Goal: Task Accomplishment & Management: Manage account settings

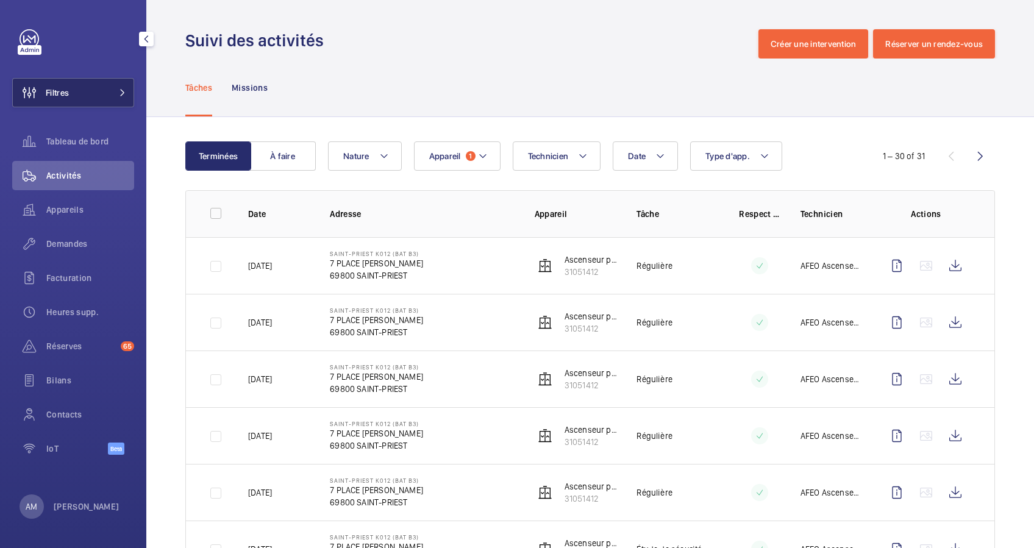
click at [117, 91] on span at bounding box center [119, 92] width 15 height 7
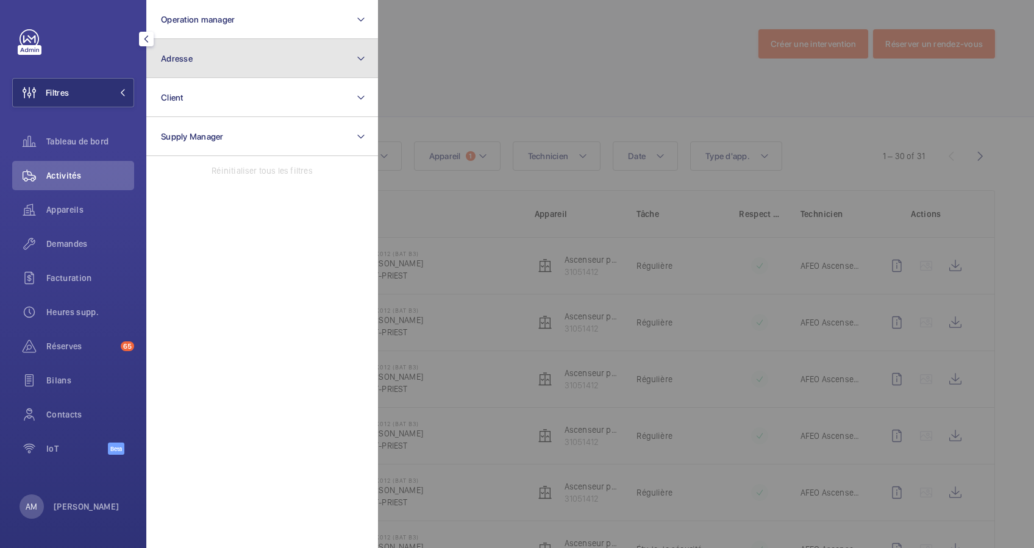
click at [219, 65] on button "Adresse" at bounding box center [262, 58] width 232 height 39
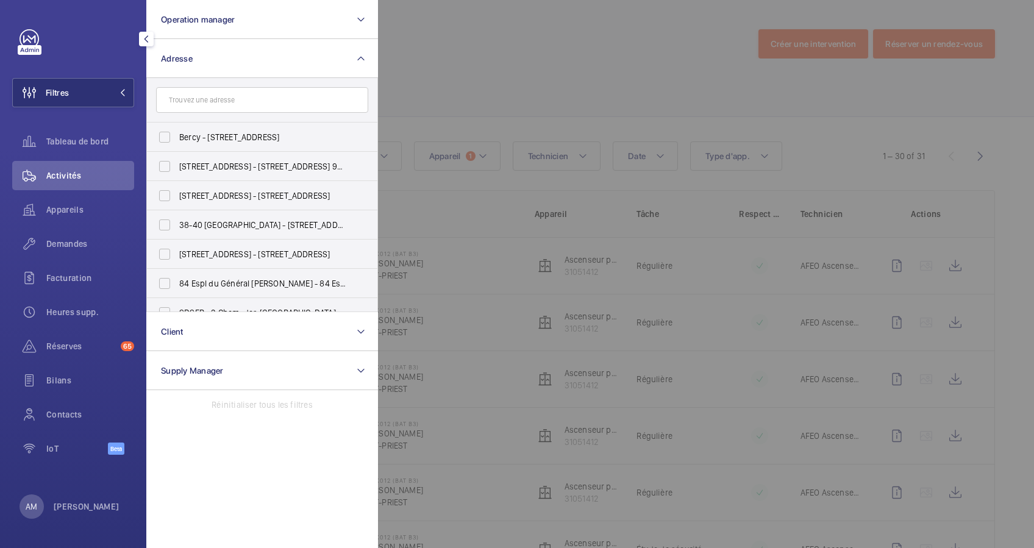
click at [216, 94] on input "text" at bounding box center [262, 100] width 212 height 26
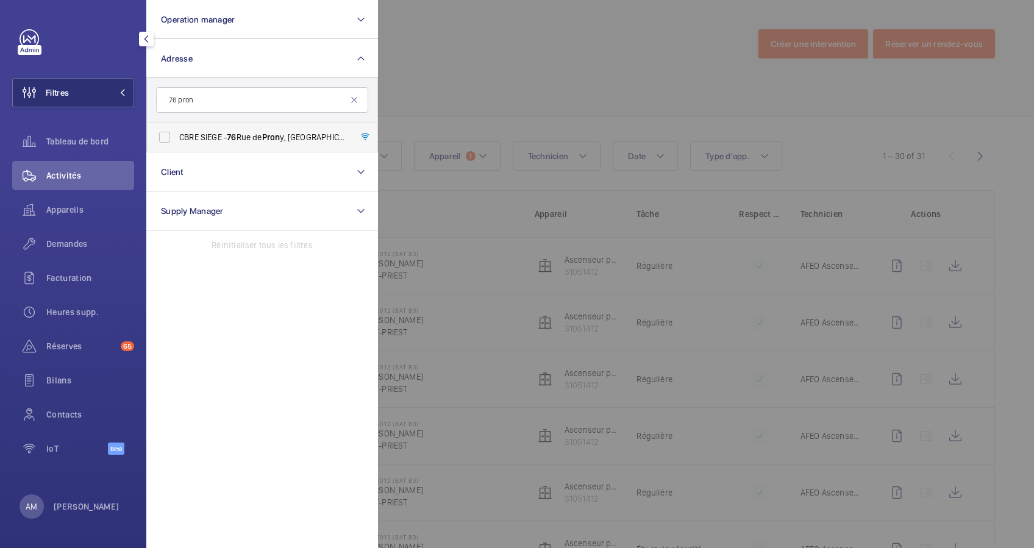
type input "76 pron"
click at [206, 126] on label "CBRE SIEGE - 76 Rue de Pron y, PARIS 75017" at bounding box center [253, 137] width 212 height 29
click at [177, 126] on input "CBRE SIEGE - 76 Rue de Pron y, PARIS 75017" at bounding box center [164, 137] width 24 height 24
checkbox input "true"
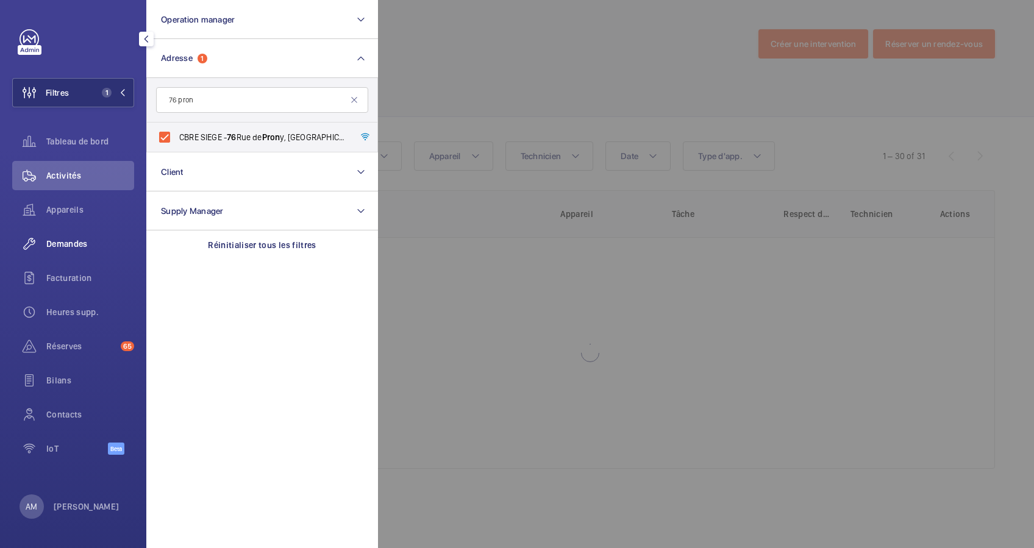
click at [59, 243] on span "Demandes" at bounding box center [90, 244] width 88 height 12
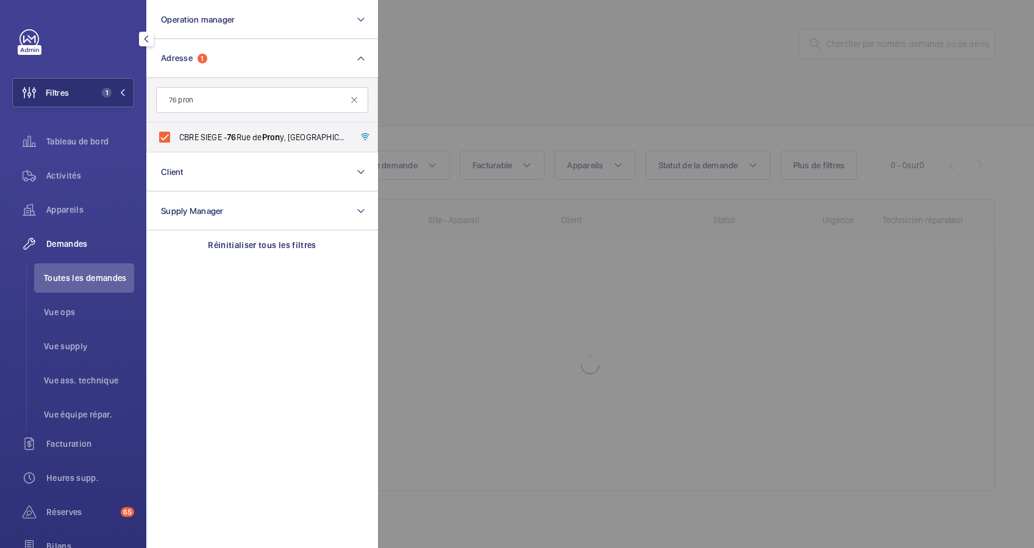
click at [536, 126] on div at bounding box center [895, 274] width 1034 height 548
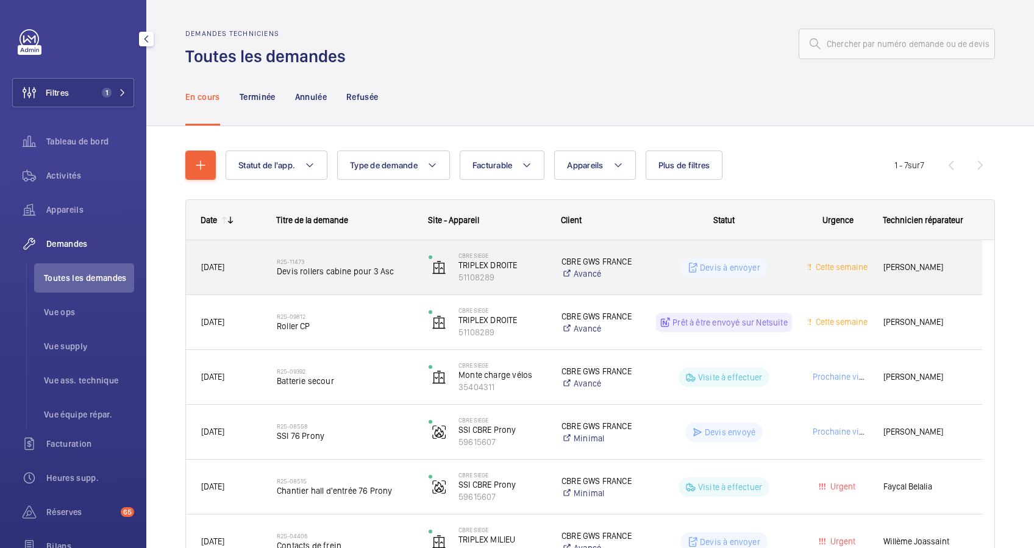
click at [371, 249] on div "R25-11473 Devis rollers cabine pour 3 Asc" at bounding box center [337, 267] width 151 height 55
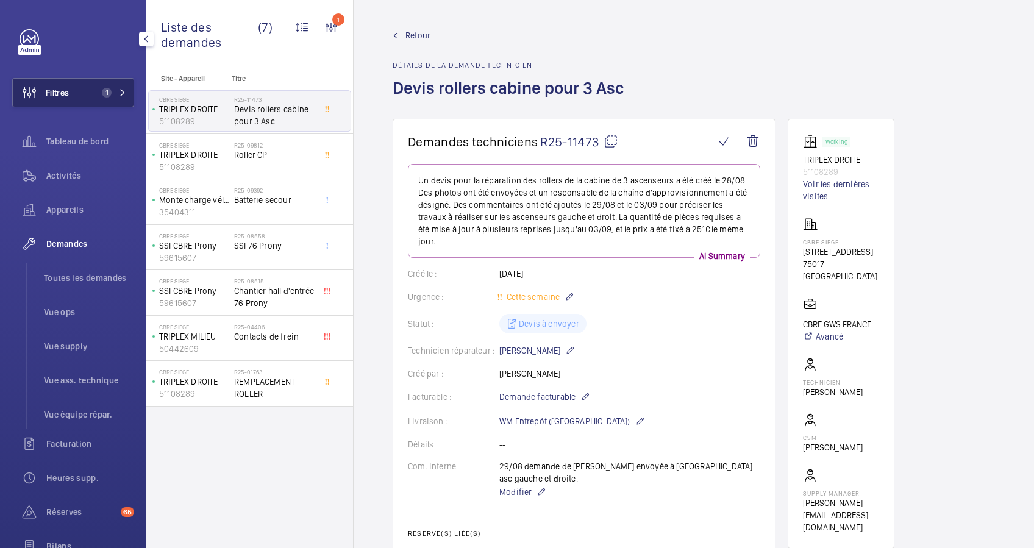
click at [113, 79] on button "Filtres 1" at bounding box center [73, 92] width 122 height 29
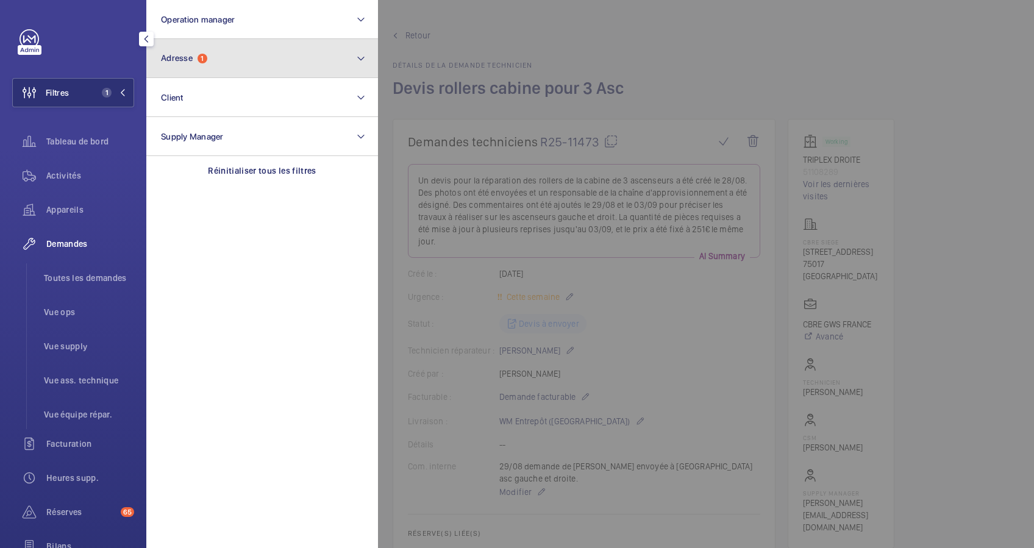
click at [207, 51] on button "Adresse 1" at bounding box center [262, 58] width 232 height 39
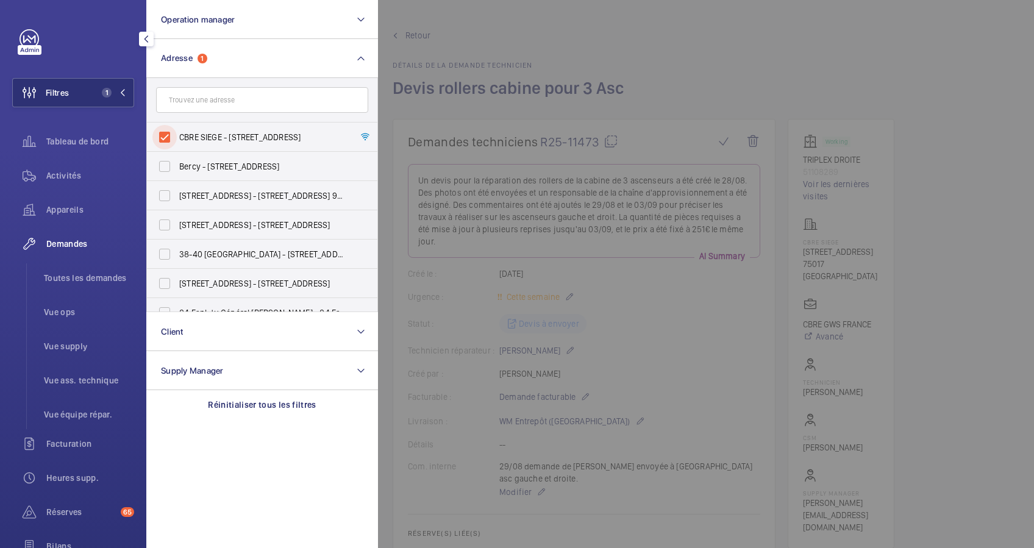
click at [167, 130] on input "CBRE SIEGE - 76 Rue de Prony, PARIS 75017" at bounding box center [164, 137] width 24 height 24
checkbox input "false"
click at [839, 35] on div at bounding box center [895, 274] width 1034 height 548
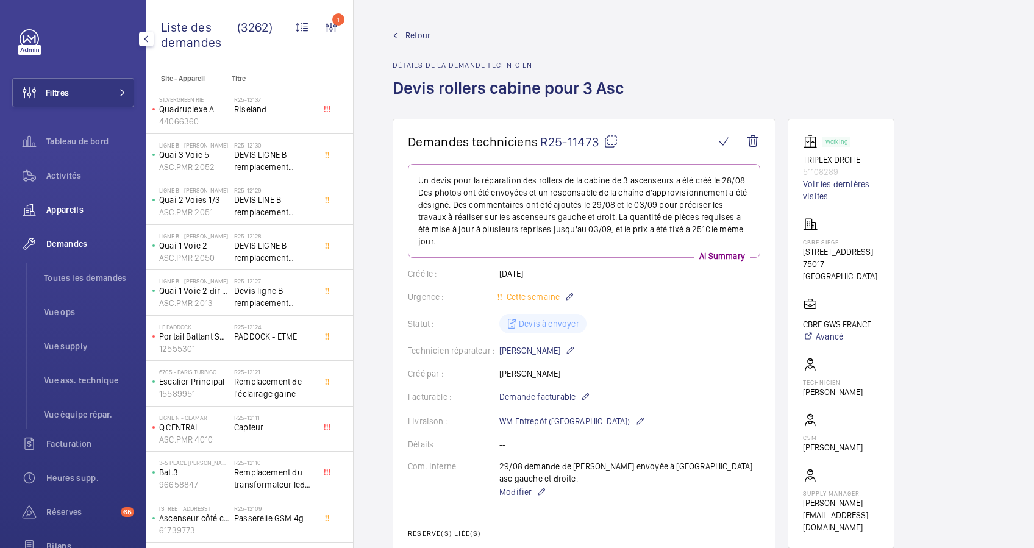
click at [61, 204] on span "Appareils" at bounding box center [90, 210] width 88 height 12
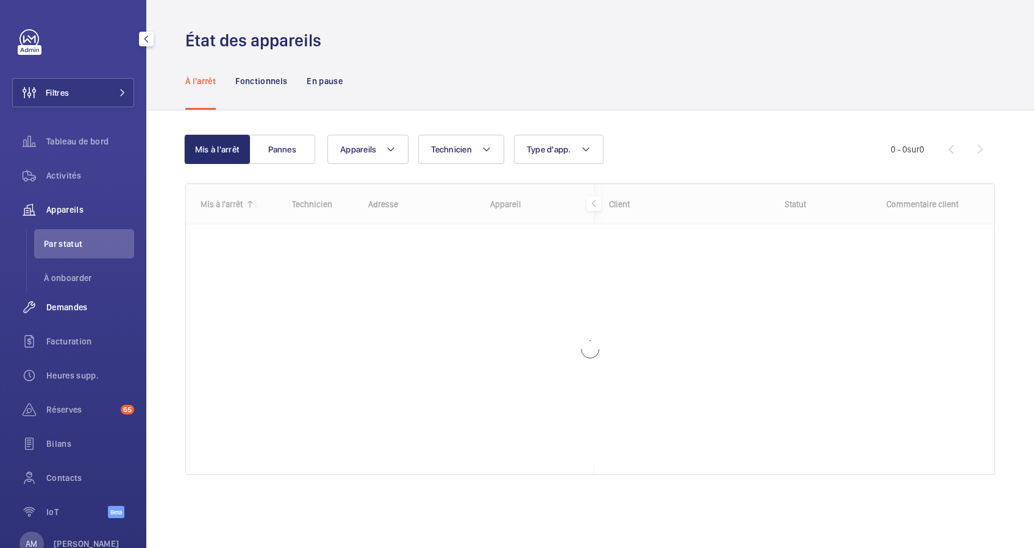
click at [74, 303] on span "Demandes" at bounding box center [90, 307] width 88 height 12
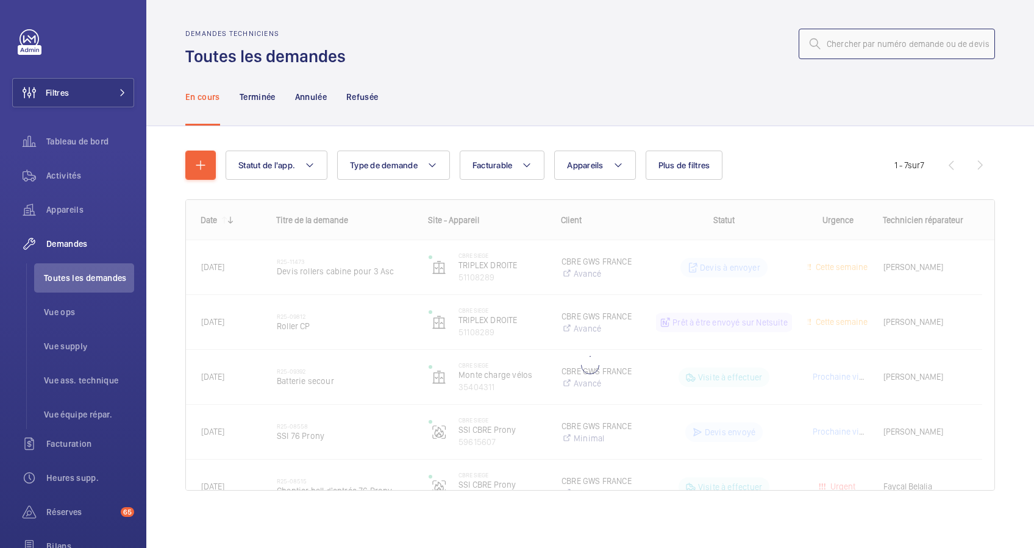
click at [868, 46] on input "text" at bounding box center [897, 44] width 196 height 30
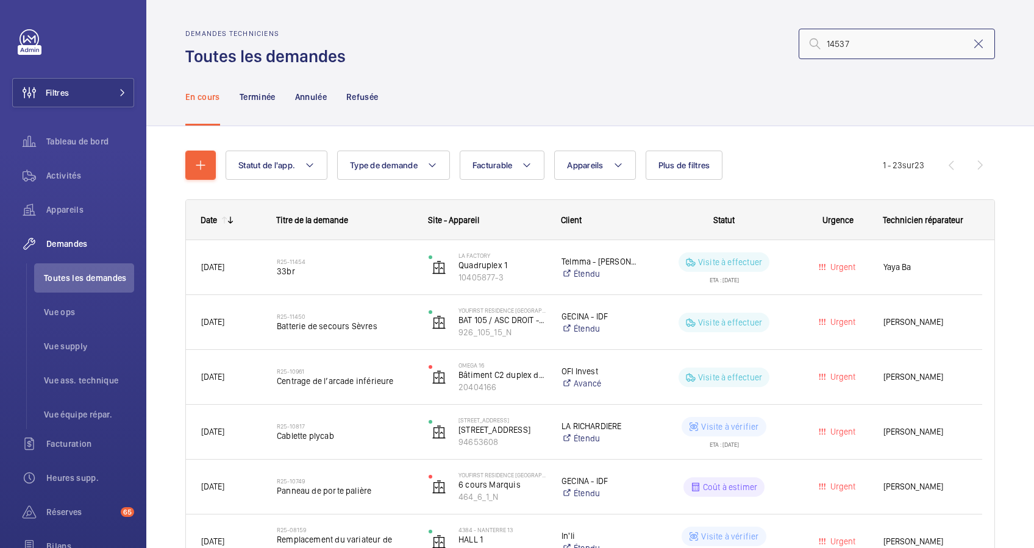
drag, startPoint x: 814, startPoint y: 40, endPoint x: 824, endPoint y: 53, distance: 16.6
click at [814, 40] on input "14537" at bounding box center [897, 44] width 196 height 30
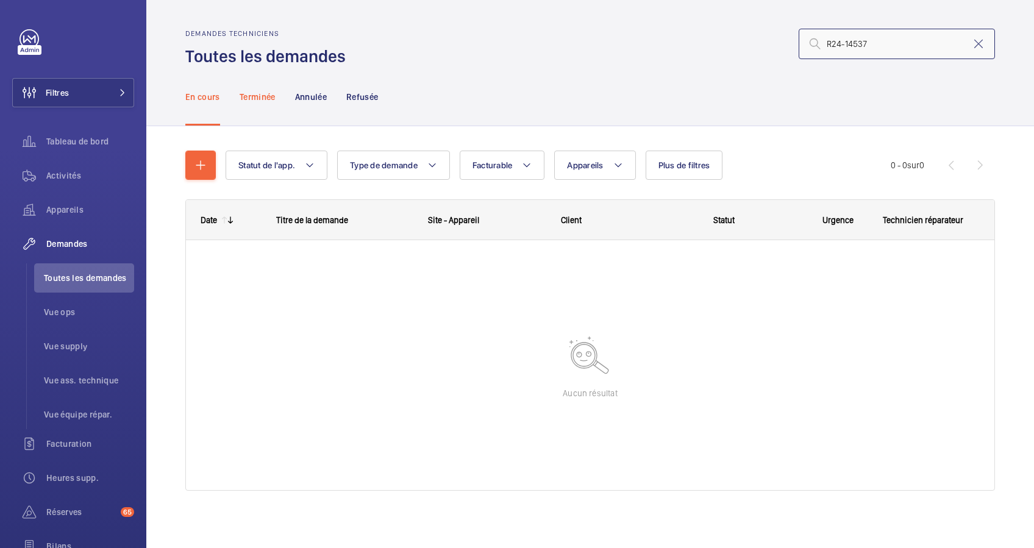
type input "R24-14537"
click at [258, 90] on div "Terminée" at bounding box center [258, 97] width 36 height 58
click at [317, 96] on p "Annulée" at bounding box center [311, 97] width 32 height 12
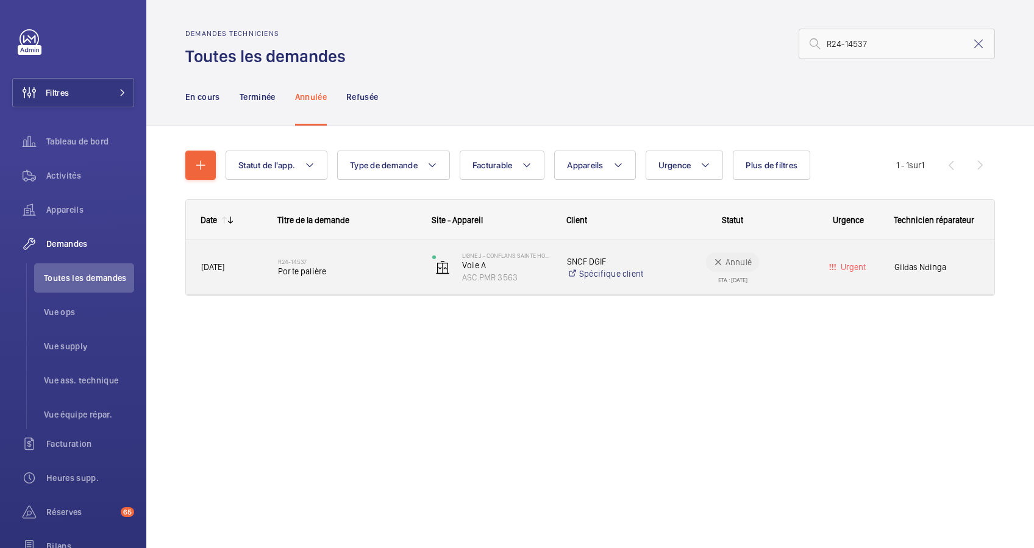
click at [358, 258] on h2 "R24-14537" at bounding box center [347, 261] width 138 height 7
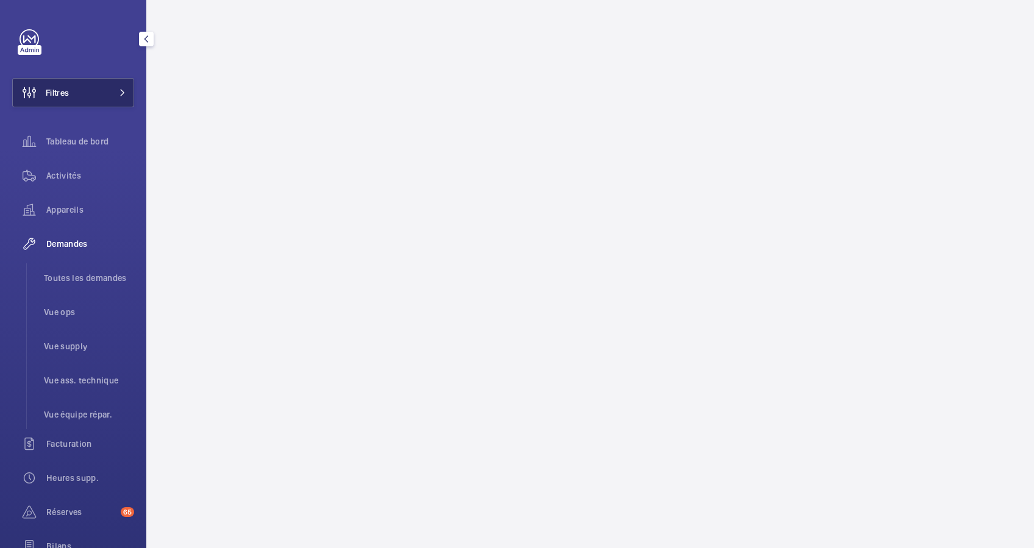
drag, startPoint x: 94, startPoint y: 88, endPoint x: 110, endPoint y: 84, distance: 16.3
click at [98, 87] on button "Filtres" at bounding box center [73, 92] width 122 height 29
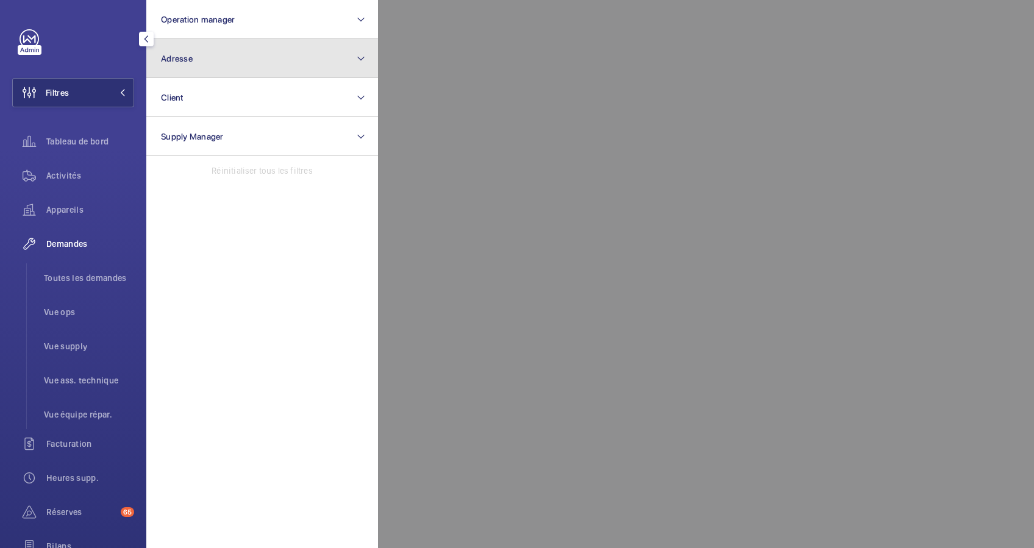
click at [232, 65] on button "Adresse" at bounding box center [262, 58] width 232 height 39
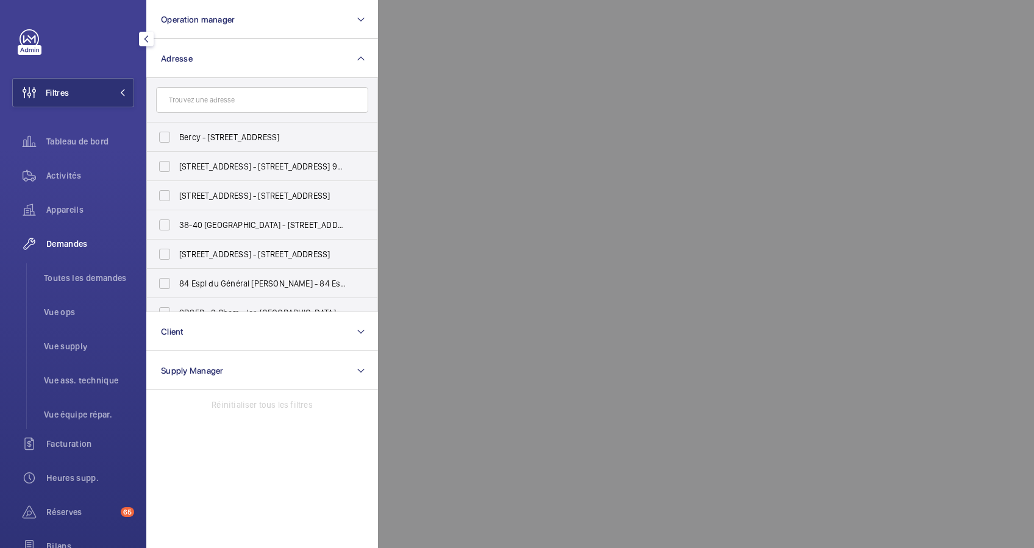
click at [227, 90] on input "text" at bounding box center [262, 100] width 212 height 26
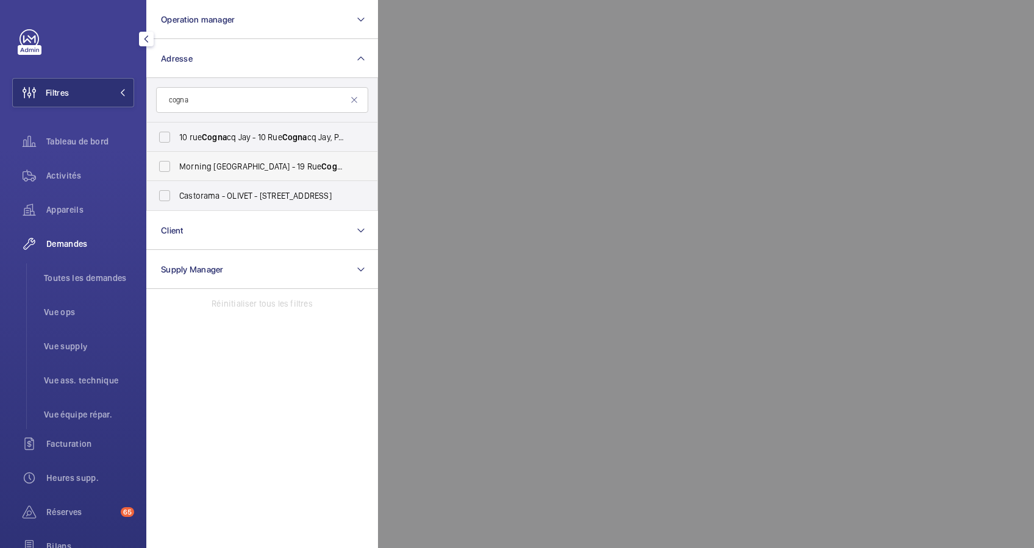
type input "cogna"
click at [234, 160] on span "Morning Pont de l'Alma - 19 Rue Cogna cq Jay, PARIS 75007" at bounding box center [263, 166] width 168 height 12
click at [177, 160] on input "Morning Pont de l'Alma - 19 Rue Cogna cq Jay, PARIS 75007" at bounding box center [164, 166] width 24 height 24
checkbox input "true"
click at [68, 171] on span "Activités" at bounding box center [90, 175] width 88 height 12
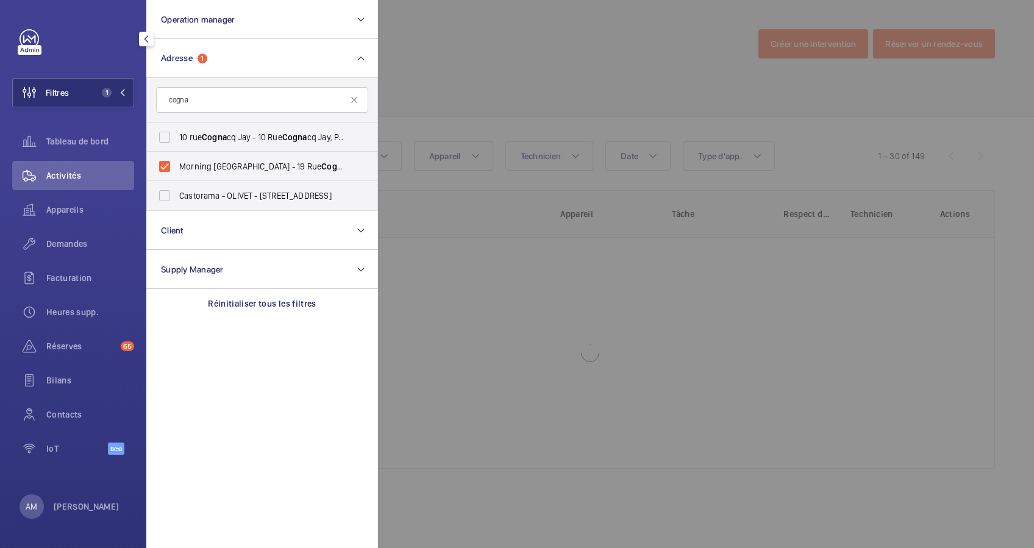
click at [539, 87] on div at bounding box center [895, 274] width 1034 height 548
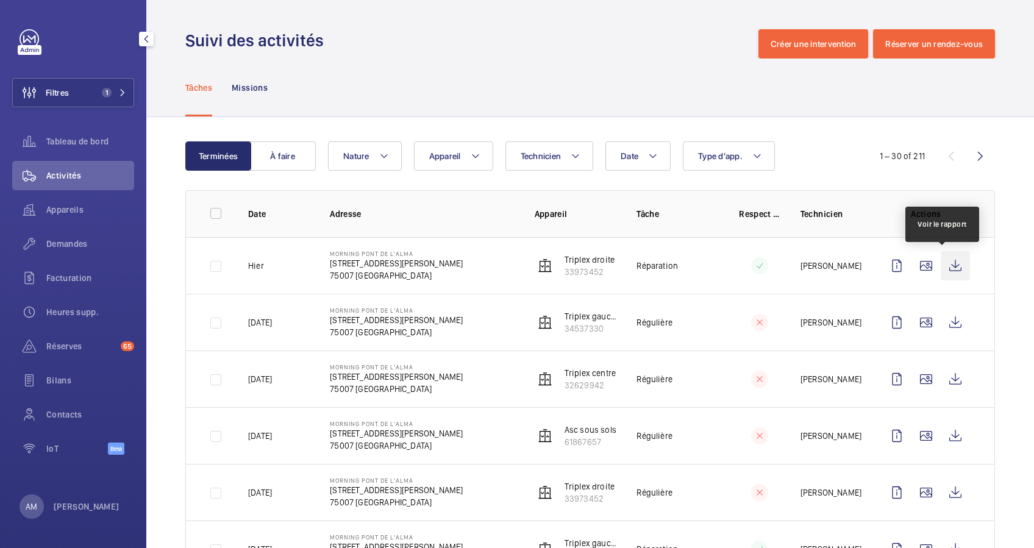
click at [941, 264] on wm-front-icon-button at bounding box center [955, 265] width 29 height 29
click at [77, 249] on span "Demandes" at bounding box center [90, 244] width 88 height 12
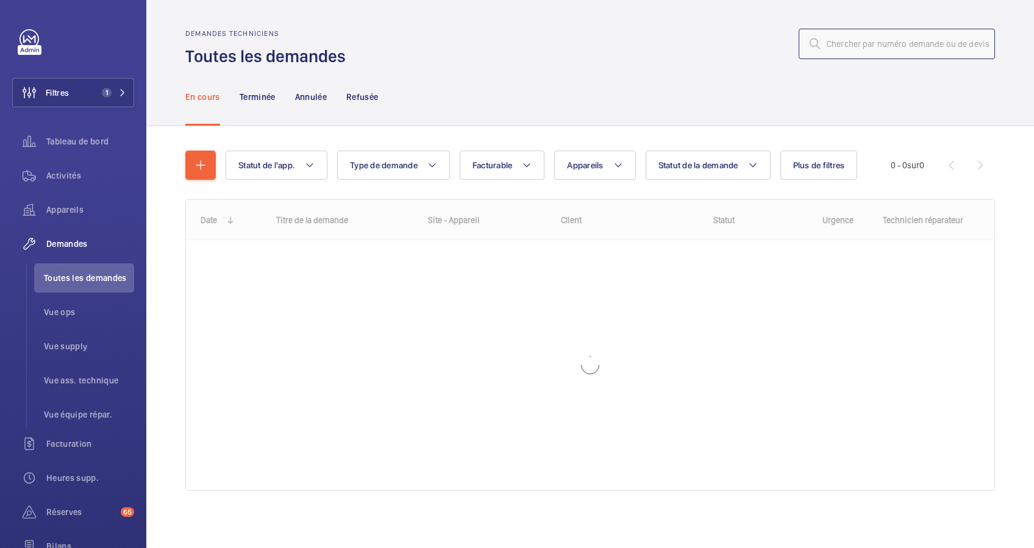
click at [897, 40] on input "text" at bounding box center [897, 44] width 196 height 30
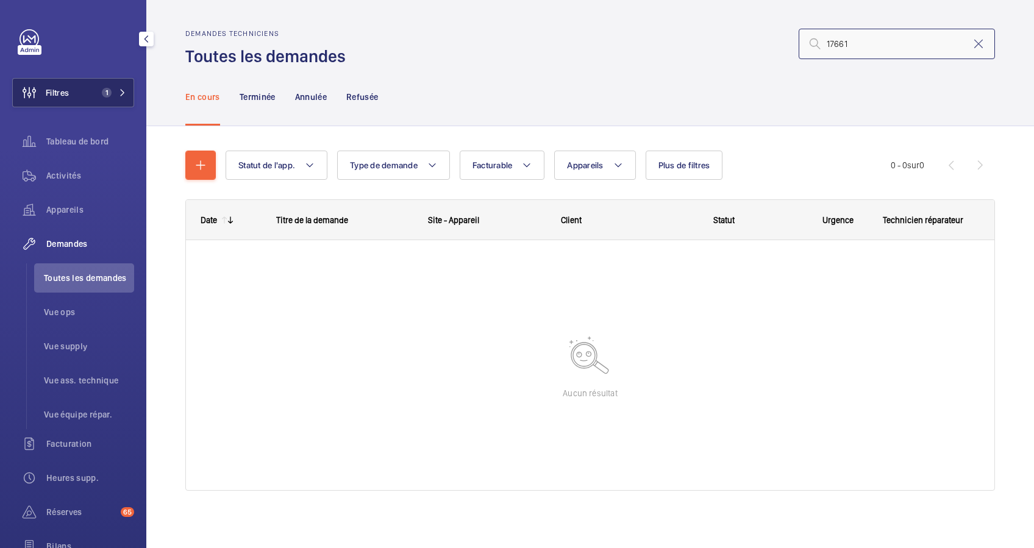
type input "17661"
click at [113, 93] on span "1" at bounding box center [111, 93] width 29 height 10
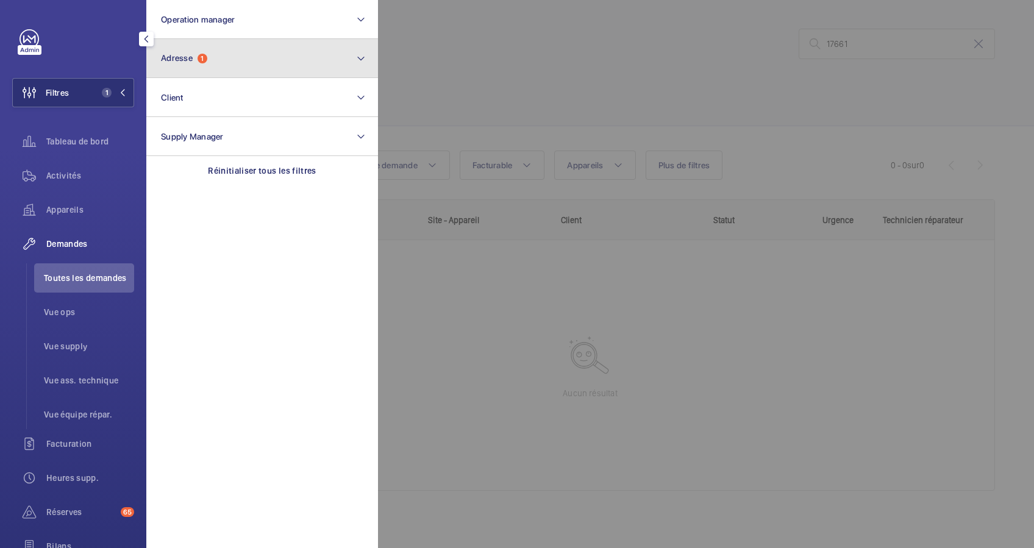
click at [198, 70] on button "Adresse 1" at bounding box center [262, 58] width 232 height 39
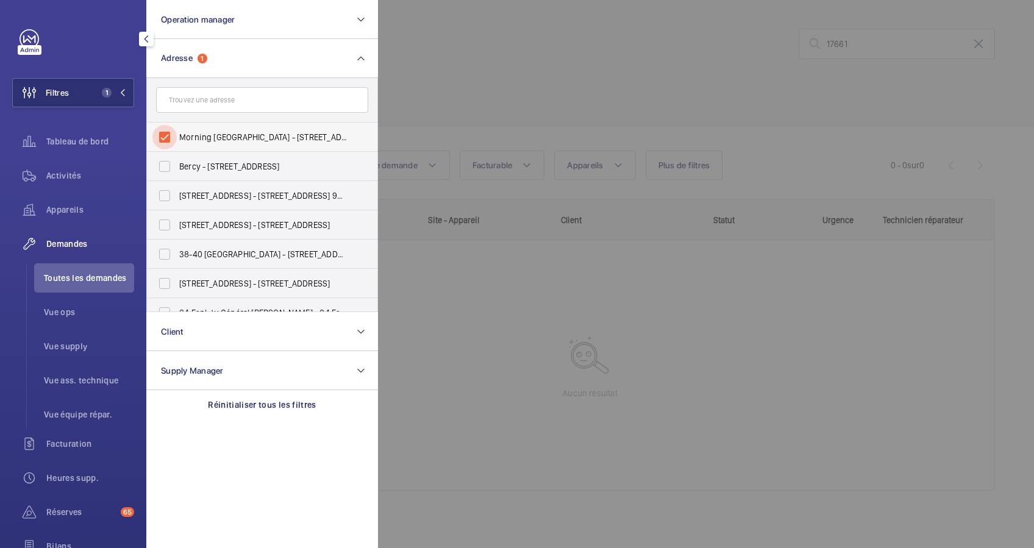
drag, startPoint x: 165, startPoint y: 132, endPoint x: 473, endPoint y: 107, distance: 308.8
click at [170, 133] on input "Morning Pont de l'Alma - 19 Rue Cognacq Jay, PARIS 75007" at bounding box center [164, 137] width 24 height 24
checkbox input "false"
click at [499, 97] on div at bounding box center [895, 274] width 1034 height 548
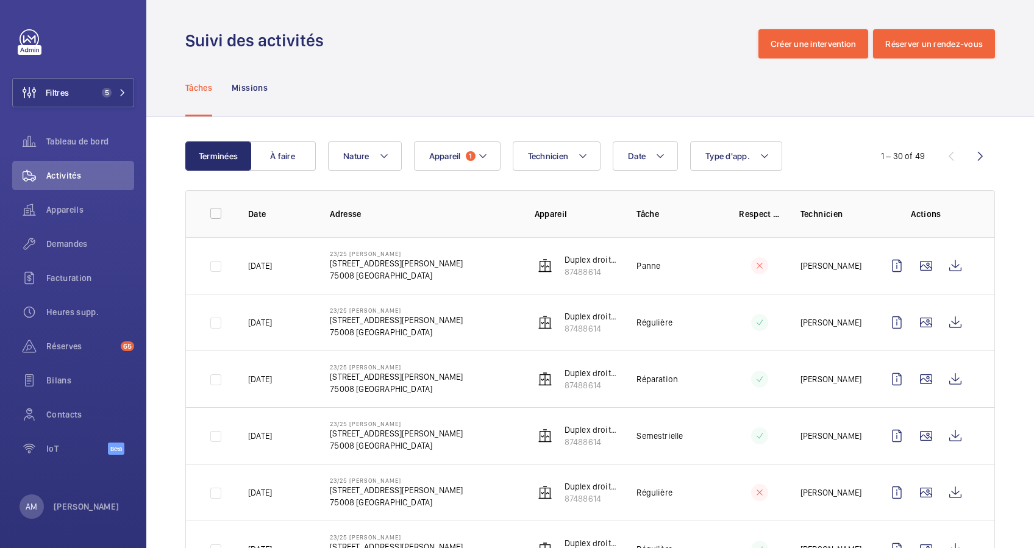
scroll to position [162, 0]
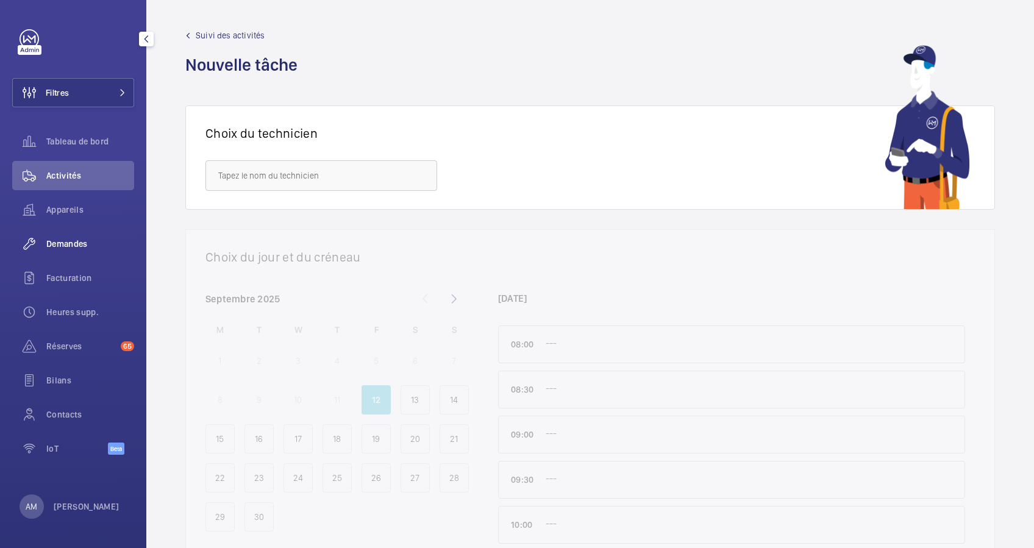
click at [86, 239] on span "Demandes" at bounding box center [90, 244] width 88 height 12
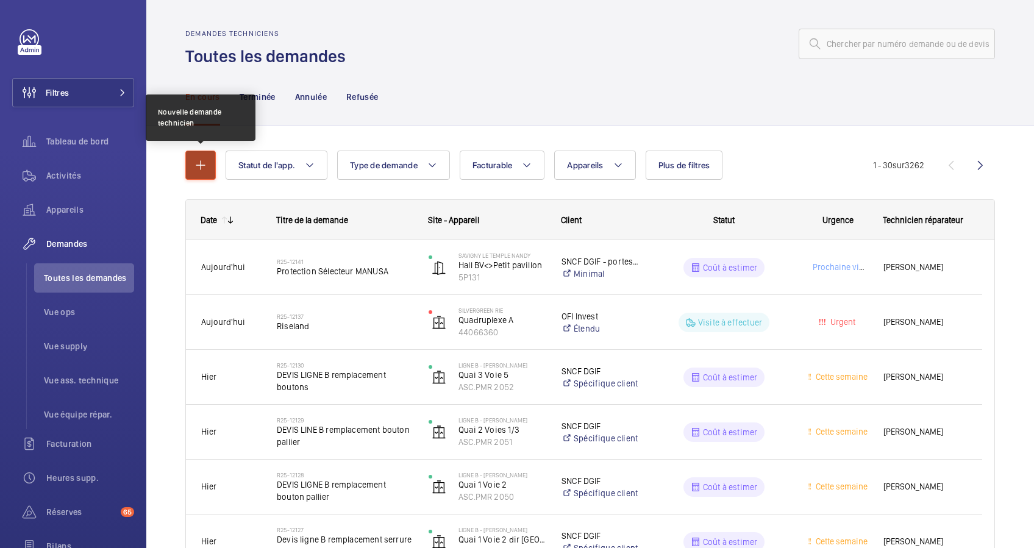
click at [203, 168] on mat-icon "button" at bounding box center [200, 165] width 15 height 15
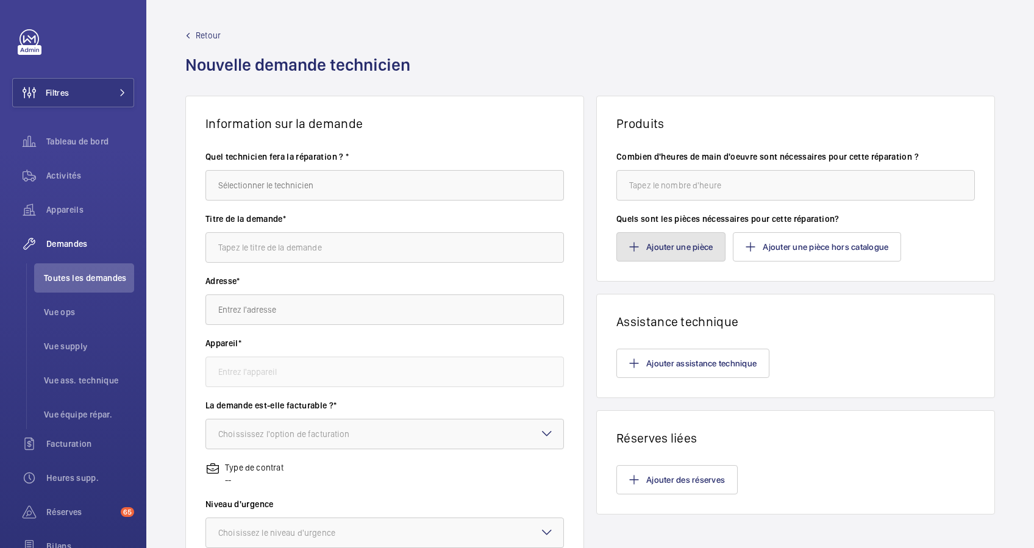
click at [696, 244] on button "Ajouter une pièce" at bounding box center [670, 246] width 109 height 29
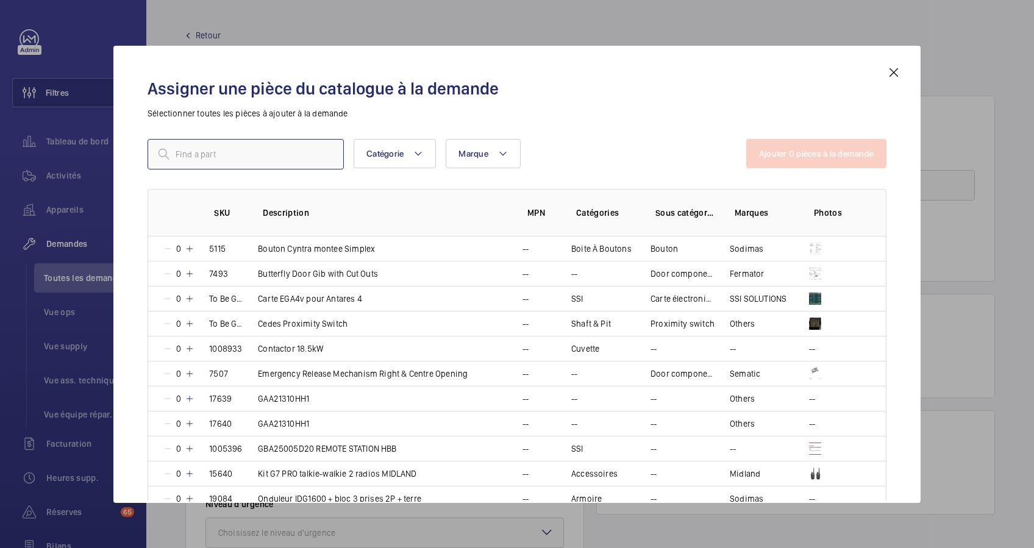
click at [243, 144] on input "text" at bounding box center [246, 154] width 196 height 30
paste input "GALET POUR PORTE APC"
type input "GALET POUR PORTE APC"
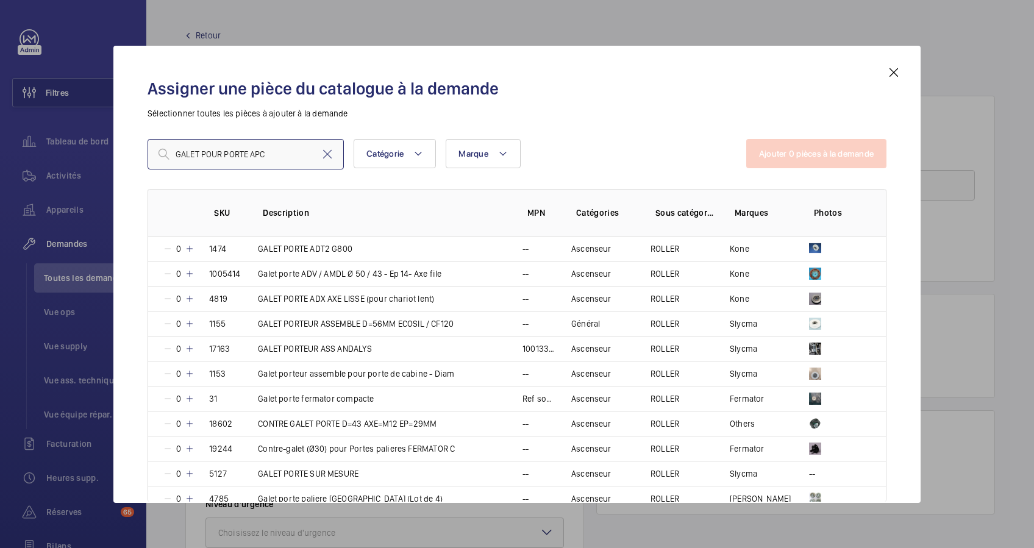
click at [251, 152] on input "GALET POUR PORTE APC" at bounding box center [246, 154] width 196 height 30
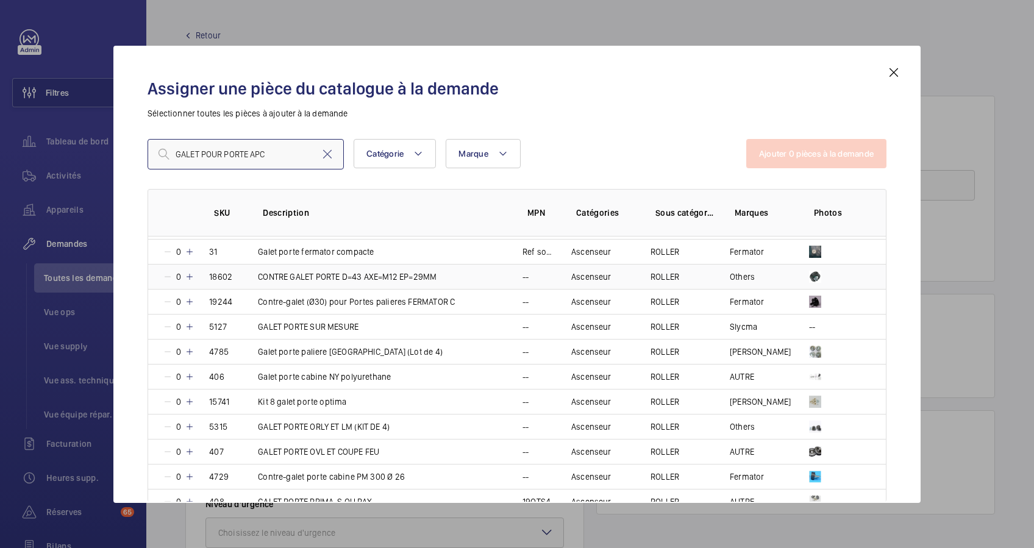
scroll to position [162, 0]
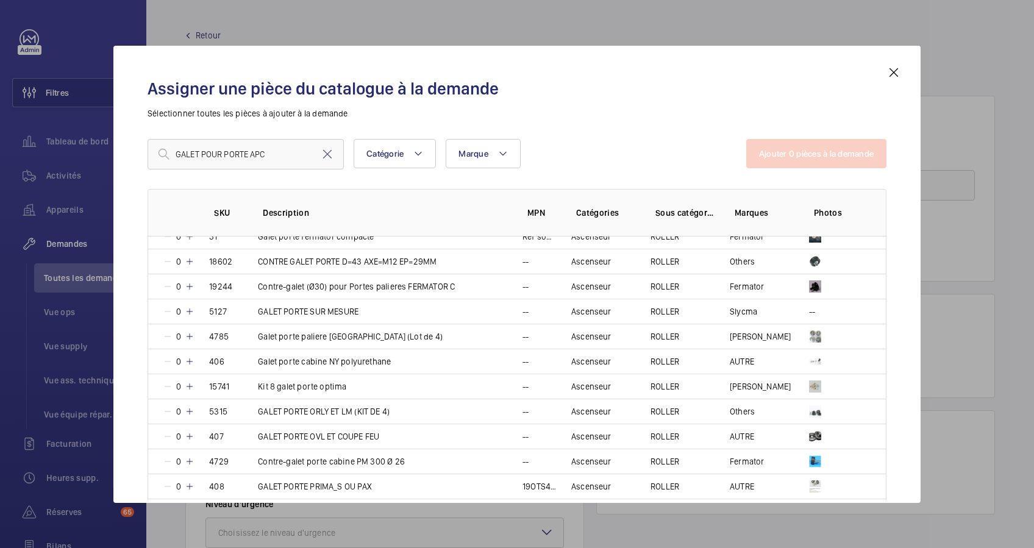
click at [326, 152] on mat-icon at bounding box center [327, 154] width 15 height 15
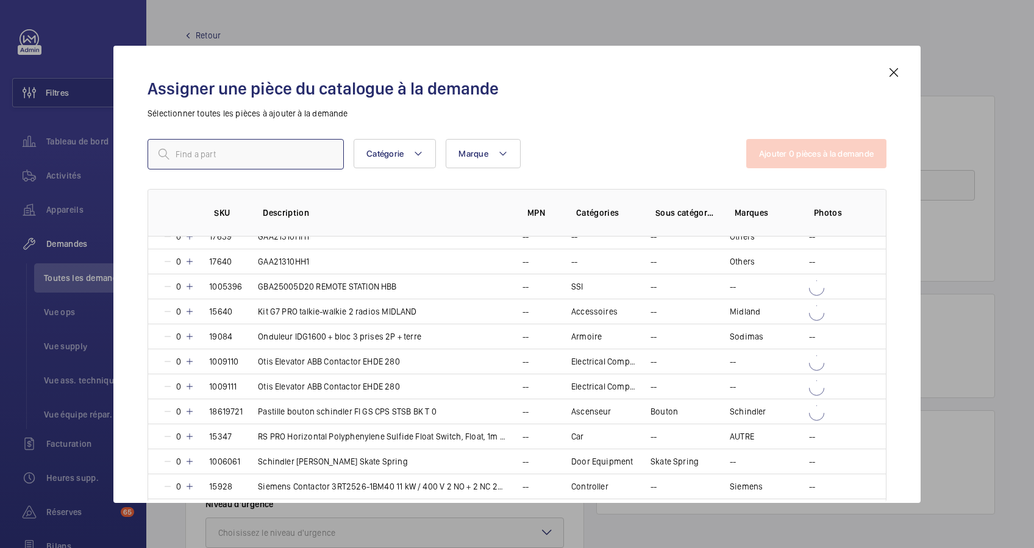
paste input "Galet Ø 65 -compatible porte ARTIS"
type input "Galet Ø 65 -compatible porte ARTIS"
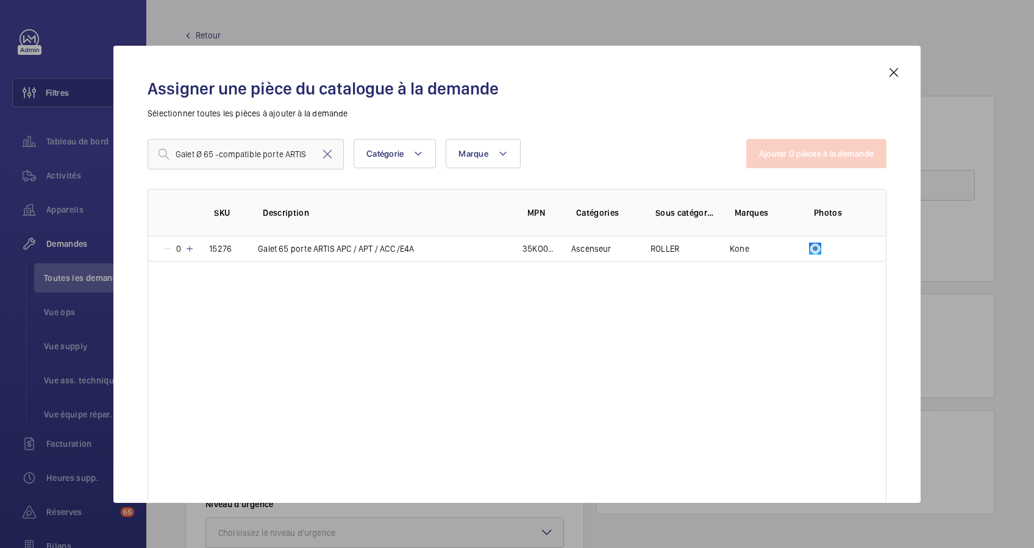
drag, startPoint x: 246, startPoint y: 249, endPoint x: 244, endPoint y: 265, distance: 15.3
click at [327, 152] on mat-icon at bounding box center [327, 154] width 15 height 15
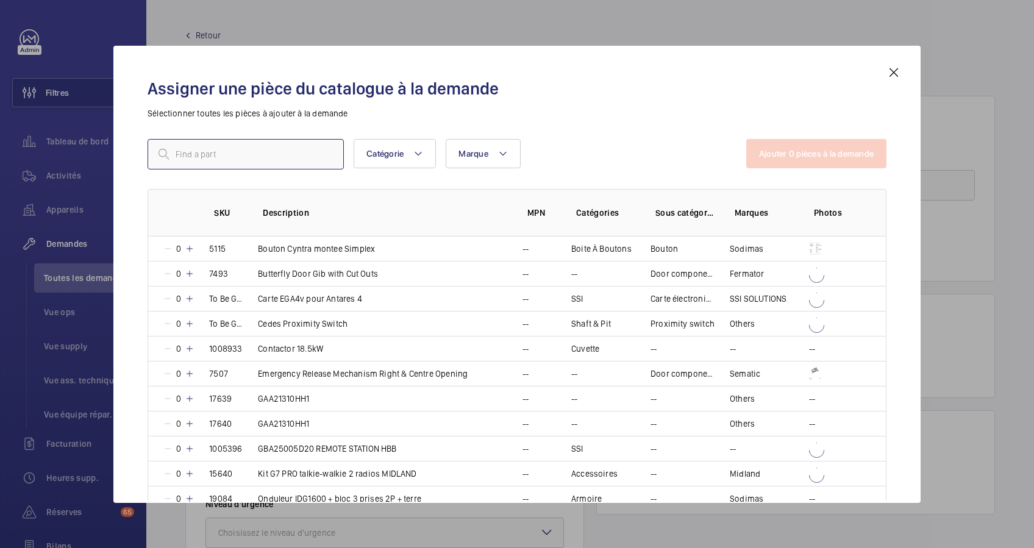
paste input "Galet 56 / 44 x 15 axe décentré - -compatible Porte ISOLA"
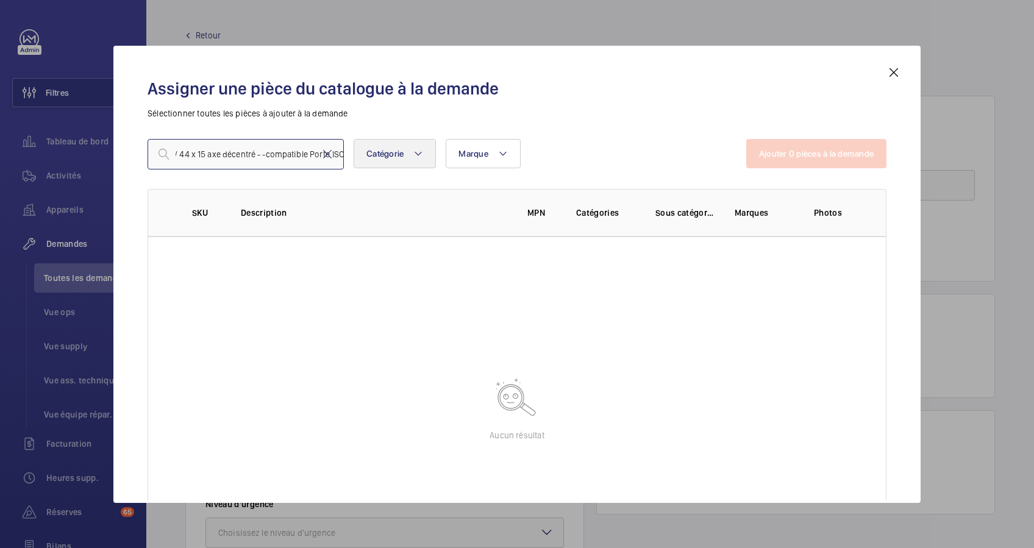
scroll to position [0, 43]
drag, startPoint x: 176, startPoint y: 154, endPoint x: 362, endPoint y: 165, distance: 186.9
click at [362, 165] on div "Galet 56 / 44 x 15 axe décentré - -compatible Porte ISOLA Catégorie Marque Plus…" at bounding box center [447, 154] width 599 height 30
type input "G"
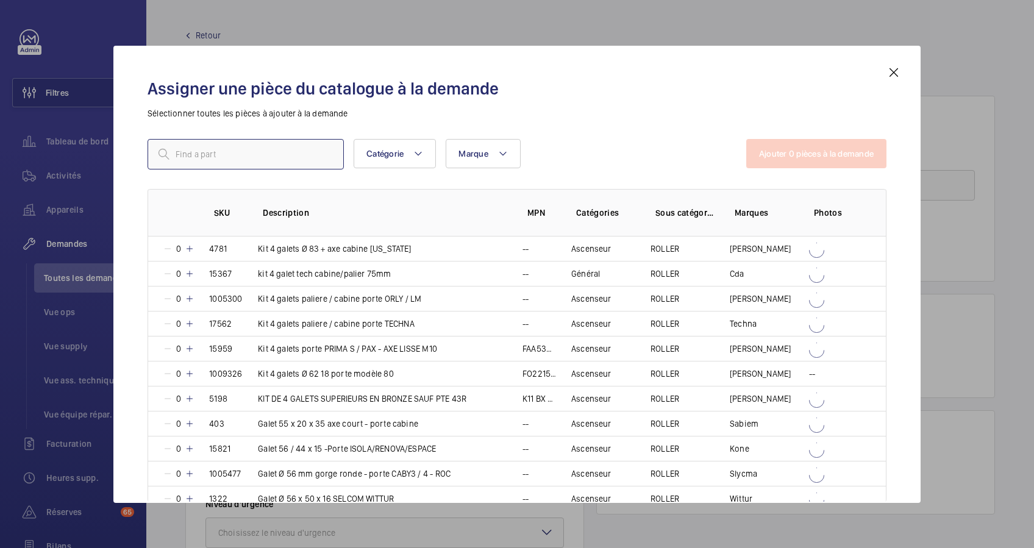
paste input "Galet 56 / 44 x 15 axe décentré - -compatible Porte ISOLA"
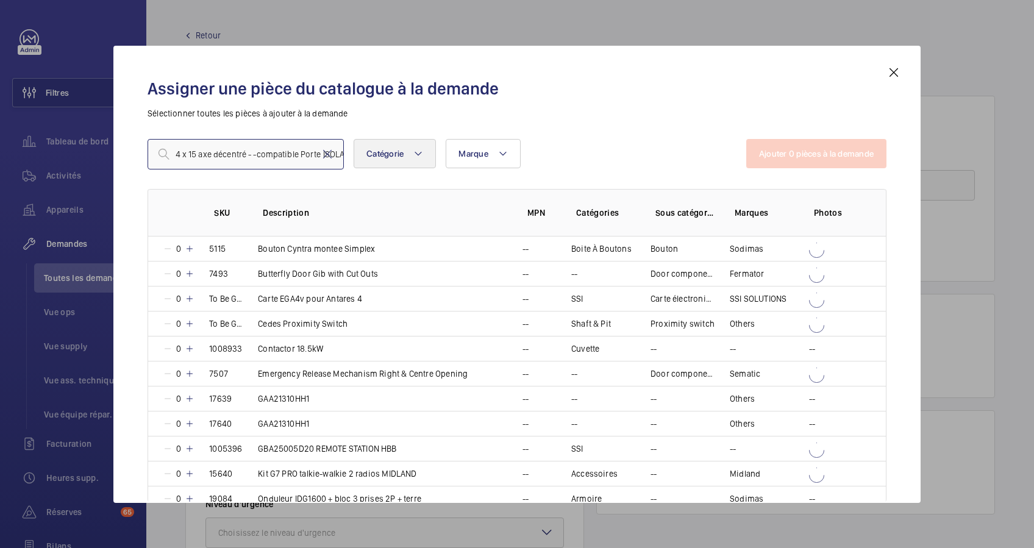
drag, startPoint x: 246, startPoint y: 152, endPoint x: 362, endPoint y: 166, distance: 116.7
click at [362, 166] on div "Galet 56 / 44 x 15 axe décentré - -compatible Porte ISOLA Catégorie Marque Plus…" at bounding box center [447, 154] width 599 height 30
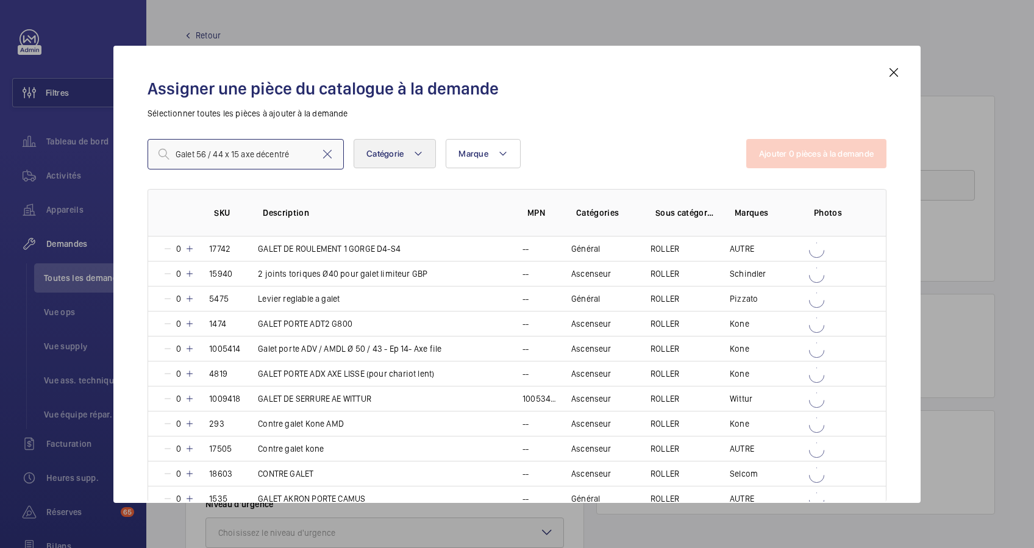
scroll to position [0, 0]
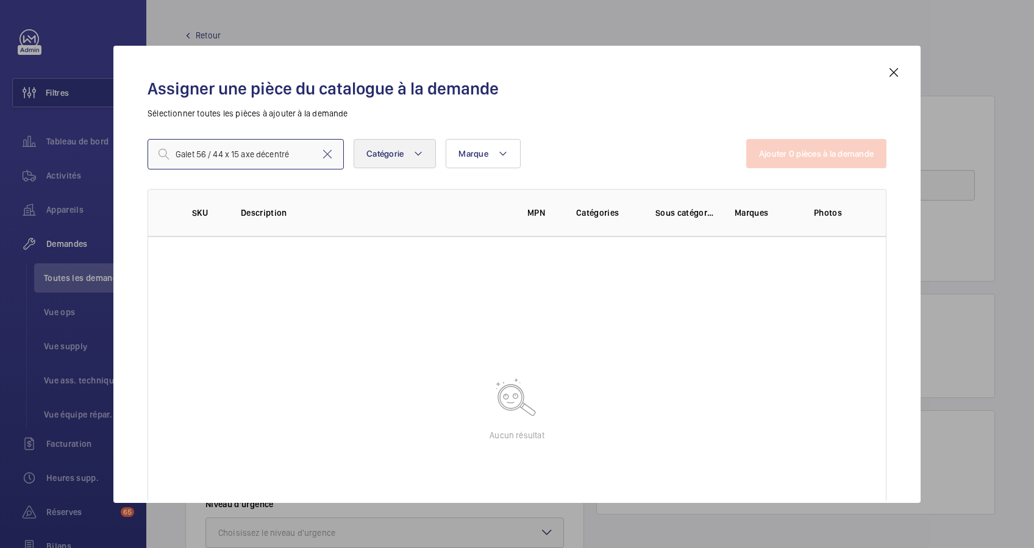
type input "Galet 56 / 44 x 15 axe décentré"
click at [330, 151] on mat-icon at bounding box center [327, 154] width 15 height 15
paste input "Galet 56"
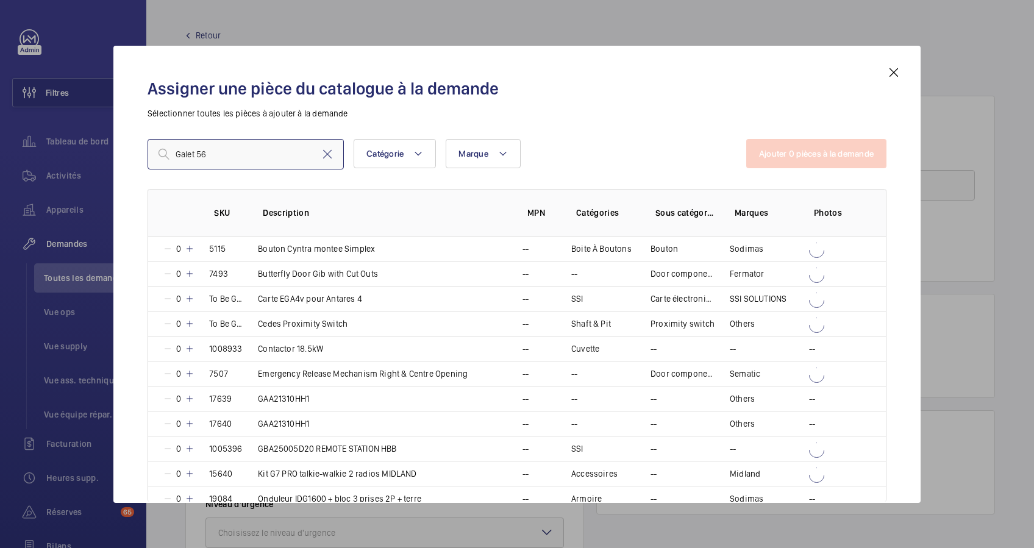
type input "Galet 56"
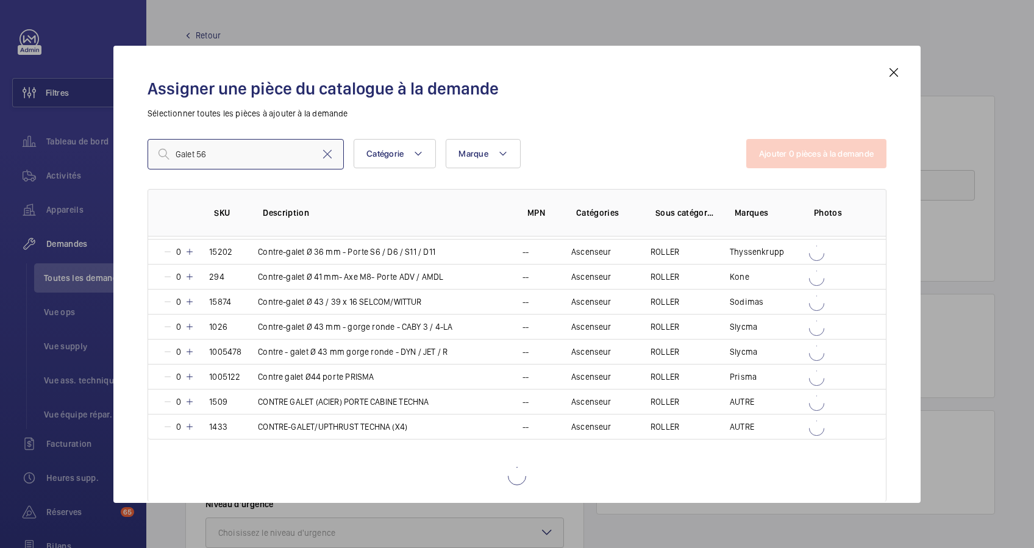
scroll to position [1054, 0]
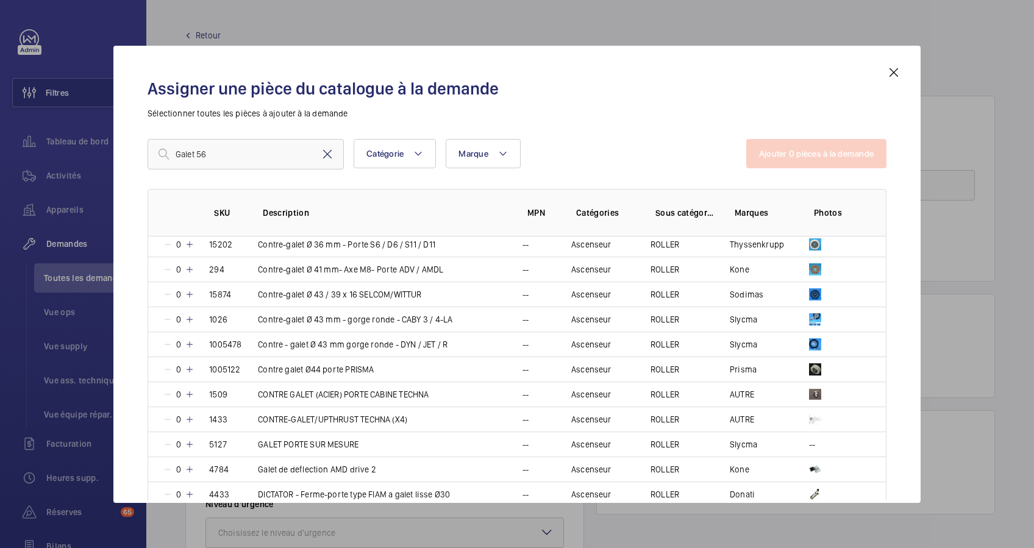
click at [329, 149] on mat-icon at bounding box center [327, 154] width 15 height 15
paste input "36KO012P00004"
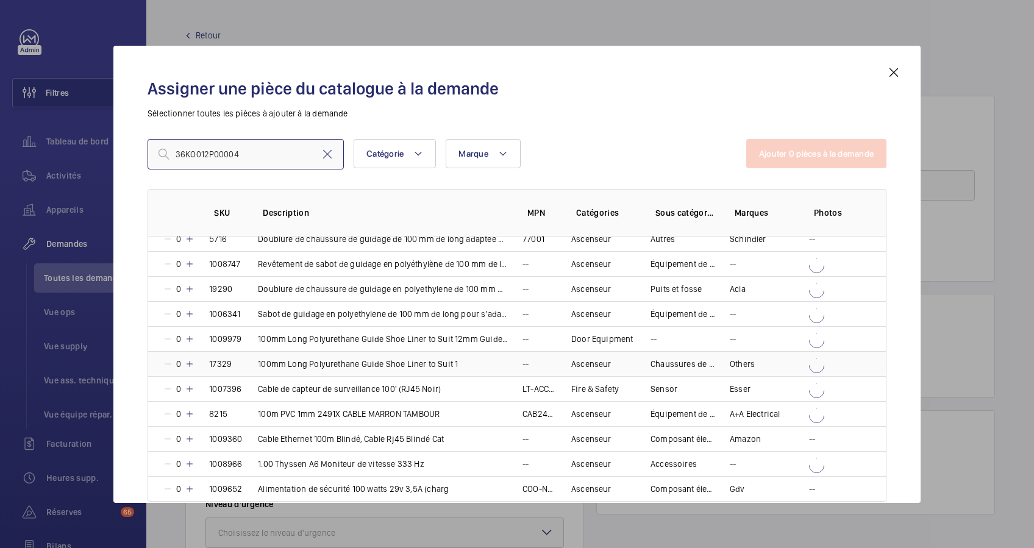
scroll to position [981, 0]
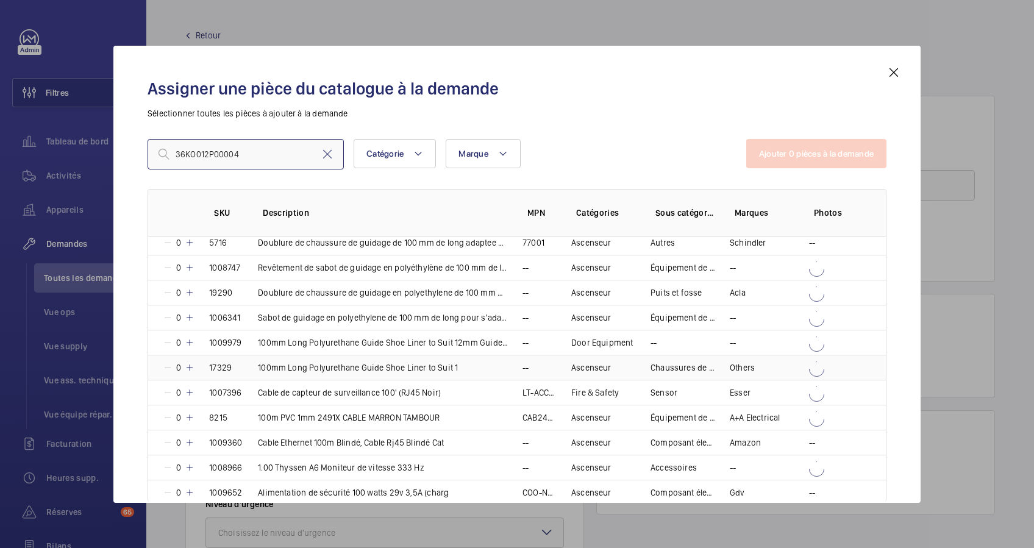
type input "36KO012P00004"
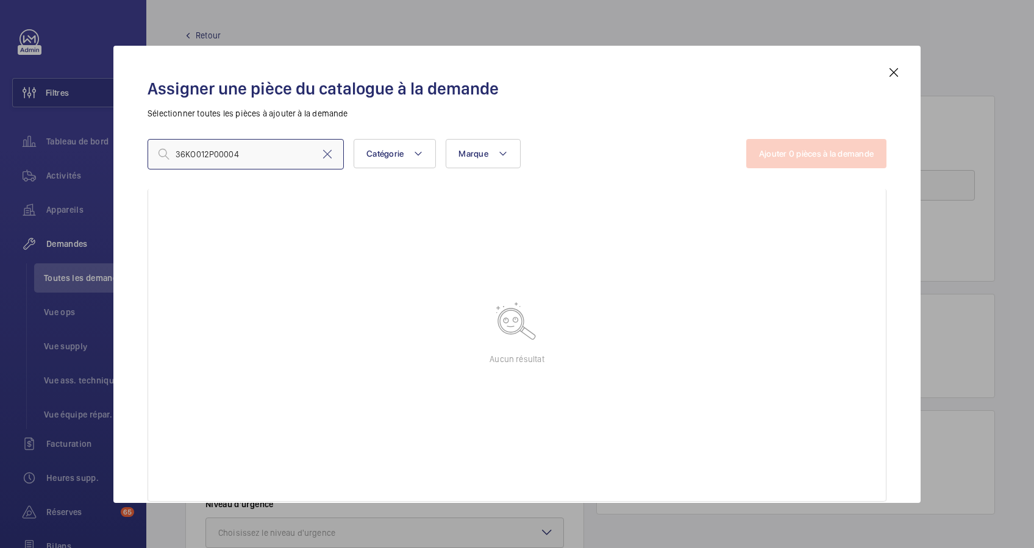
scroll to position [76, 0]
click at [327, 151] on mat-icon at bounding box center [327, 154] width 15 height 15
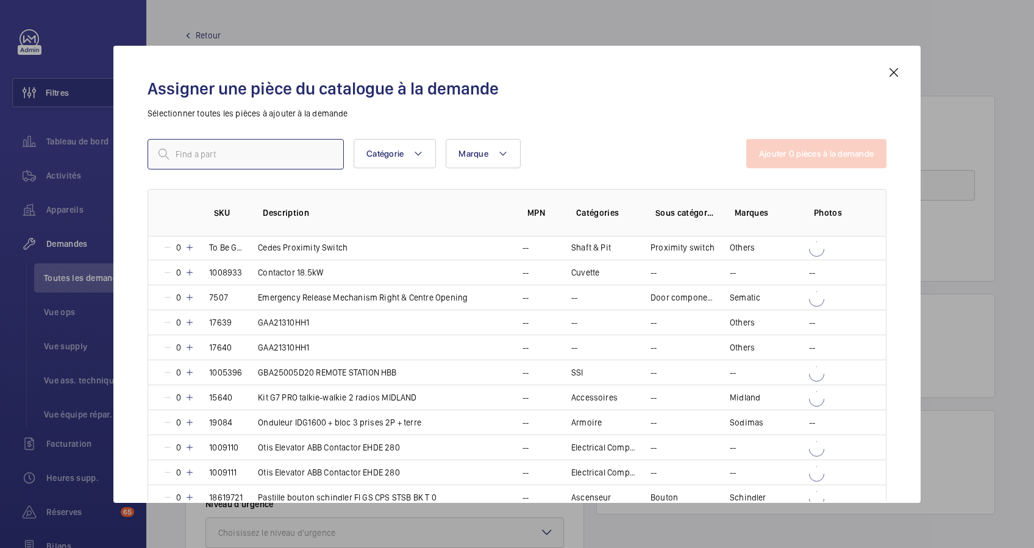
paste input "Galet 56"
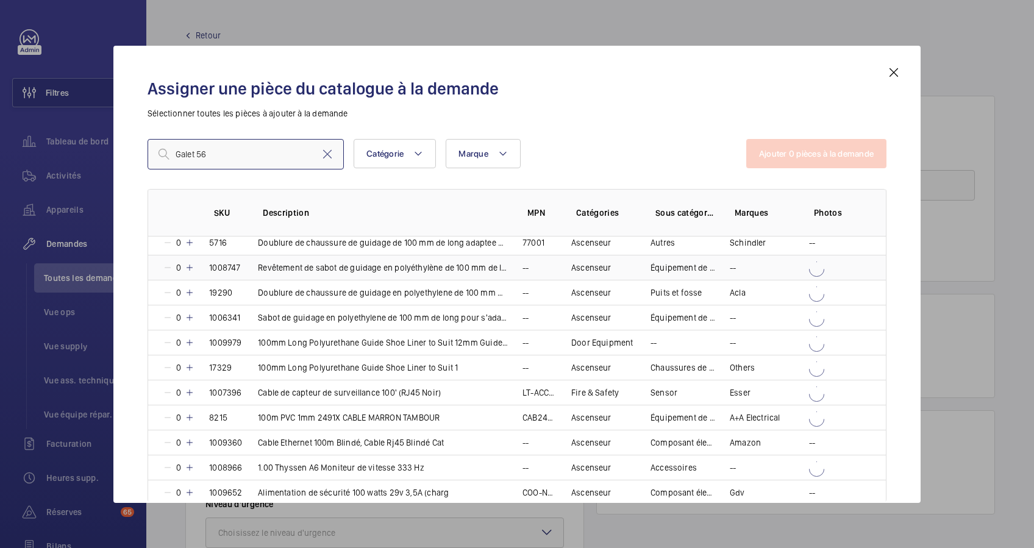
type input "Galet 56"
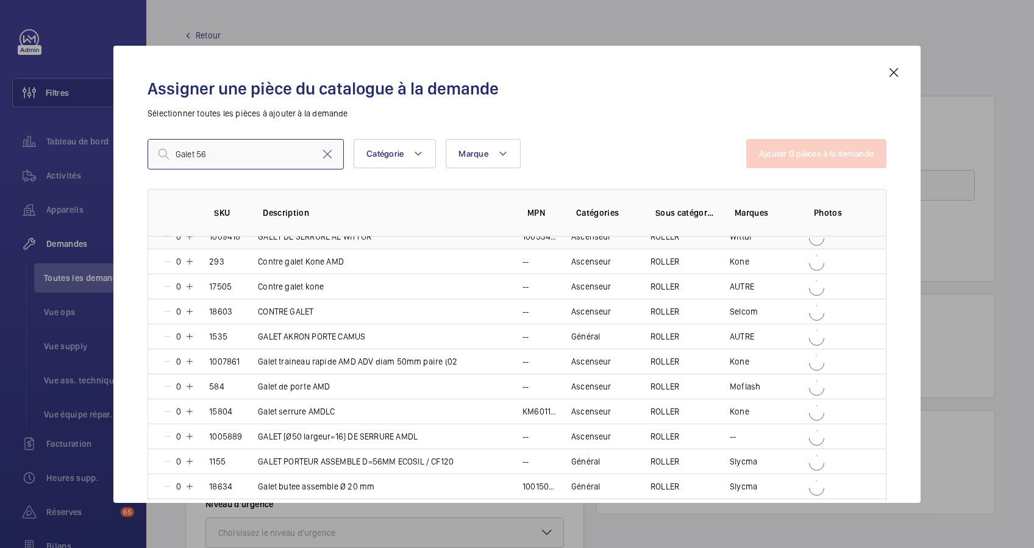
scroll to position [244, 0]
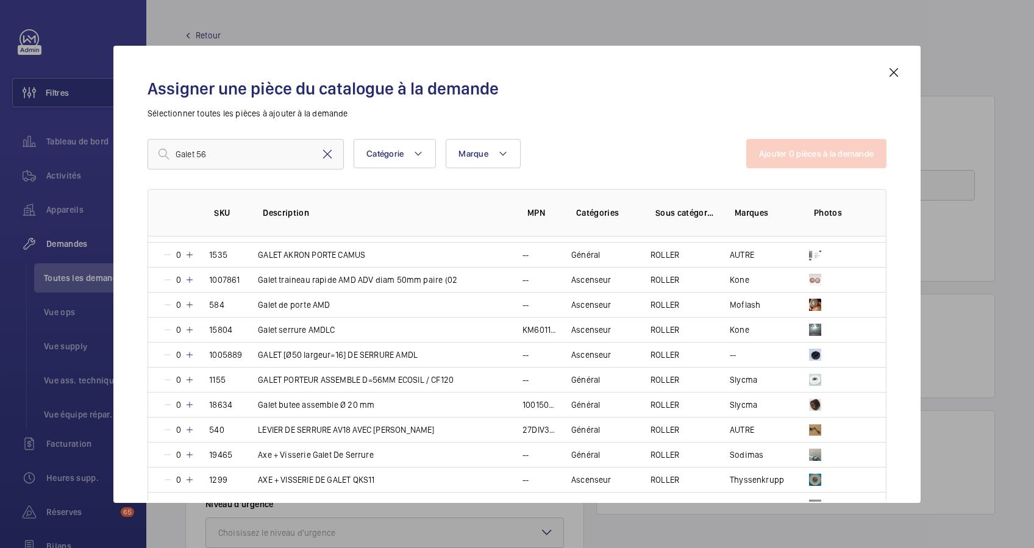
click at [327, 153] on mat-icon at bounding box center [327, 154] width 15 height 15
paste input "Galet 56 / 44 x 15 axe décentré - -compatible Porte ISOLA/RENOVA"
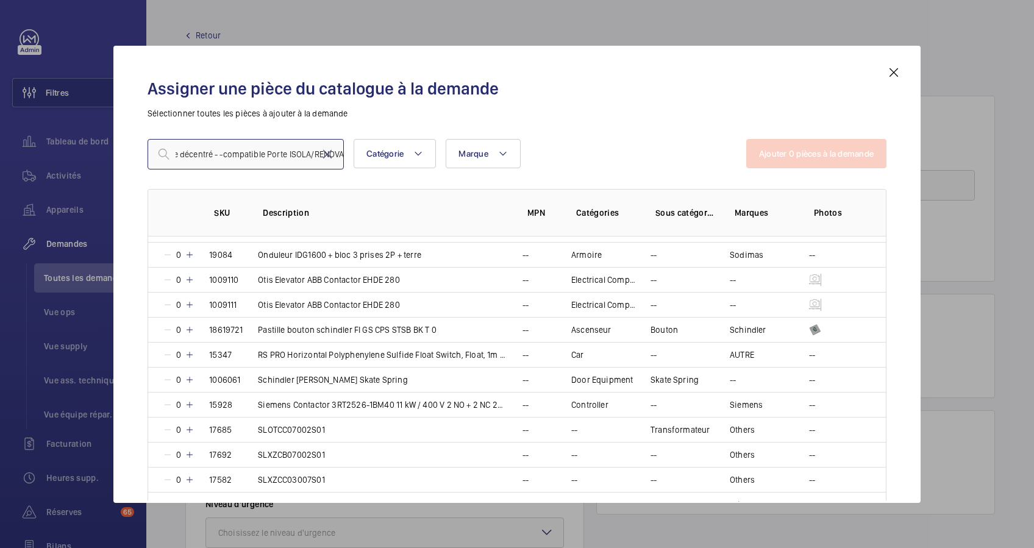
drag, startPoint x: 213, startPoint y: 153, endPoint x: 285, endPoint y: 156, distance: 72.6
click at [285, 156] on input "Galet 56 / 44 x 15 axe décentré - -compatible Porte ISOLA/RENOVA" at bounding box center [246, 154] width 196 height 30
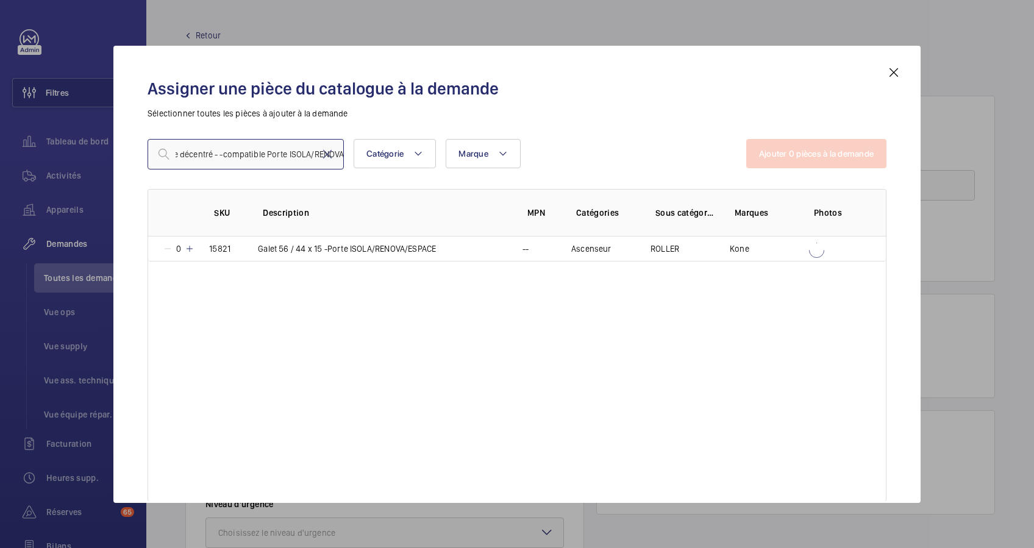
click at [259, 150] on input "Galet 56 / 44 x 15 axe décentré - -compatible Porte ISOLA/RENOVA" at bounding box center [246, 154] width 196 height 30
drag, startPoint x: 265, startPoint y: 151, endPoint x: 168, endPoint y: 153, distance: 96.3
click at [168, 153] on div "Galet 56 / 44 x 15 axe décentré - -compatible Porte ISOLA/RENOVA" at bounding box center [246, 154] width 196 height 30
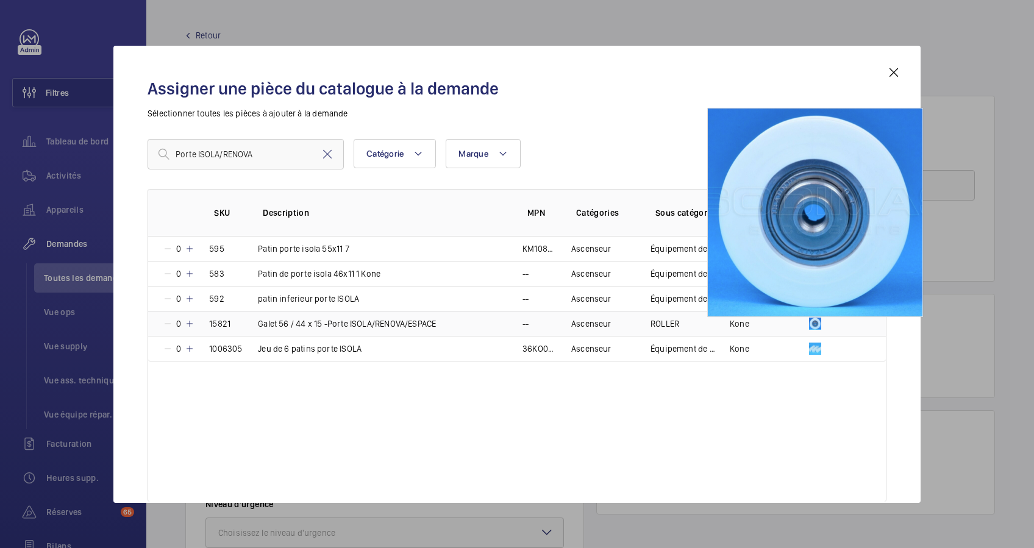
click at [818, 325] on img at bounding box center [815, 324] width 12 height 12
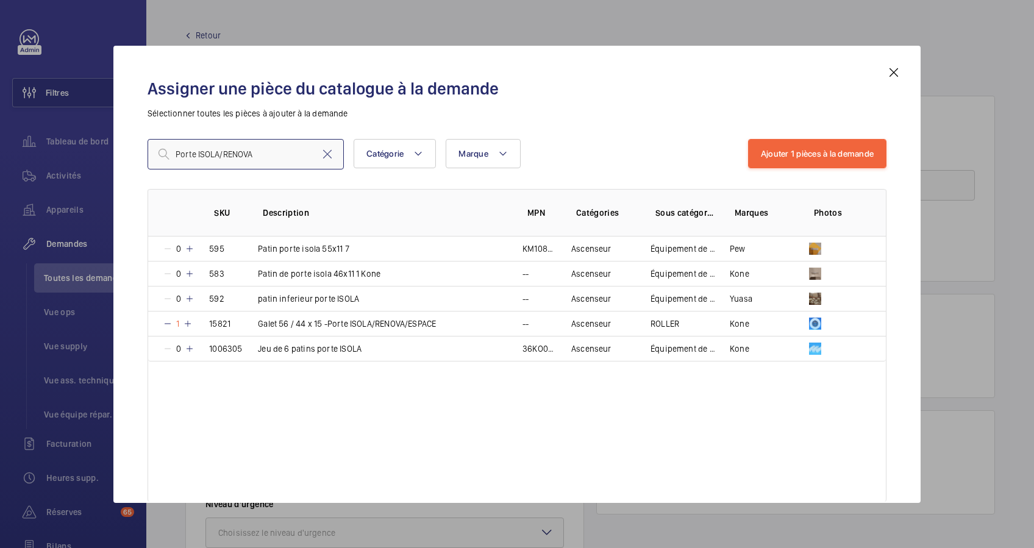
click at [255, 155] on input "Porte ISOLA/RENOVA" at bounding box center [246, 154] width 196 height 30
type input "Porte ISOLA"
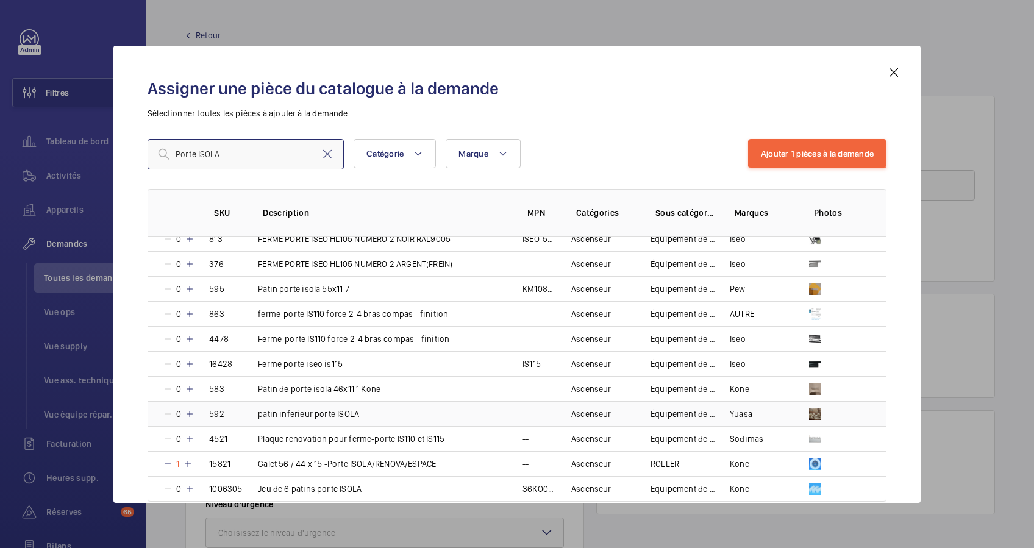
scroll to position [59, 0]
click at [303, 459] on p "Galet 56 / 44 x 15 -Porte ISOLA/RENOVA/ESPACE" at bounding box center [347, 465] width 178 height 12
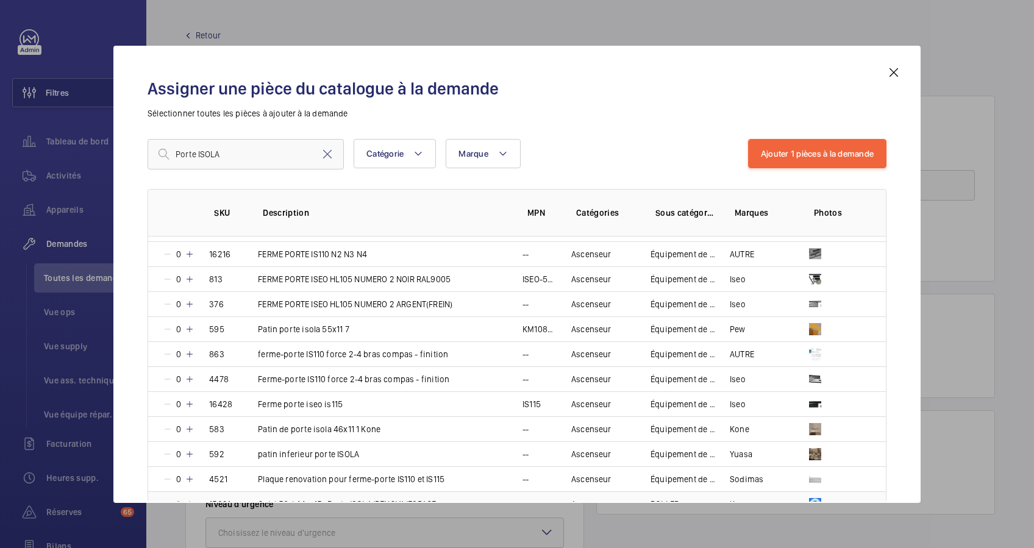
scroll to position [0, 0]
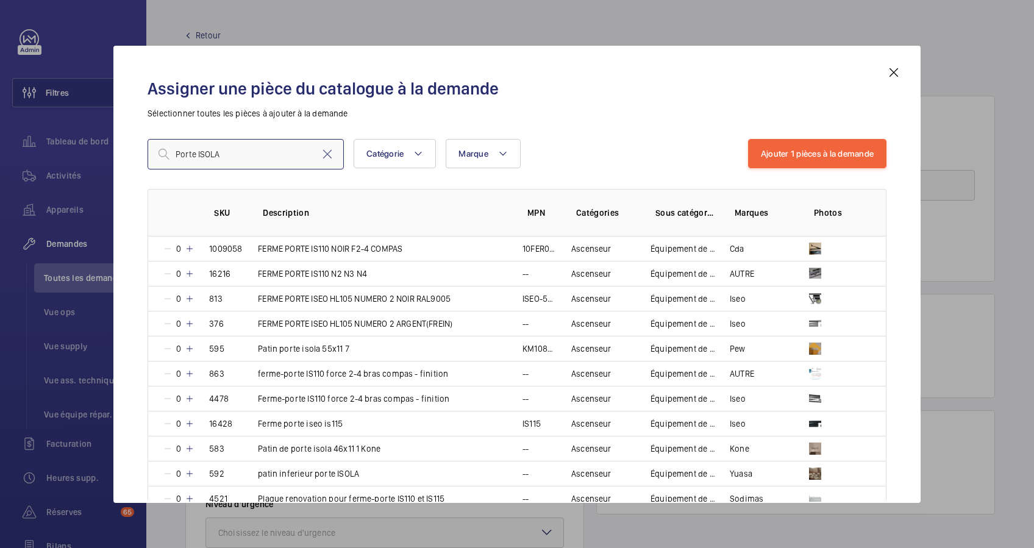
click at [276, 151] on input "Porte ISOLA" at bounding box center [246, 154] width 196 height 30
click at [327, 154] on mat-icon at bounding box center [327, 154] width 15 height 15
click at [288, 152] on input "text" at bounding box center [246, 154] width 196 height 30
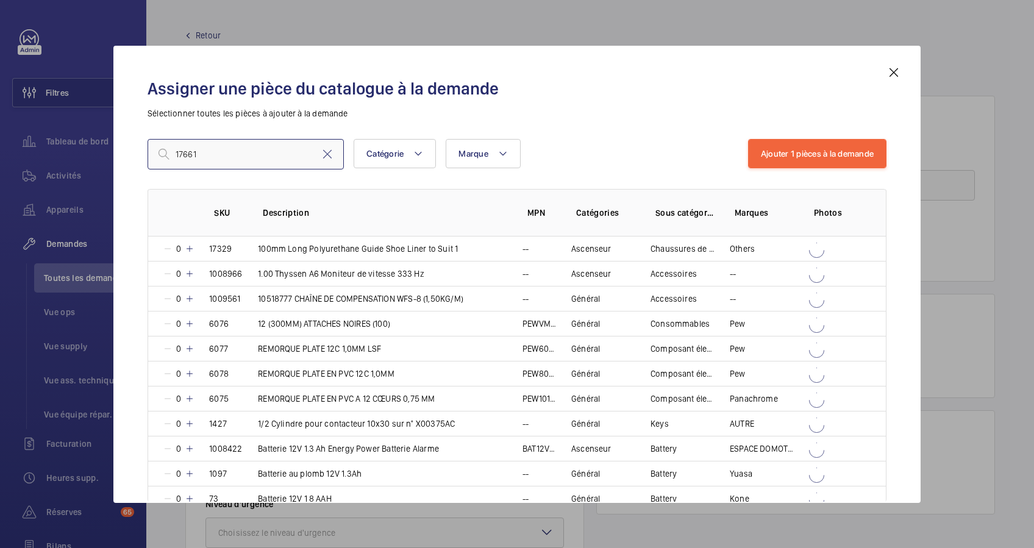
type input "17661"
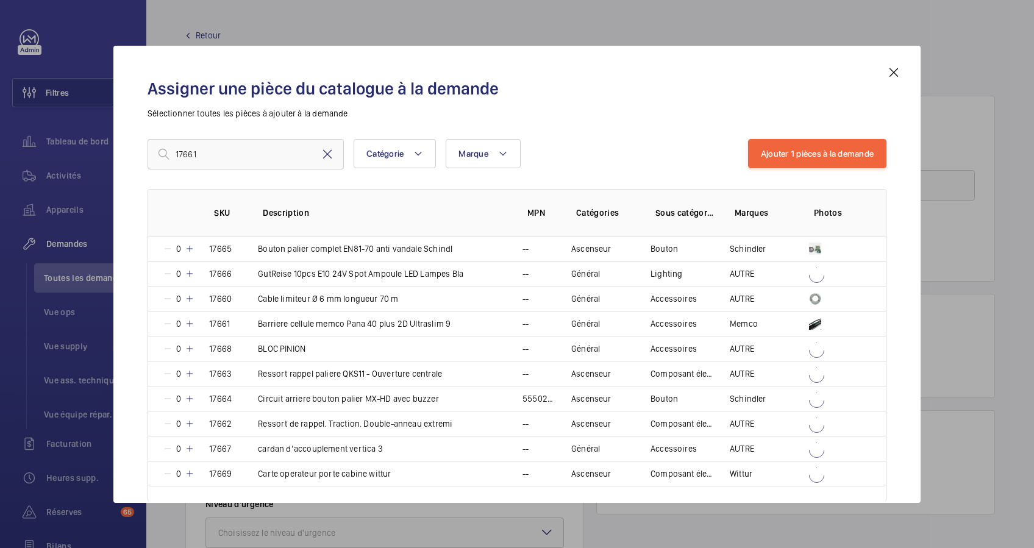
click at [327, 156] on mat-icon at bounding box center [327, 154] width 15 height 15
click at [299, 158] on input "text" at bounding box center [246, 154] width 196 height 30
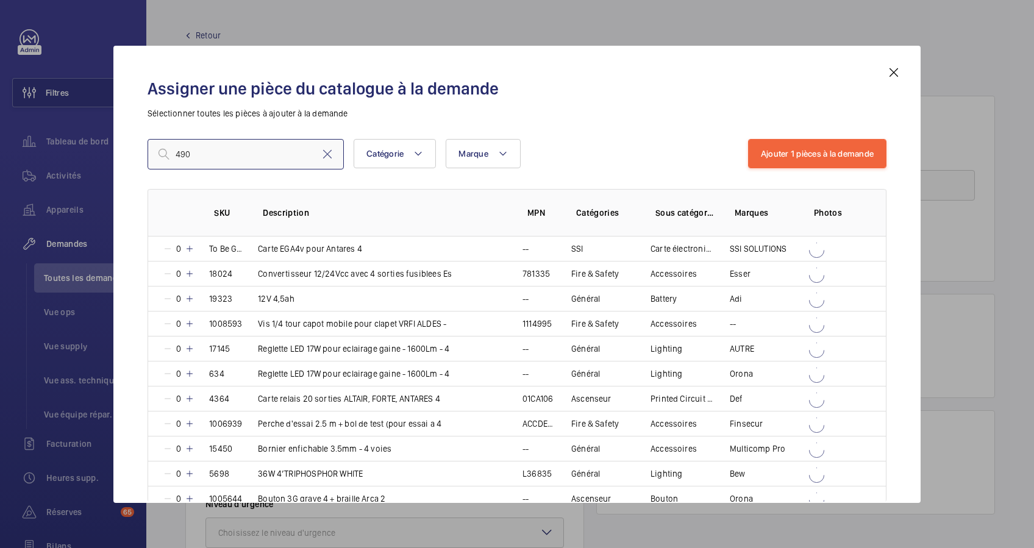
click at [279, 158] on input "490" at bounding box center [246, 154] width 196 height 30
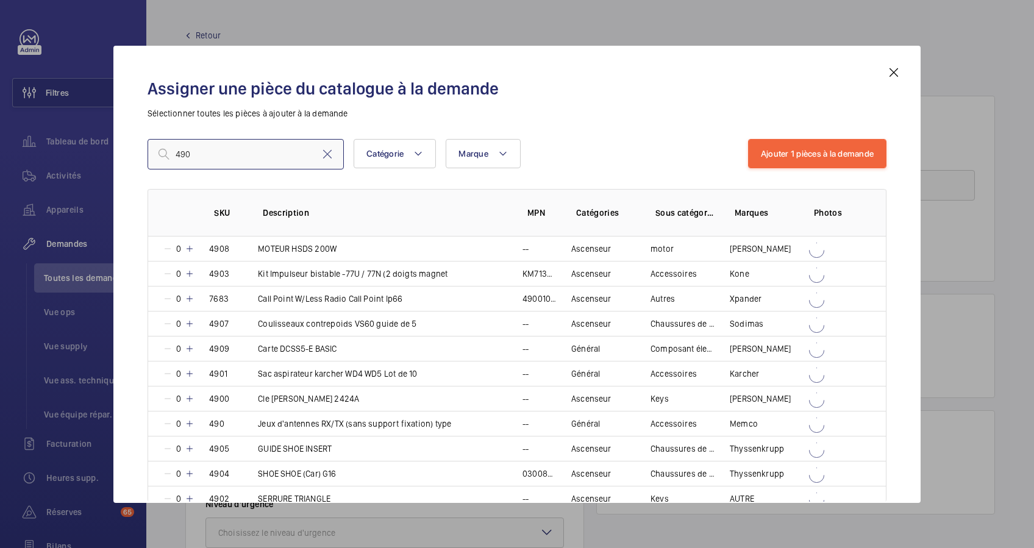
type input "490"
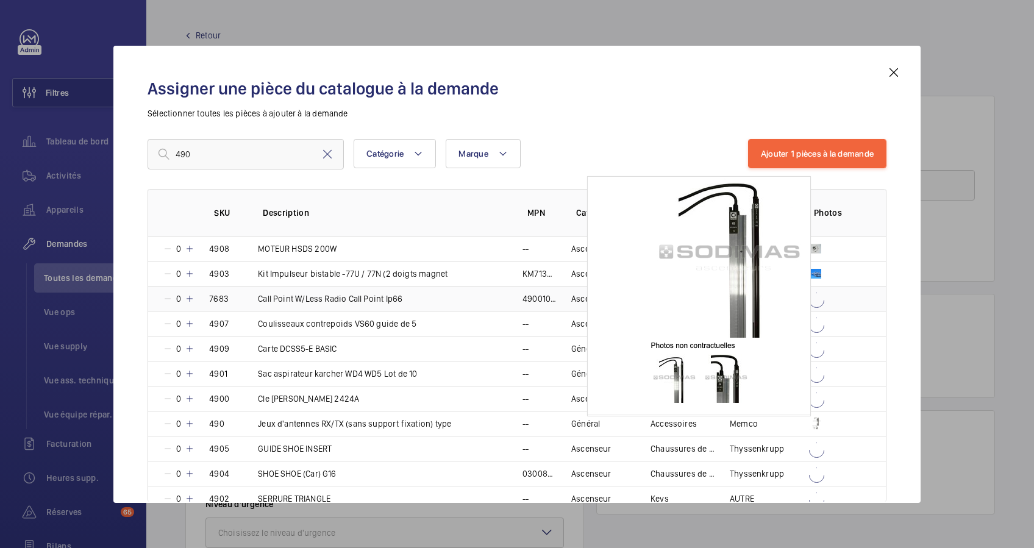
click at [752, 297] on p "Xpander" at bounding box center [746, 299] width 32 height 12
click at [550, 111] on p "Sélectionner toutes les pièces à ajouter à la demande" at bounding box center [517, 113] width 739 height 12
click at [167, 297] on mat-icon at bounding box center [168, 299] width 10 height 10
click at [325, 152] on mat-icon at bounding box center [327, 154] width 15 height 15
click at [312, 152] on input "text" at bounding box center [246, 154] width 196 height 30
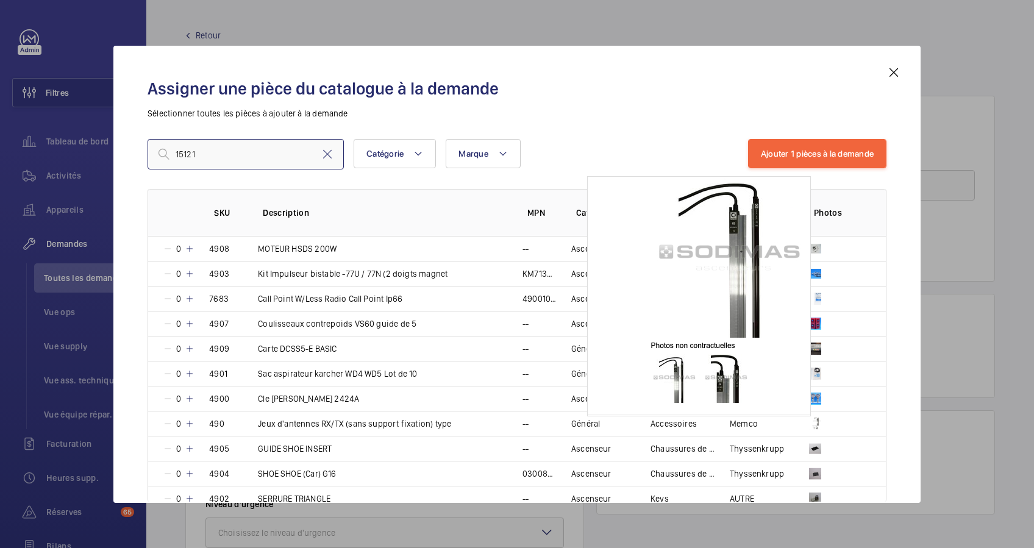
type input "15121"
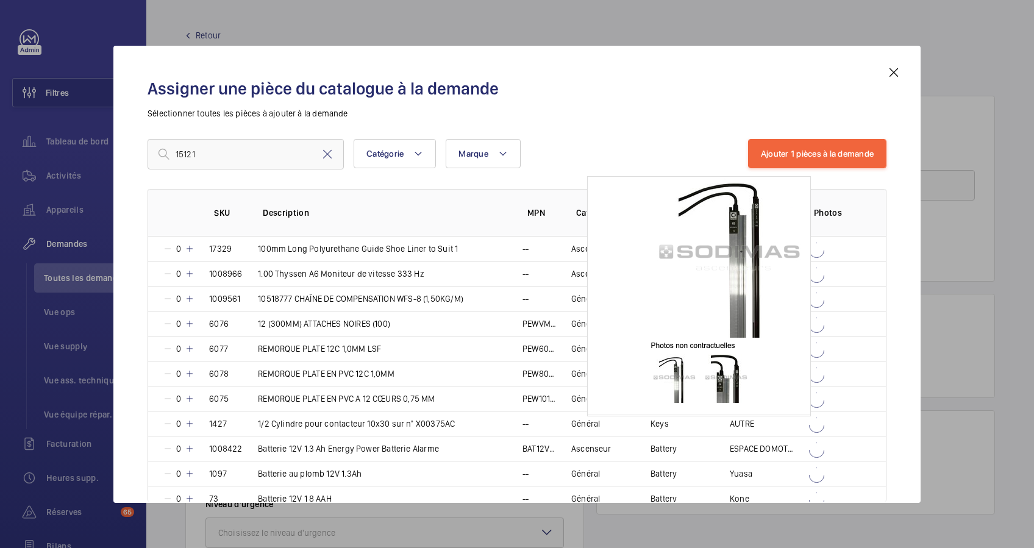
click at [554, 142] on div "15121 Catégorie Marque Plus de filtres Réinitialiser tous les filtres" at bounding box center [448, 154] width 600 height 30
click at [175, 156] on input "15121" at bounding box center [246, 154] width 196 height 30
click at [160, 185] on div "15121 Catégorie Marque Plus de filtres Réinitialiser tous les filtres Ajouter 1…" at bounding box center [517, 291] width 739 height 305
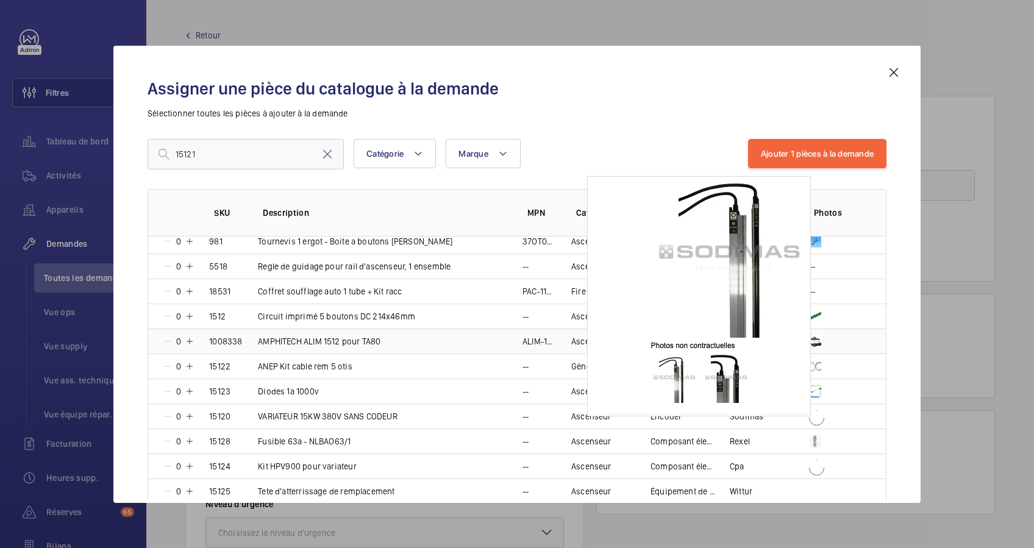
scroll to position [1217, 0]
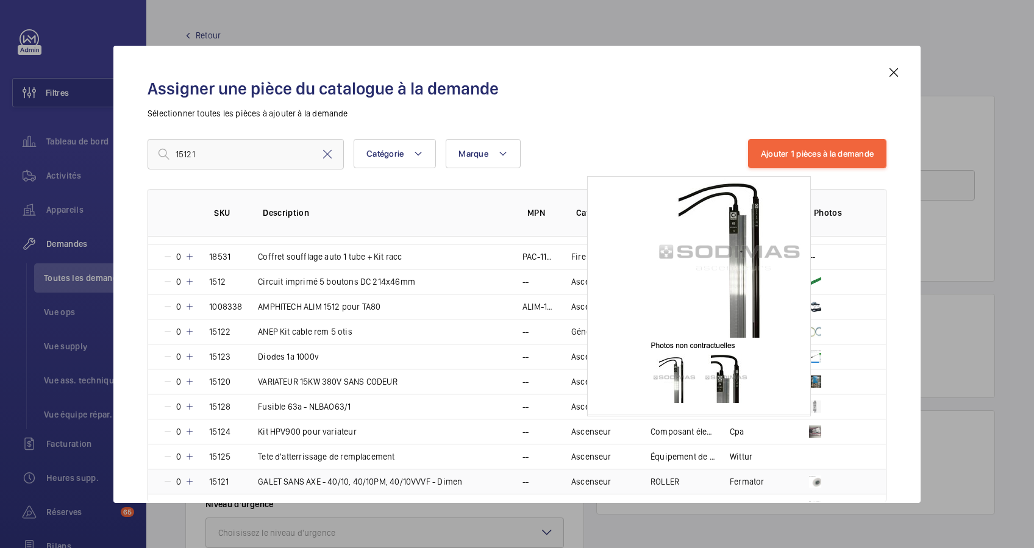
click at [237, 474] on td "15121" at bounding box center [218, 481] width 49 height 25
click at [895, 69] on mat-icon at bounding box center [893, 72] width 15 height 15
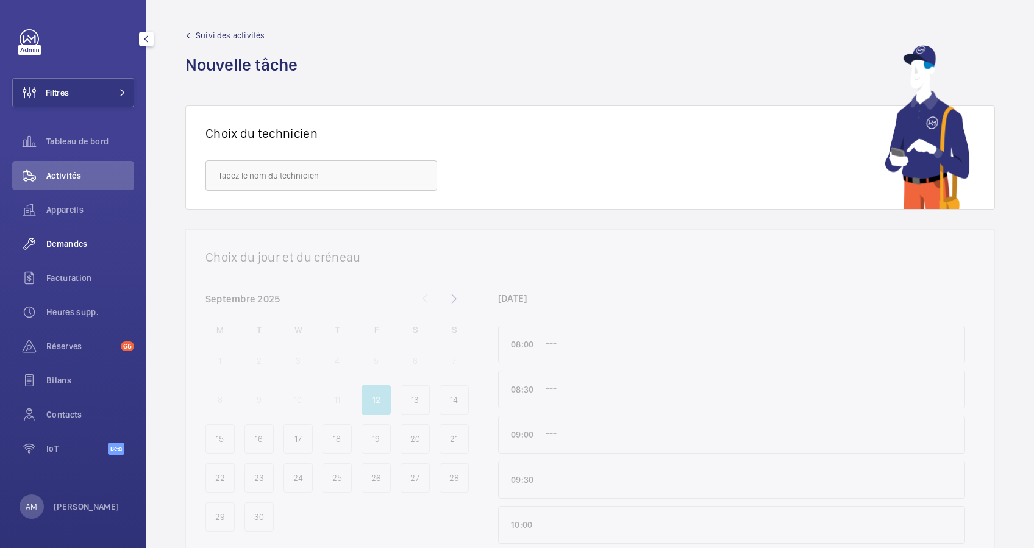
click at [77, 246] on span "Demandes" at bounding box center [90, 244] width 88 height 12
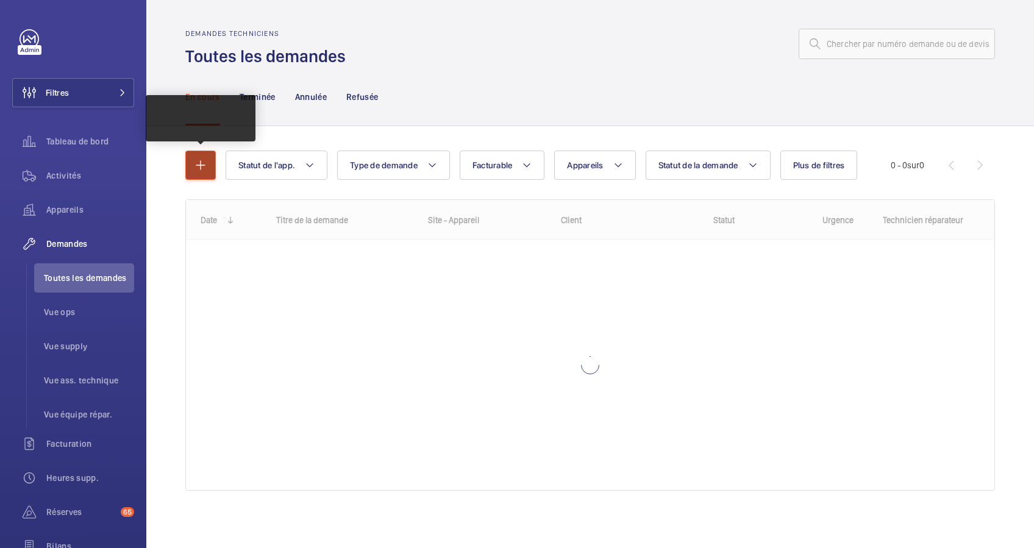
click at [201, 158] on mat-icon "button" at bounding box center [200, 165] width 15 height 15
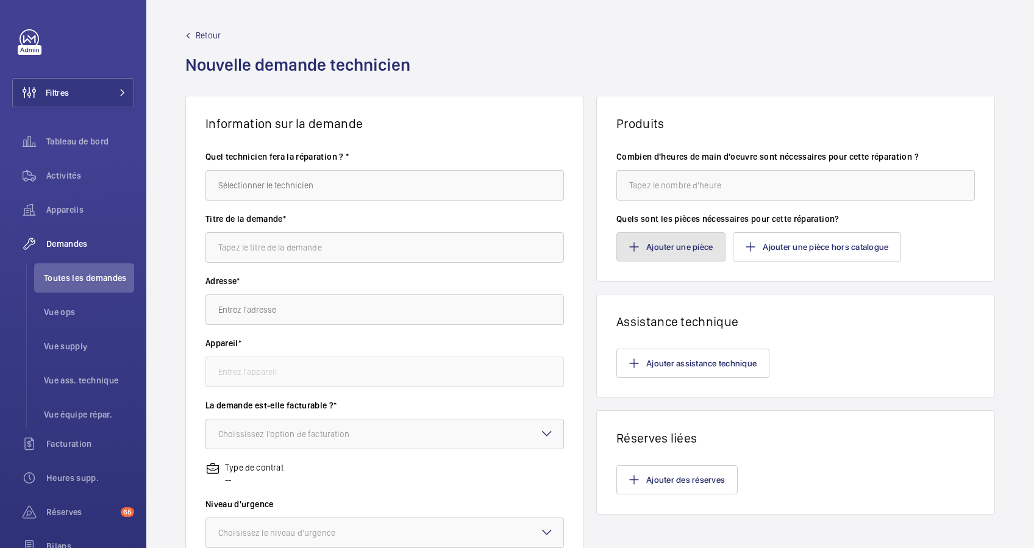
click at [691, 246] on button "Ajouter une pièce" at bounding box center [670, 246] width 109 height 29
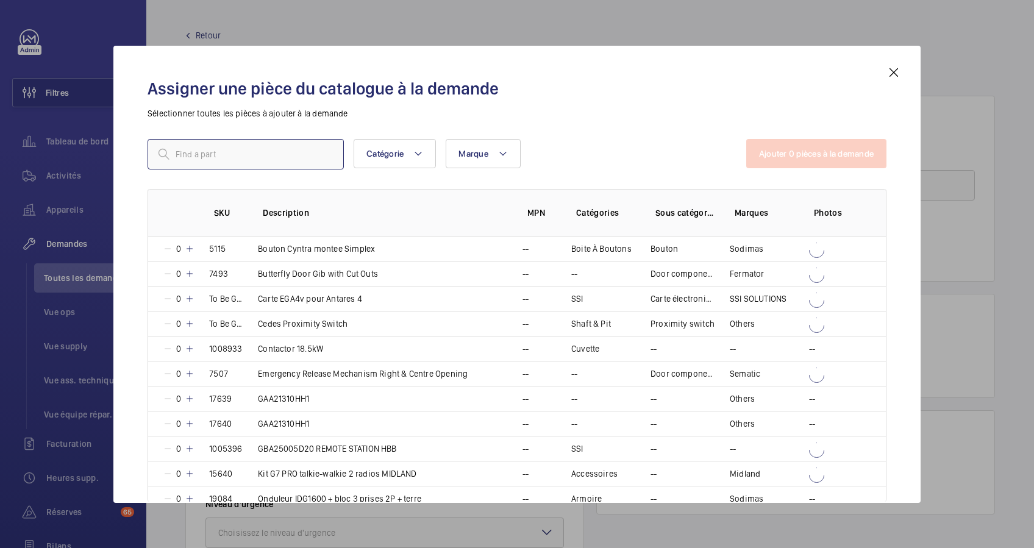
click at [251, 152] on input "text" at bounding box center [246, 154] width 196 height 30
type input "15121"
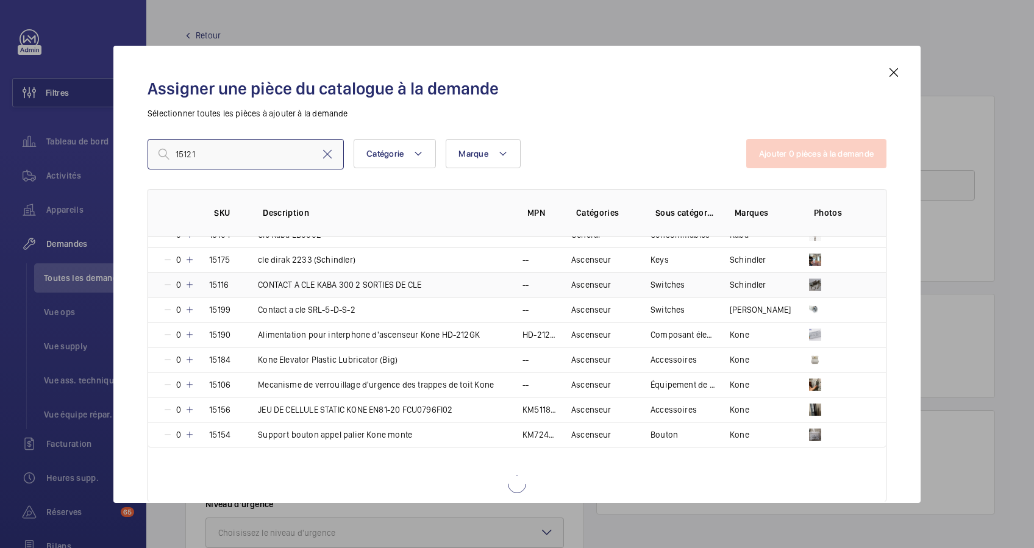
scroll to position [1054, 0]
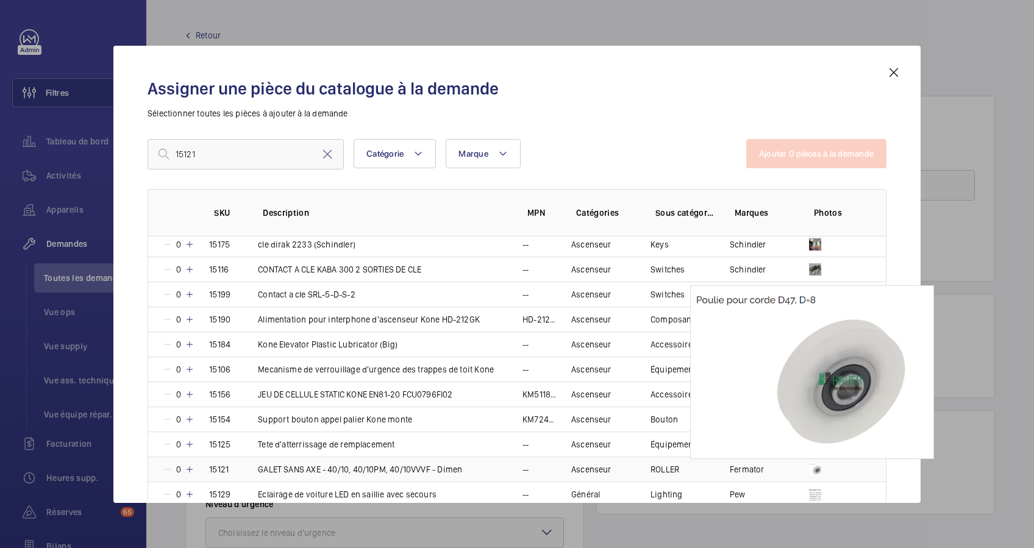
click at [816, 467] on img at bounding box center [815, 469] width 12 height 12
click at [816, 463] on img at bounding box center [815, 469] width 12 height 12
click at [812, 464] on img at bounding box center [815, 469] width 12 height 12
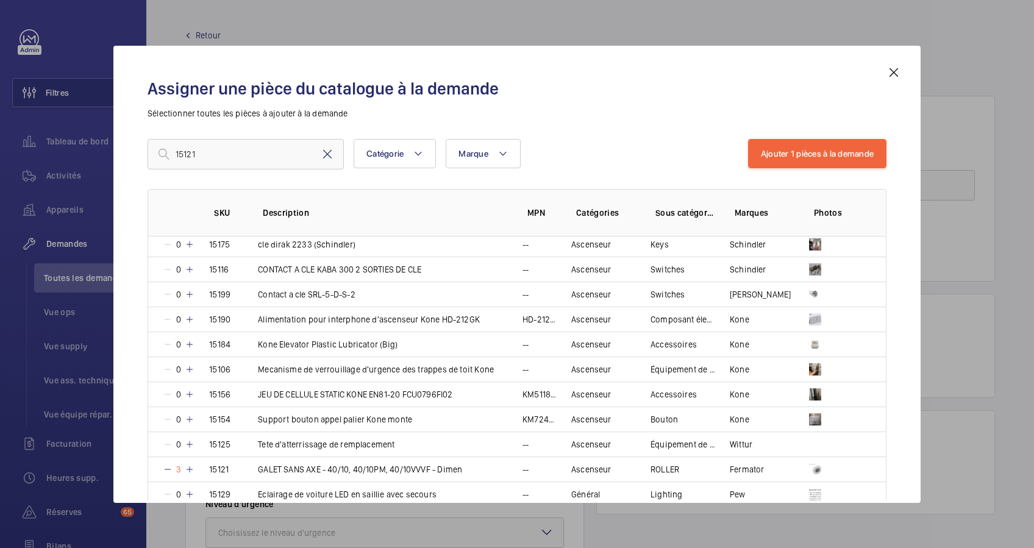
click at [330, 155] on mat-icon at bounding box center [327, 154] width 15 height 15
click at [257, 149] on input "text" at bounding box center [246, 154] width 196 height 30
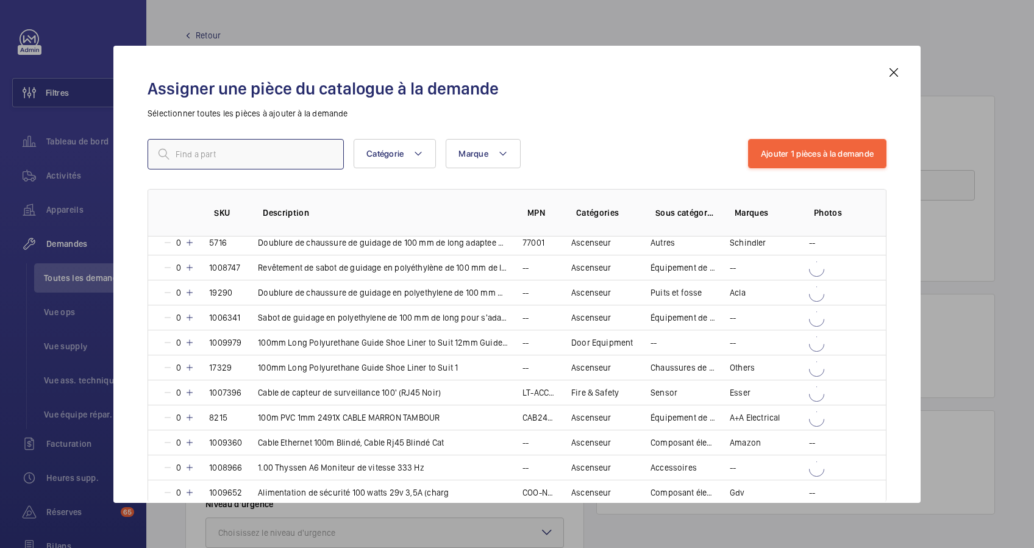
paste input "Galet 56 / 44 x 15"
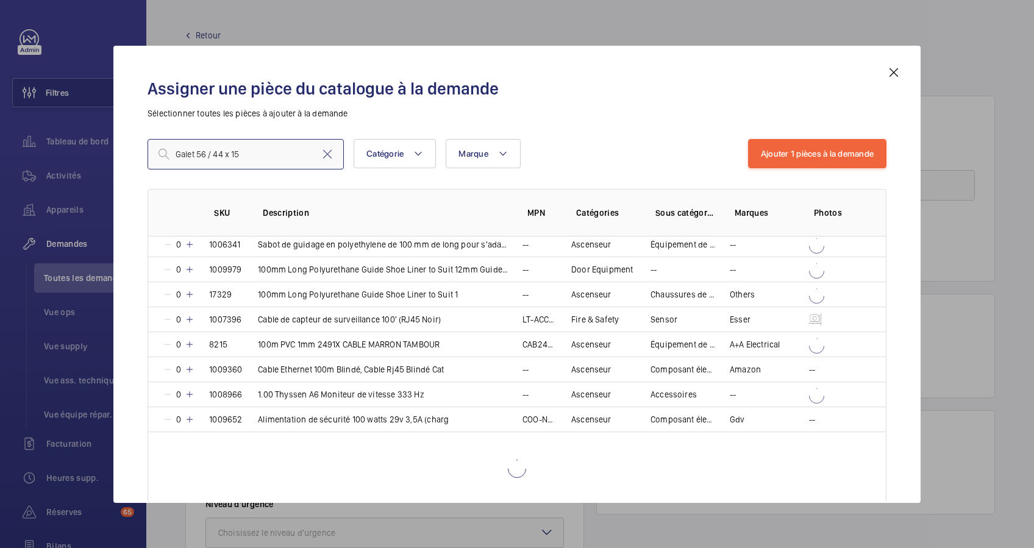
type input "Galet 56 / 44 x 15"
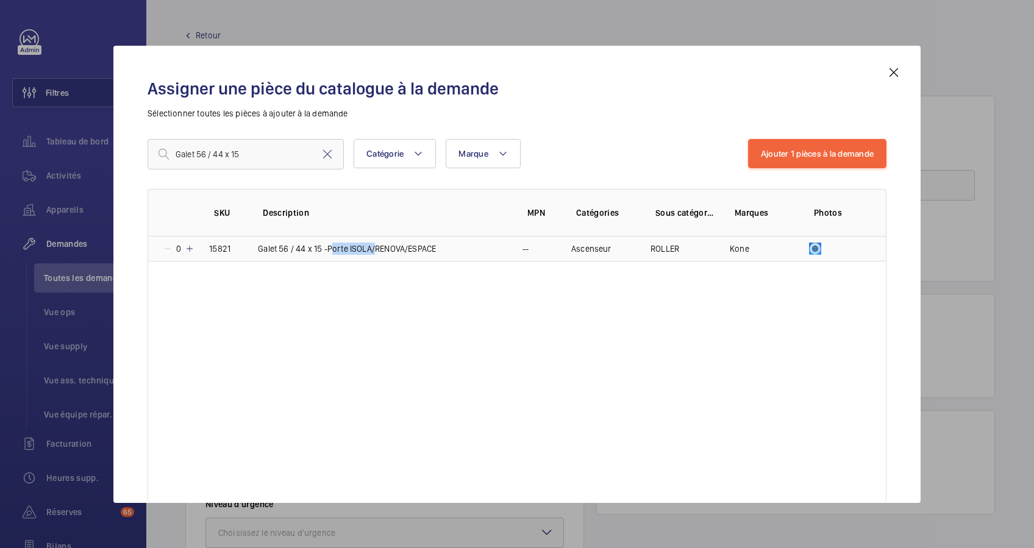
drag, startPoint x: 326, startPoint y: 251, endPoint x: 371, endPoint y: 249, distance: 45.1
click at [371, 249] on p "Galet 56 / 44 x 15 -Porte ISOLA/RENOVA/ESPACE" at bounding box center [347, 249] width 178 height 12
copy p "Porte ISOLA"
click at [324, 155] on mat-icon at bounding box center [327, 154] width 15 height 15
click at [258, 152] on input "text" at bounding box center [246, 154] width 196 height 30
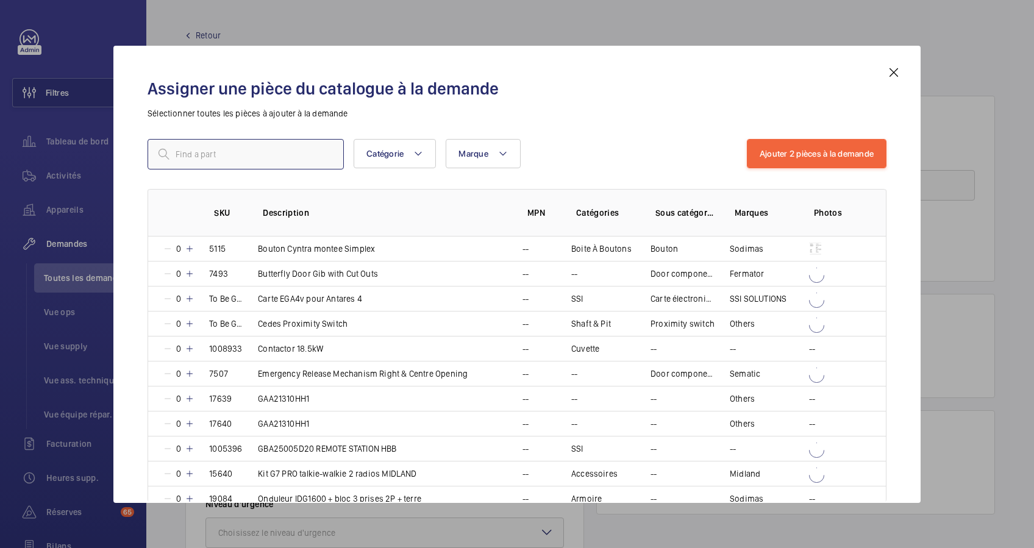
paste input "Porte ISOLA"
type input "Porte ISOLA"
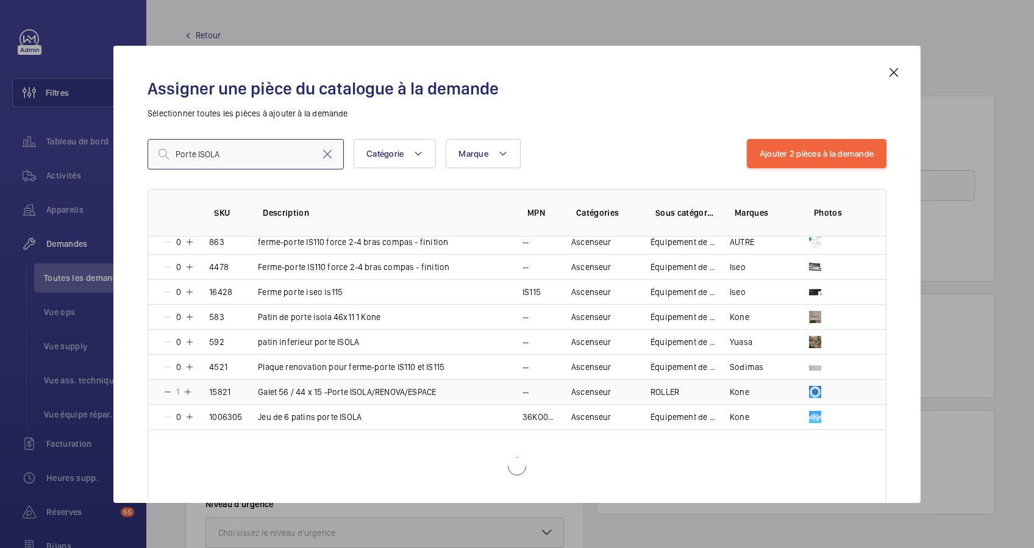
scroll to position [59, 0]
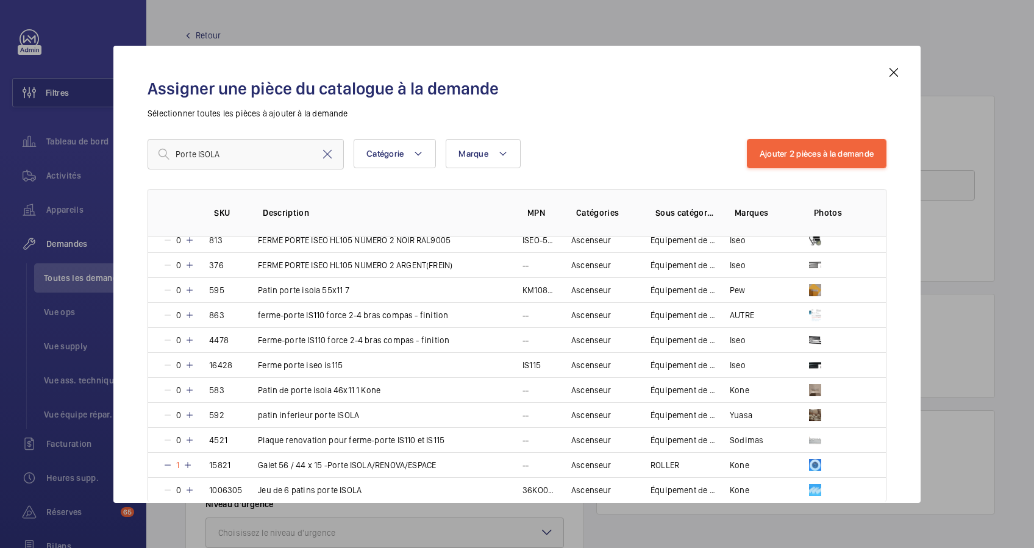
drag, startPoint x: 894, startPoint y: 71, endPoint x: 878, endPoint y: 55, distance: 22.8
click at [893, 69] on mat-icon at bounding box center [893, 72] width 15 height 15
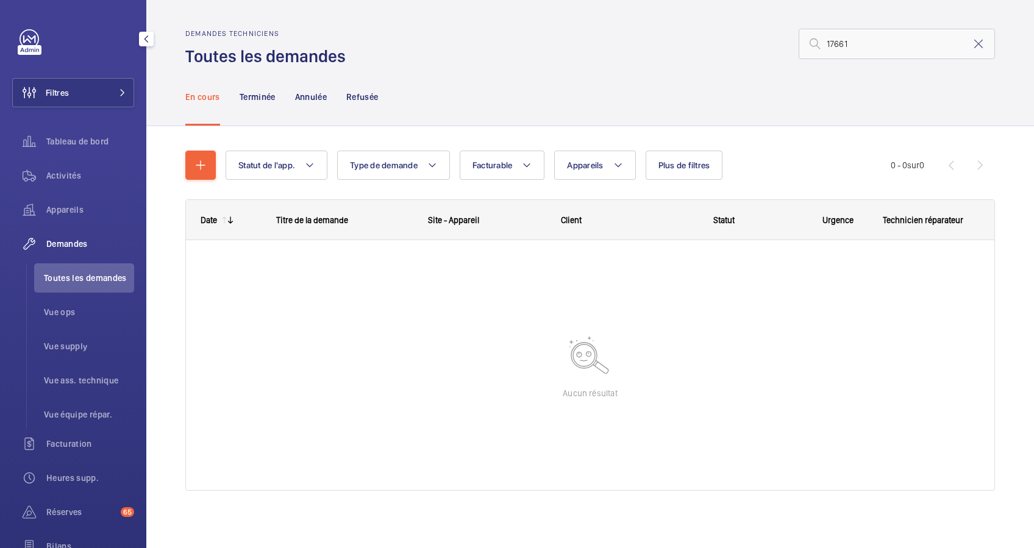
click at [96, 88] on button "Filtres" at bounding box center [73, 92] width 122 height 29
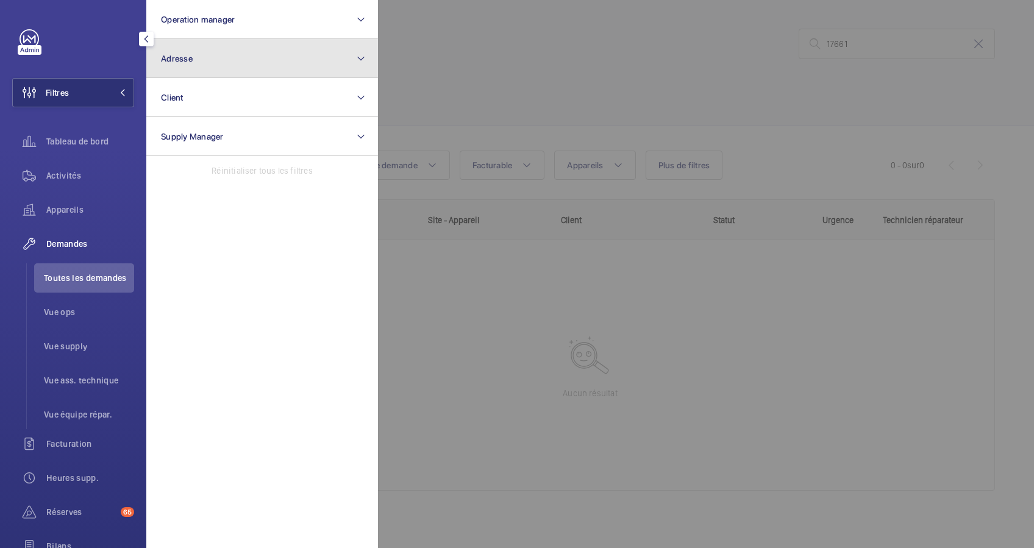
click at [263, 63] on button "Adresse" at bounding box center [262, 58] width 232 height 39
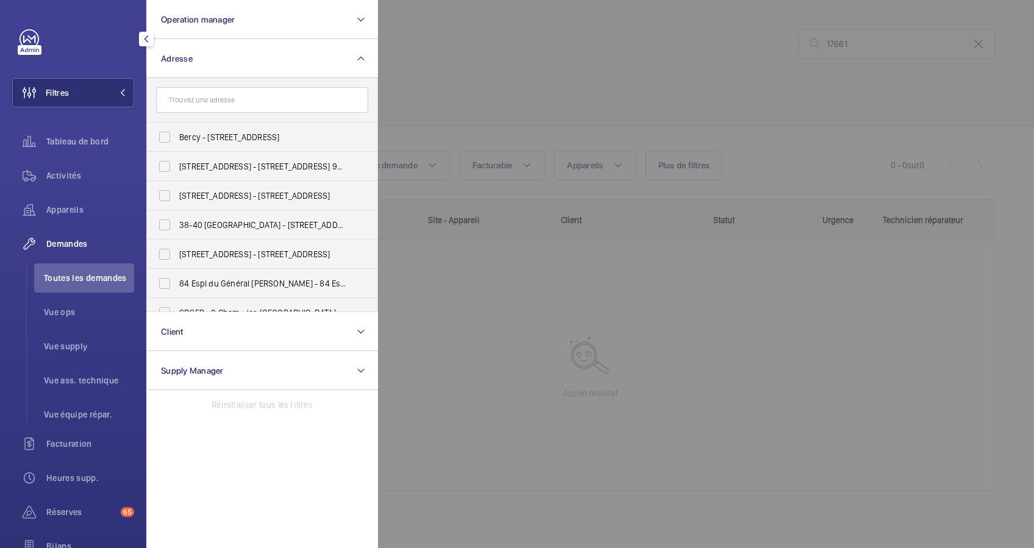
click at [245, 101] on input "text" at bounding box center [262, 100] width 212 height 26
drag, startPoint x: 237, startPoint y: 90, endPoint x: 235, endPoint y: 98, distance: 7.5
click at [237, 92] on input "PY" at bounding box center [262, 100] width 212 height 26
click at [162, 101] on input "PY" at bounding box center [262, 100] width 212 height 26
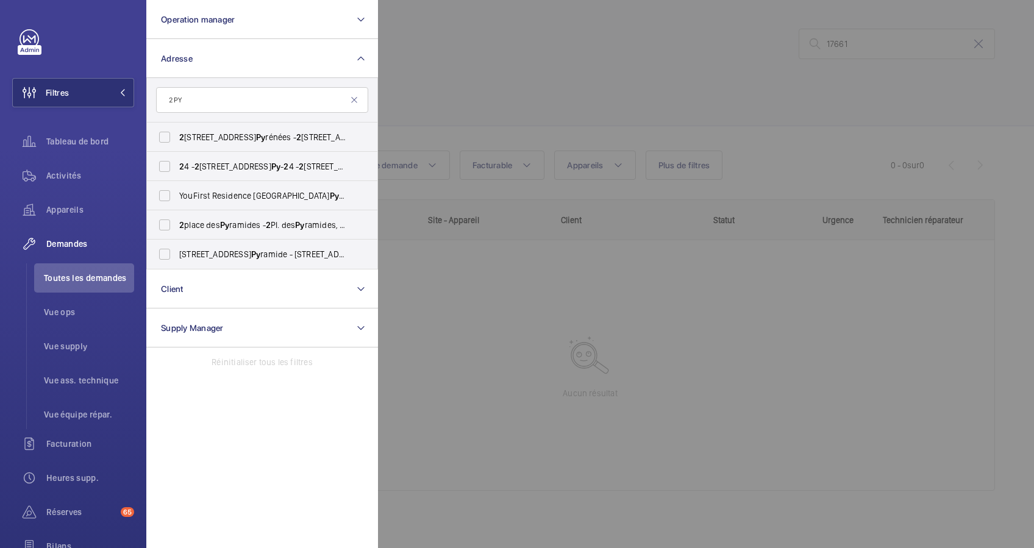
type input "2 PY"
click at [204, 157] on label "2 4 - 2 6, rue de la Py - 2 4 - 2 6, rue de la Py , PARIS 750 2 0" at bounding box center [253, 166] width 212 height 29
click at [177, 157] on input "2 4 - 2 6, rue de la Py - 2 4 - 2 6, rue de la Py , PARIS 750 2 0" at bounding box center [164, 166] width 24 height 24
checkbox input "true"
click at [560, 111] on div at bounding box center [895, 274] width 1034 height 548
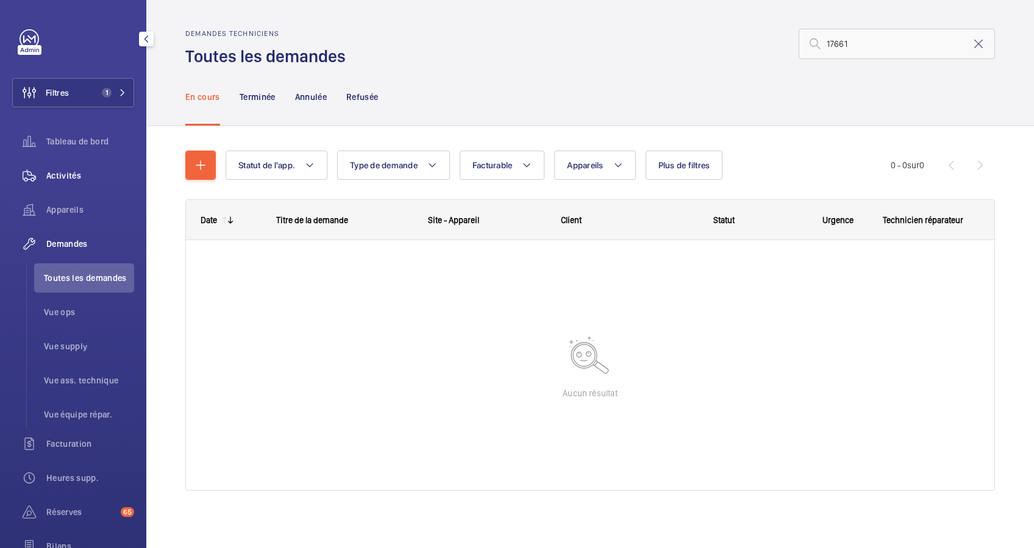
click at [67, 180] on span "Activités" at bounding box center [90, 175] width 88 height 12
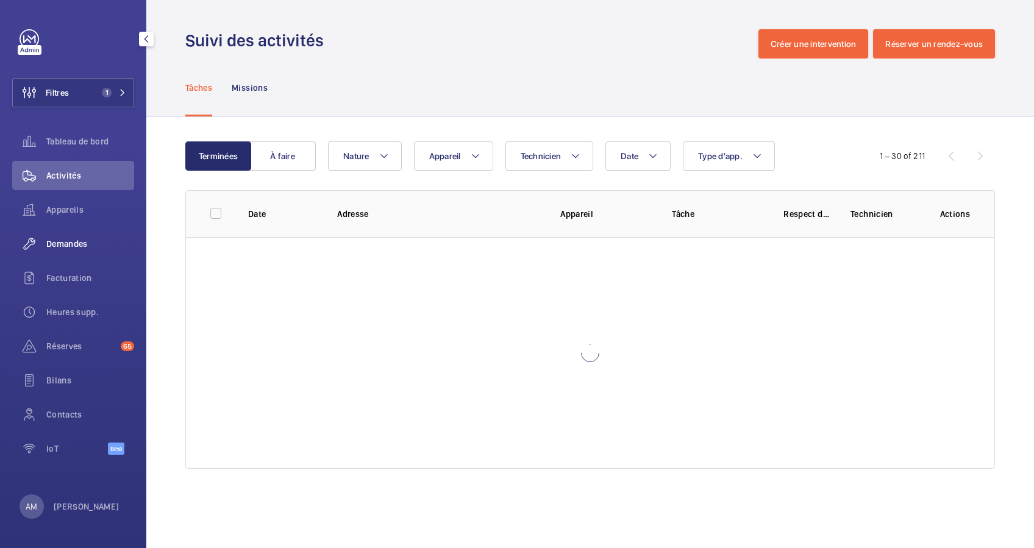
click at [77, 239] on span "Demandes" at bounding box center [90, 244] width 88 height 12
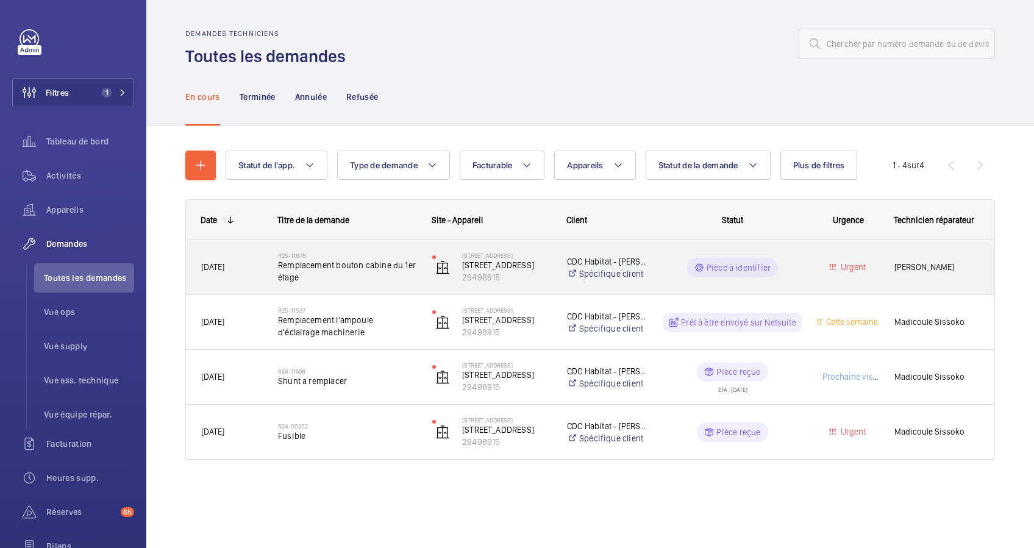
click at [345, 265] on span "Remplacement bouton cabine du 1er étage" at bounding box center [347, 271] width 138 height 24
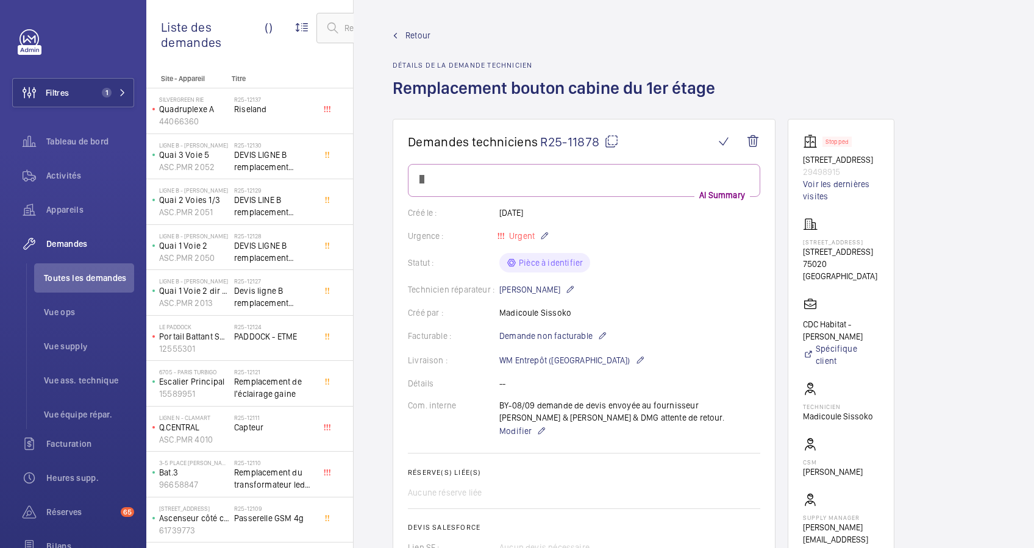
scroll to position [81, 0]
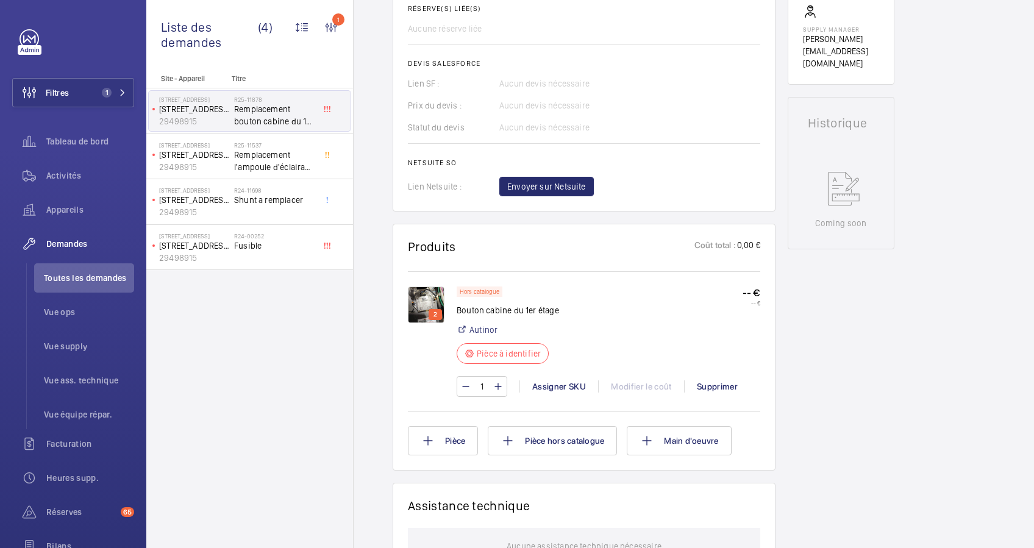
scroll to position [569, 0]
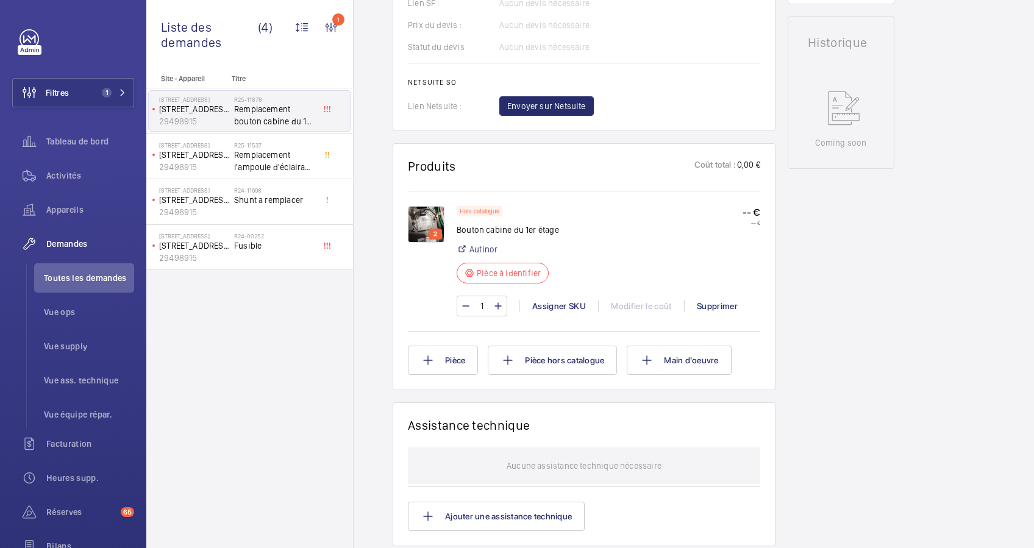
click at [421, 237] on img at bounding box center [426, 224] width 37 height 37
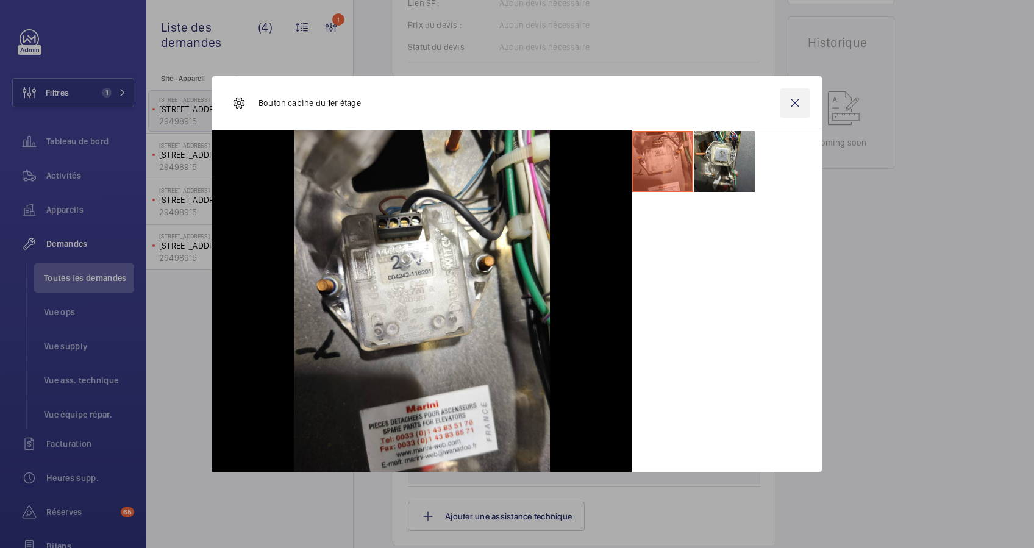
click at [792, 104] on wm-front-icon-button at bounding box center [794, 102] width 29 height 29
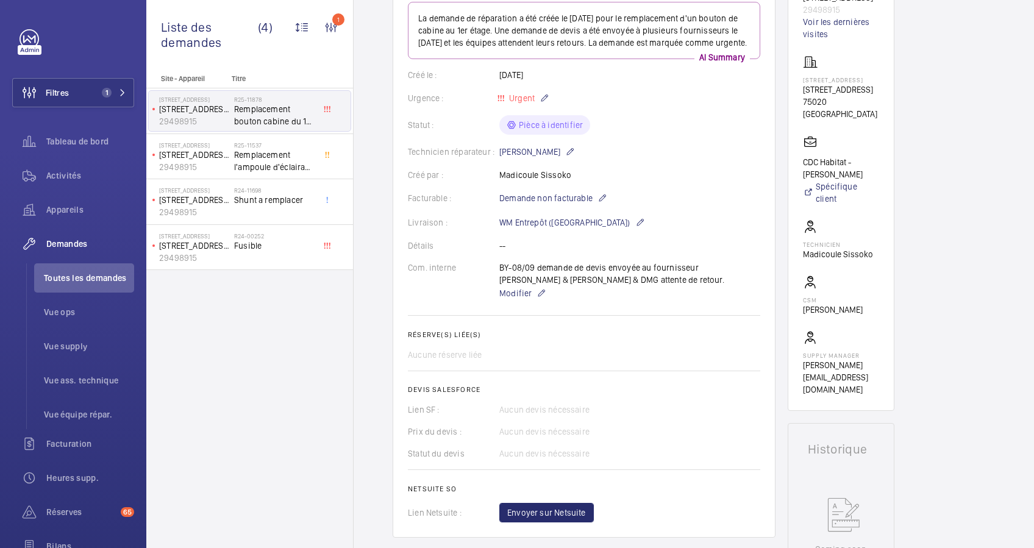
scroll to position [81, 0]
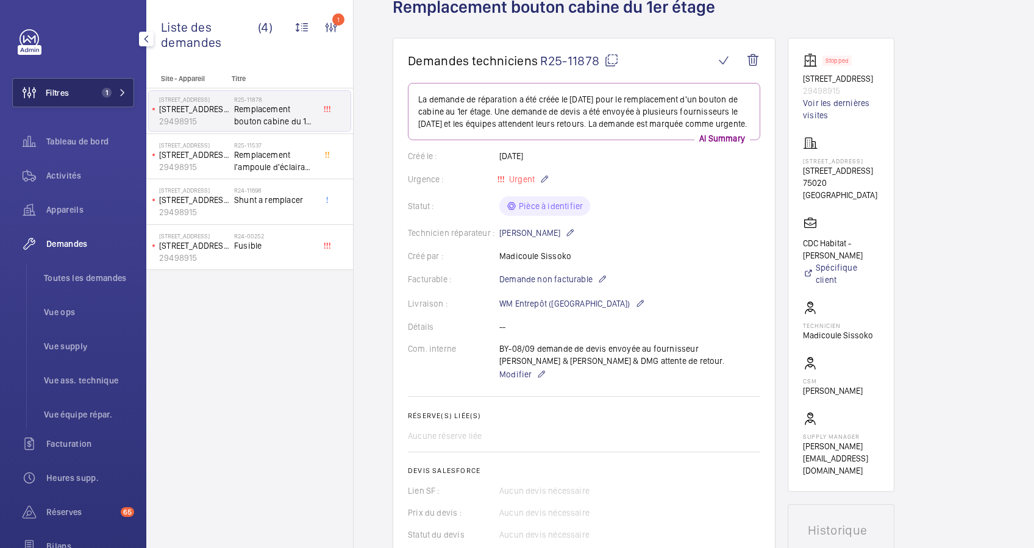
click at [102, 86] on button "Filtres 1" at bounding box center [73, 92] width 122 height 29
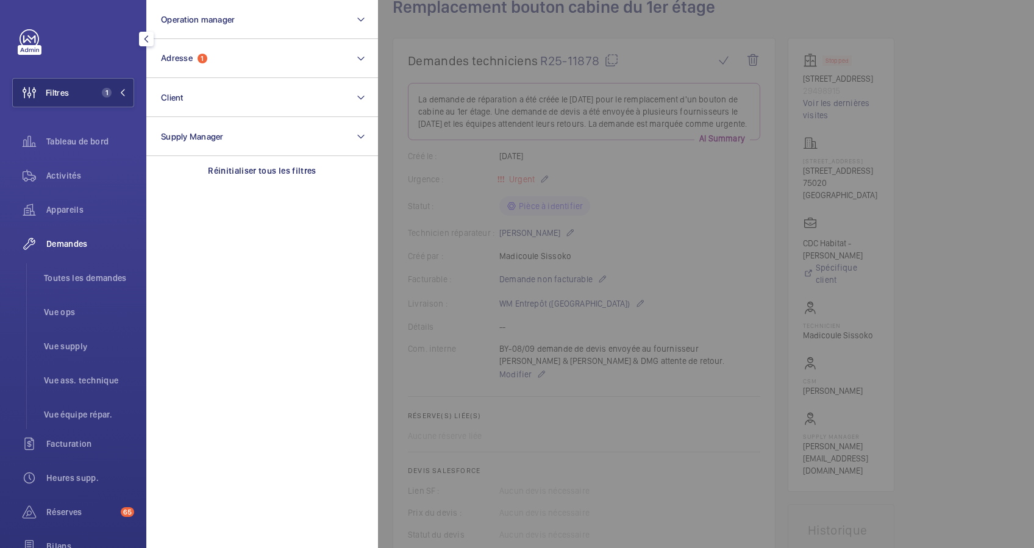
click at [122, 92] on mat-icon at bounding box center [122, 92] width 7 height 7
click at [215, 58] on div "Liste des demandes (4)" at bounding box center [217, 32] width 112 height 65
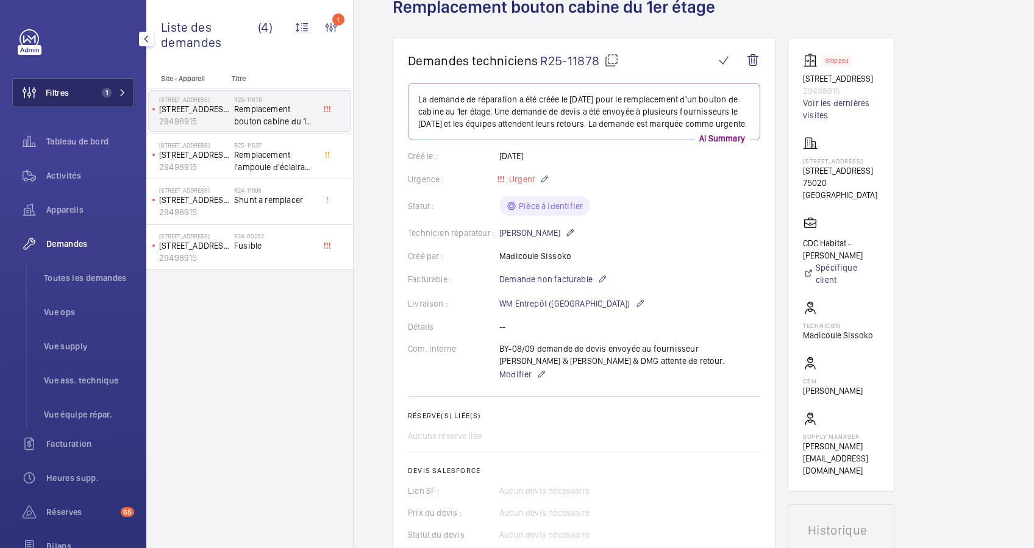
click at [110, 91] on span "1" at bounding box center [111, 93] width 29 height 10
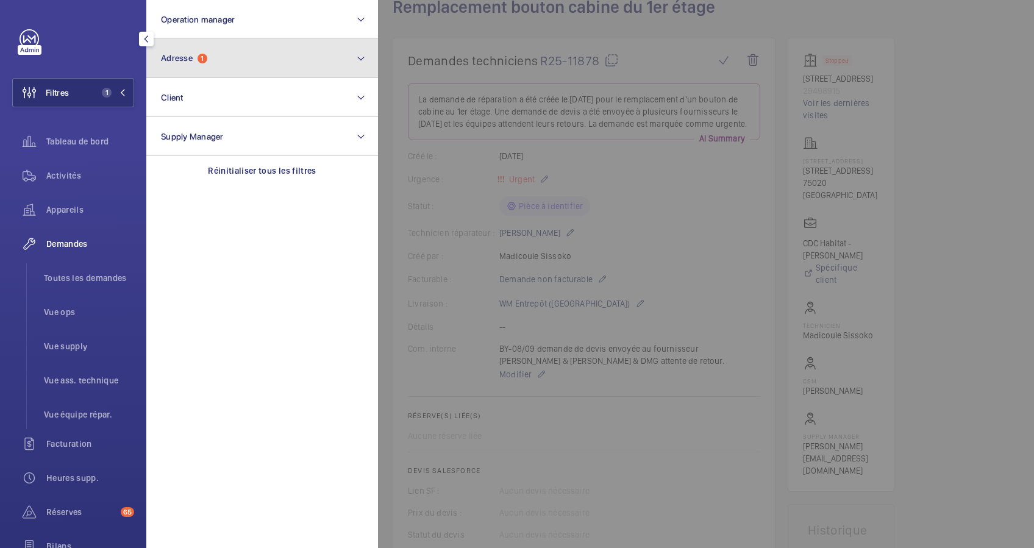
click at [230, 51] on button "Adresse 1" at bounding box center [262, 58] width 232 height 39
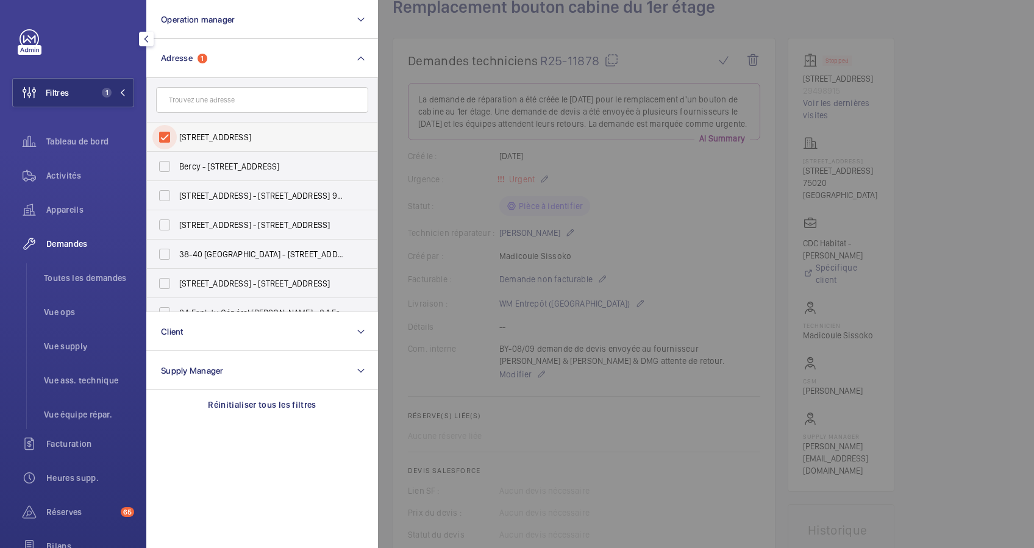
click at [166, 132] on input "24 -26, rue de la Py - 24 -26, rue de la Py, PARIS 75020" at bounding box center [164, 137] width 24 height 24
checkbox input "false"
paste input "7 Rue la Boéti"
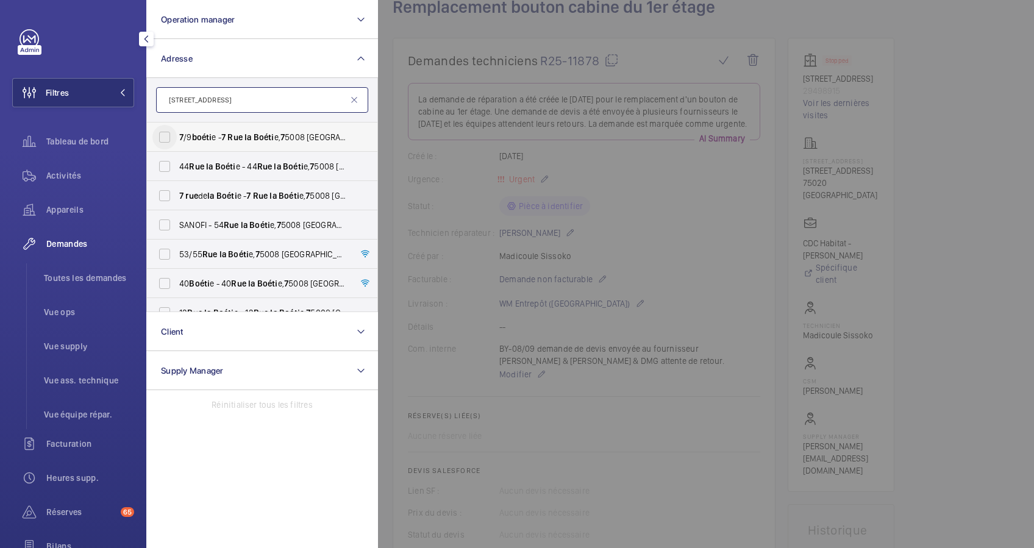
type input "7 Rue la Boéti"
click at [168, 137] on input "7 /9 boéti e - 7 Rue la Boéti e, 7 5008 PARIS, PARIS 7 5008" at bounding box center [164, 137] width 24 height 24
checkbox input "true"
click at [84, 171] on span "Activités" at bounding box center [90, 175] width 88 height 12
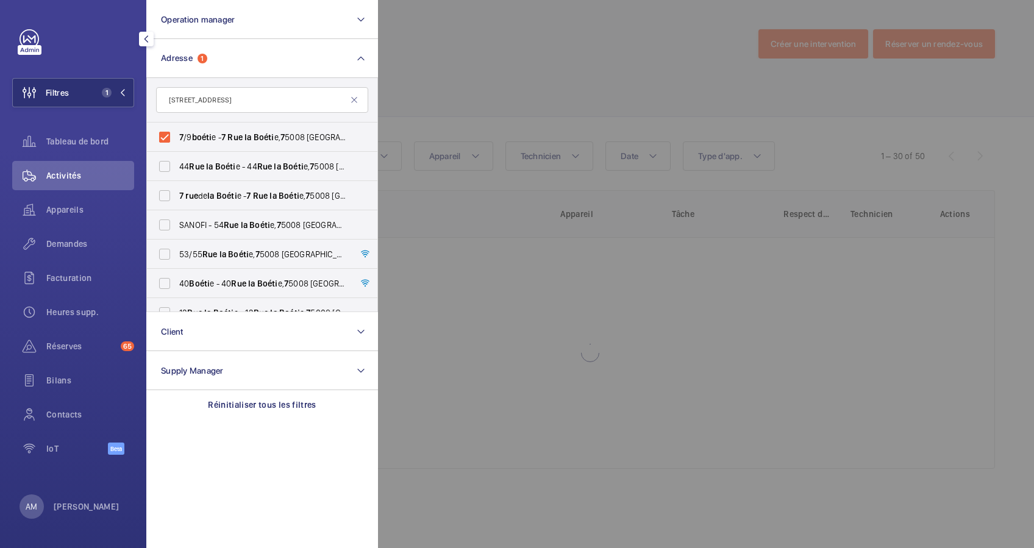
click at [610, 66] on div at bounding box center [895, 274] width 1034 height 548
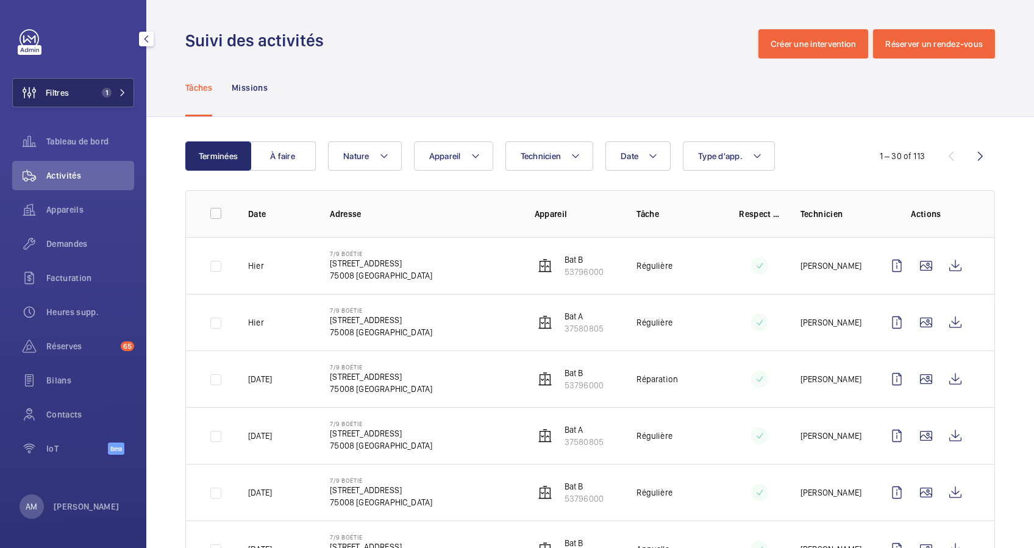
click at [89, 89] on button "Filtres 1" at bounding box center [73, 92] width 122 height 29
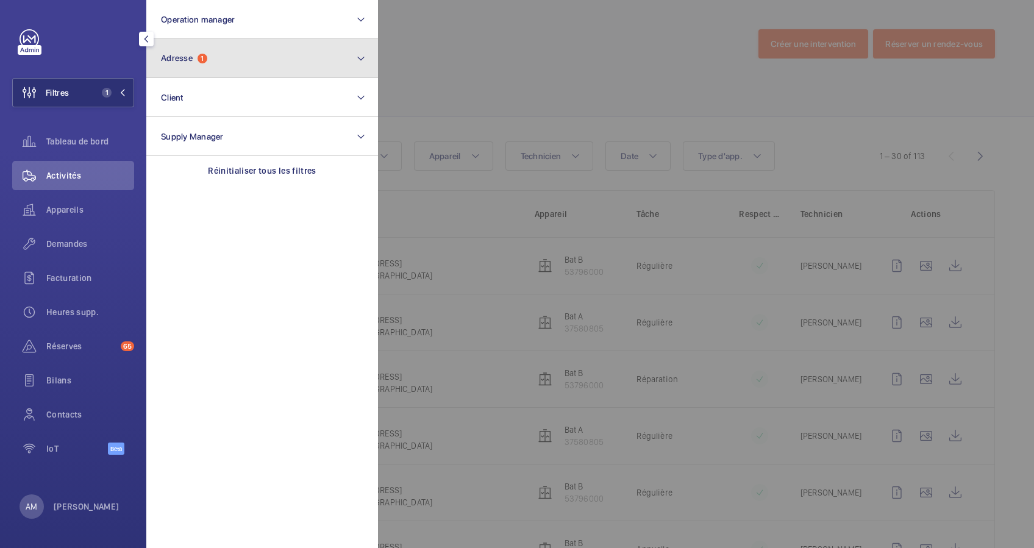
drag, startPoint x: 230, startPoint y: 65, endPoint x: 215, endPoint y: 76, distance: 18.4
click at [224, 69] on button "Adresse 1" at bounding box center [262, 58] width 232 height 39
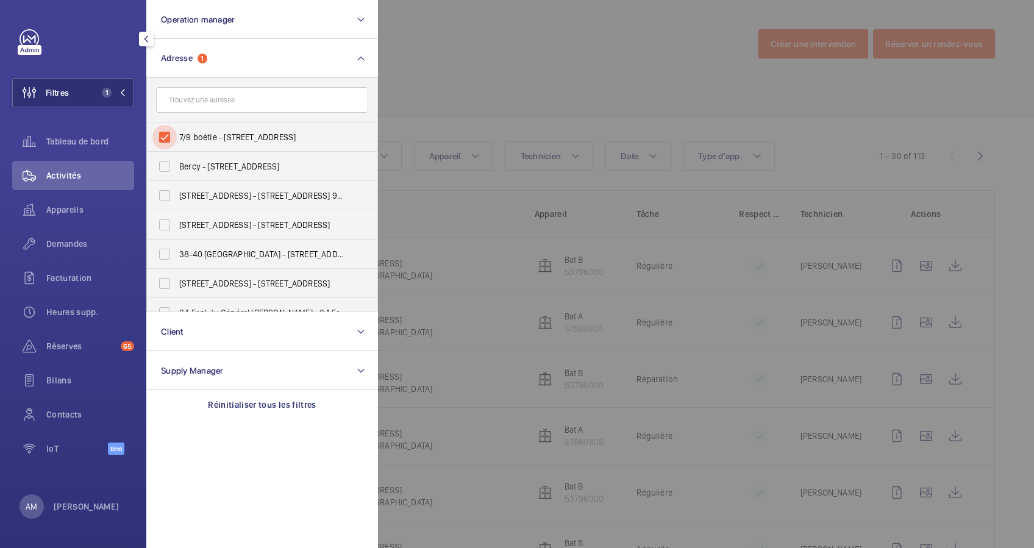
click at [166, 135] on input "7/9 boétie - 7 Rue la Boétie, 75008 PARIS, PARIS 75008" at bounding box center [164, 137] width 24 height 24
checkbox input "false"
paste input "7 RUE MAGDEBOURG"
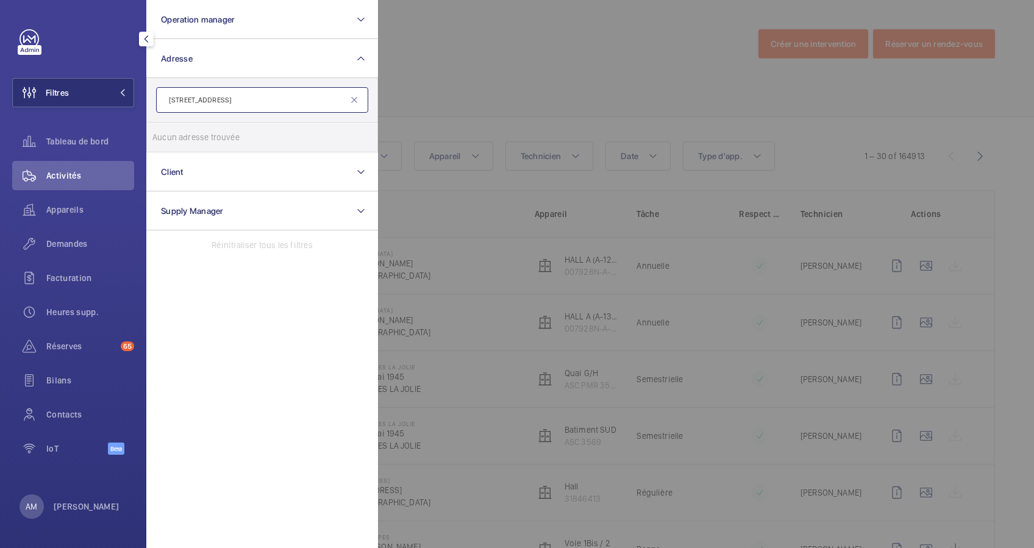
click at [205, 99] on input "7 RUE MAGDEBOURG" at bounding box center [262, 100] width 212 height 26
drag, startPoint x: 205, startPoint y: 99, endPoint x: 162, endPoint y: 102, distance: 42.8
click at [162, 102] on input "7 RUE MAGDEBOURG" at bounding box center [262, 100] width 212 height 26
click at [177, 99] on input "7 RUE MAGDEBOURG" at bounding box center [262, 100] width 212 height 26
drag, startPoint x: 205, startPoint y: 99, endPoint x: 155, endPoint y: 102, distance: 50.7
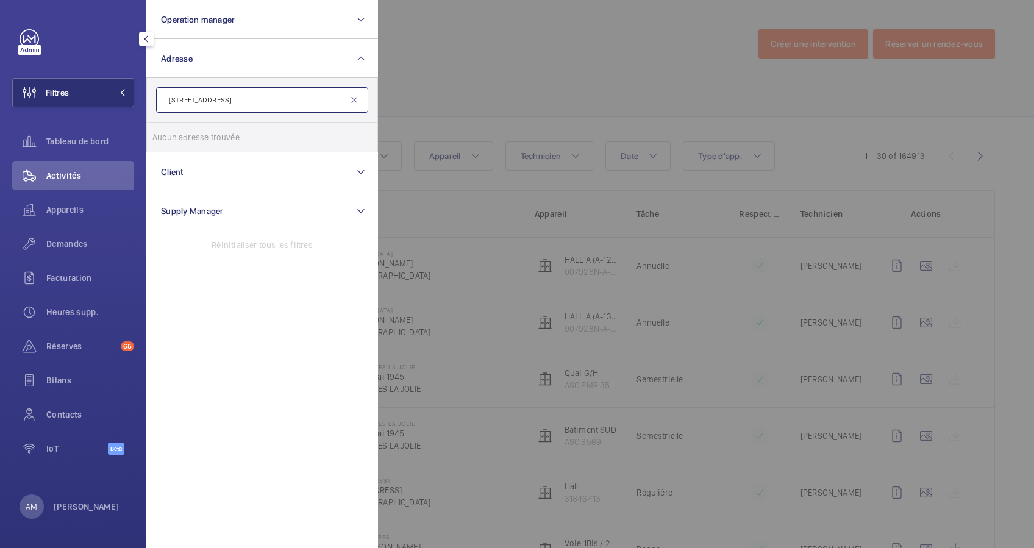
click at [155, 102] on form "7 RUE MAGDEBOURG" at bounding box center [262, 100] width 230 height 45
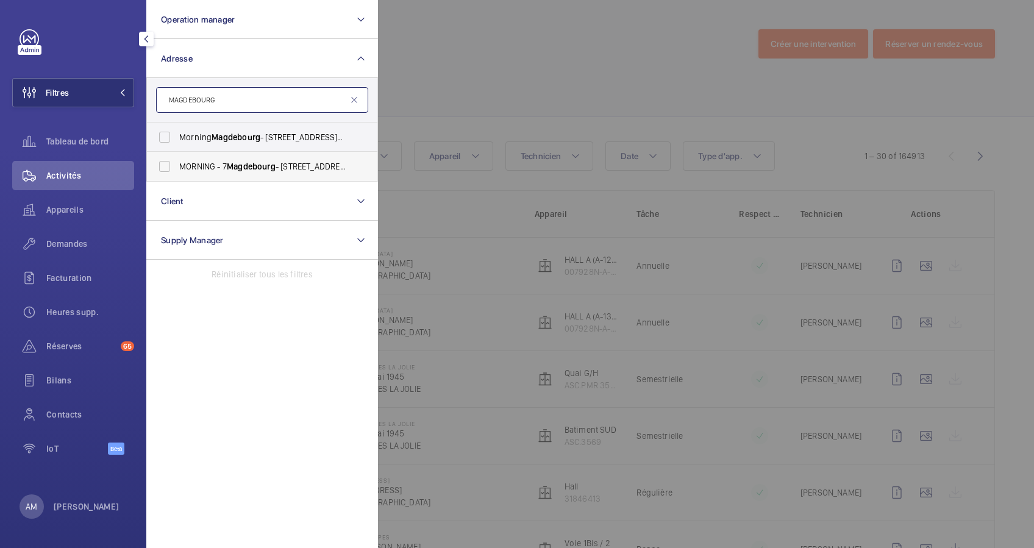
type input "MAGDEBOURG"
click at [177, 158] on label "MORNING - 7 Magdebourg - 7 Rue de Magdebourg , PARIS 75116" at bounding box center [253, 166] width 212 height 29
click at [177, 158] on input "MORNING - 7 Magdebourg - 7 Rue de Magdebourg , PARIS 75116" at bounding box center [164, 166] width 24 height 24
checkbox input "true"
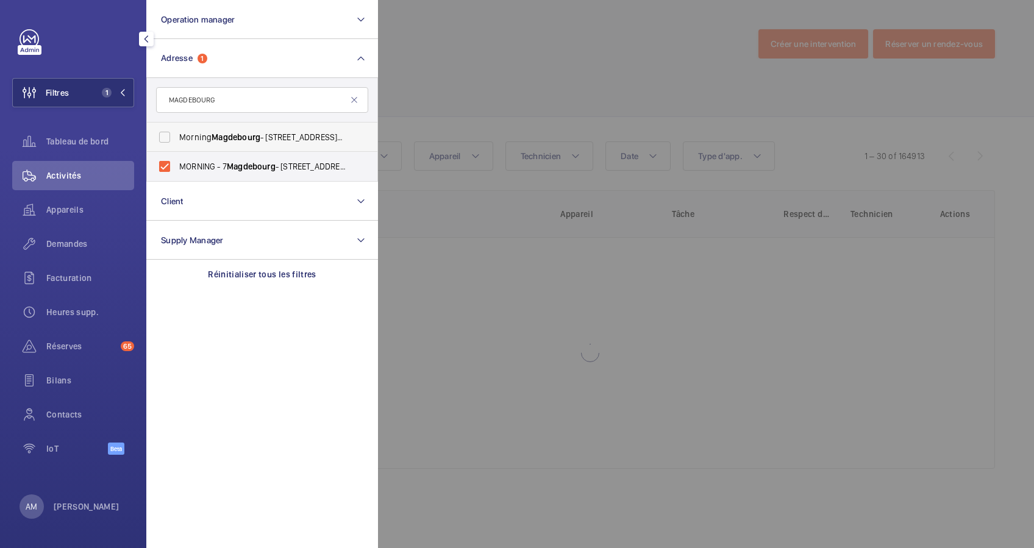
click at [179, 138] on span "Morning Magdebourg - 7 Rue de Magdebourg , PARIS 75116" at bounding box center [263, 137] width 168 height 12
click at [177, 138] on input "Morning Magdebourg - 7 Rue de Magdebourg , PARIS 75116" at bounding box center [164, 137] width 24 height 24
checkbox input "true"
click at [79, 211] on span "Appareils" at bounding box center [90, 210] width 88 height 12
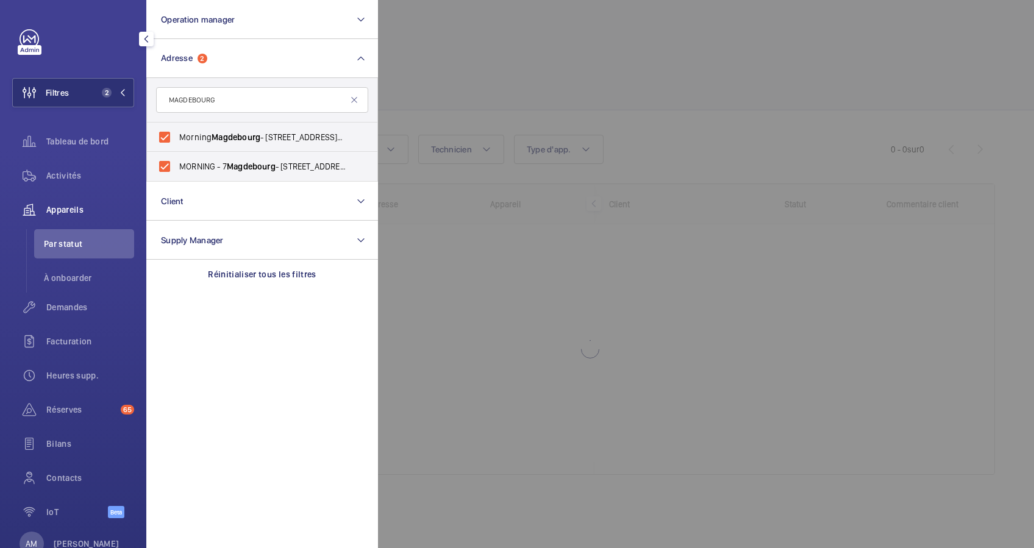
click at [566, 63] on div at bounding box center [895, 274] width 1034 height 548
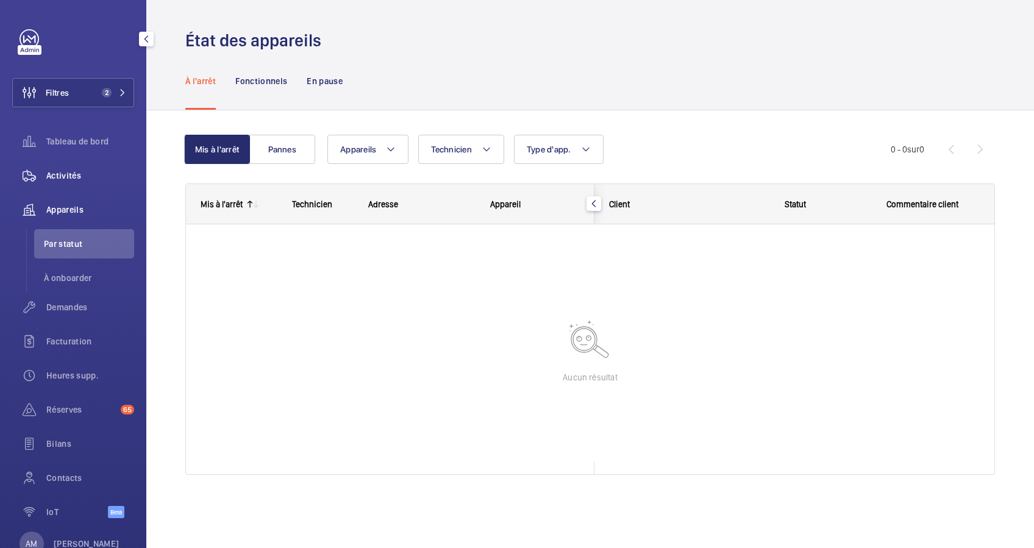
click at [66, 176] on span "Activités" at bounding box center [90, 175] width 88 height 12
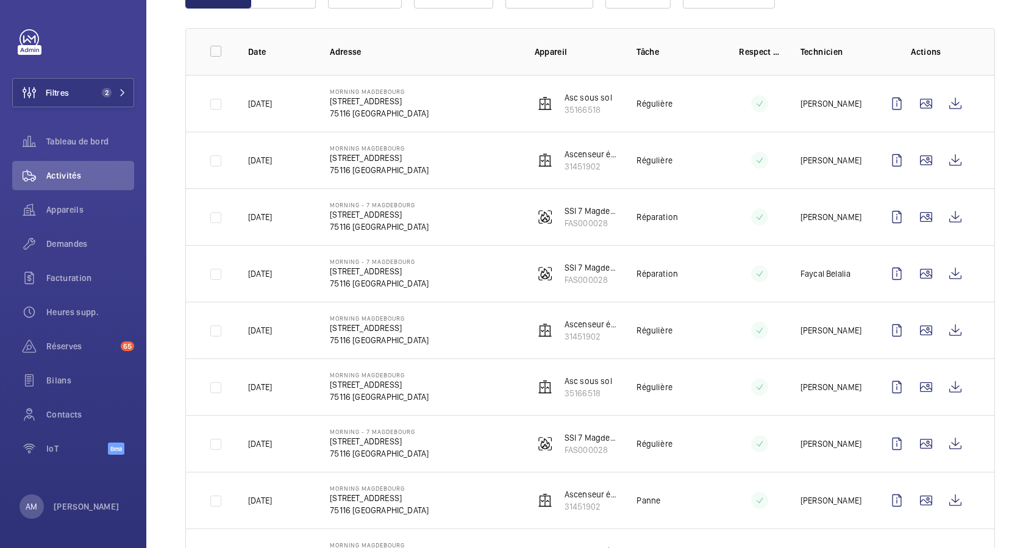
scroll to position [81, 0]
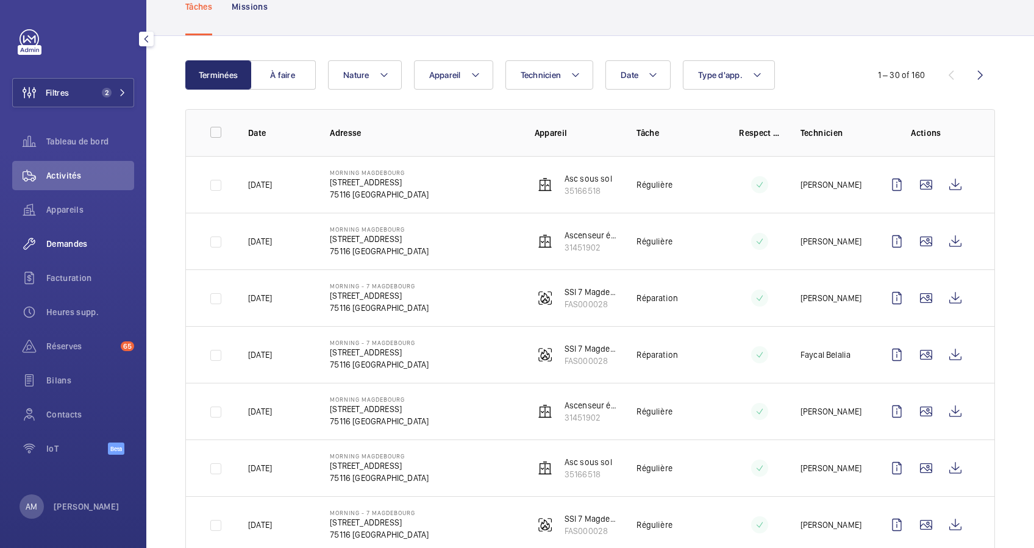
click at [71, 244] on span "Demandes" at bounding box center [90, 244] width 88 height 12
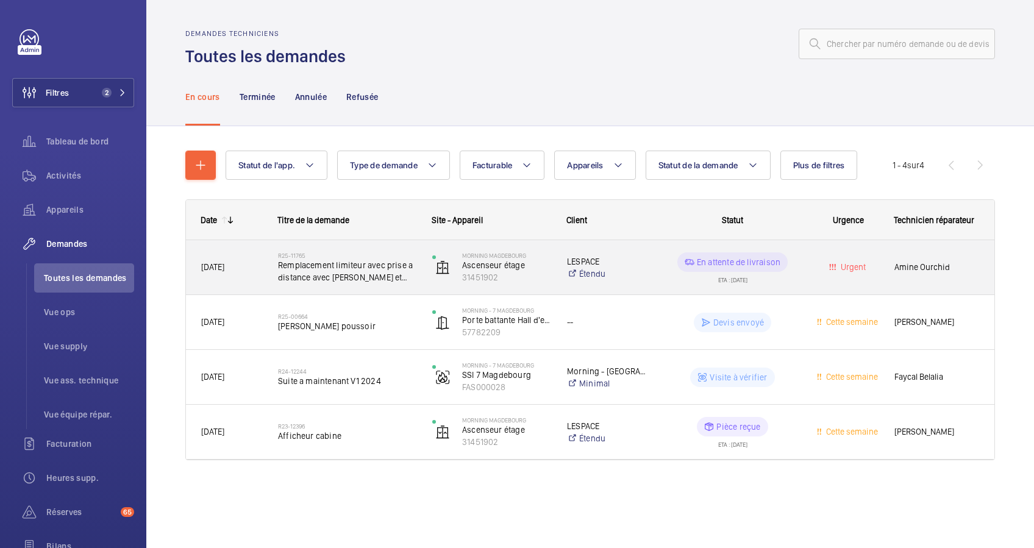
click at [376, 274] on span "Remplacement limiteur avec prise a distance avec cablette et poulie tendeuse" at bounding box center [347, 271] width 138 height 24
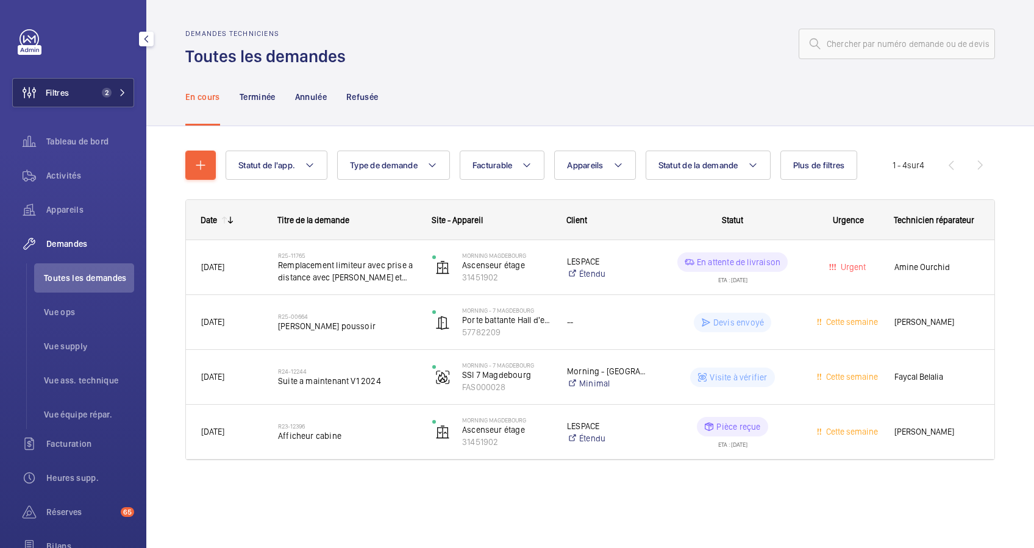
click at [104, 87] on button "Filtres 2" at bounding box center [73, 92] width 122 height 29
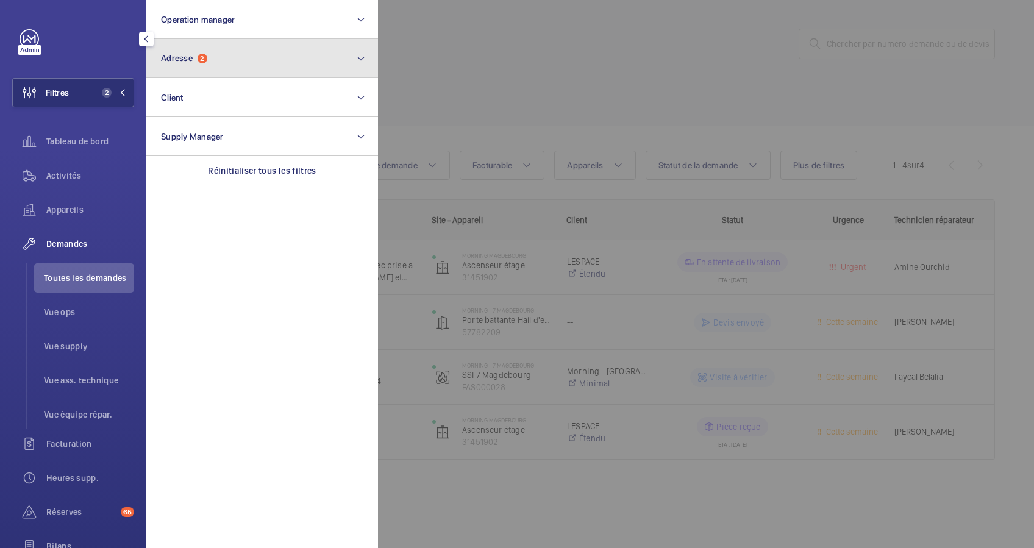
click at [195, 66] on button "Adresse 2" at bounding box center [262, 58] width 232 height 39
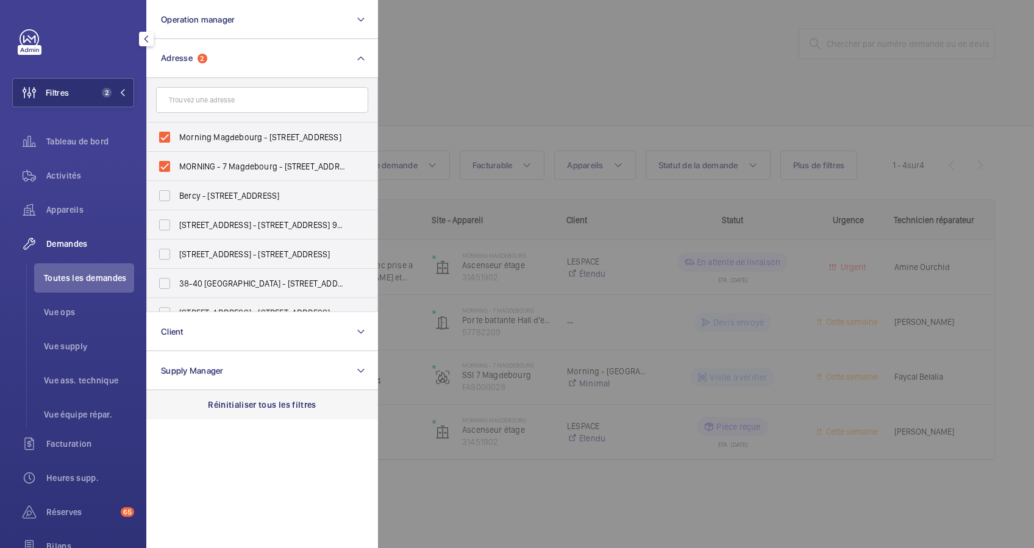
click at [252, 404] on p "Réinitialiser tous les filtres" at bounding box center [262, 405] width 109 height 12
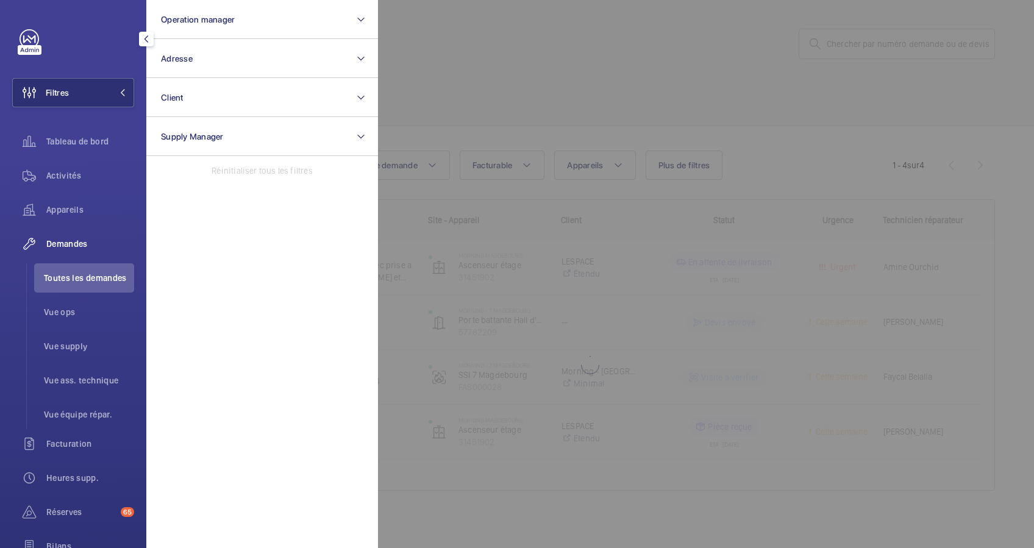
click at [855, 34] on div at bounding box center [895, 274] width 1034 height 548
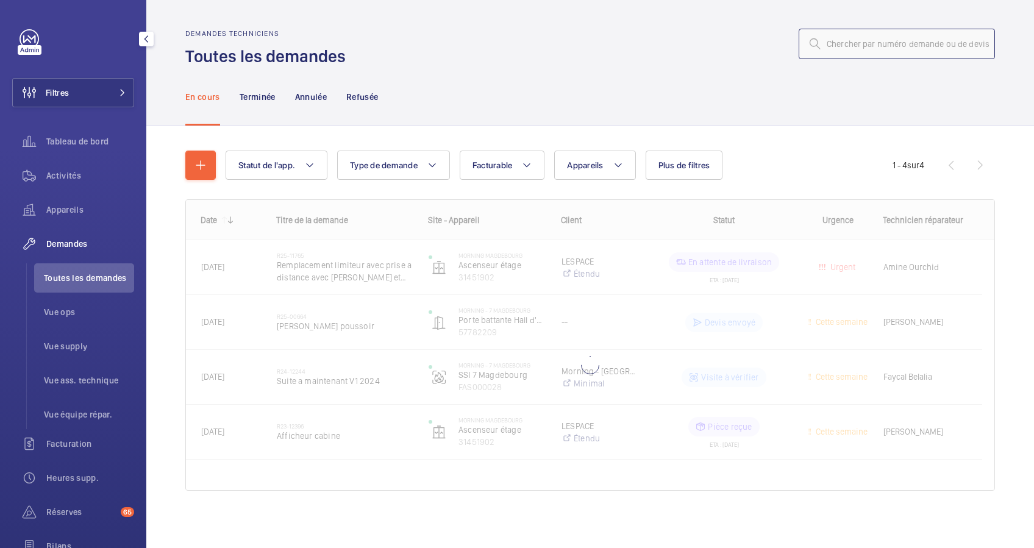
click at [851, 49] on input "text" at bounding box center [897, 44] width 196 height 30
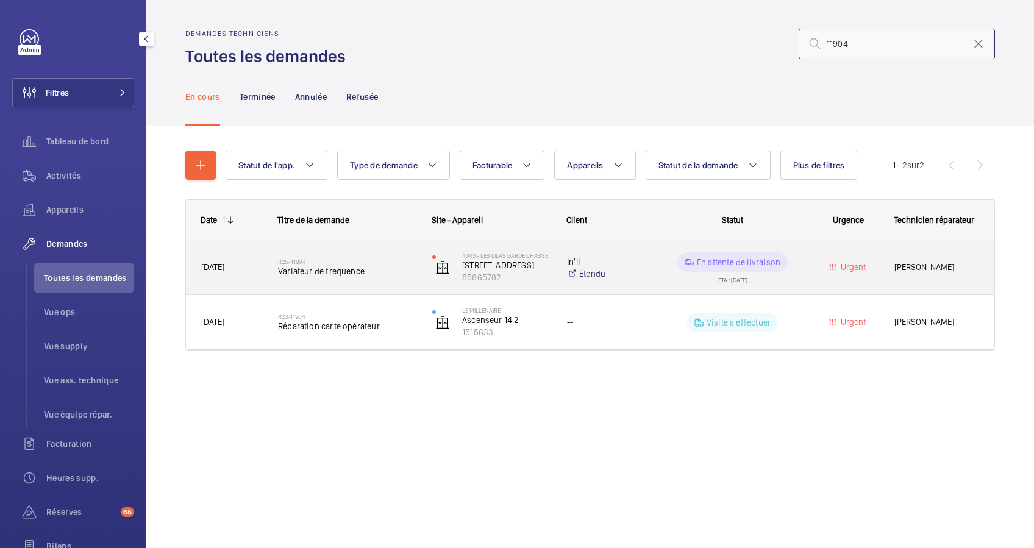
type input "11904"
click at [354, 279] on div "R25-11904 Variateur de frequence" at bounding box center [347, 267] width 138 height 35
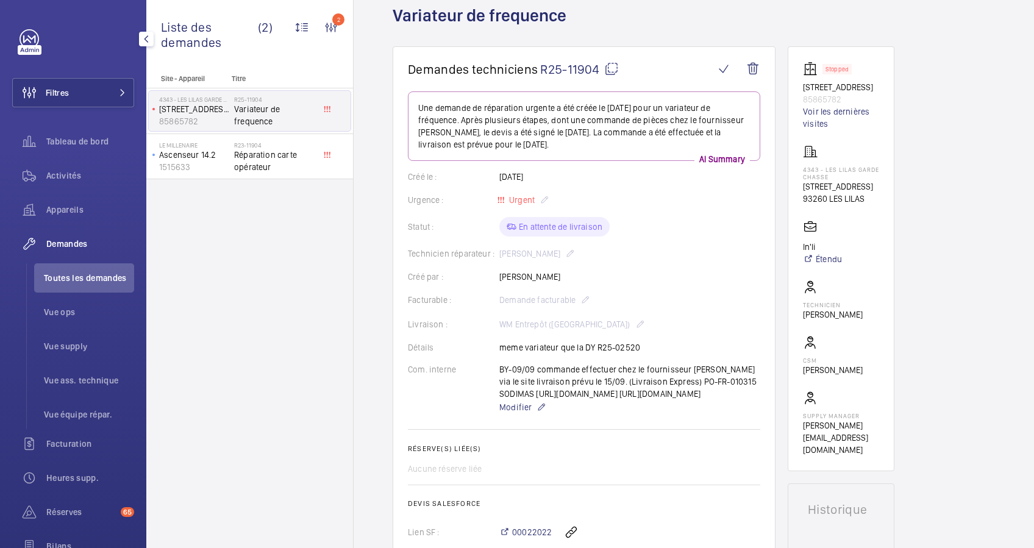
scroll to position [35, 0]
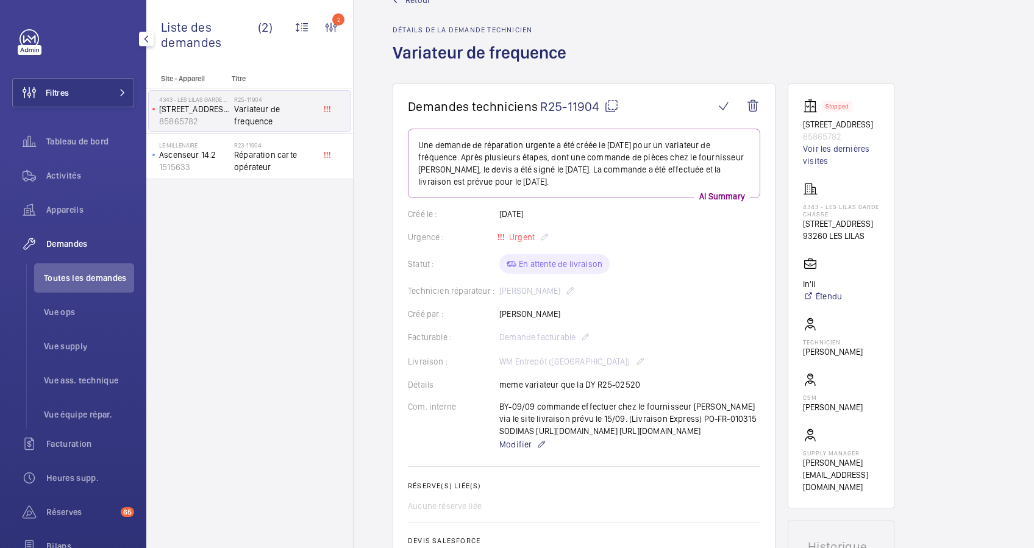
drag, startPoint x: 799, startPoint y: 125, endPoint x: 833, endPoint y: 132, distance: 35.4
click at [833, 132] on wm-front-card "Stopped 20, Rue du Garde Chasse 85865782 Voir les dernières visites 4343 - LES …" at bounding box center [841, 296] width 107 height 425
drag, startPoint x: 833, startPoint y: 132, endPoint x: 827, endPoint y: 132, distance: 6.7
copy p "20, Rue du Garde Chasse"
click at [107, 105] on button "Filtres" at bounding box center [73, 92] width 122 height 29
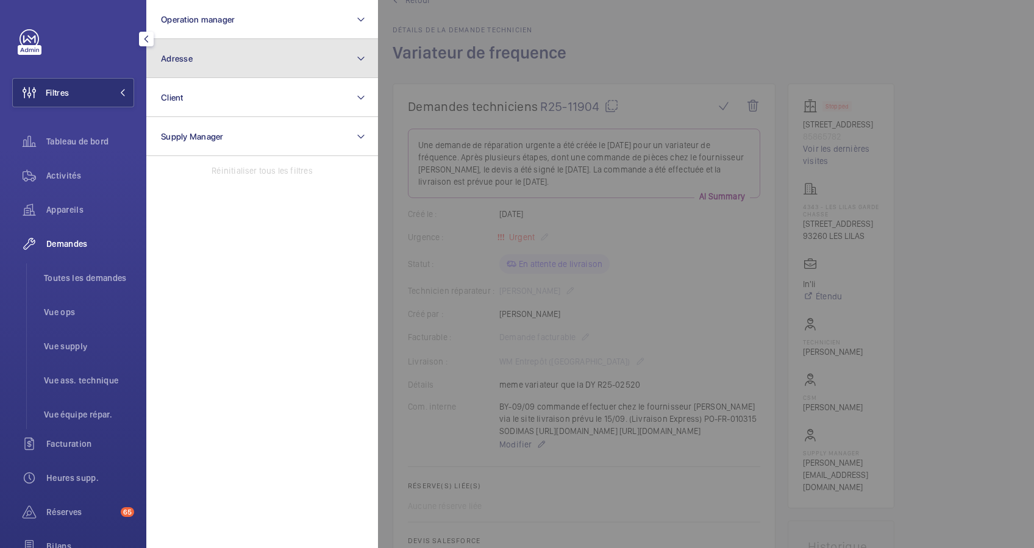
click at [198, 66] on button "Adresse" at bounding box center [262, 58] width 232 height 39
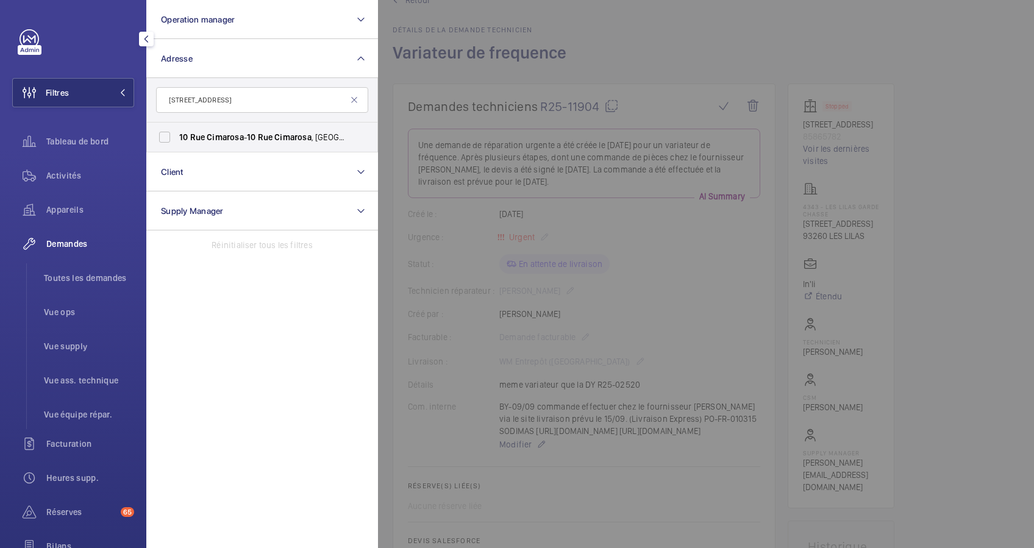
type input "10 rue Cimarosa"
click at [169, 137] on input "10 Rue Cimarosa - 10 Rue Cimarosa , 75116 PARIS, PARIS 75116" at bounding box center [164, 137] width 24 height 24
checkbox input "true"
click at [58, 176] on span "Activités" at bounding box center [90, 175] width 88 height 12
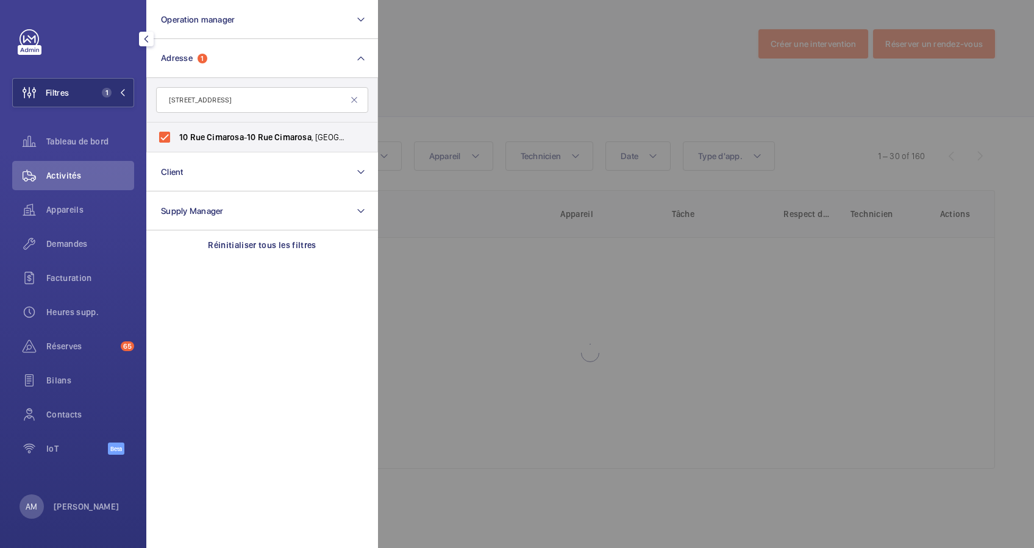
click at [524, 106] on div at bounding box center [895, 274] width 1034 height 548
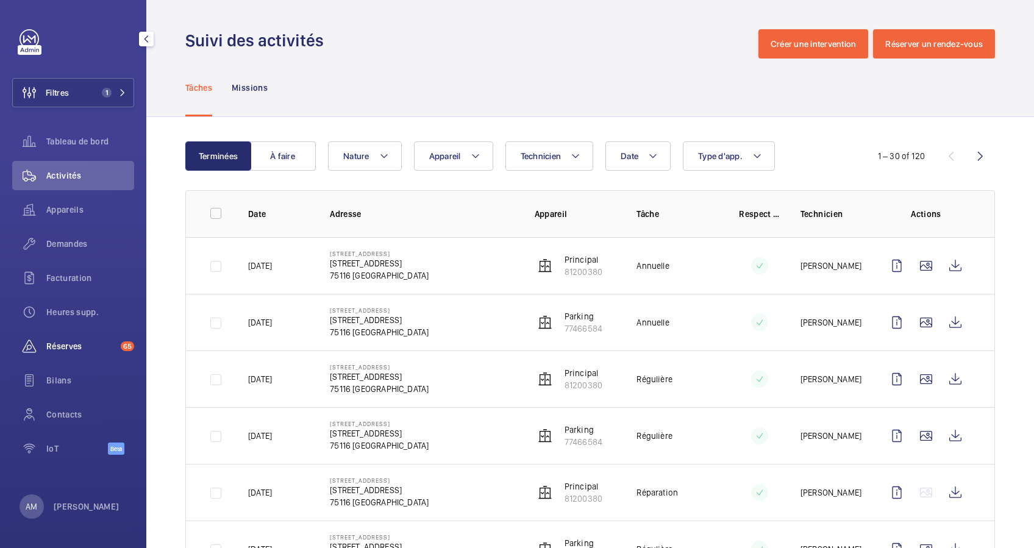
click at [69, 348] on span "Réserves" at bounding box center [80, 346] width 69 height 12
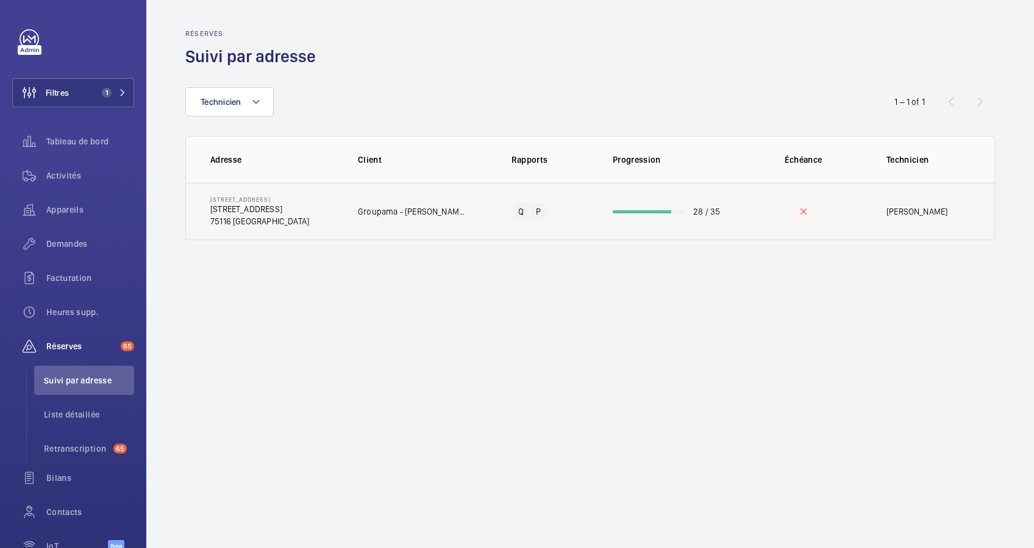
click at [644, 221] on td "28 / 35" at bounding box center [666, 211] width 146 height 57
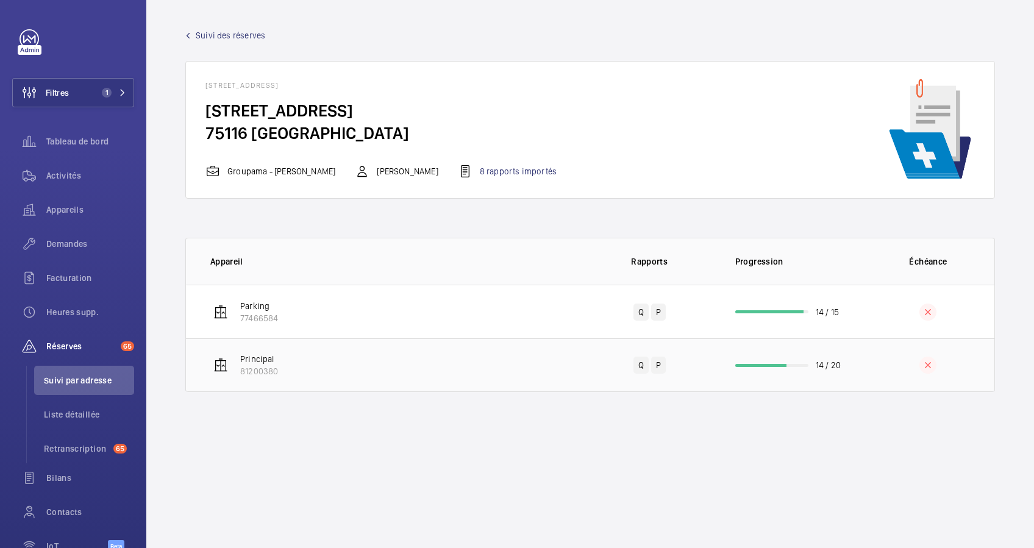
click at [786, 368] on td "14 / 20" at bounding box center [789, 365] width 146 height 54
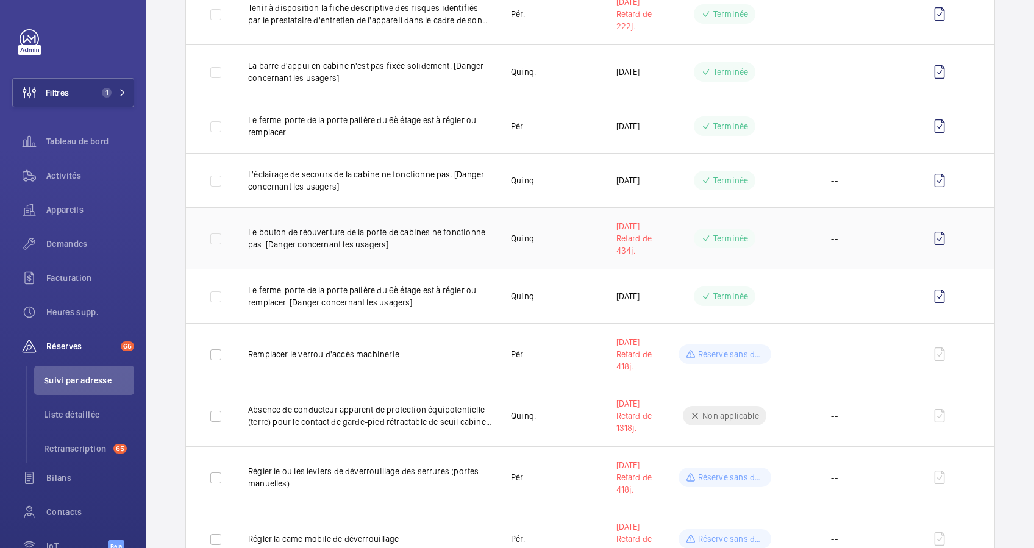
scroll to position [813, 0]
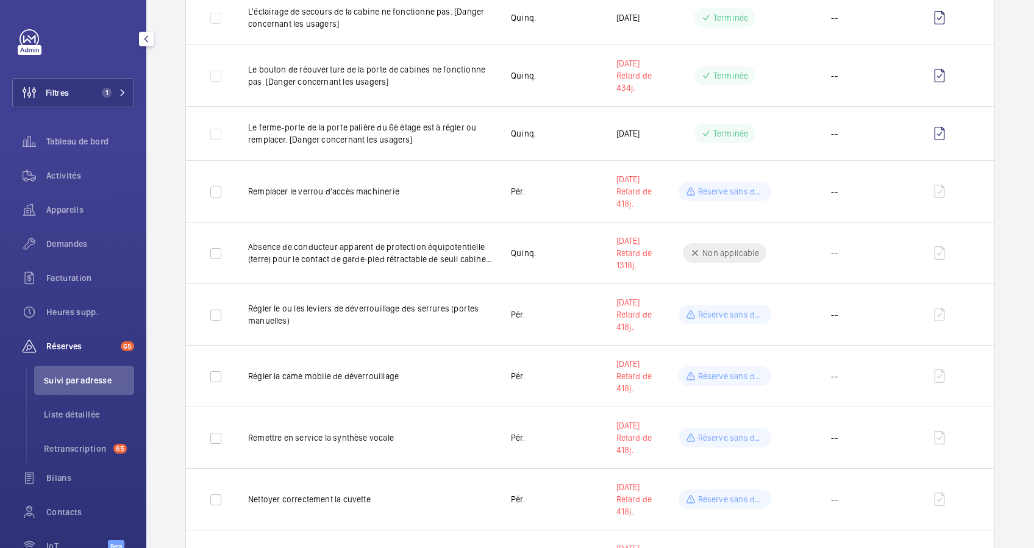
drag, startPoint x: 142, startPoint y: 205, endPoint x: 143, endPoint y: 219, distance: 14.6
click at [143, 219] on div "Filtres 1 Tableau de bord Activités Appareils Demandes Facturation Heures supp.…" at bounding box center [73, 274] width 146 height 548
click at [61, 176] on span "Activités" at bounding box center [90, 175] width 88 height 12
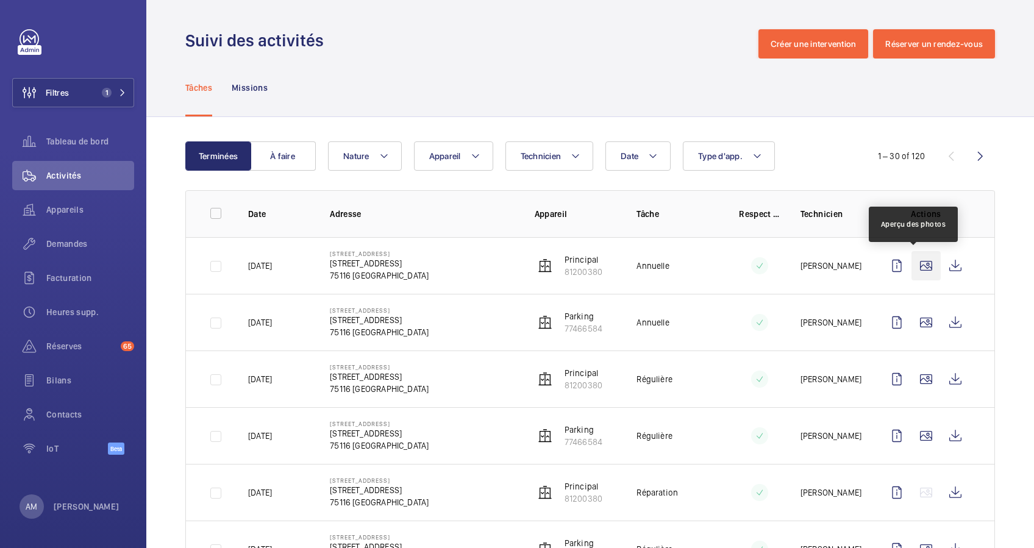
click at [915, 265] on wm-front-icon-button at bounding box center [925, 265] width 29 height 29
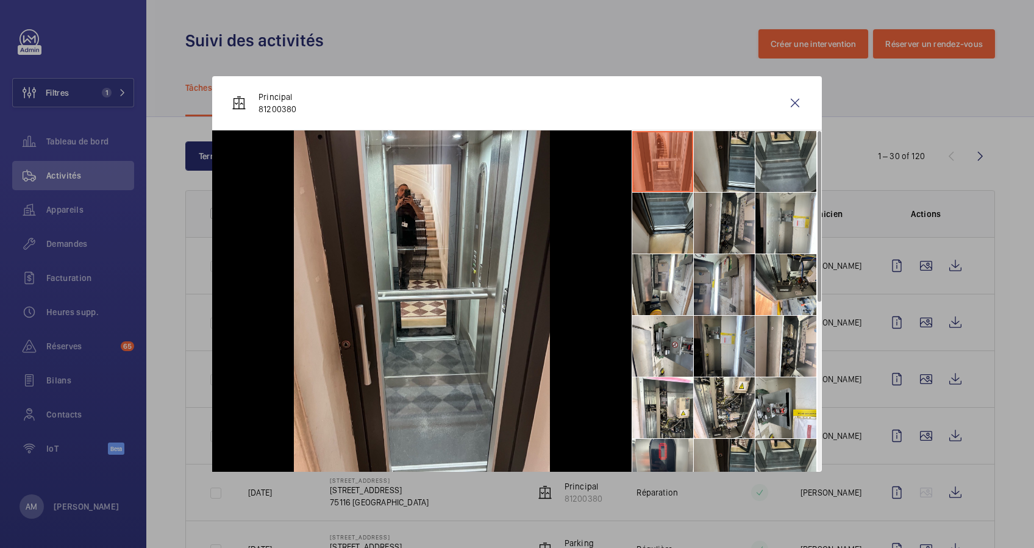
click at [739, 225] on li at bounding box center [724, 223] width 61 height 61
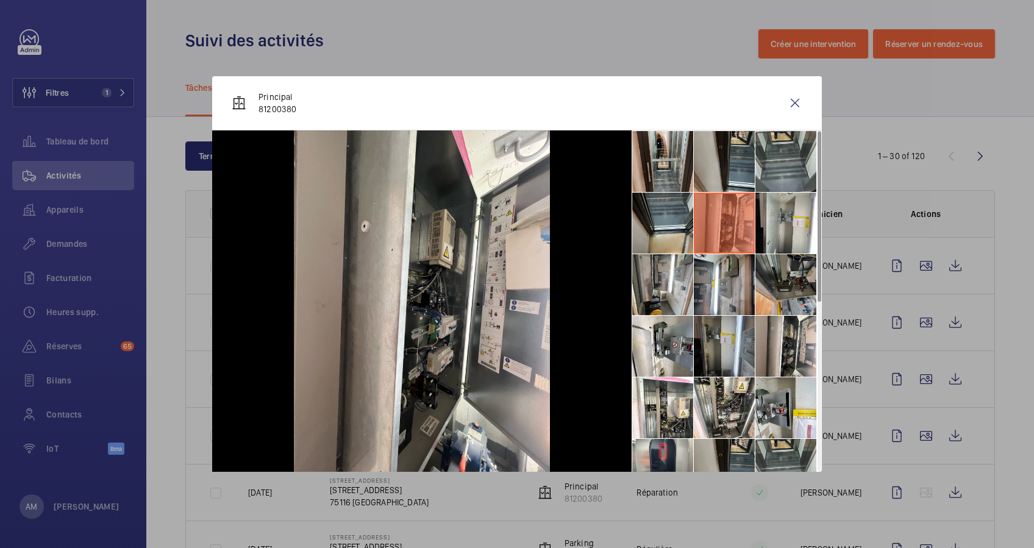
click at [792, 284] on li at bounding box center [785, 284] width 61 height 61
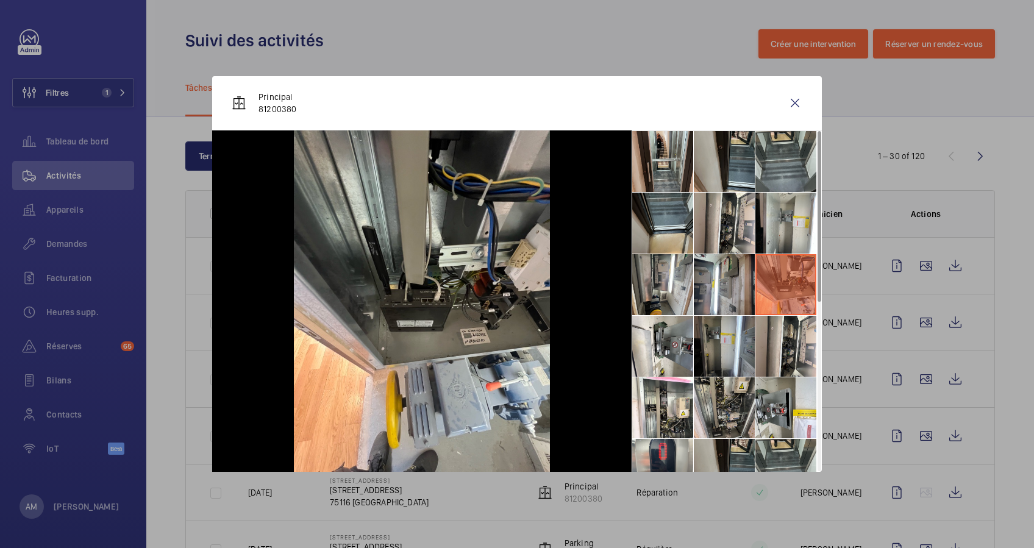
click at [717, 415] on li at bounding box center [724, 407] width 61 height 61
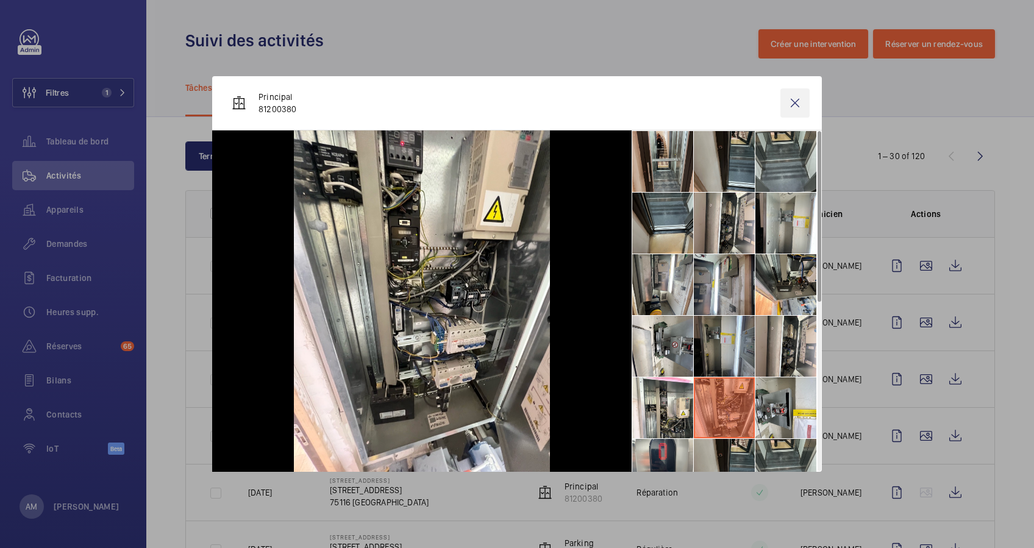
click at [797, 107] on wm-front-icon-button at bounding box center [794, 102] width 29 height 29
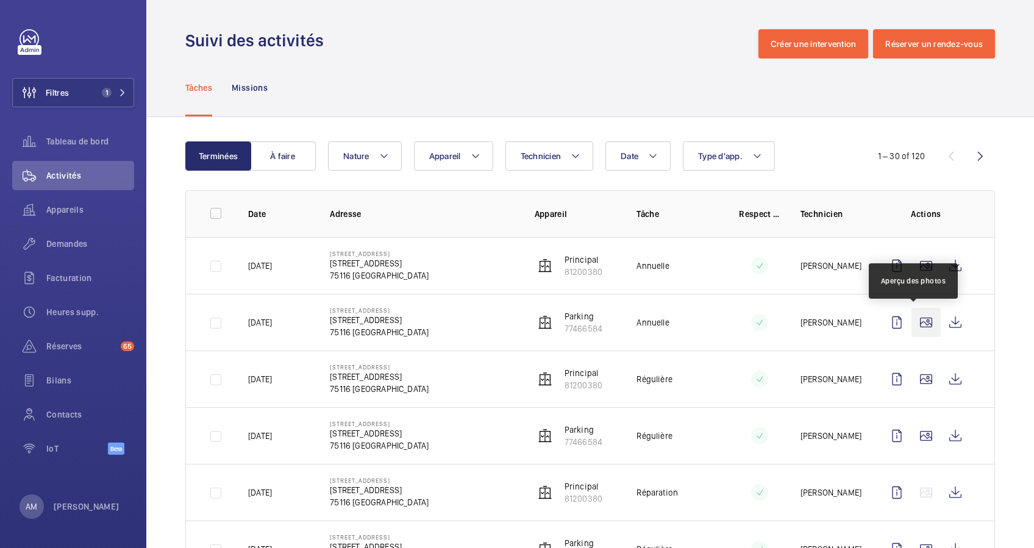
click at [913, 322] on wm-front-icon-button at bounding box center [925, 322] width 29 height 29
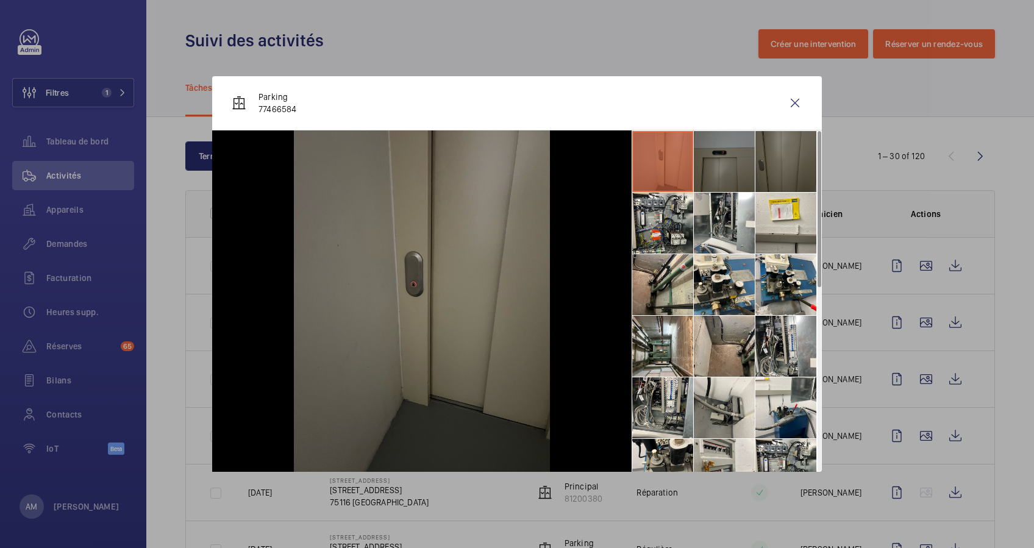
click at [157, 401] on div at bounding box center [517, 274] width 1034 height 548
click at [72, 338] on div "Réserves 65" at bounding box center [73, 346] width 122 height 29
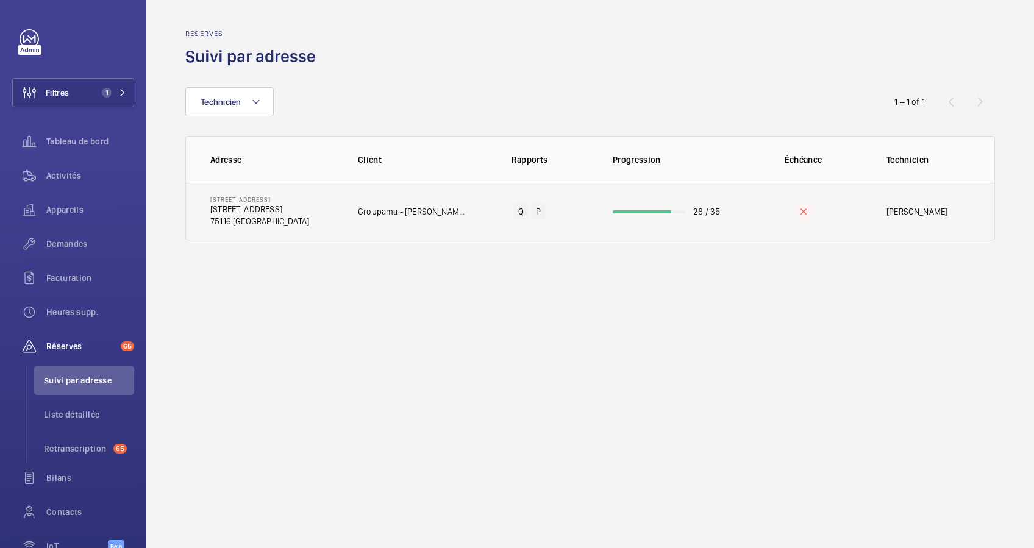
click at [658, 214] on td "28 / 35" at bounding box center [666, 211] width 146 height 57
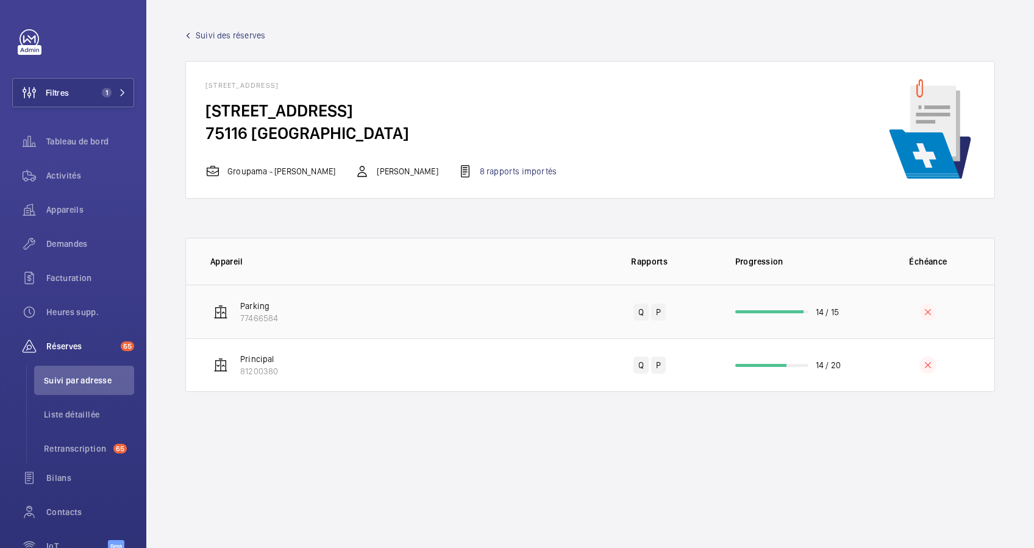
click at [783, 310] on div at bounding box center [769, 311] width 68 height 3
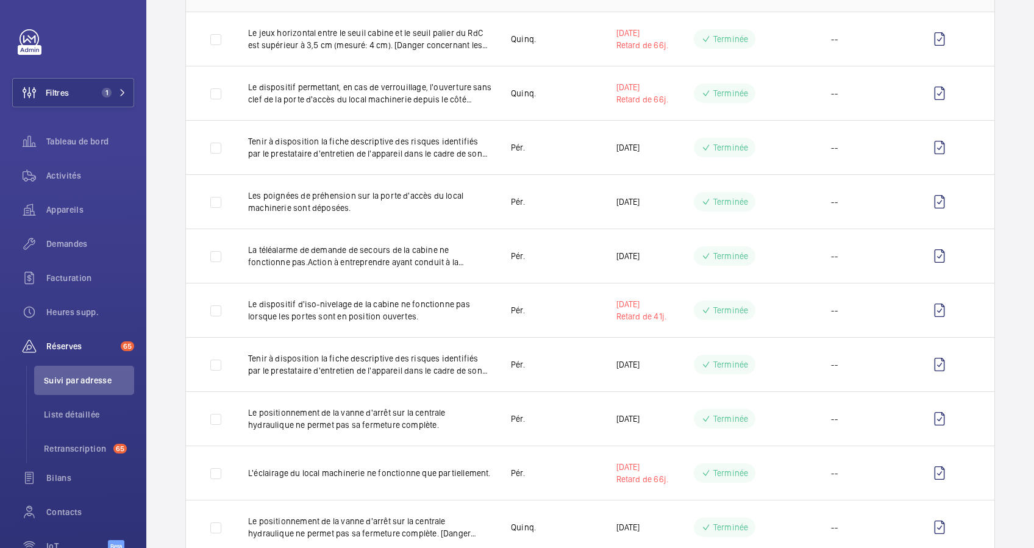
scroll to position [325, 0]
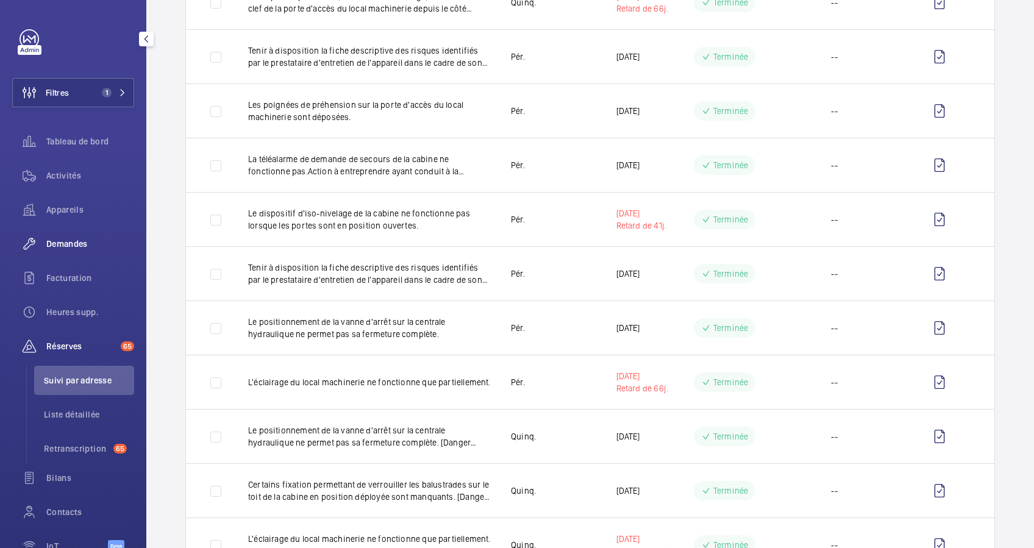
click at [60, 243] on span "Demandes" at bounding box center [90, 244] width 88 height 12
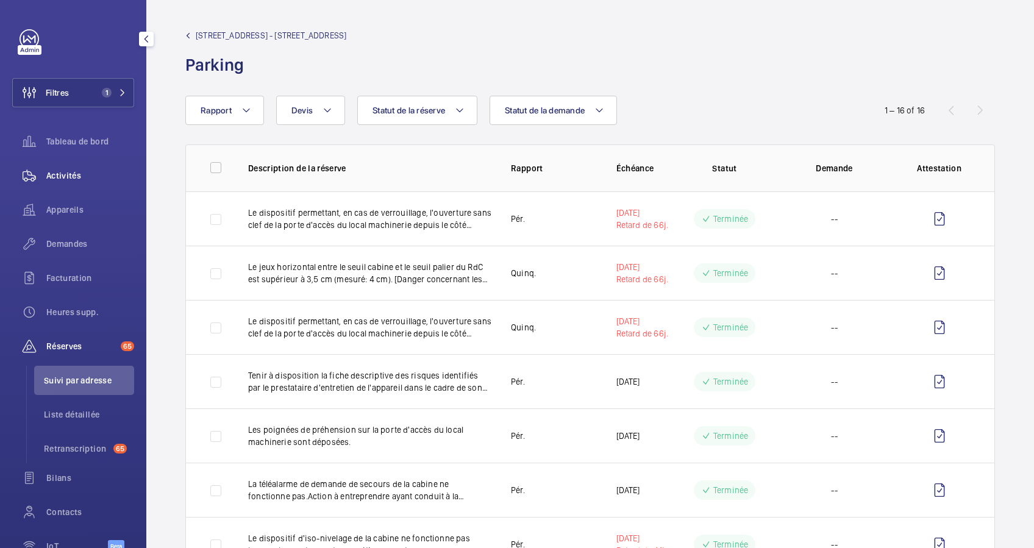
click at [73, 164] on div "Activités" at bounding box center [73, 175] width 122 height 29
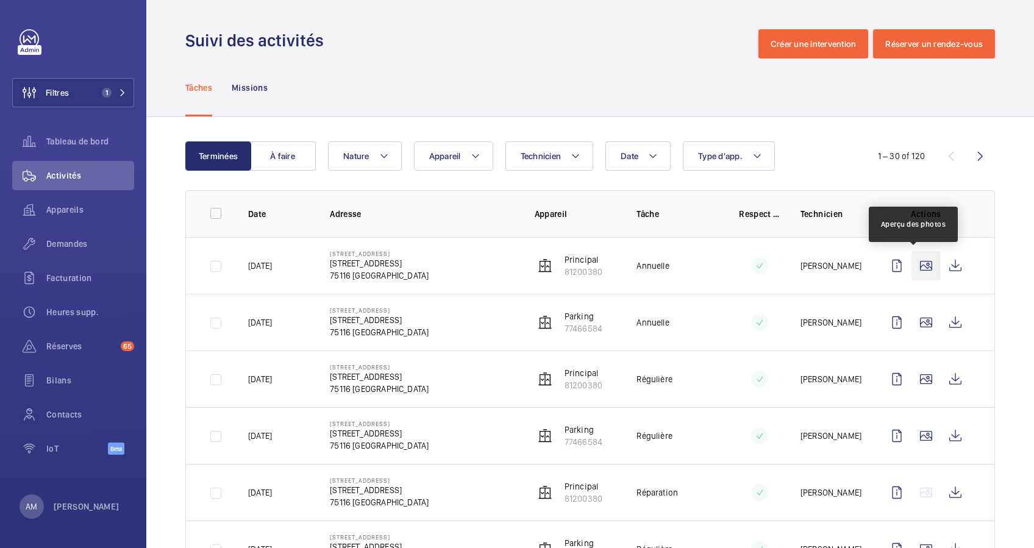
click at [913, 266] on wm-front-icon-button at bounding box center [925, 265] width 29 height 29
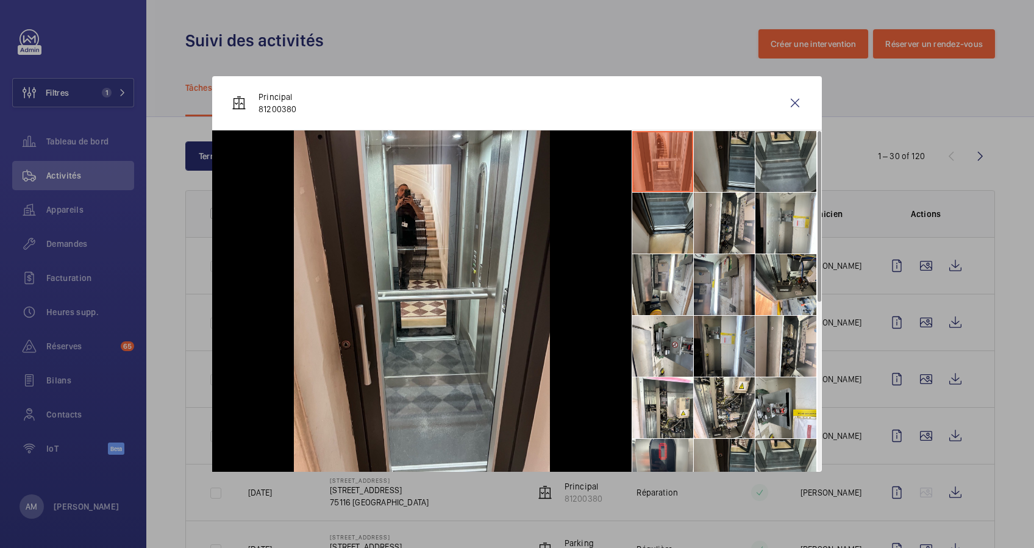
click at [714, 166] on li at bounding box center [724, 161] width 61 height 61
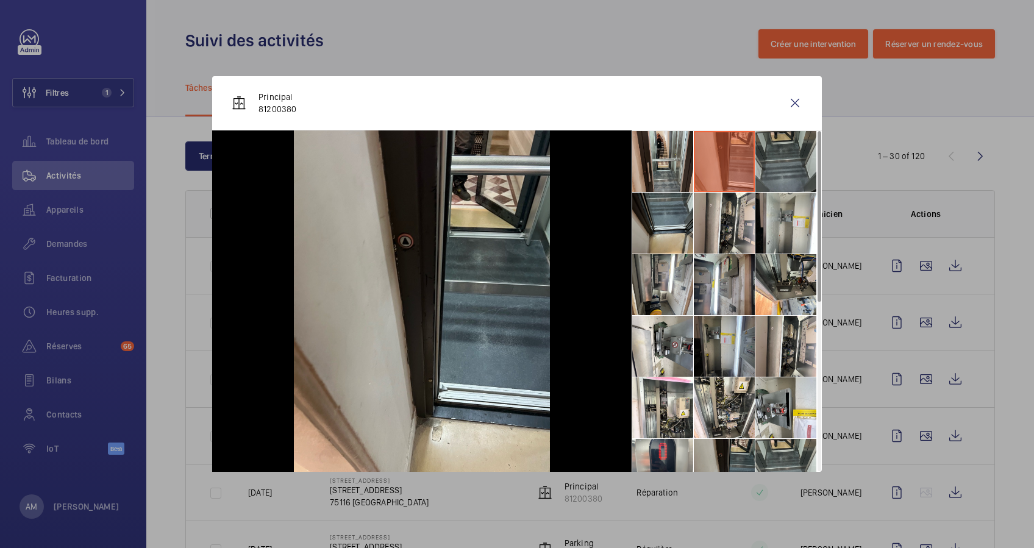
click at [771, 168] on li at bounding box center [785, 161] width 61 height 61
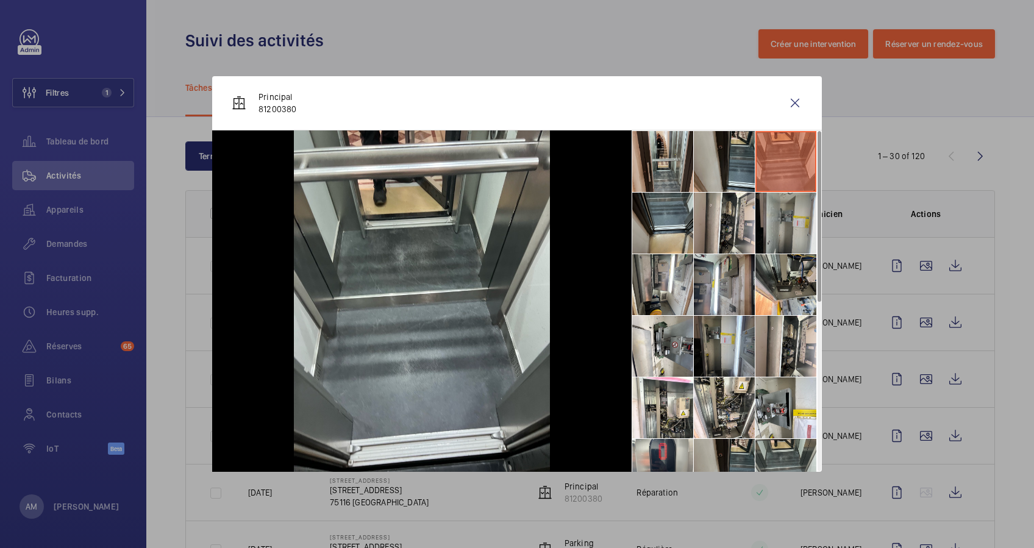
drag, startPoint x: 774, startPoint y: 212, endPoint x: 766, endPoint y: 215, distance: 8.2
click at [771, 213] on li at bounding box center [785, 223] width 61 height 61
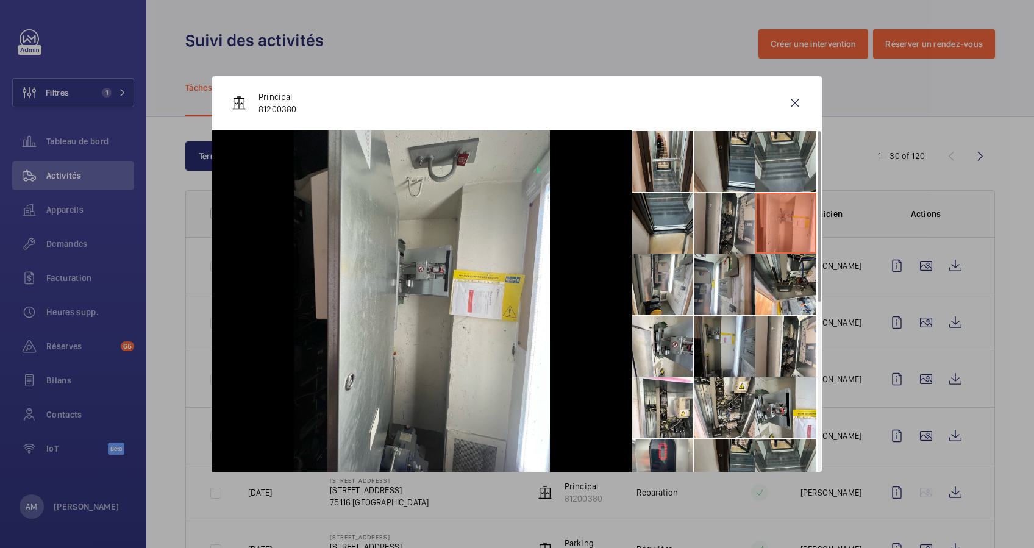
click at [723, 224] on li at bounding box center [724, 223] width 61 height 61
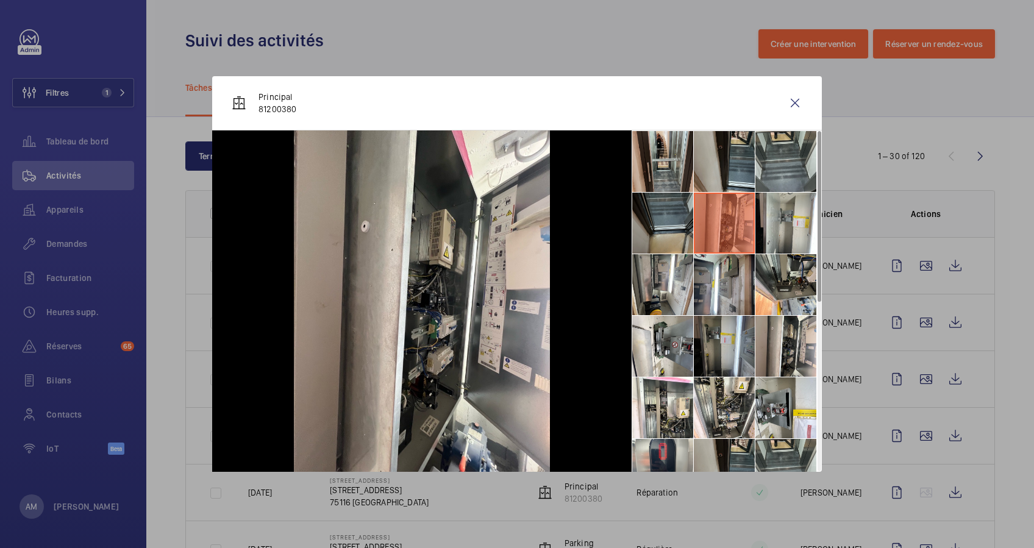
click at [676, 227] on li at bounding box center [662, 223] width 61 height 61
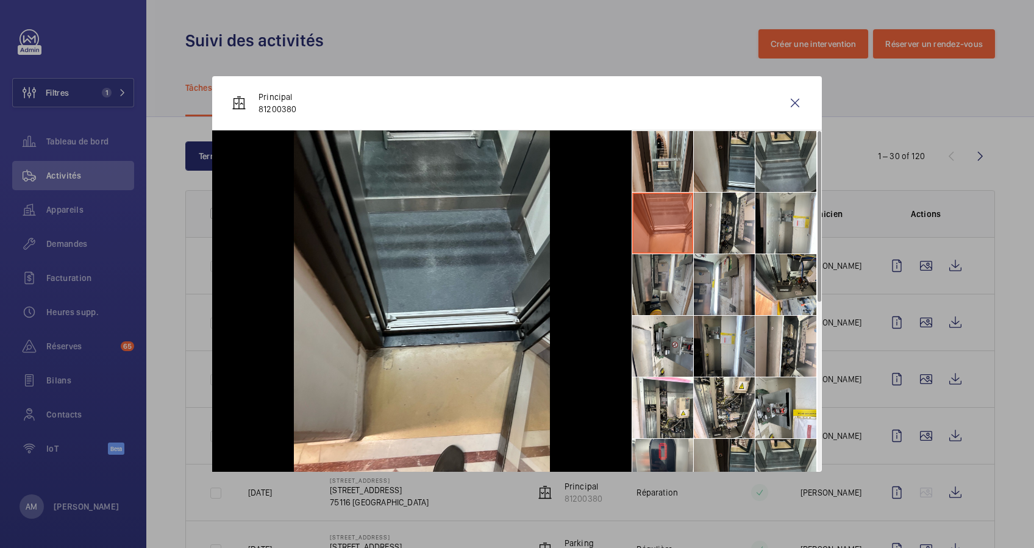
click at [660, 297] on li at bounding box center [662, 284] width 61 height 61
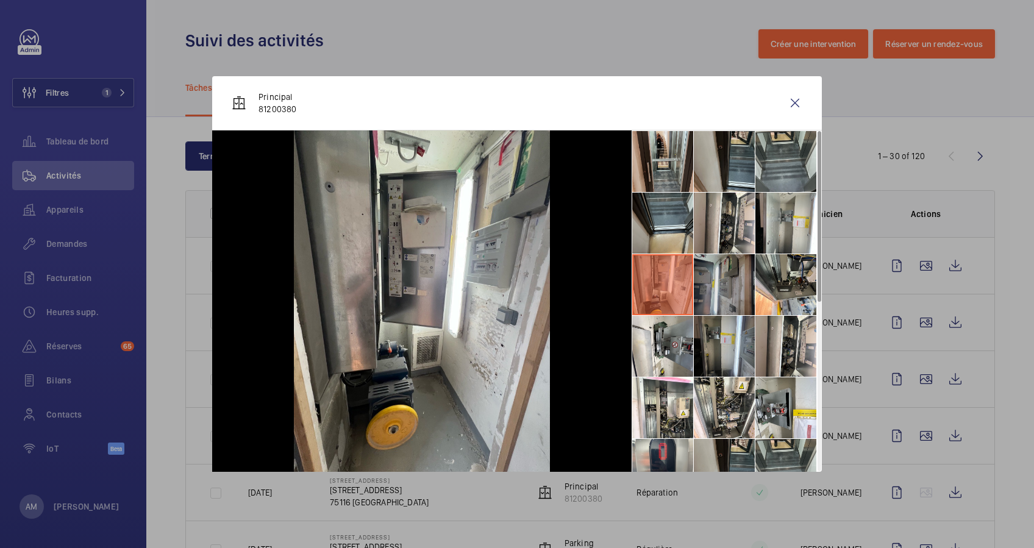
click at [708, 273] on li at bounding box center [724, 284] width 61 height 61
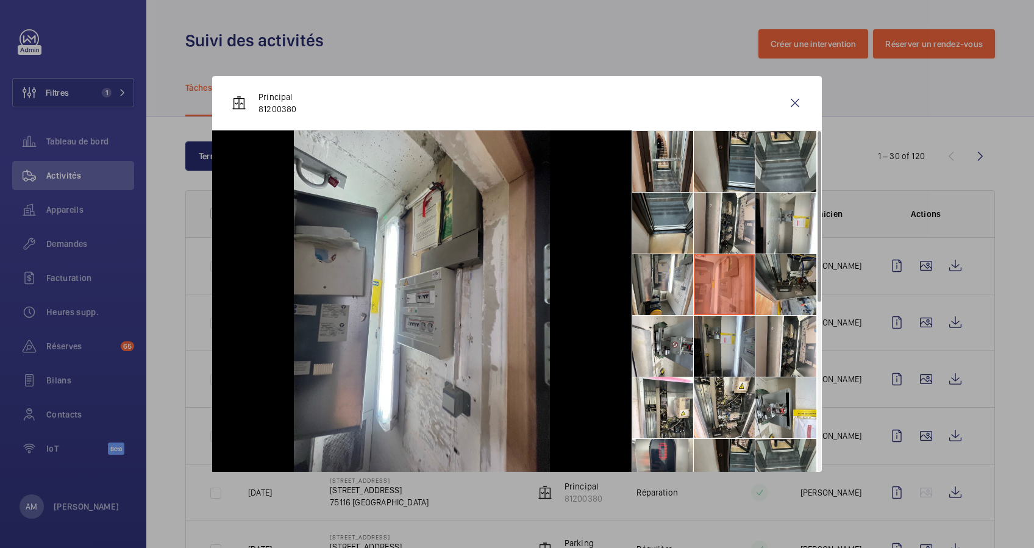
click at [772, 294] on li at bounding box center [785, 284] width 61 height 61
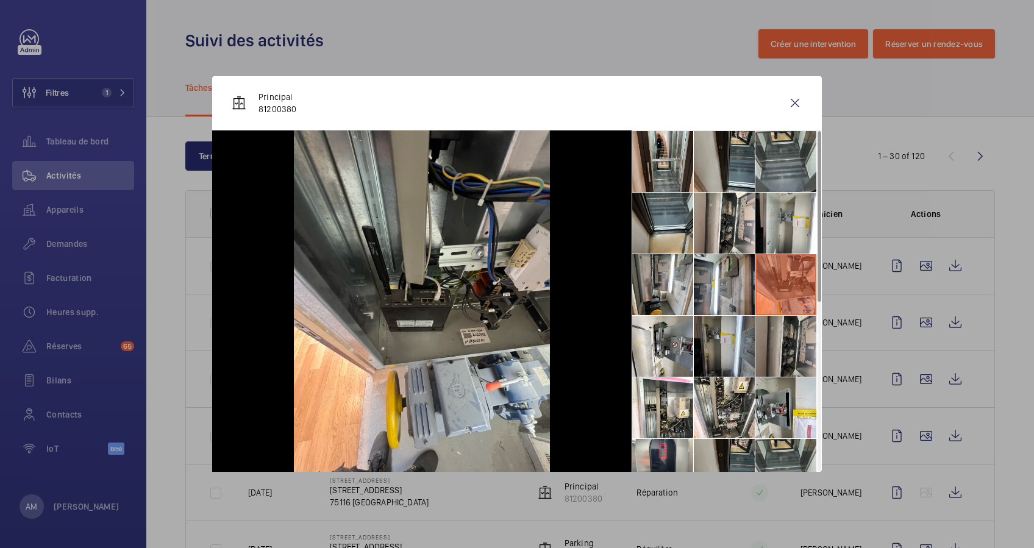
click at [782, 353] on li at bounding box center [785, 346] width 61 height 61
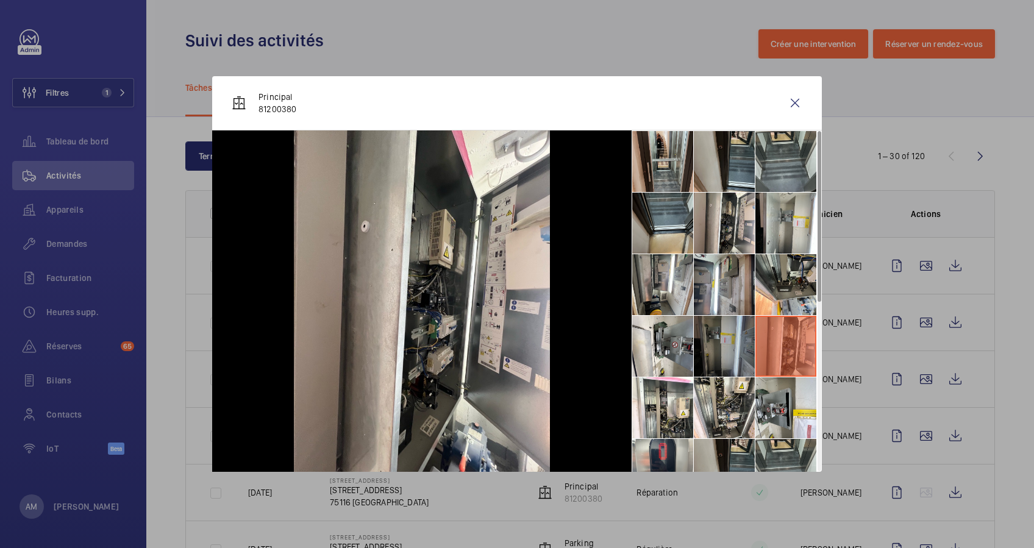
click at [730, 357] on li at bounding box center [724, 346] width 61 height 61
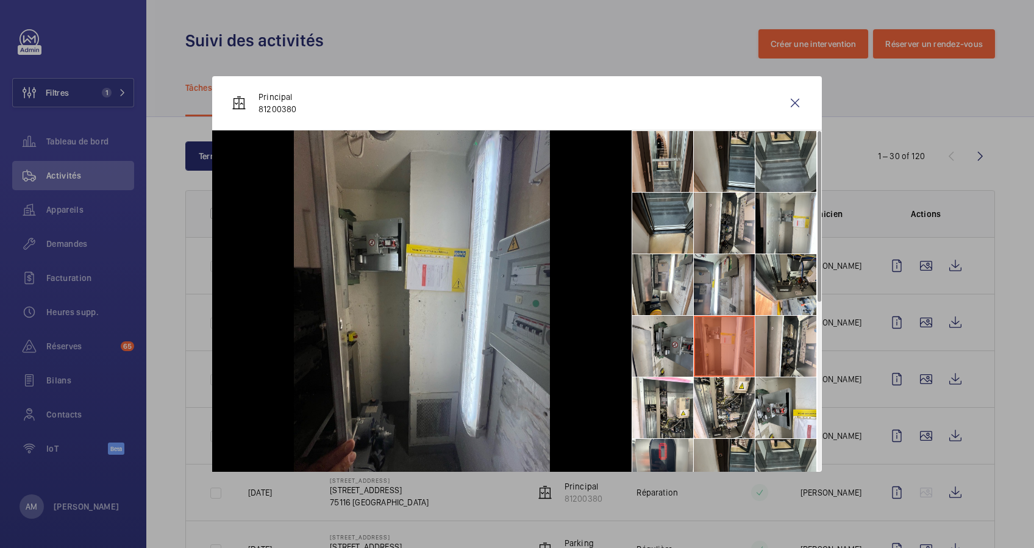
click at [647, 344] on li at bounding box center [662, 346] width 61 height 61
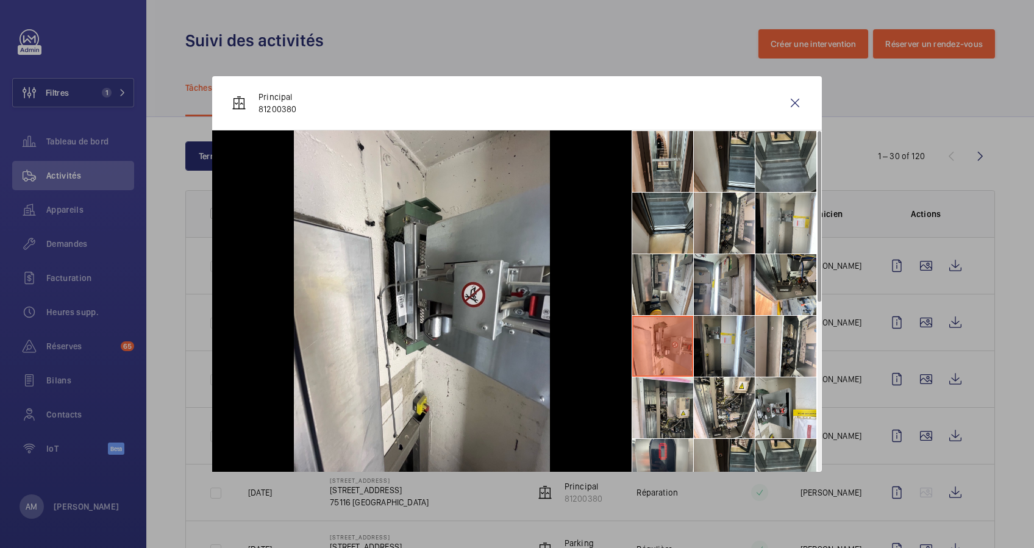
click at [646, 405] on li at bounding box center [662, 407] width 61 height 61
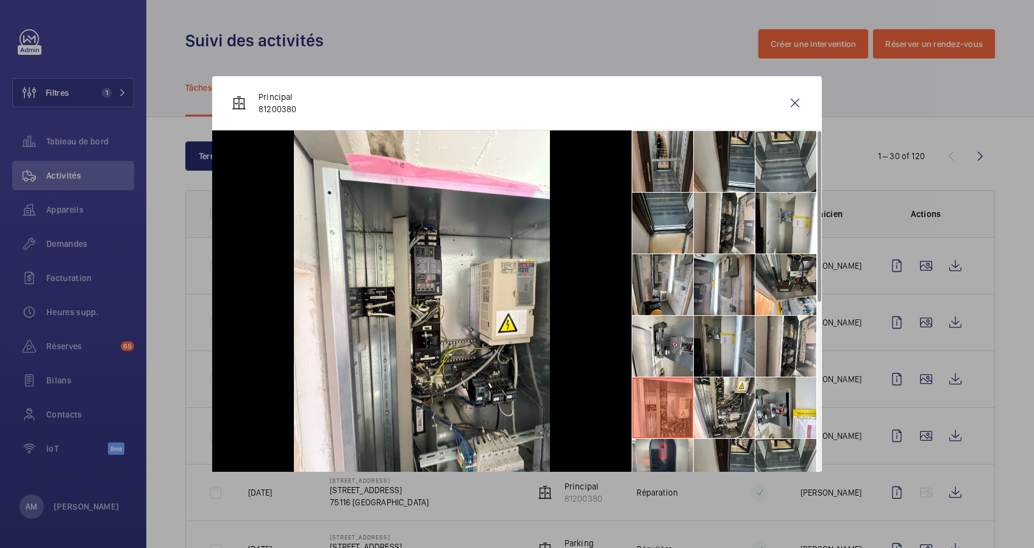
click at [660, 155] on li at bounding box center [662, 161] width 61 height 61
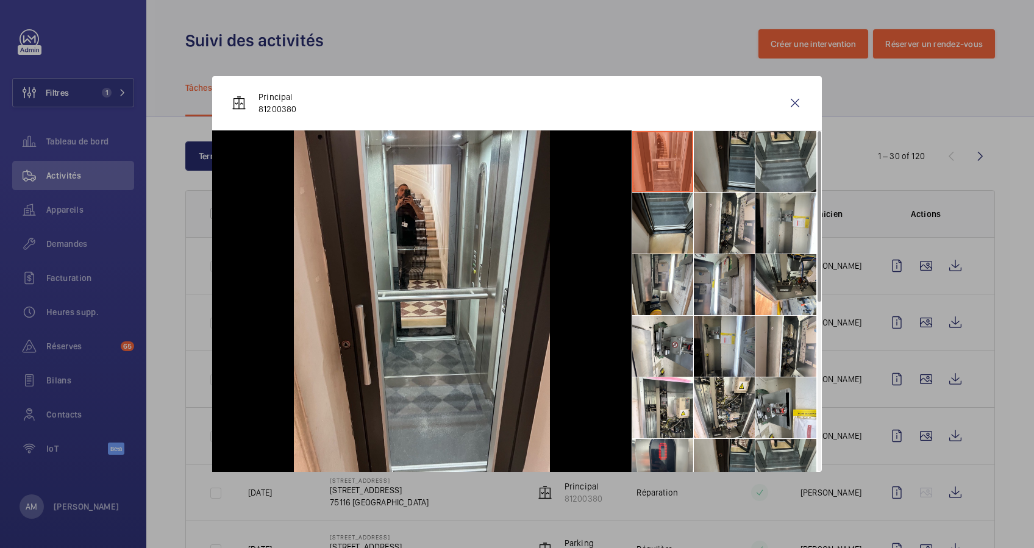
click at [725, 163] on li at bounding box center [724, 161] width 61 height 61
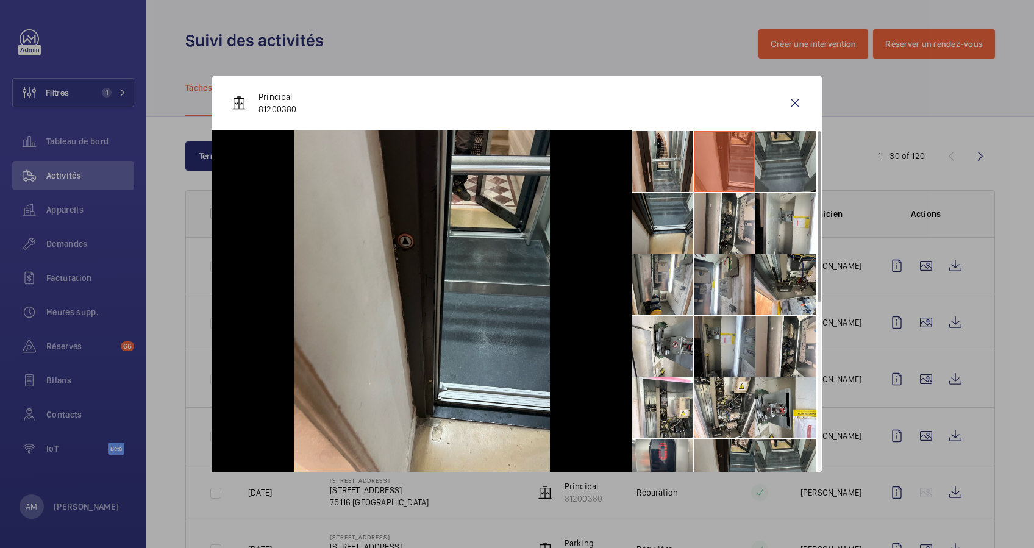
click at [764, 163] on li at bounding box center [785, 161] width 61 height 61
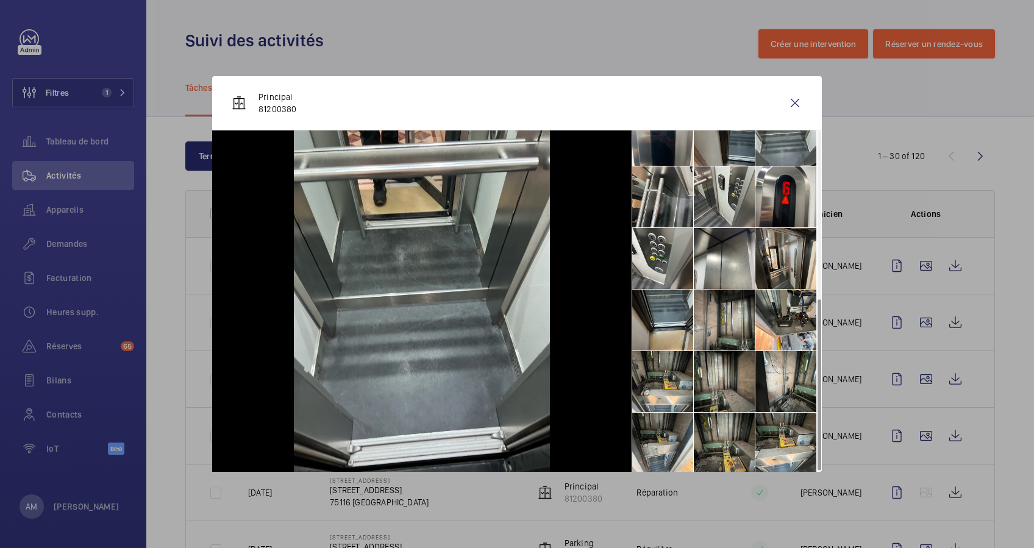
scroll to position [336, 0]
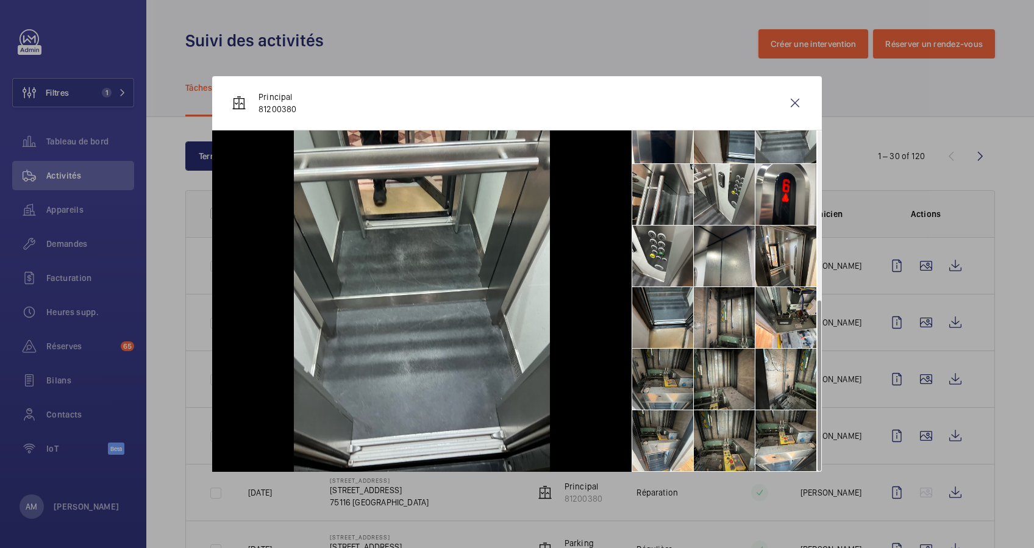
click at [658, 379] on li at bounding box center [662, 379] width 61 height 61
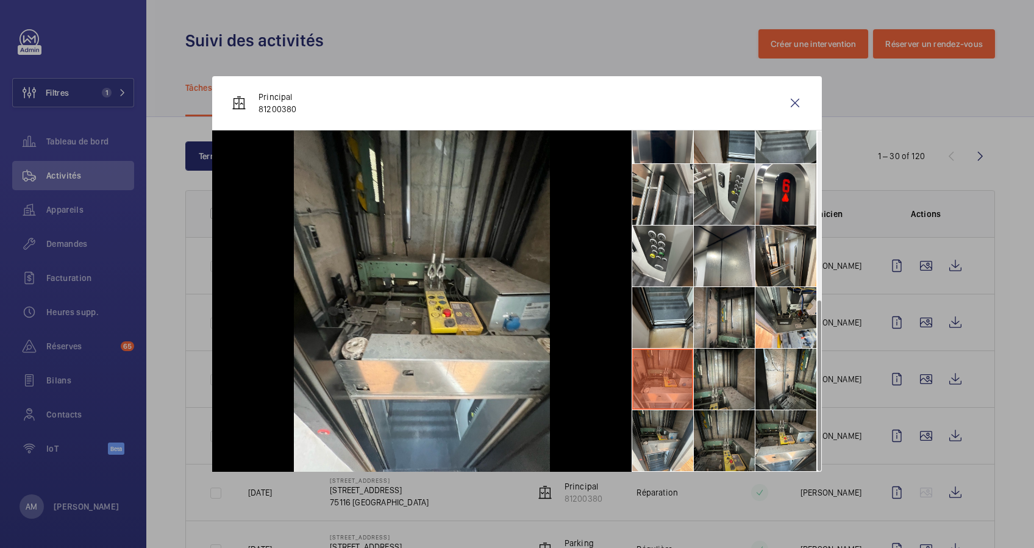
click at [733, 430] on li at bounding box center [724, 440] width 61 height 61
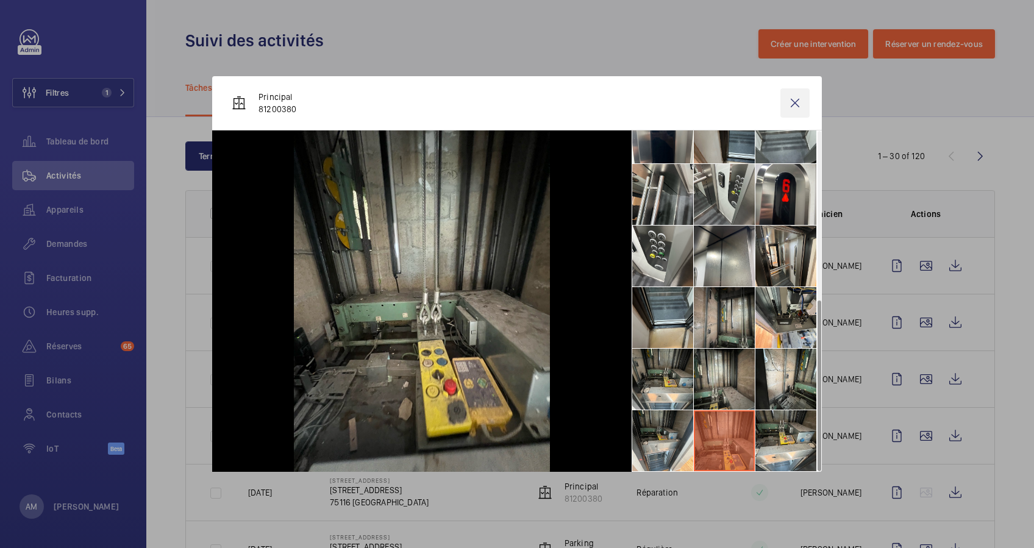
click at [795, 95] on wm-front-icon-button at bounding box center [794, 102] width 29 height 29
click at [914, 320] on wm-front-icon-button at bounding box center [925, 322] width 29 height 29
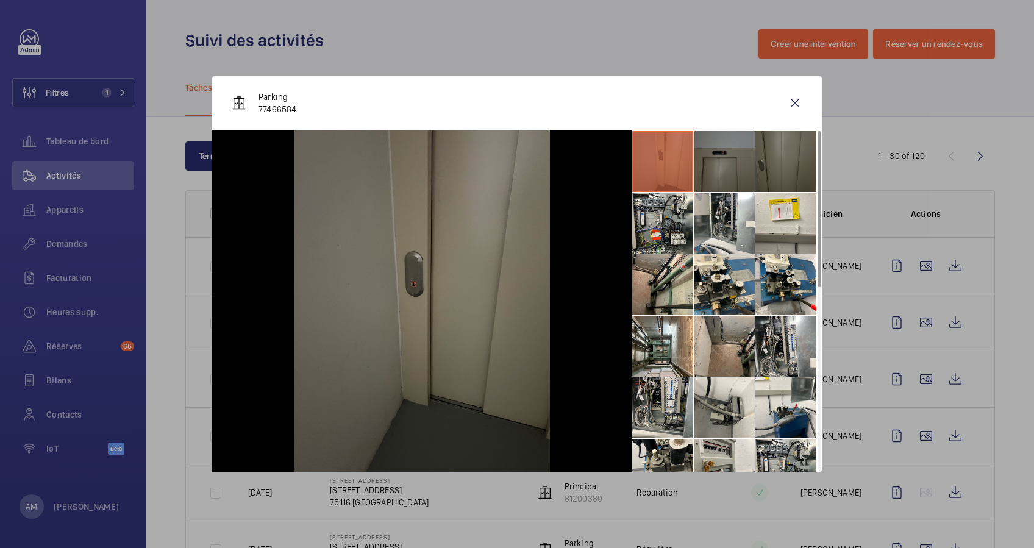
click at [684, 95] on div "Parking 77466584" at bounding box center [517, 103] width 610 height 54
click at [716, 162] on li at bounding box center [724, 161] width 61 height 61
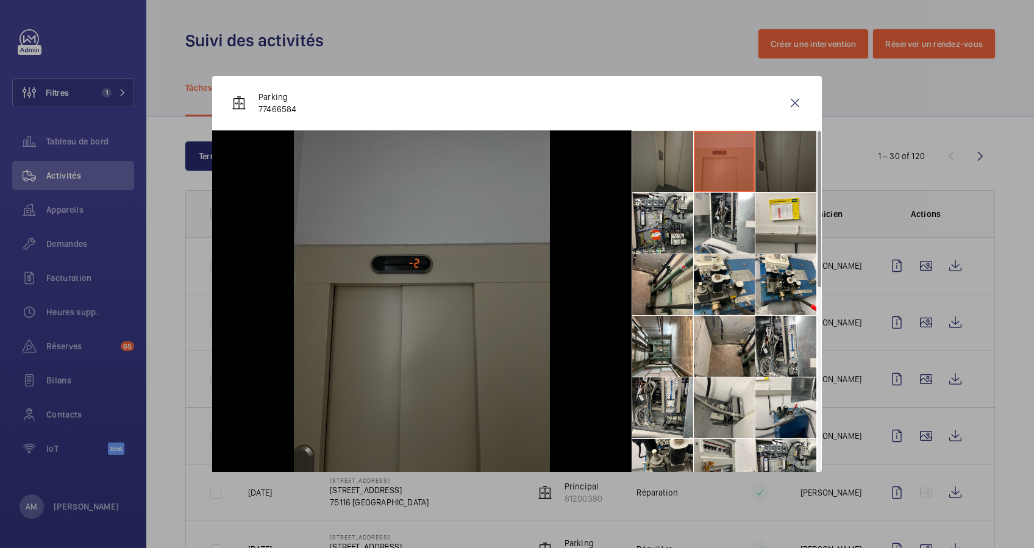
click at [783, 172] on li at bounding box center [785, 161] width 61 height 61
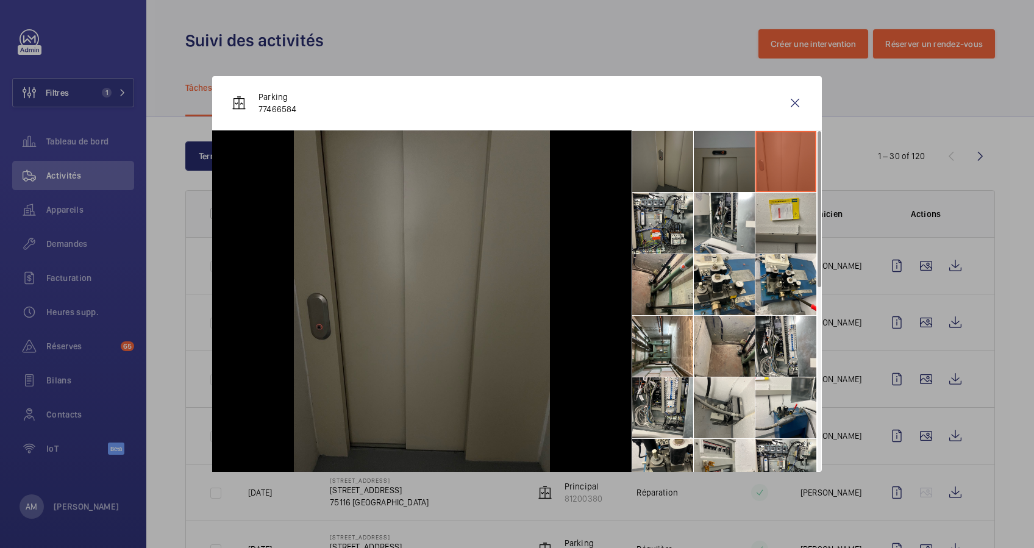
click at [778, 213] on li at bounding box center [785, 223] width 61 height 61
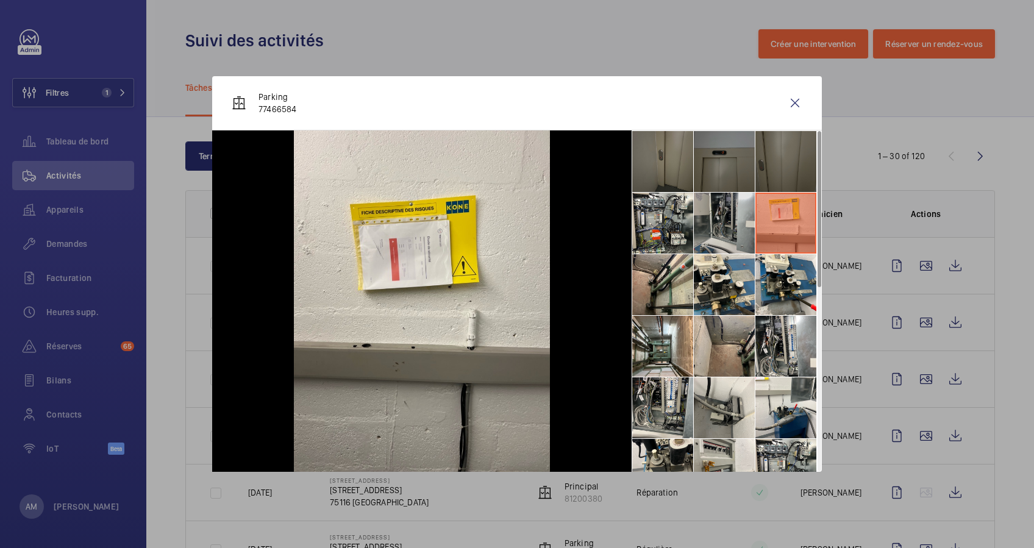
click at [728, 212] on li at bounding box center [724, 223] width 61 height 61
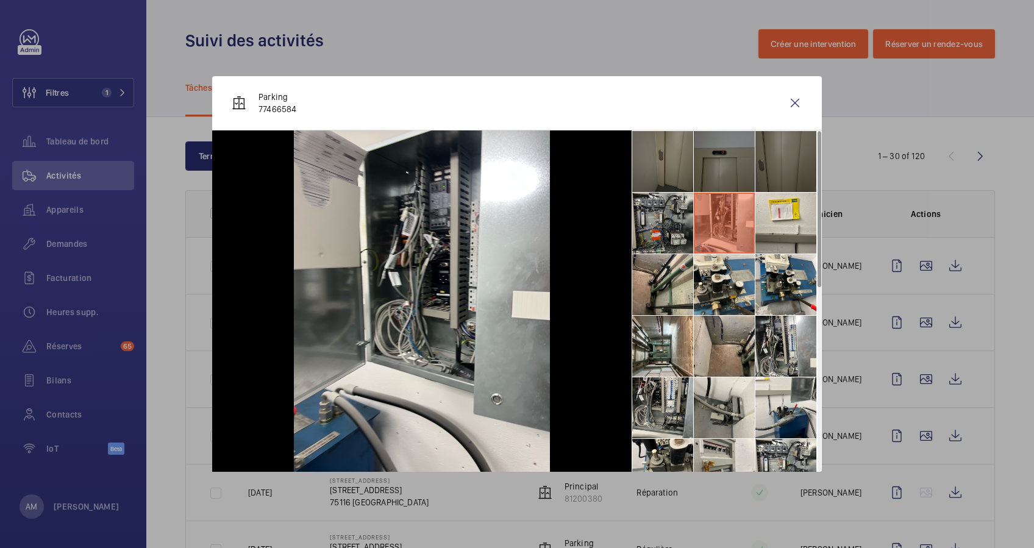
click at [668, 226] on li at bounding box center [662, 223] width 61 height 61
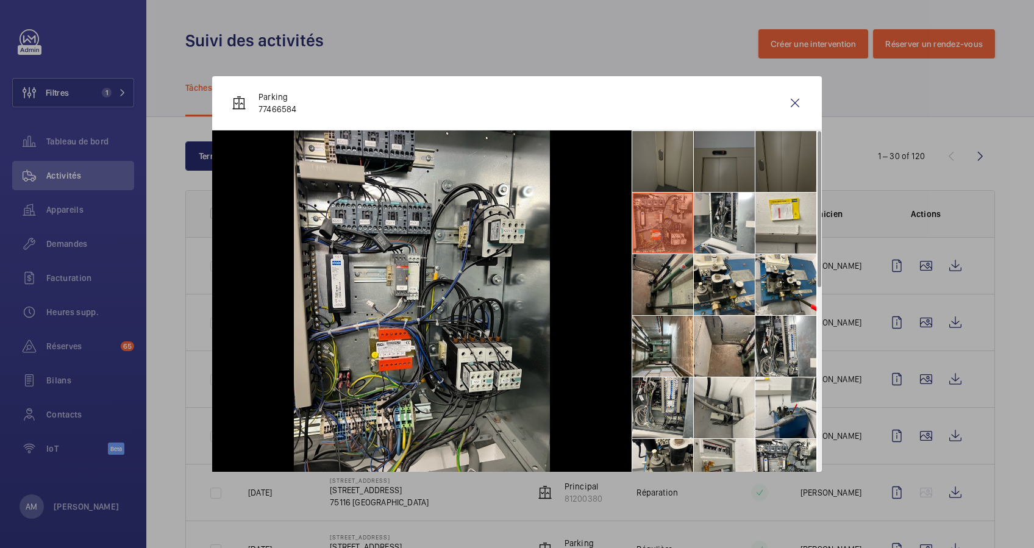
click at [654, 277] on li at bounding box center [662, 284] width 61 height 61
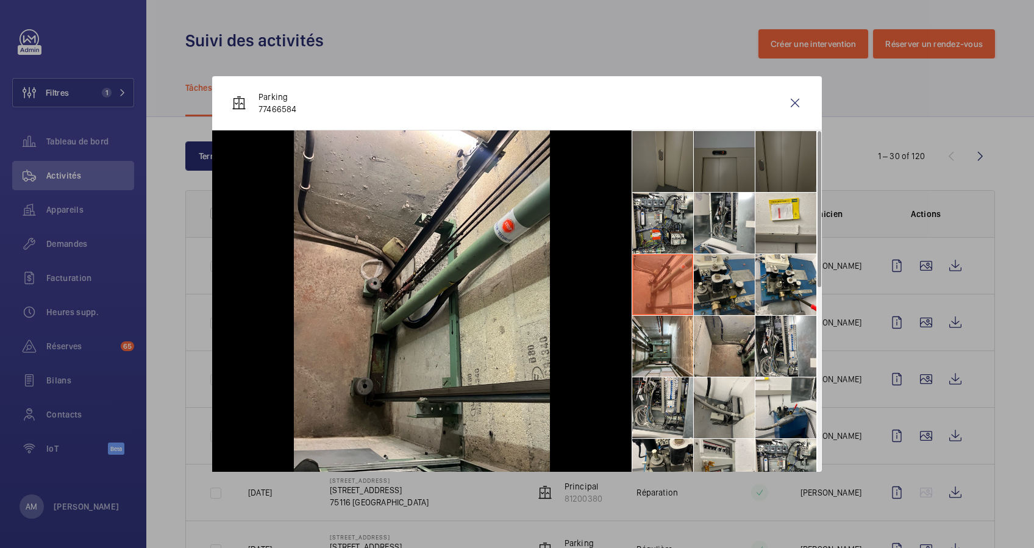
click at [708, 285] on li at bounding box center [724, 284] width 61 height 61
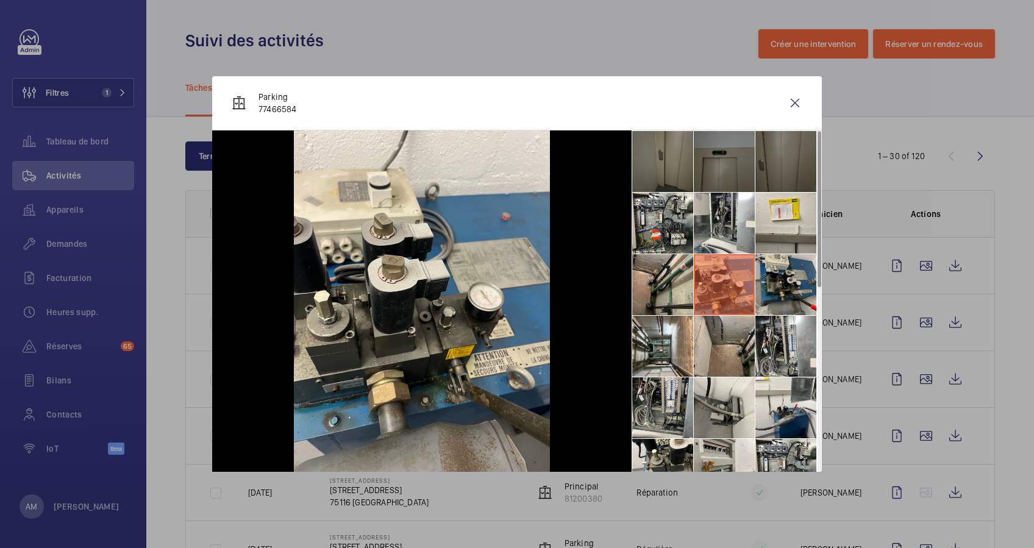
click at [782, 283] on li at bounding box center [785, 284] width 61 height 61
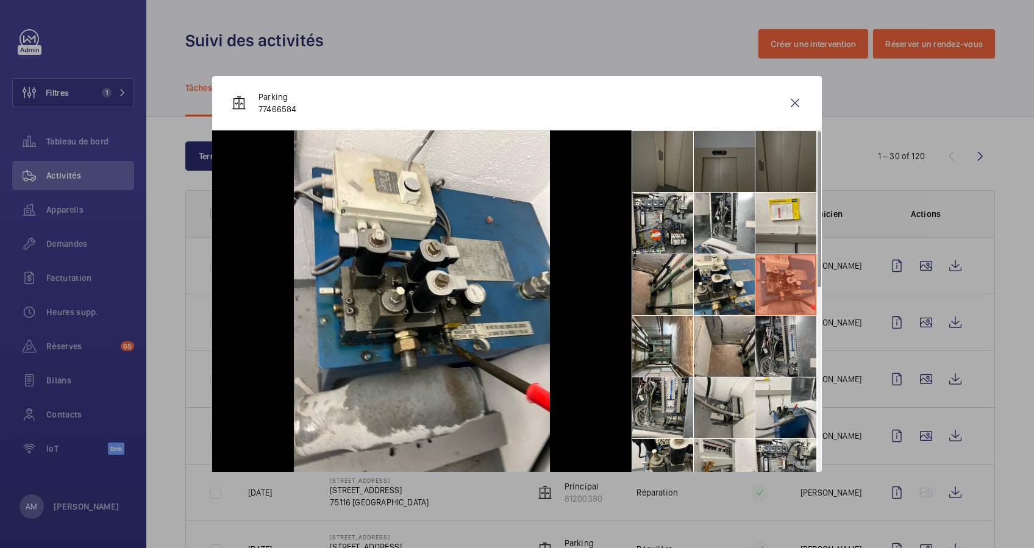
click at [774, 336] on li at bounding box center [785, 346] width 61 height 61
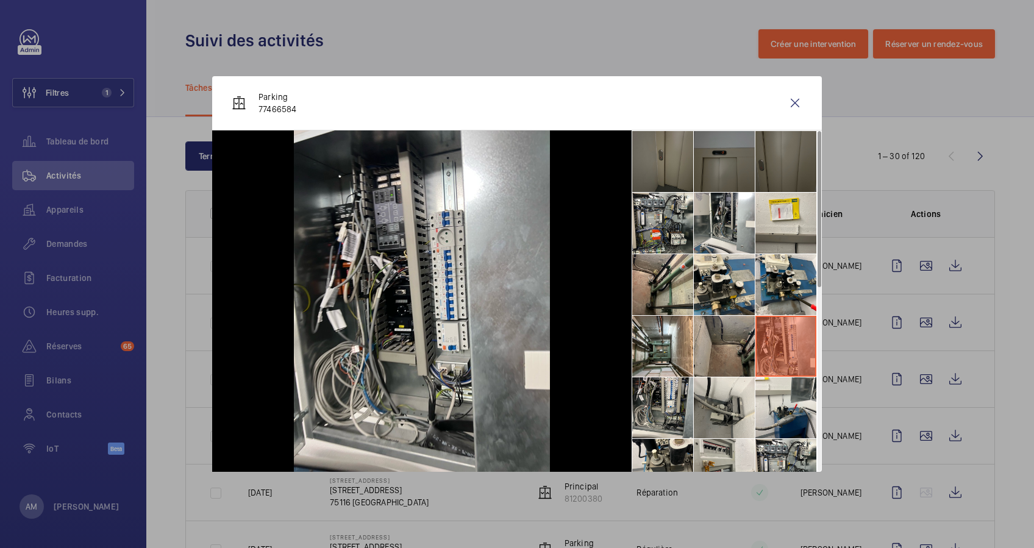
click at [713, 344] on li at bounding box center [724, 346] width 61 height 61
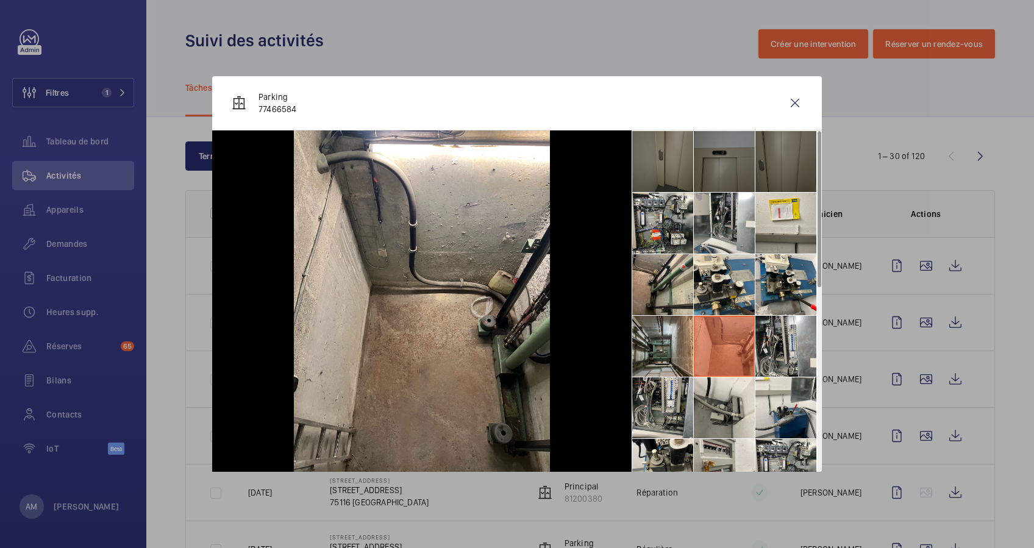
click at [646, 351] on li at bounding box center [662, 346] width 61 height 61
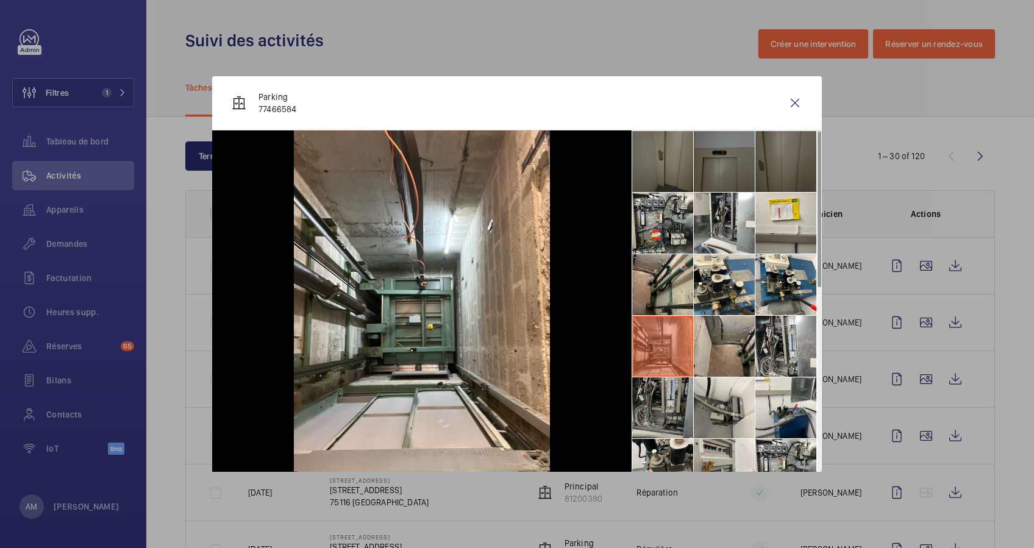
click at [651, 392] on li at bounding box center [662, 407] width 61 height 61
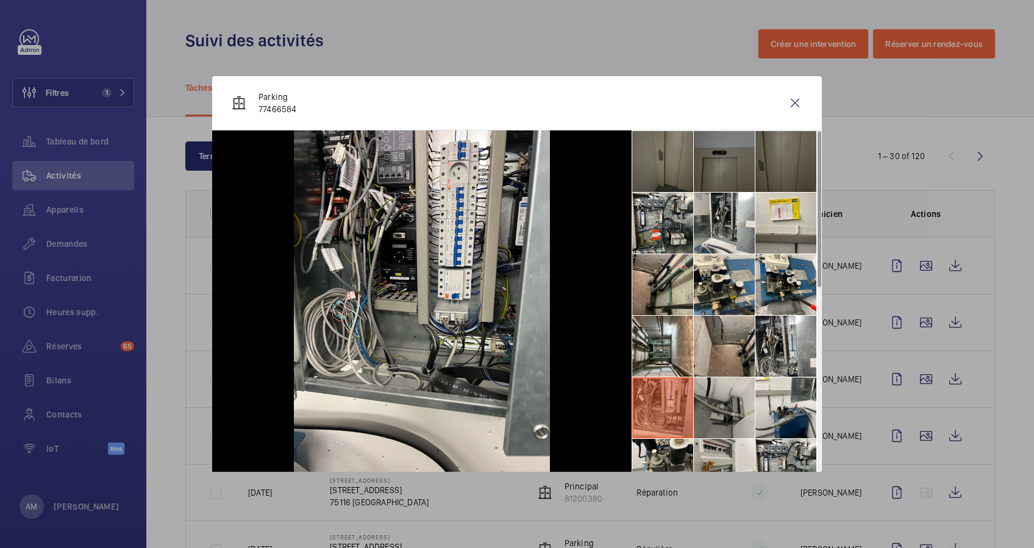
click at [712, 388] on li at bounding box center [724, 407] width 61 height 61
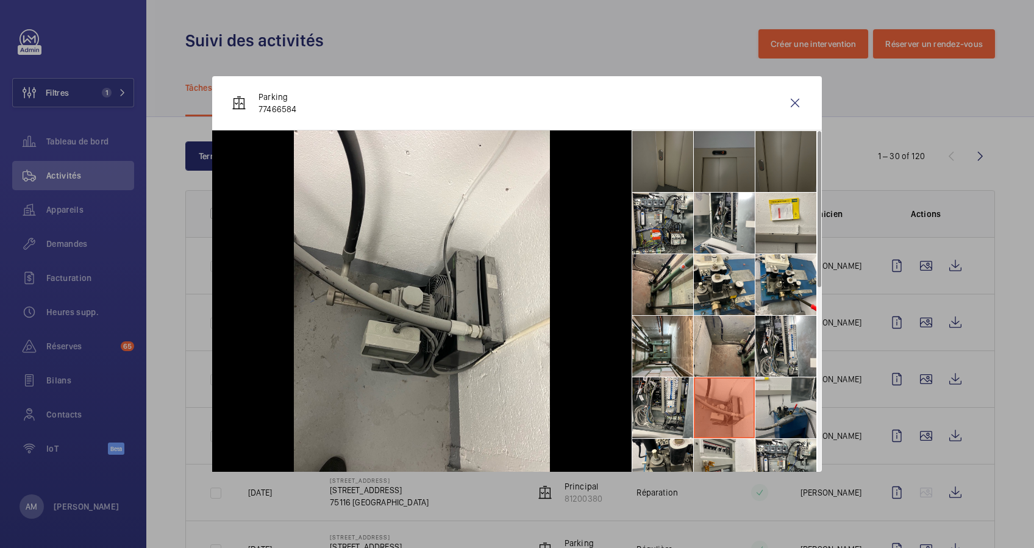
click at [775, 397] on li at bounding box center [785, 407] width 61 height 61
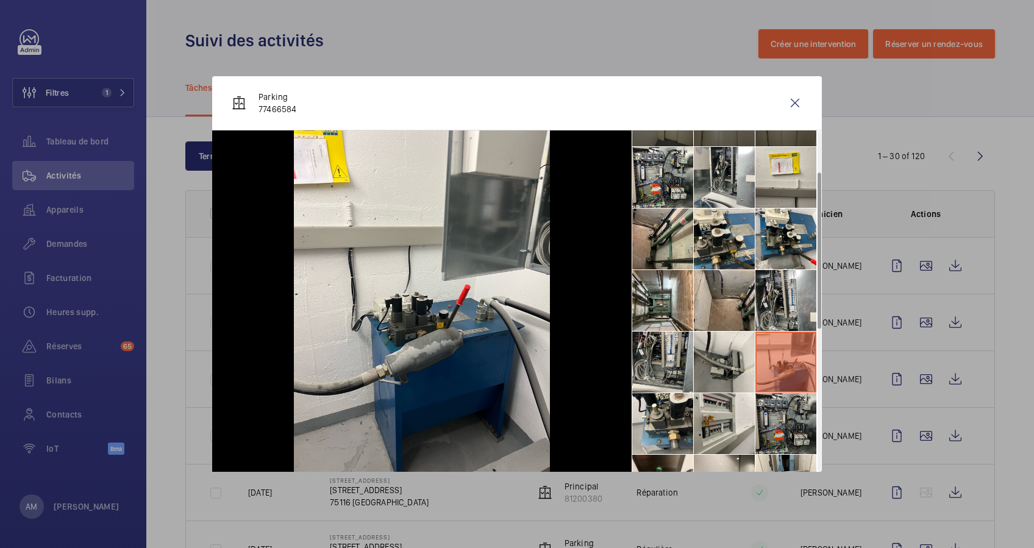
scroll to position [162, 0]
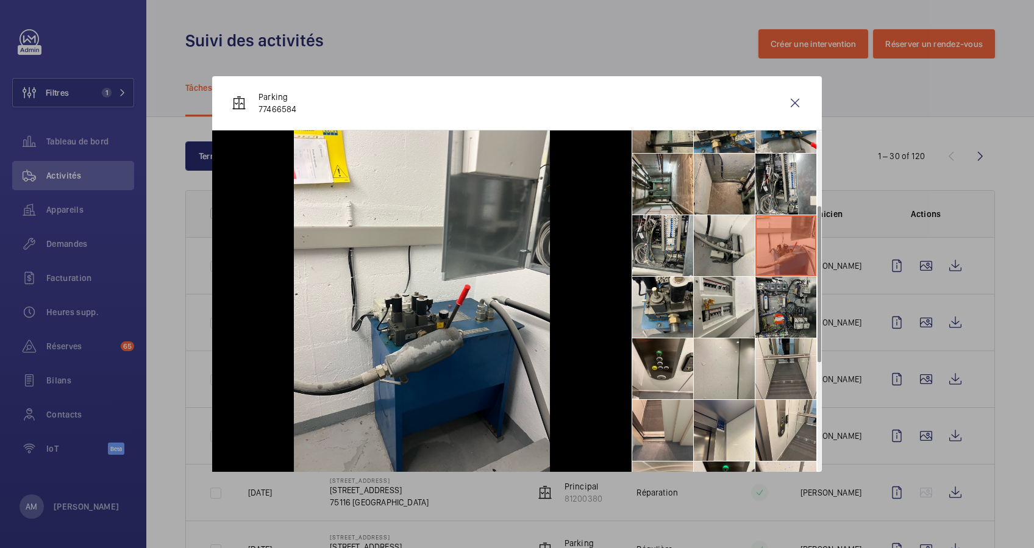
click at [779, 299] on li at bounding box center [785, 307] width 61 height 61
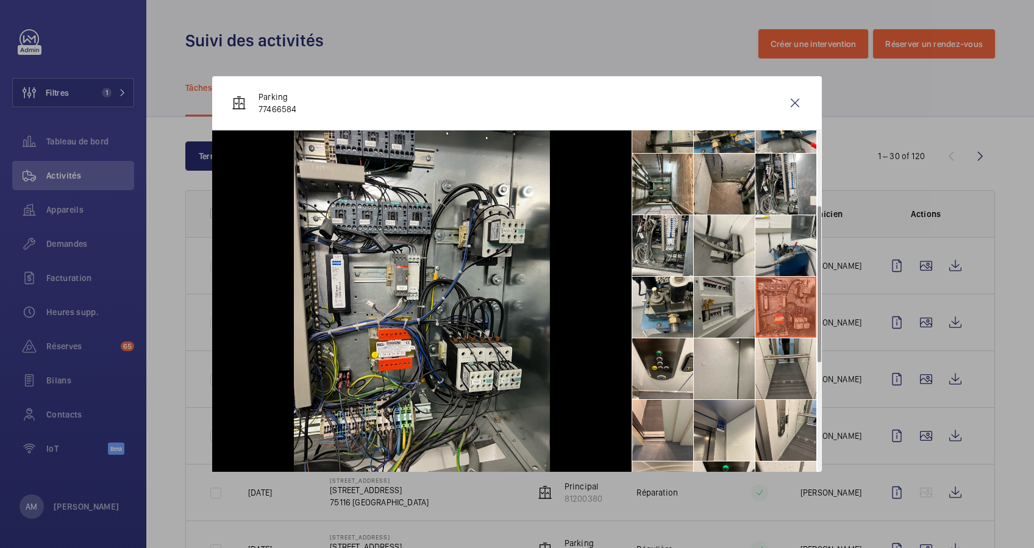
click at [722, 306] on li at bounding box center [724, 307] width 61 height 61
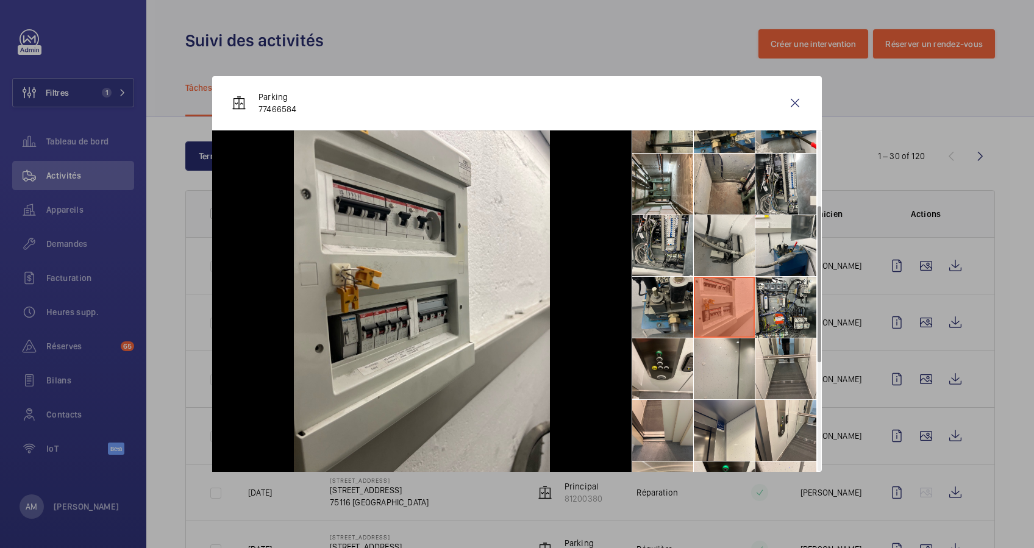
click at [664, 302] on li at bounding box center [662, 307] width 61 height 61
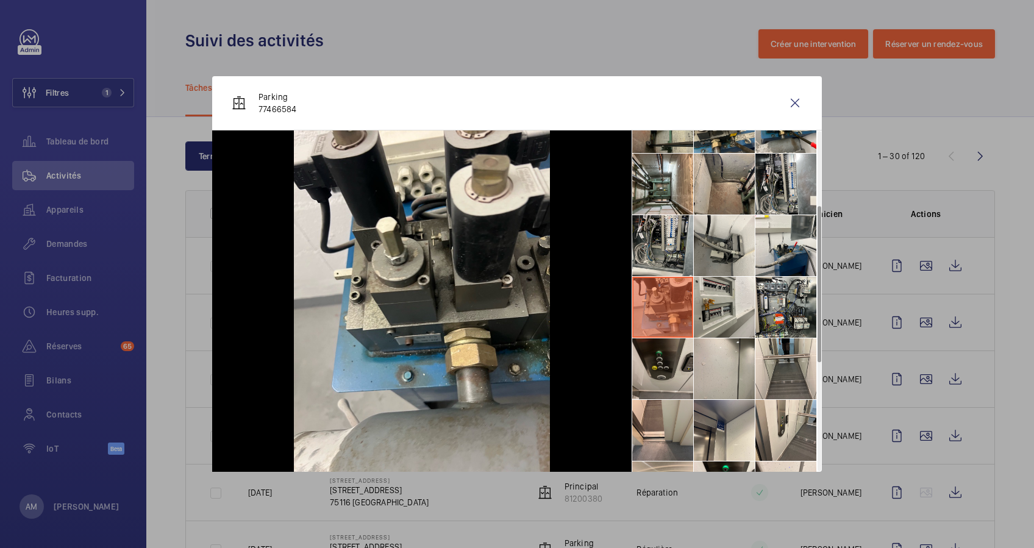
click at [657, 346] on li at bounding box center [662, 368] width 61 height 61
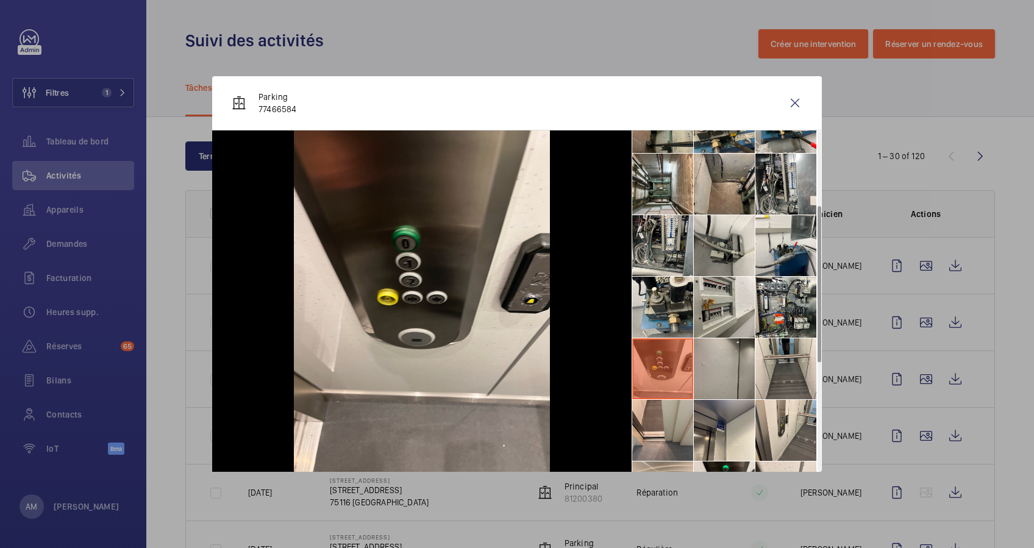
click at [707, 355] on li at bounding box center [724, 368] width 61 height 61
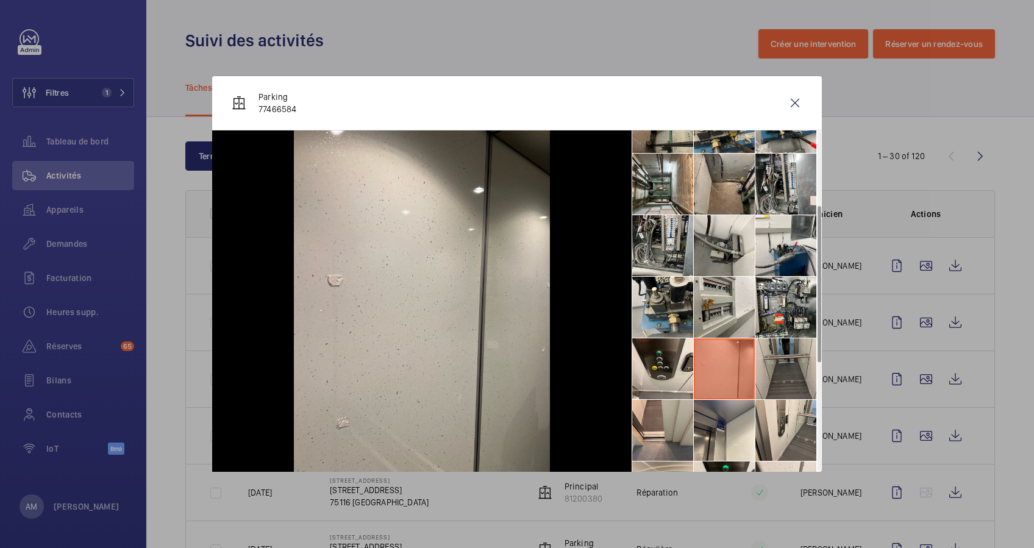
click at [791, 366] on li at bounding box center [785, 368] width 61 height 61
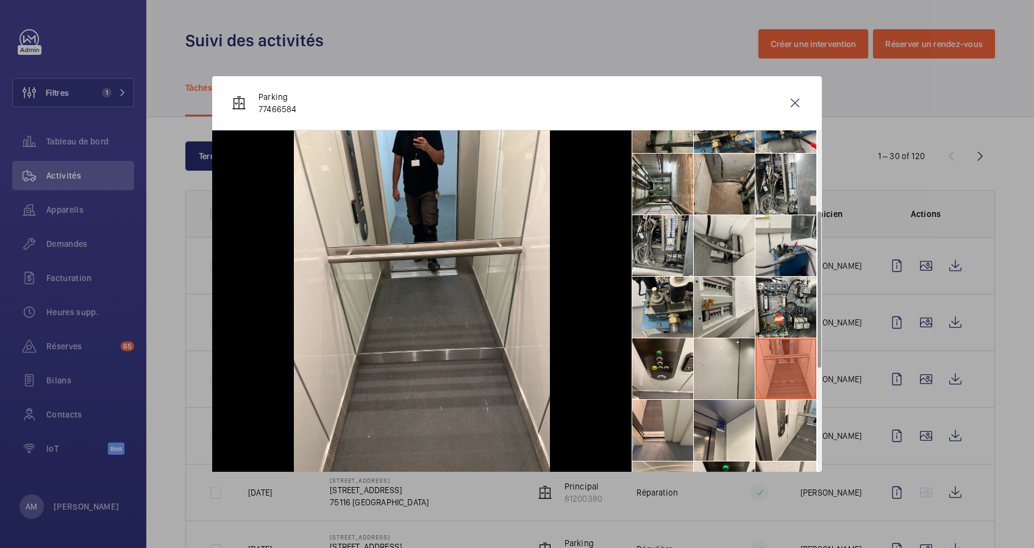
scroll to position [244, 0]
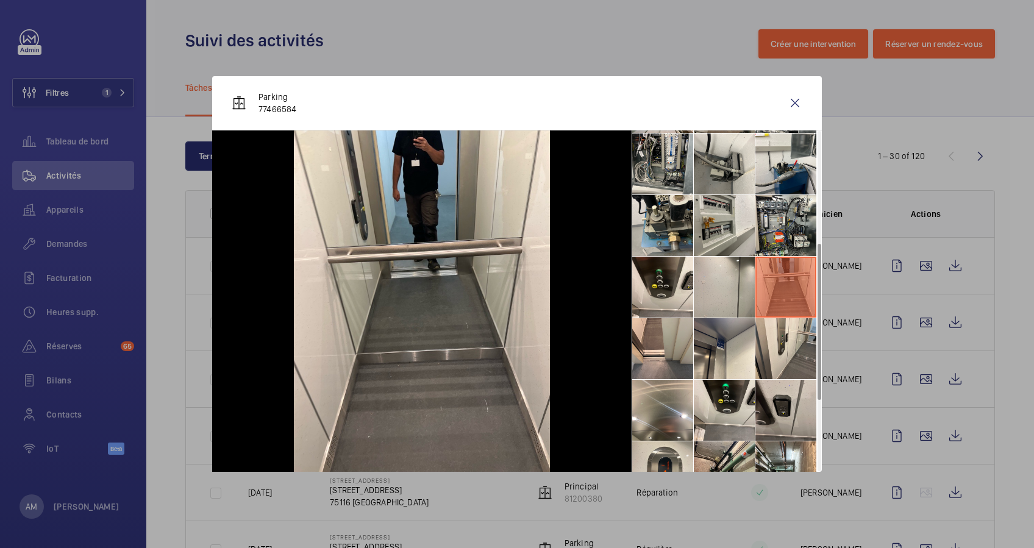
click at [787, 383] on li at bounding box center [785, 410] width 61 height 61
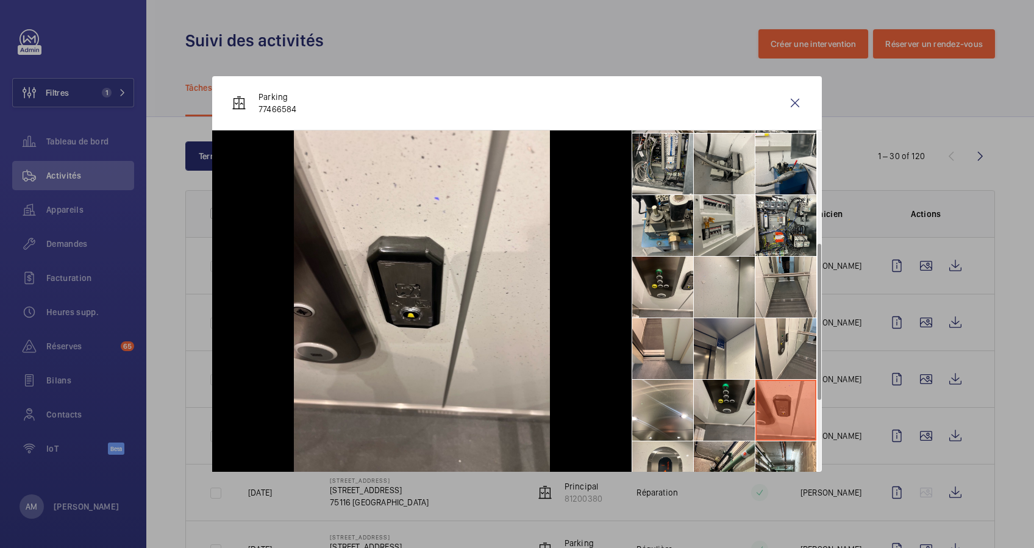
click at [710, 399] on li at bounding box center [724, 410] width 61 height 61
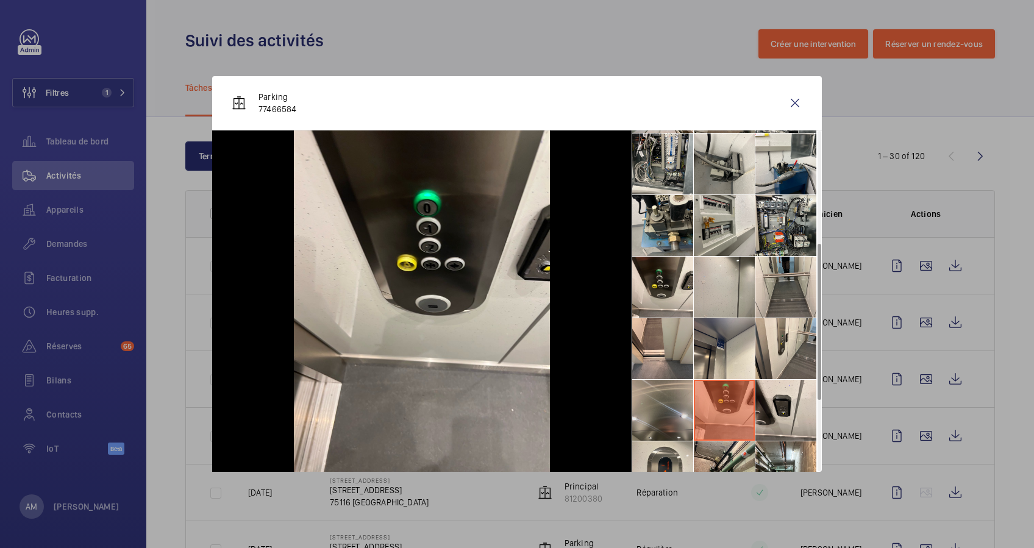
click at [664, 404] on li at bounding box center [662, 410] width 61 height 61
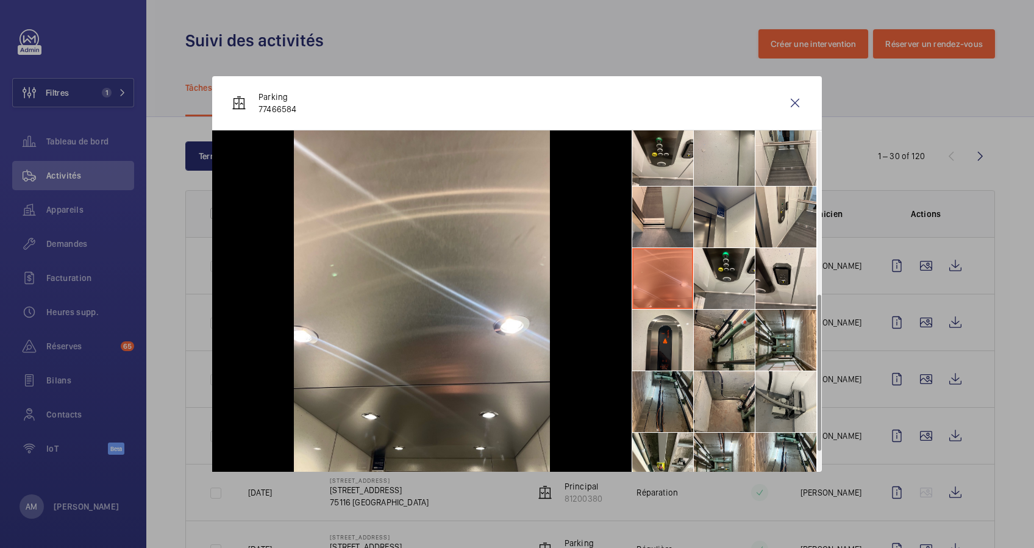
scroll to position [398, 0]
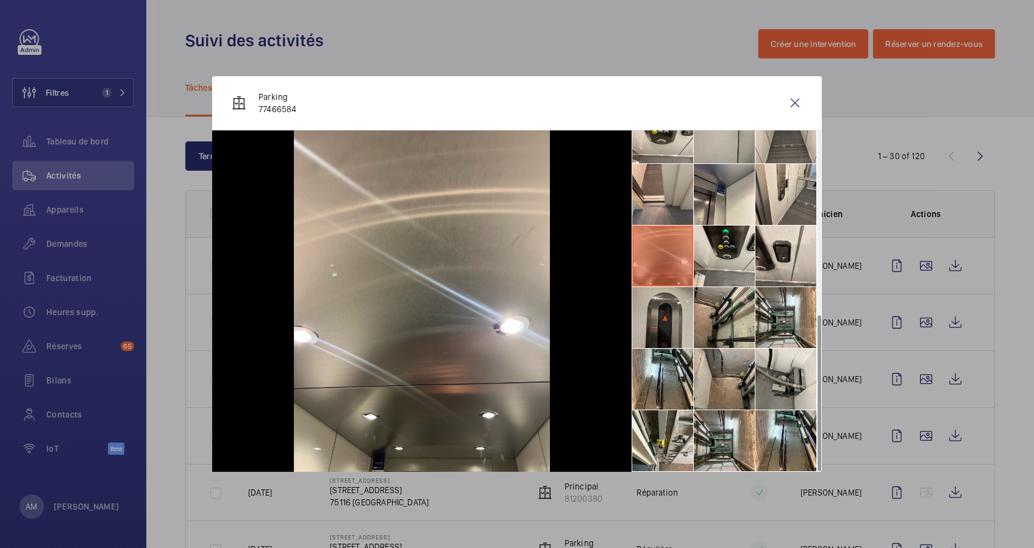
click at [657, 297] on li at bounding box center [662, 317] width 61 height 61
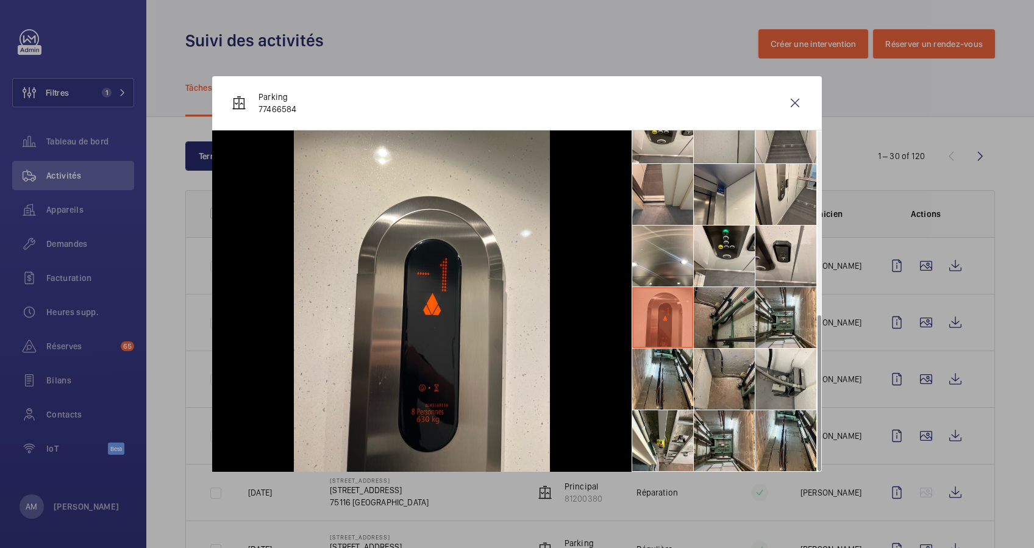
click at [714, 311] on li at bounding box center [724, 317] width 61 height 61
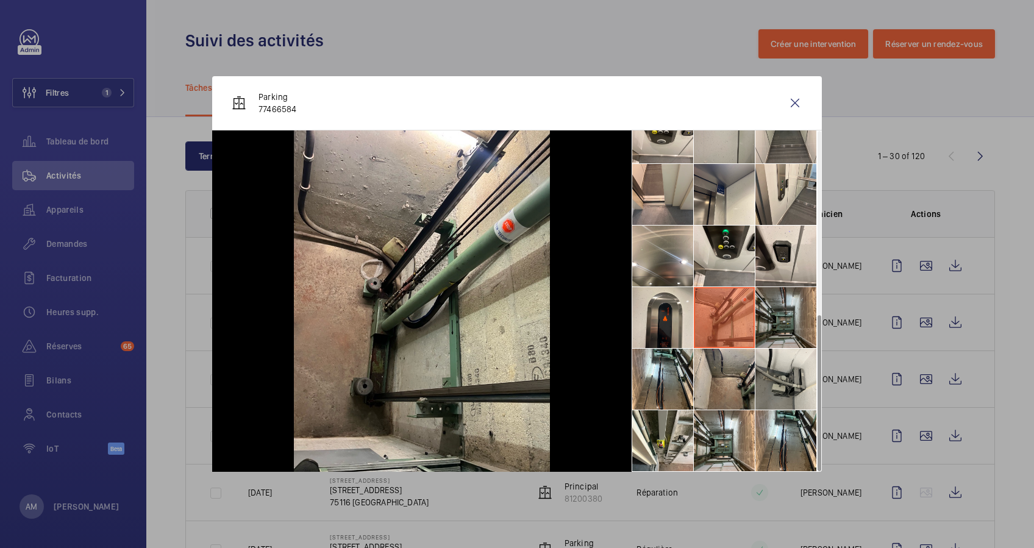
click at [772, 302] on li at bounding box center [785, 317] width 61 height 61
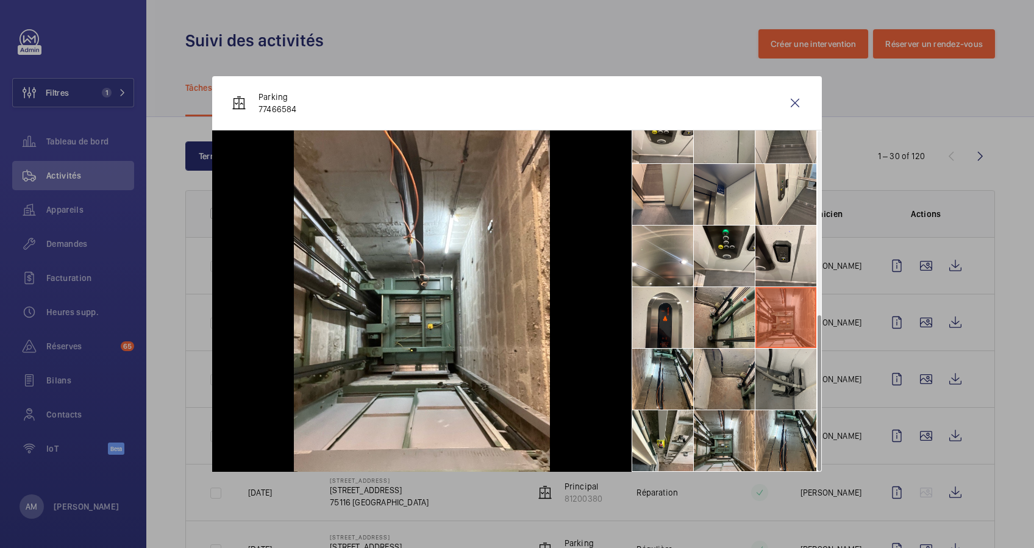
click at [776, 380] on li at bounding box center [785, 379] width 61 height 61
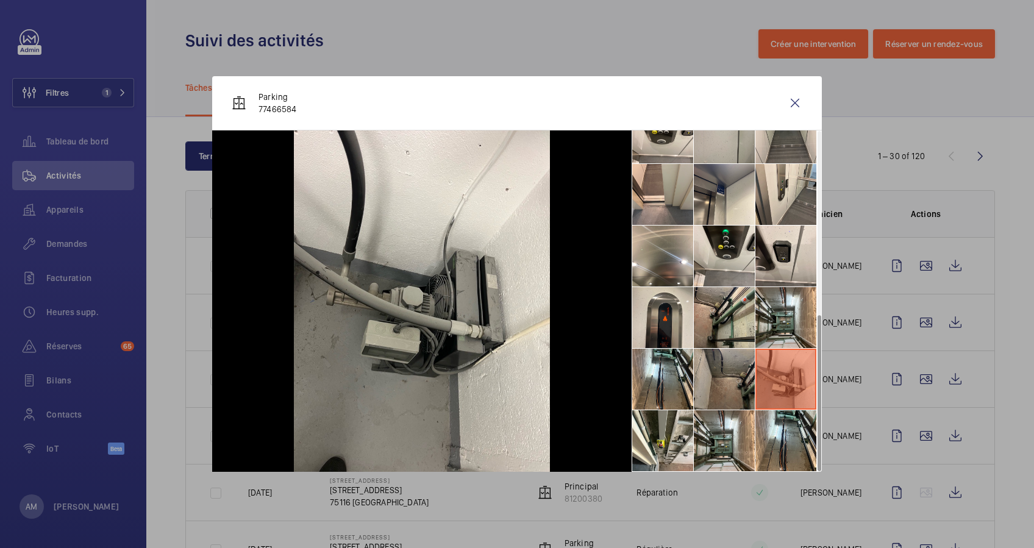
click at [700, 392] on li at bounding box center [724, 379] width 61 height 61
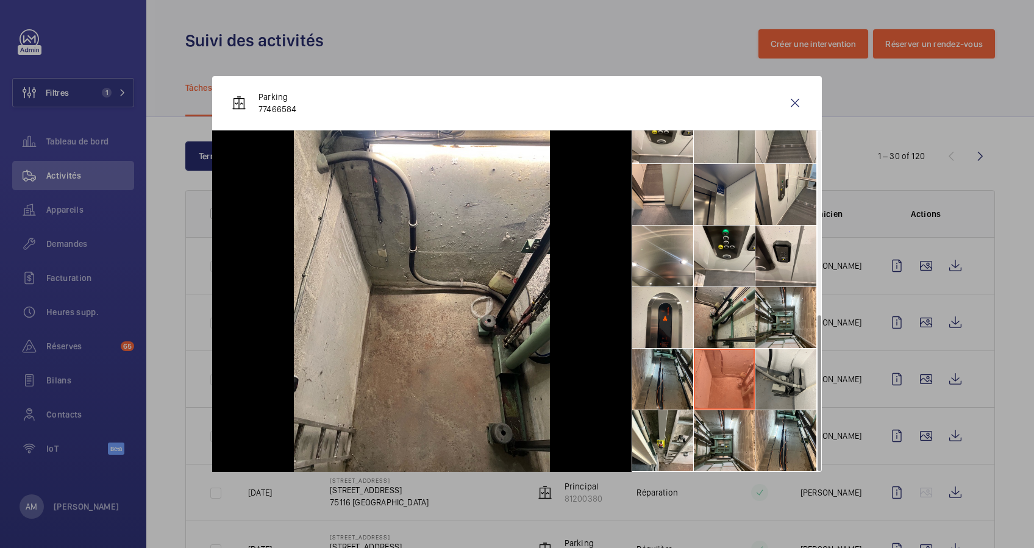
click at [664, 381] on li at bounding box center [662, 379] width 61 height 61
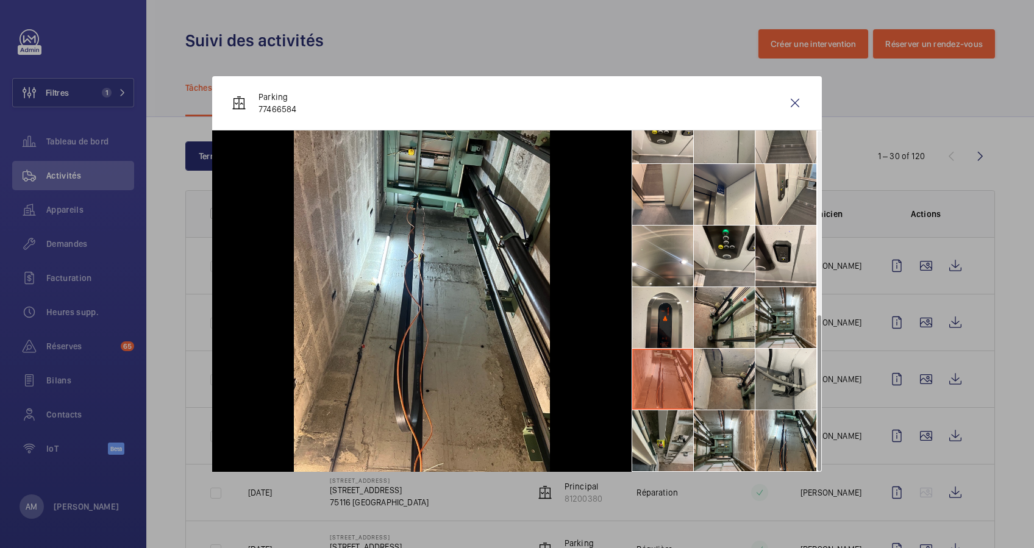
click at [673, 425] on li at bounding box center [662, 440] width 61 height 61
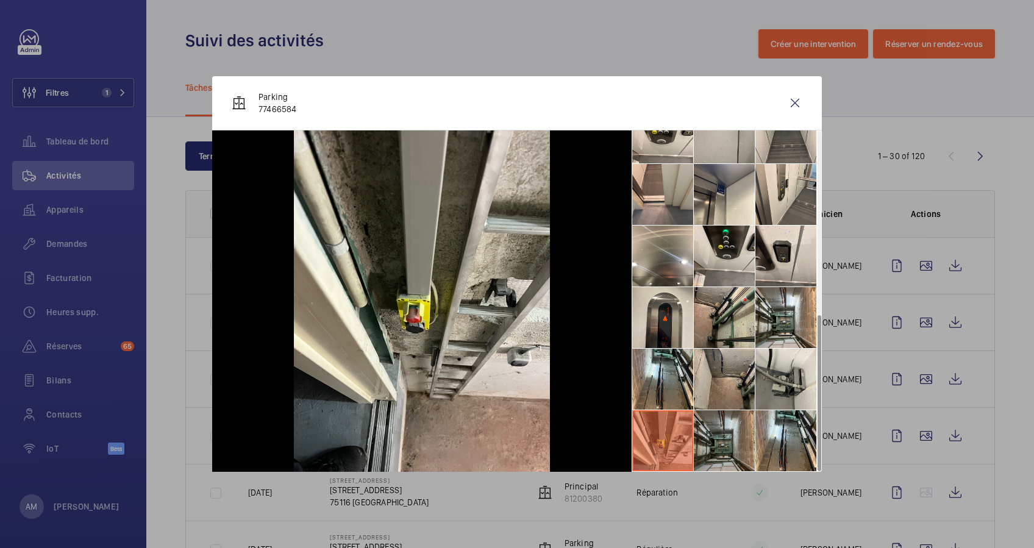
click at [728, 432] on li at bounding box center [724, 440] width 61 height 61
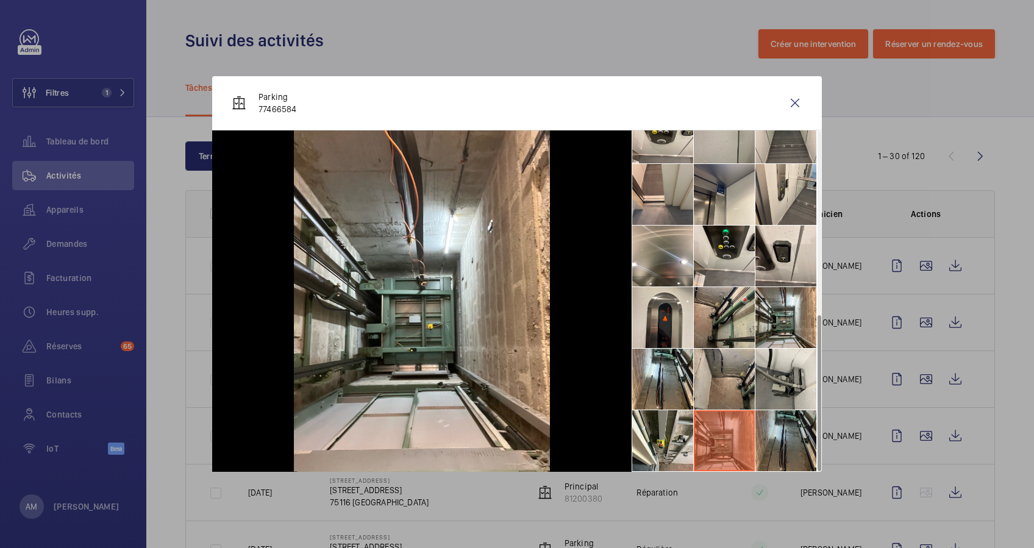
click at [771, 429] on li at bounding box center [785, 440] width 61 height 61
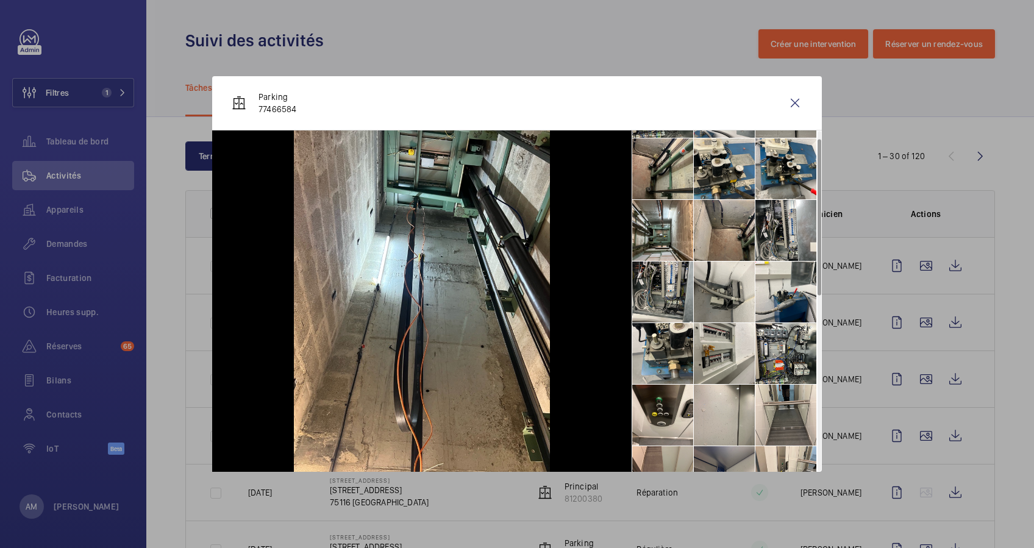
scroll to position [0, 0]
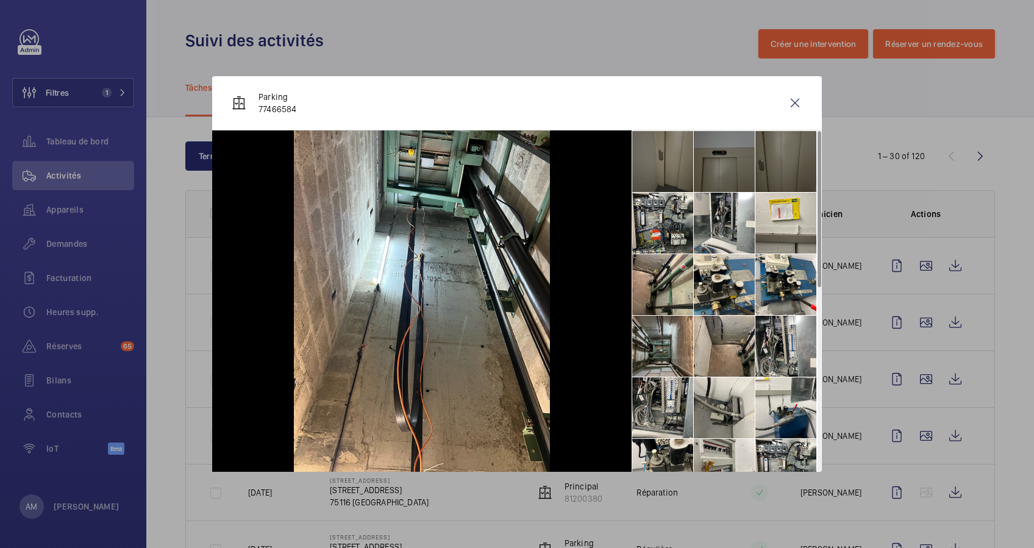
click at [661, 335] on li at bounding box center [662, 346] width 61 height 61
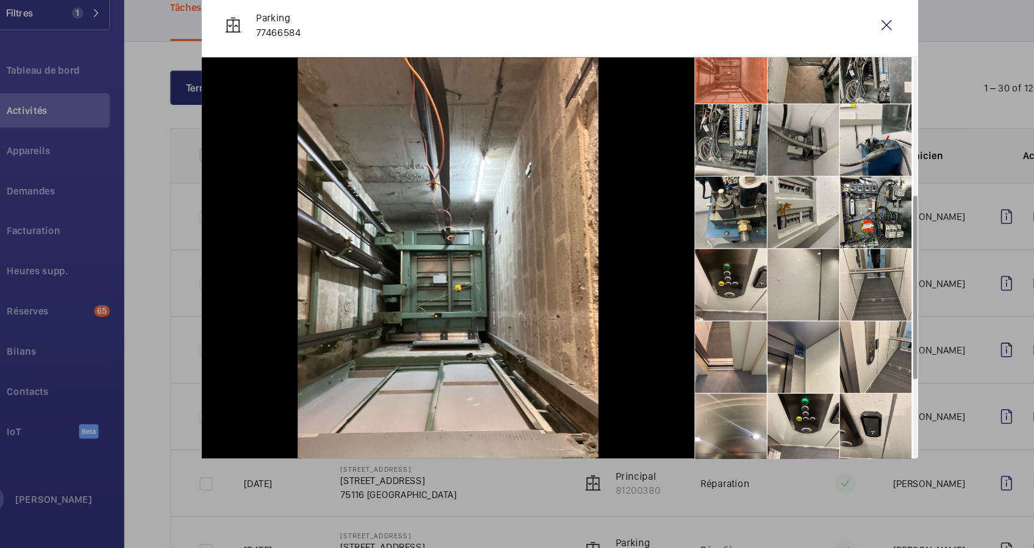
scroll to position [398, 0]
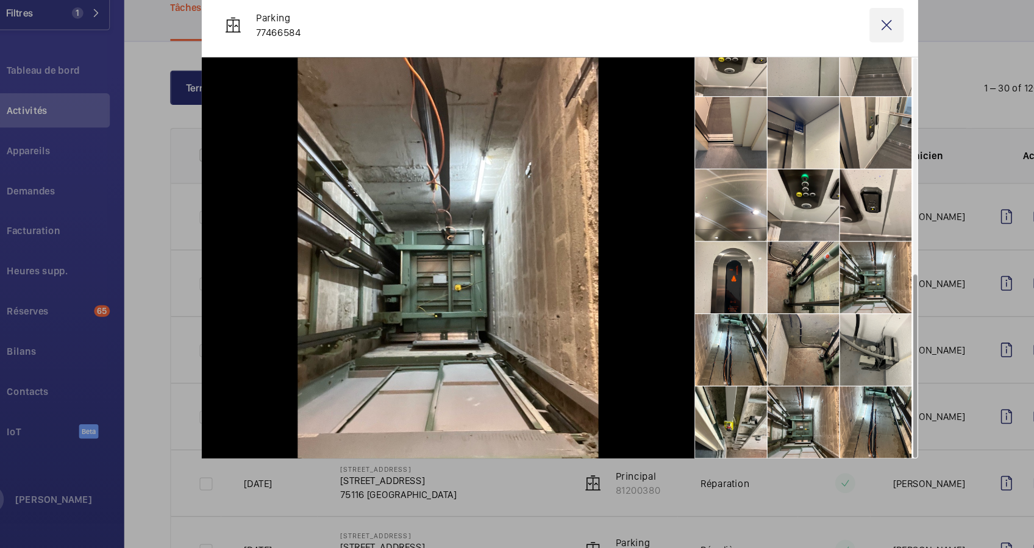
click at [796, 99] on wm-front-icon-button at bounding box center [794, 102] width 29 height 29
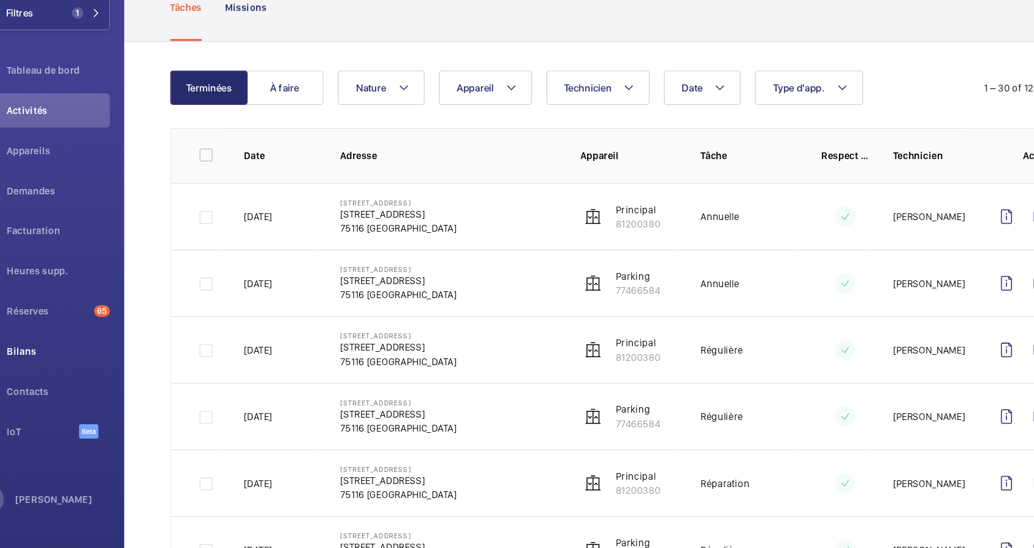
click at [77, 344] on span "Réserves" at bounding box center [80, 346] width 69 height 12
click at [98, 368] on div "Bilans" at bounding box center [73, 380] width 122 height 29
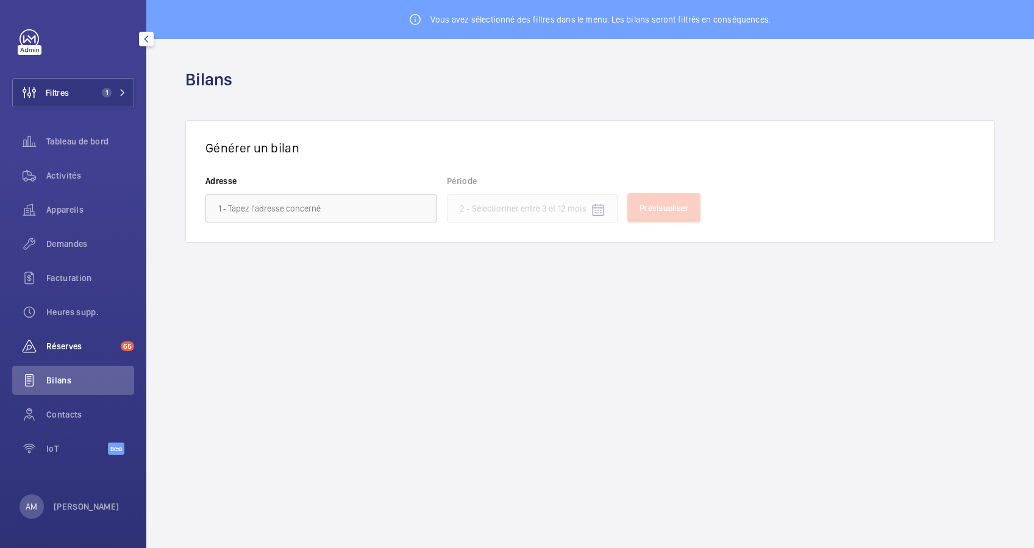
click at [67, 343] on span "Réserves" at bounding box center [80, 346] width 69 height 12
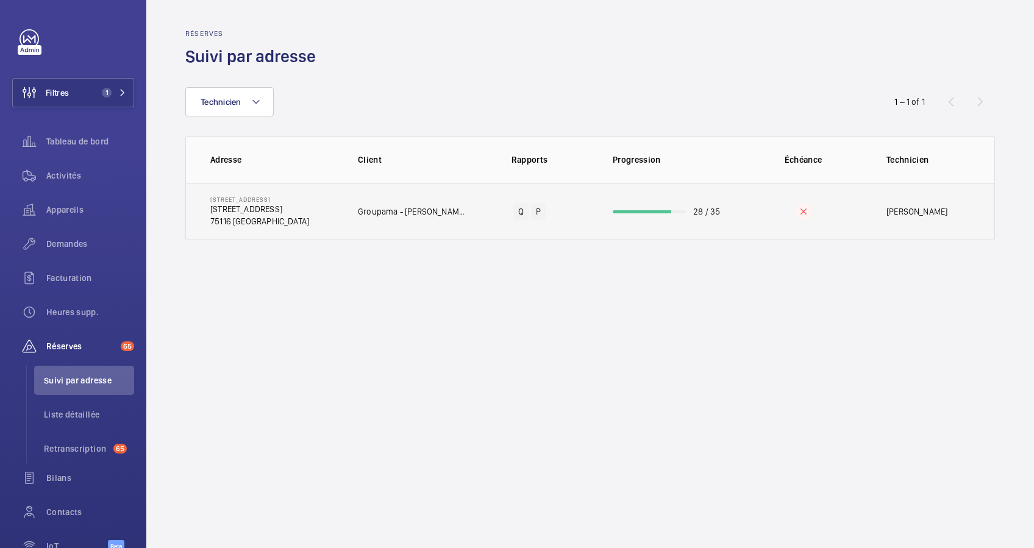
click at [666, 205] on td "28 / 35" at bounding box center [666, 211] width 146 height 57
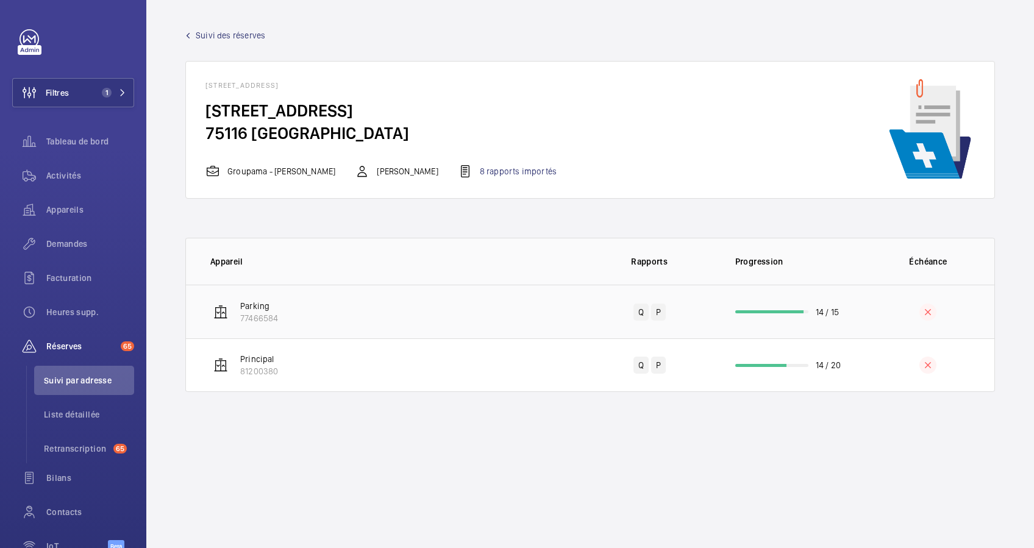
click at [775, 312] on div at bounding box center [769, 311] width 68 height 3
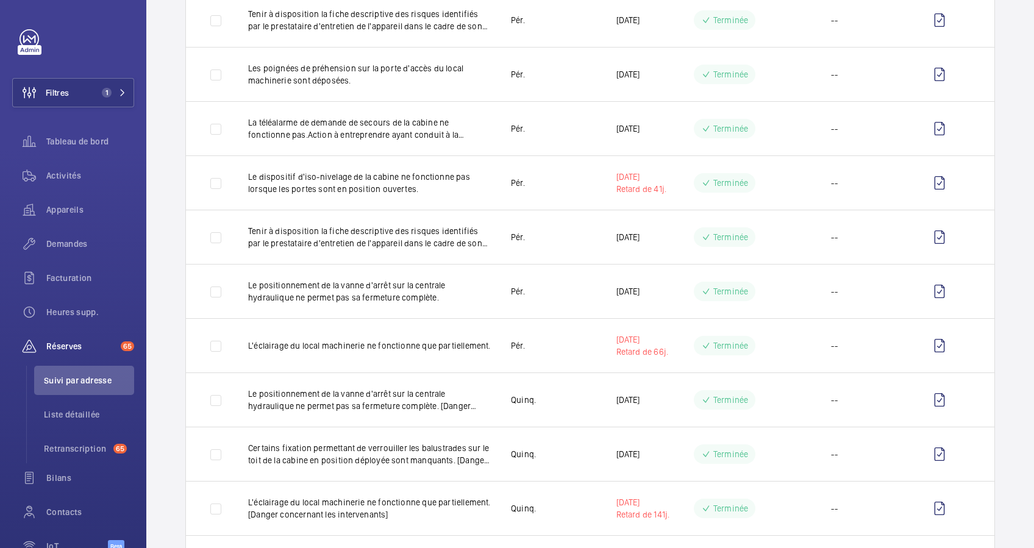
scroll to position [562, 0]
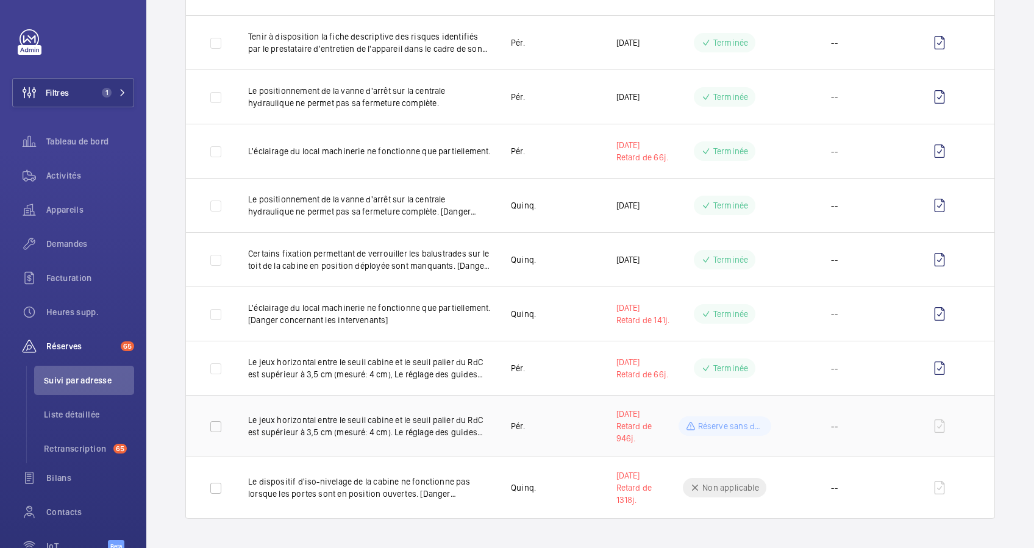
click at [452, 424] on p "Le jeux horizontal entre le seuil cabine et le seuil palier du RdC est supérieu…" at bounding box center [369, 426] width 243 height 24
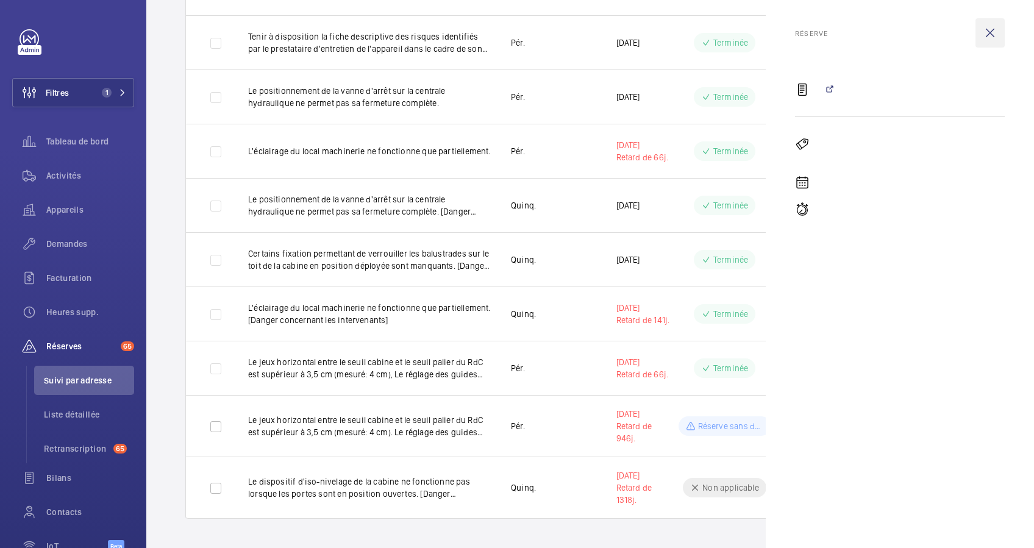
click at [991, 30] on wm-front-icon-button at bounding box center [989, 32] width 29 height 29
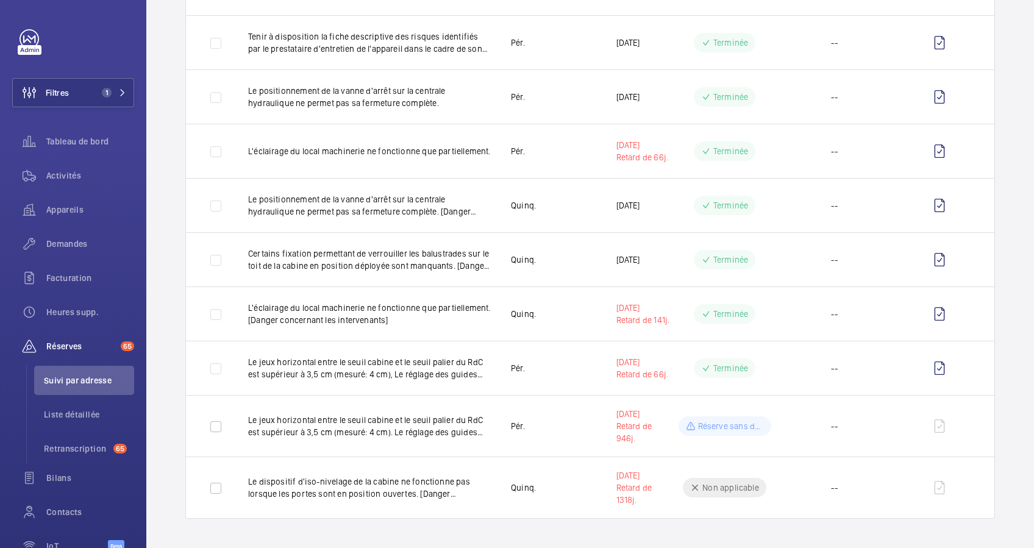
click at [1005, 198] on wm-front-table "Rapport Statut de la demande Statut de la réserve Devis 1 – 16 of 16 Descriptio…" at bounding box center [590, 29] width 888 height 979
click at [983, 98] on wm-front-table "Rapport Statut de la demande Statut de la réserve Devis 1 – 16 of 16 Descriptio…" at bounding box center [590, 29] width 888 height 979
click at [800, 486] on td "--" at bounding box center [835, 488] width 110 height 62
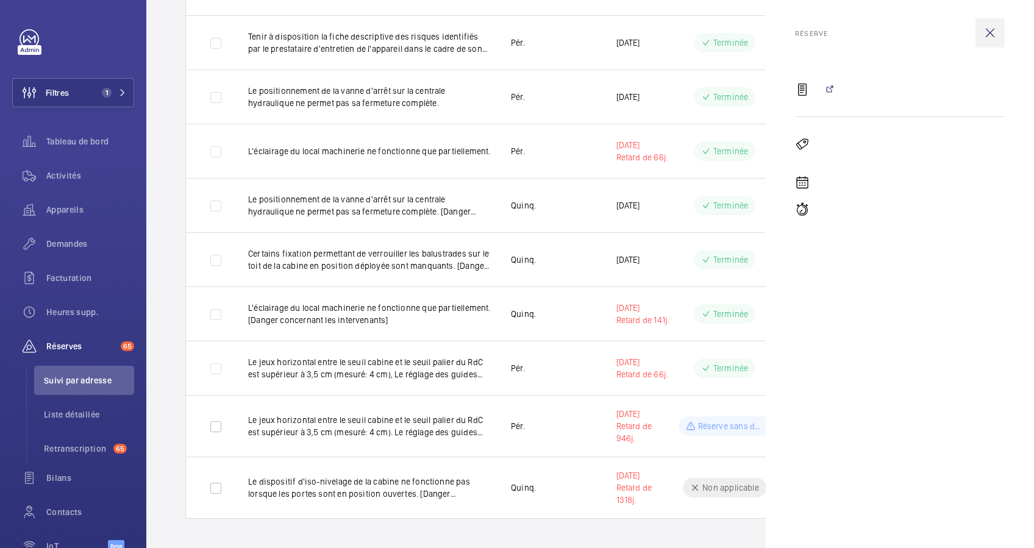
click at [992, 32] on wm-front-icon-button at bounding box center [989, 32] width 29 height 29
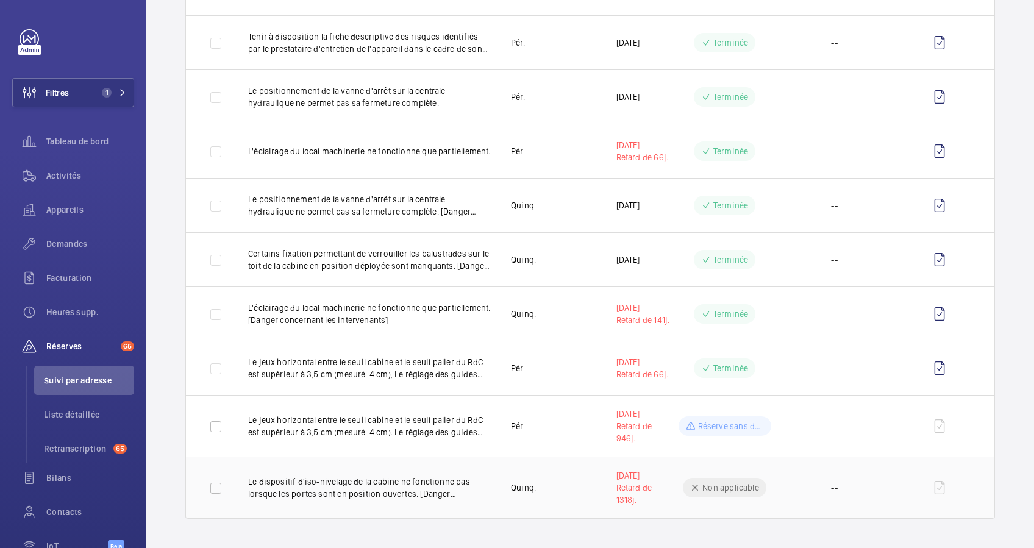
click at [691, 488] on div "Non applicable" at bounding box center [725, 488] width 84 height 20
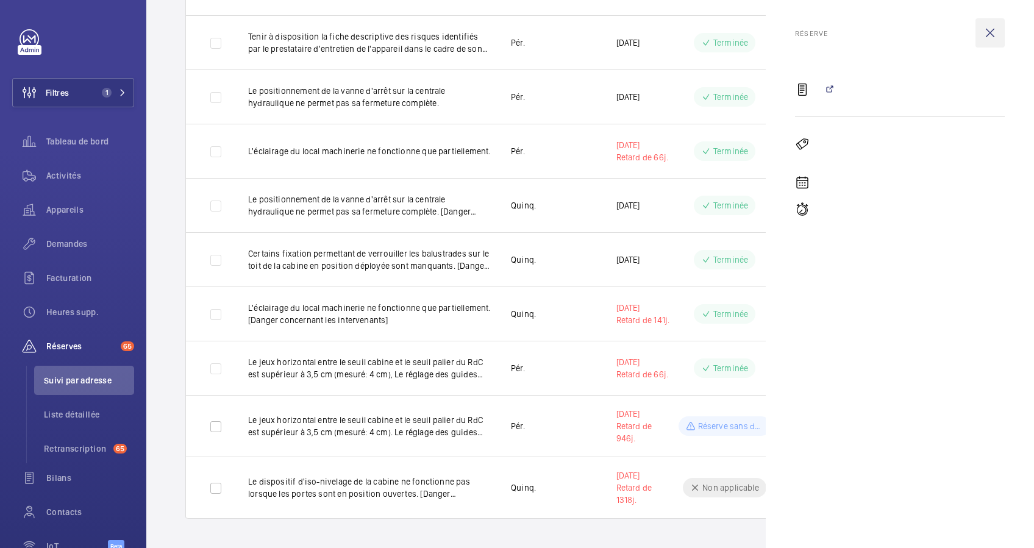
click at [989, 32] on wm-front-icon-button at bounding box center [989, 32] width 29 height 29
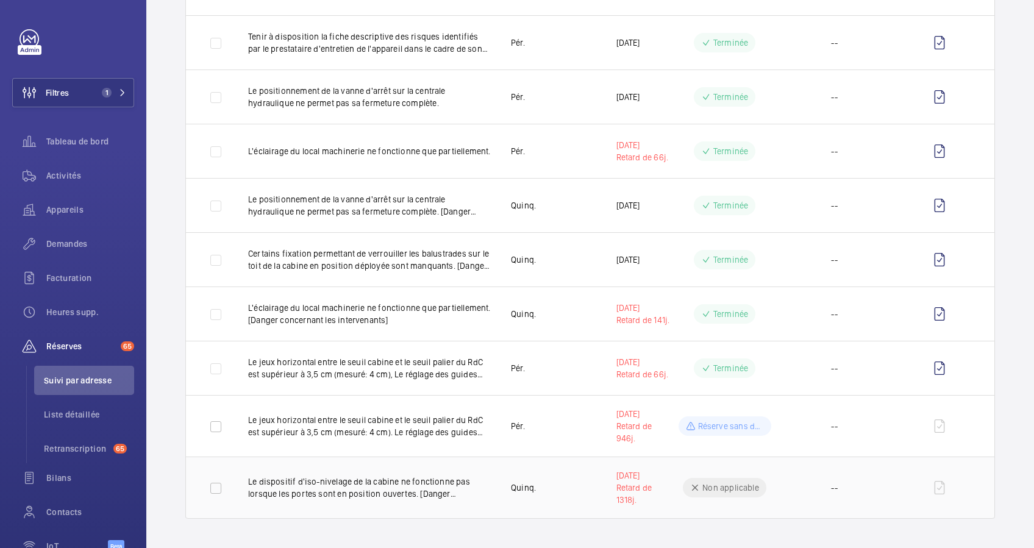
click at [702, 490] on p "Non applicable" at bounding box center [730, 488] width 57 height 12
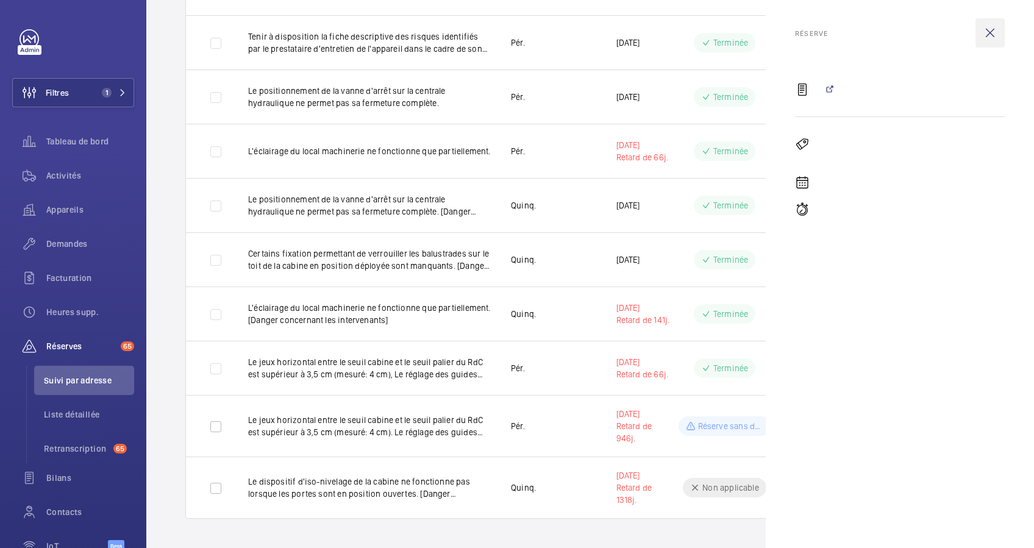
click at [994, 31] on wm-front-icon-button at bounding box center [989, 32] width 29 height 29
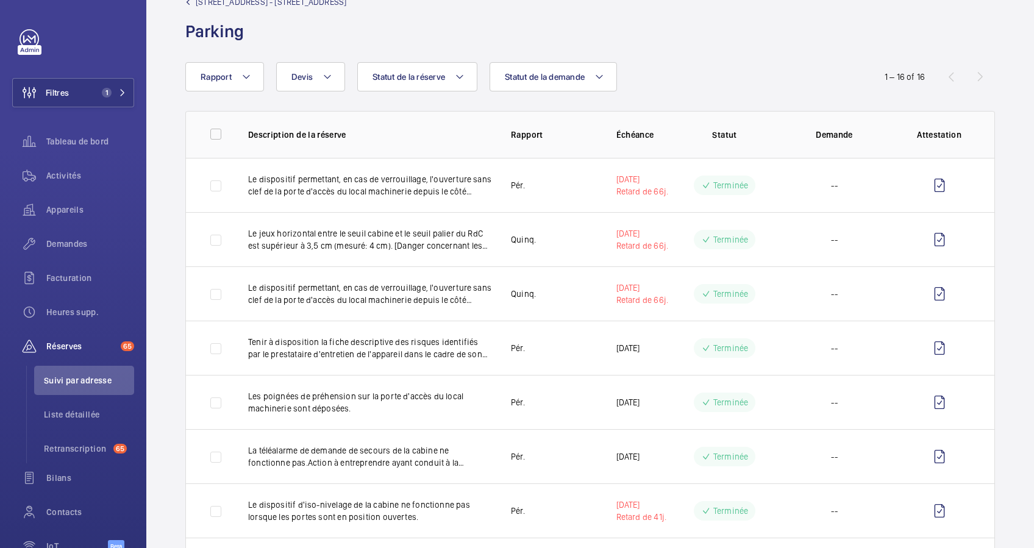
scroll to position [0, 0]
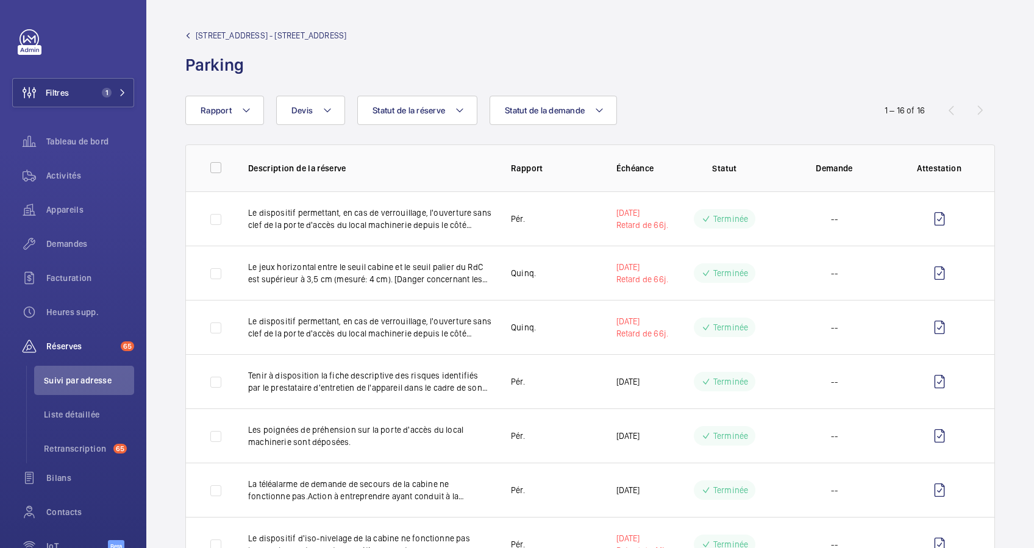
click at [210, 38] on span "10 Rue Cimarosa - 10 Rue Cimarosa, 75116 PARIS" at bounding box center [271, 35] width 151 height 12
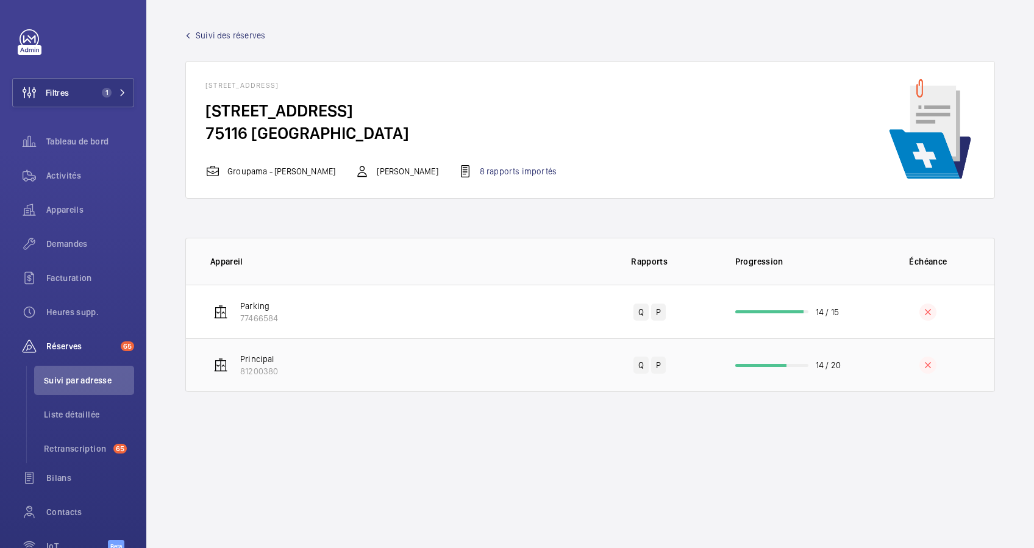
click at [760, 356] on td "14 / 20" at bounding box center [789, 365] width 146 height 54
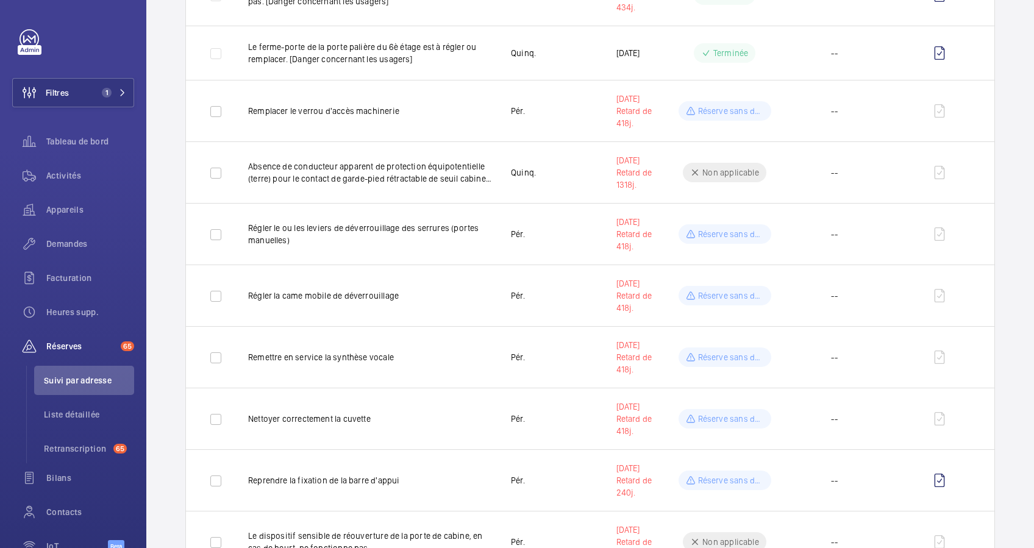
scroll to position [894, 0]
click at [112, 90] on span "1" at bounding box center [111, 93] width 29 height 10
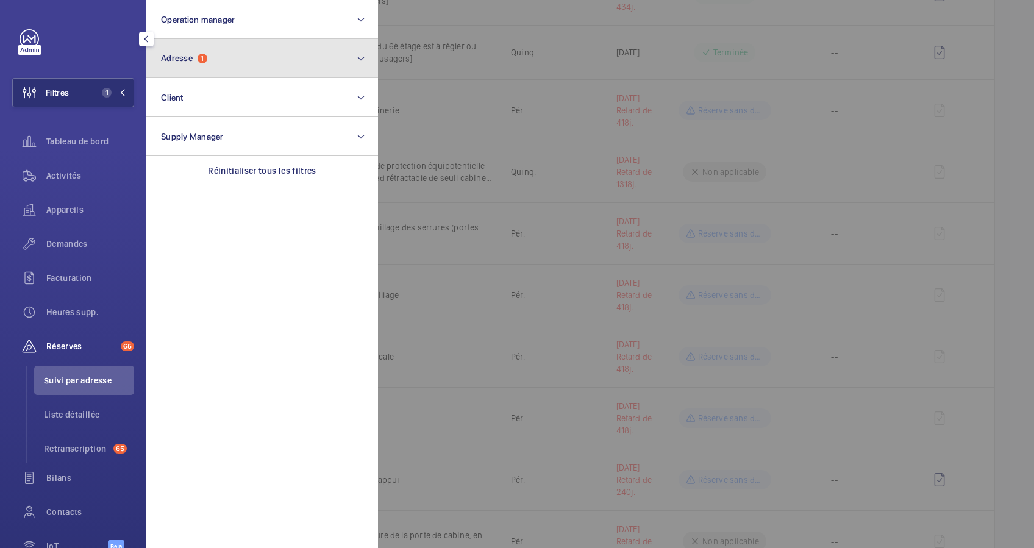
click at [190, 62] on span "Adresse" at bounding box center [177, 58] width 32 height 10
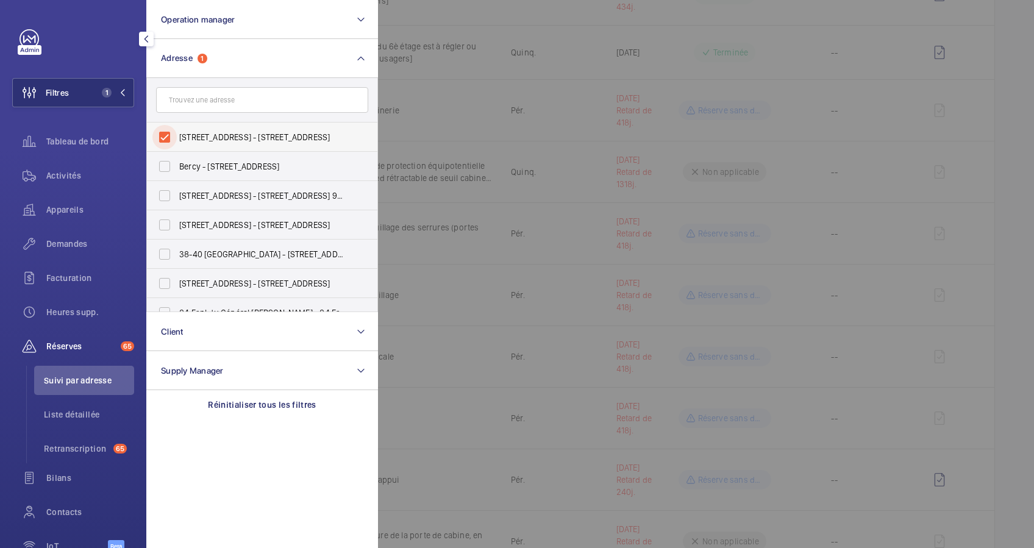
click at [169, 132] on input "10 Rue Cimarosa - 10 Rue Cimarosa, 75116 PARIS, PARIS 75116" at bounding box center [164, 137] width 24 height 24
checkbox input "false"
click at [194, 102] on input "text" at bounding box center [262, 100] width 212 height 26
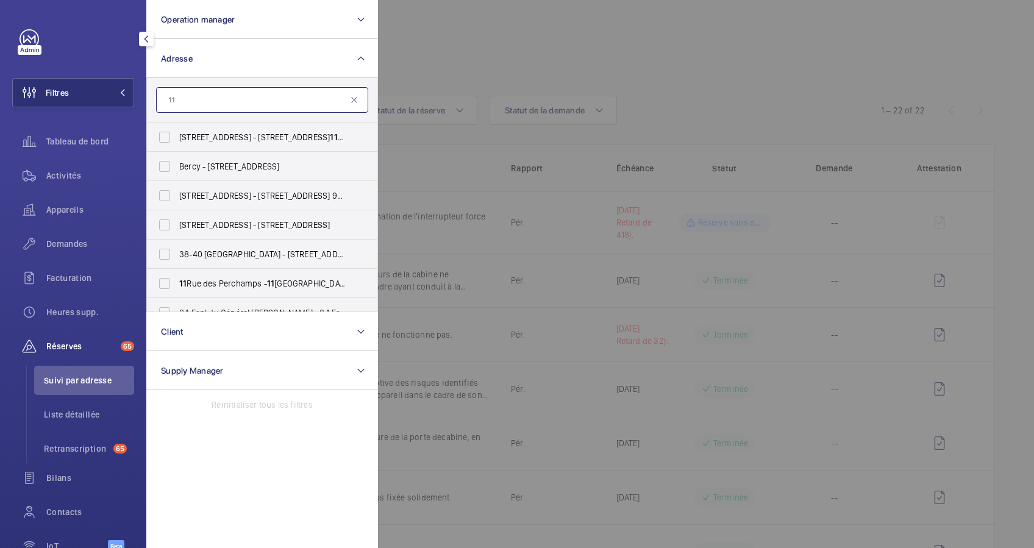
type input "1"
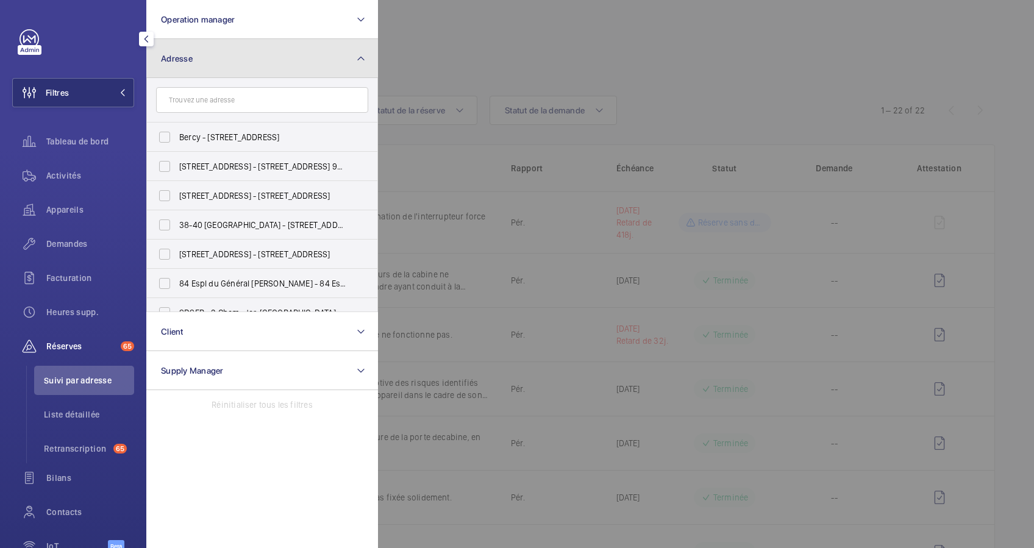
click at [322, 68] on button "Adresse" at bounding box center [262, 58] width 232 height 39
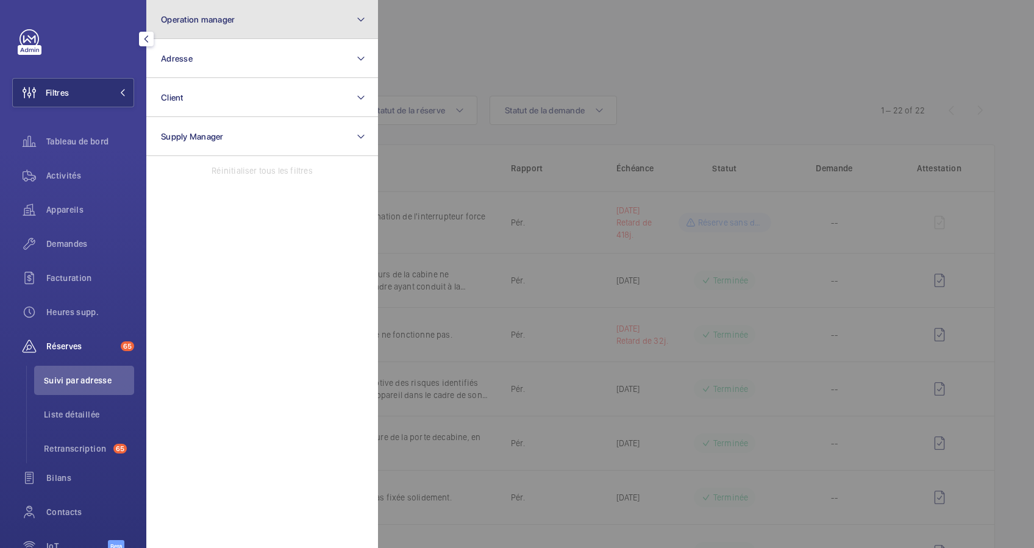
click at [252, 15] on button "Operation manager" at bounding box center [262, 19] width 232 height 39
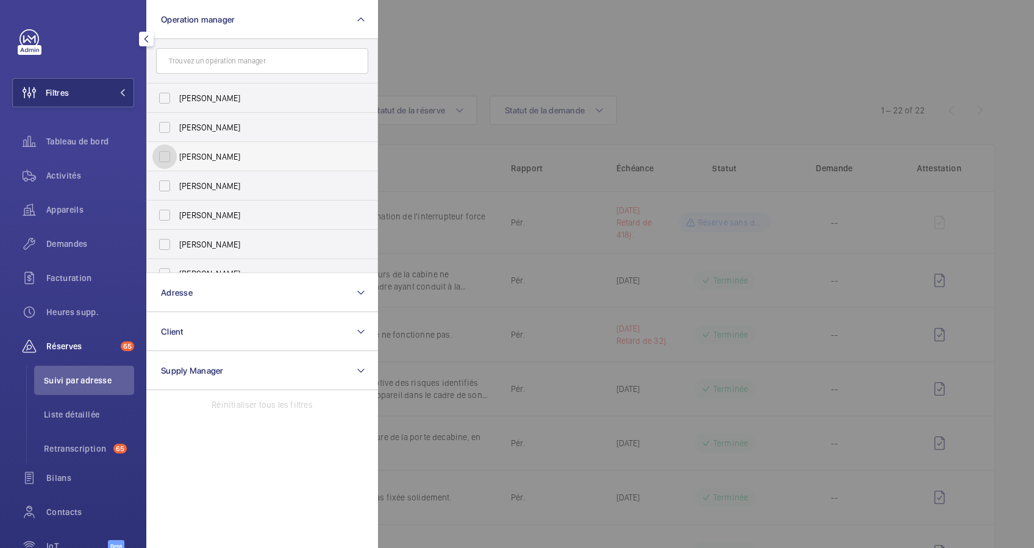
click at [176, 153] on input "[PERSON_NAME]" at bounding box center [164, 156] width 24 height 24
checkbox input "true"
drag, startPoint x: 55, startPoint y: 208, endPoint x: 566, endPoint y: 56, distance: 532.9
click at [60, 205] on span "Appareils" at bounding box center [90, 210] width 88 height 12
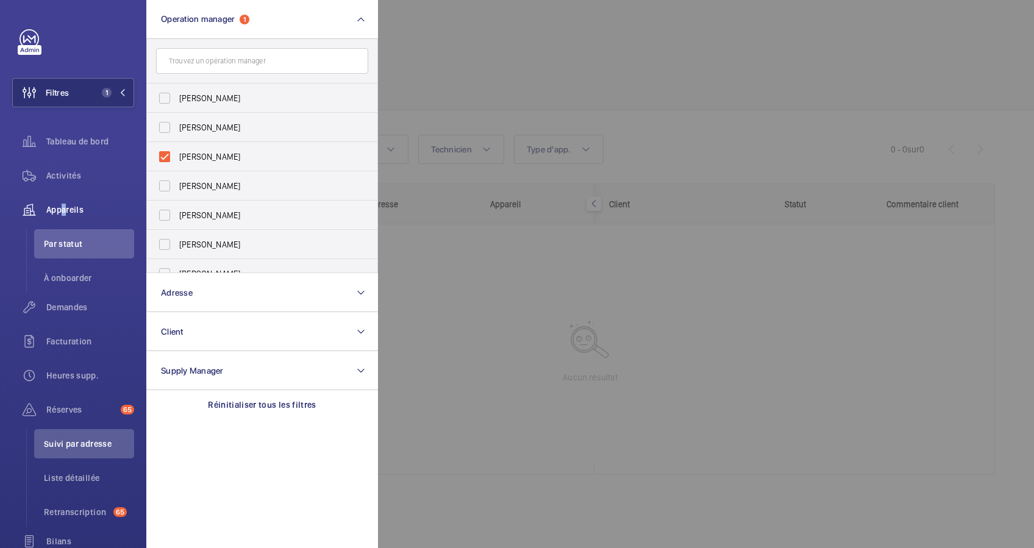
click at [566, 55] on div at bounding box center [895, 274] width 1034 height 548
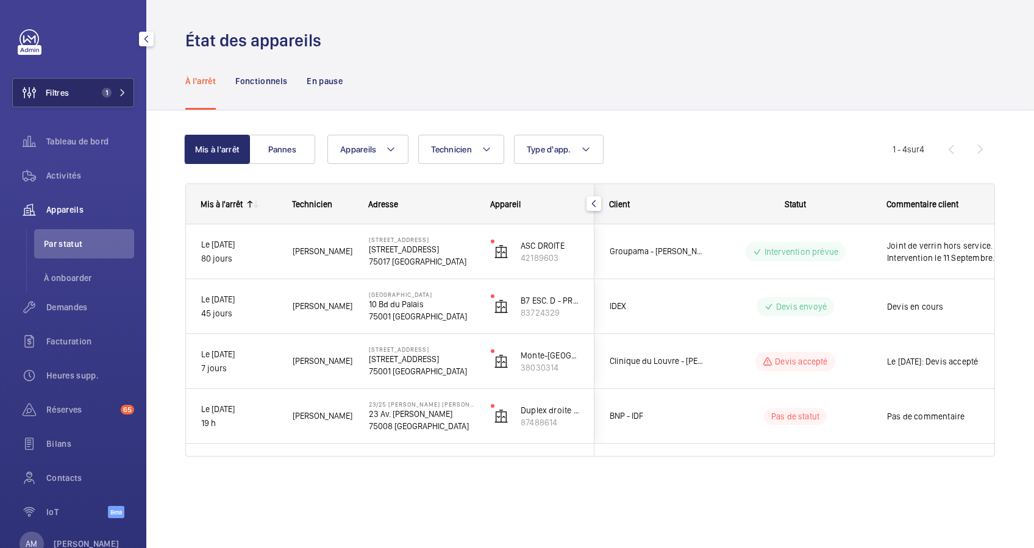
click at [124, 91] on button "Filtres 1" at bounding box center [73, 92] width 122 height 29
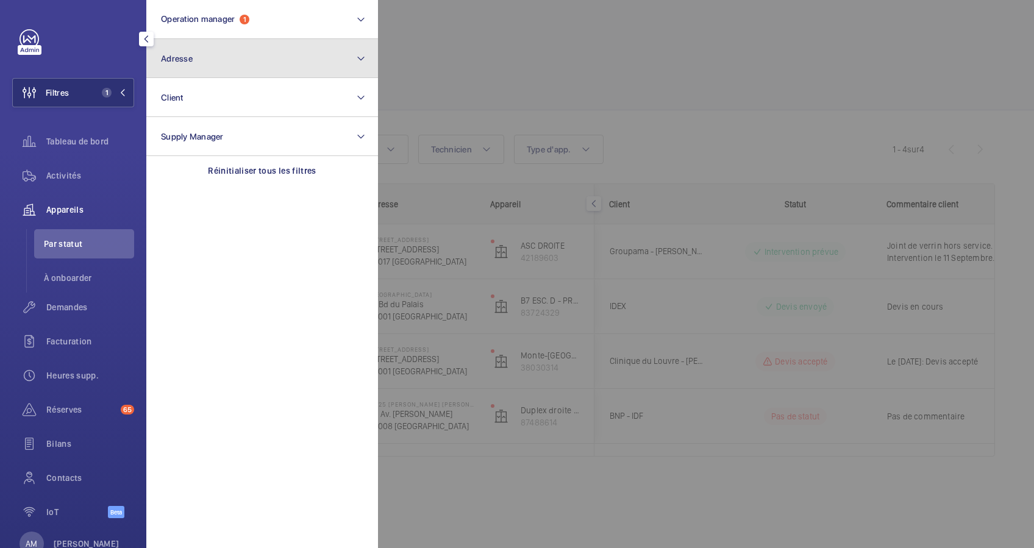
drag, startPoint x: 182, startPoint y: 59, endPoint x: 176, endPoint y: 72, distance: 14.5
click at [180, 62] on span "Adresse" at bounding box center [177, 59] width 32 height 10
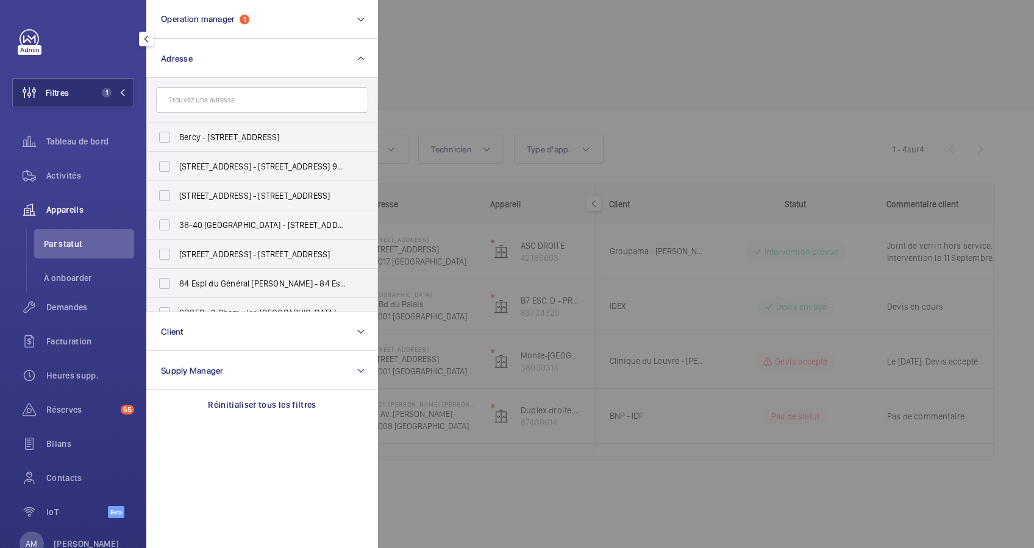
click at [185, 98] on input "text" at bounding box center [262, 100] width 212 height 26
type input "dra"
click at [251, 137] on span "Dra" at bounding box center [257, 137] width 13 height 10
click at [177, 137] on input "9 rue du Dra gon - 9 rue du Dra gon, 75006 PARIS, PARIS 75006" at bounding box center [164, 137] width 24 height 24
checkbox input "true"
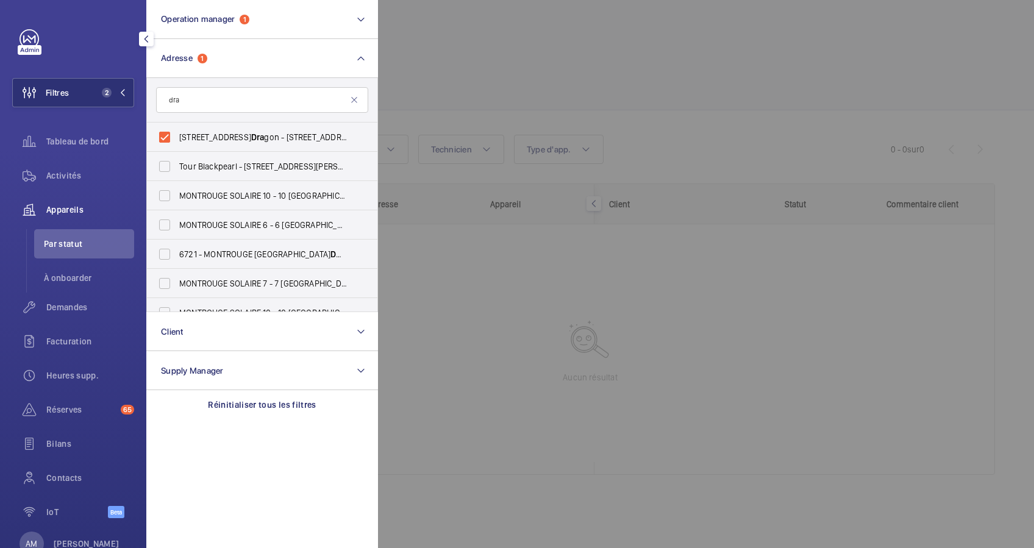
click at [595, 85] on div at bounding box center [895, 274] width 1034 height 548
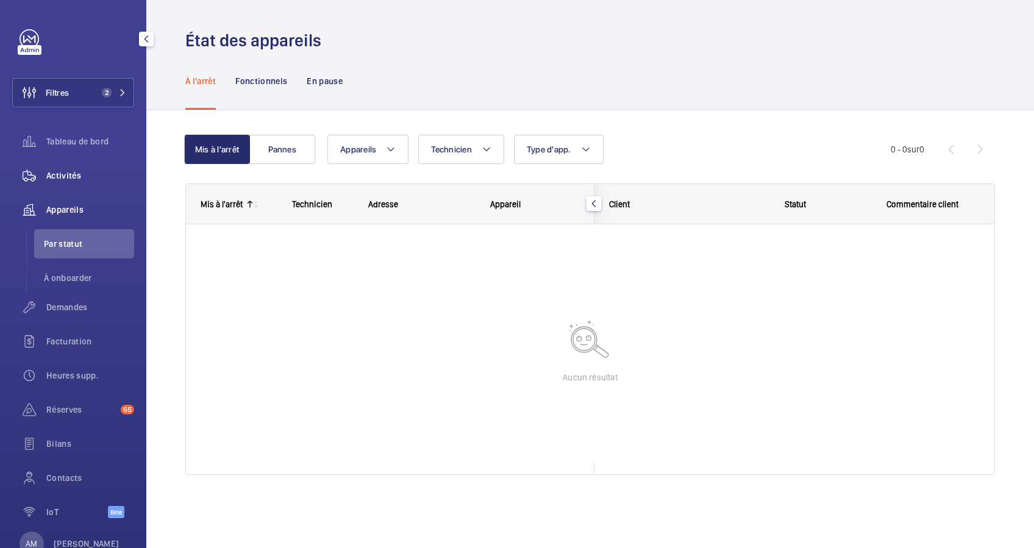
click at [65, 177] on span "Activités" at bounding box center [90, 175] width 88 height 12
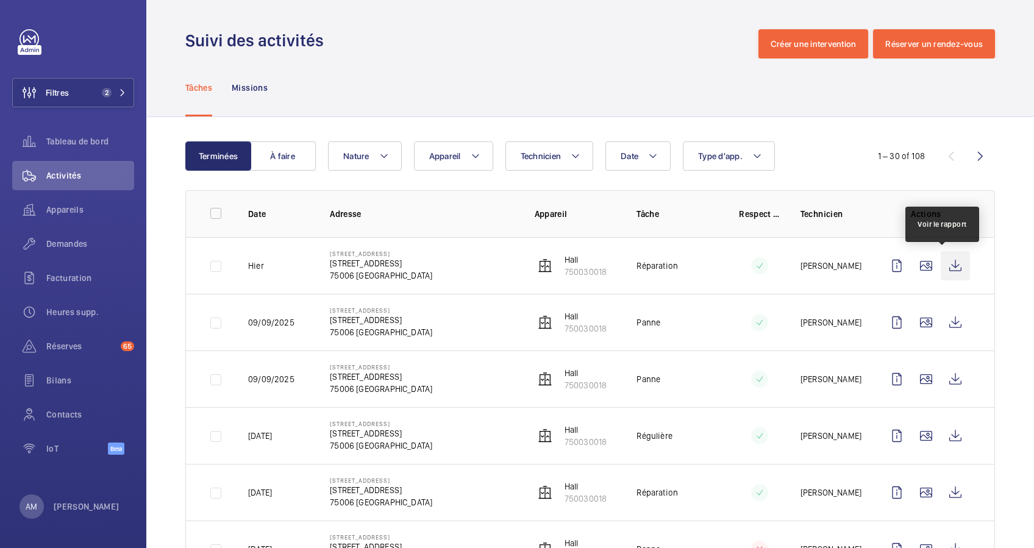
click at [941, 262] on wm-front-icon-button at bounding box center [955, 265] width 29 height 29
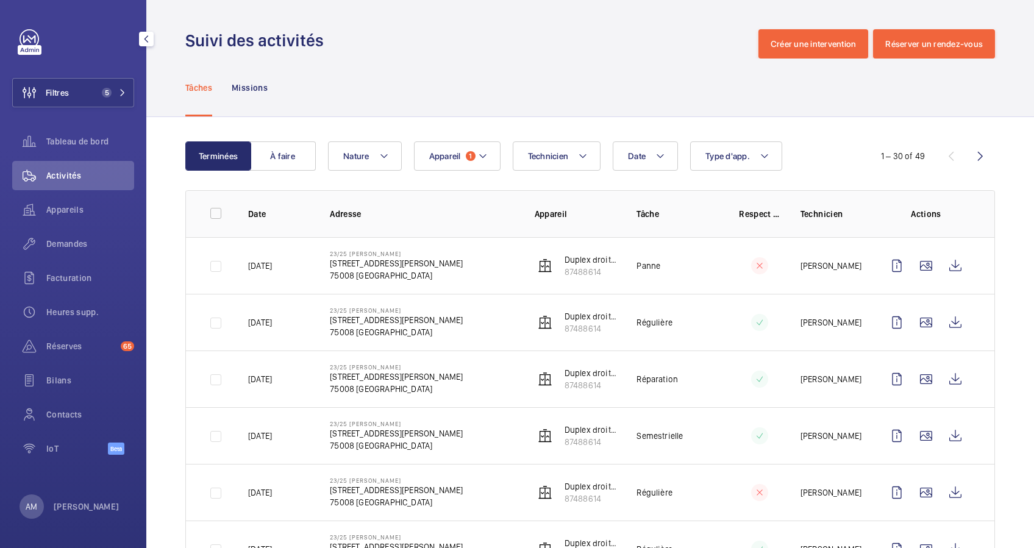
drag, startPoint x: 0, startPoint y: 0, endPoint x: 145, endPoint y: 75, distance: 163.3
click at [79, 94] on button "Filtres 5" at bounding box center [73, 92] width 122 height 29
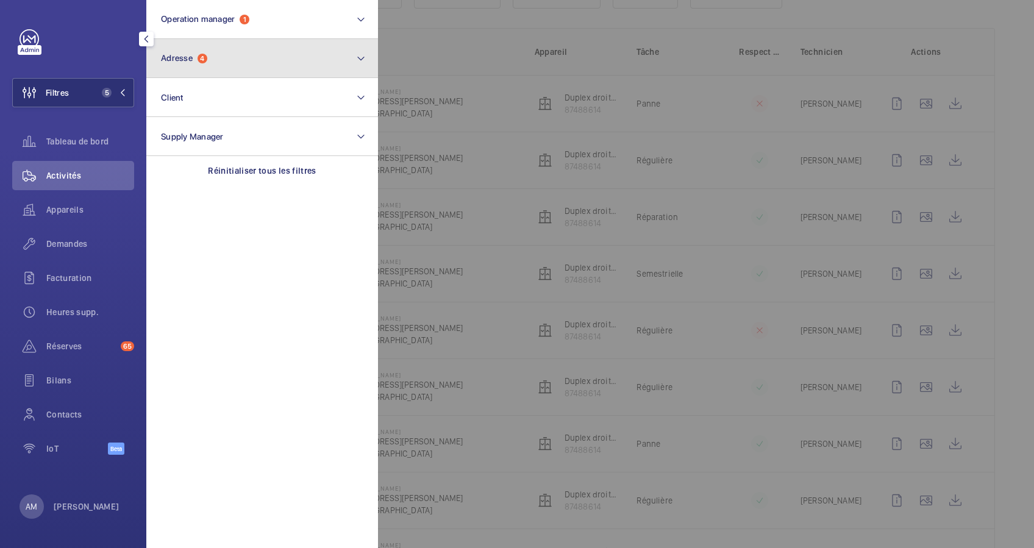
click at [194, 63] on span "Adresse 4" at bounding box center [184, 58] width 46 height 10
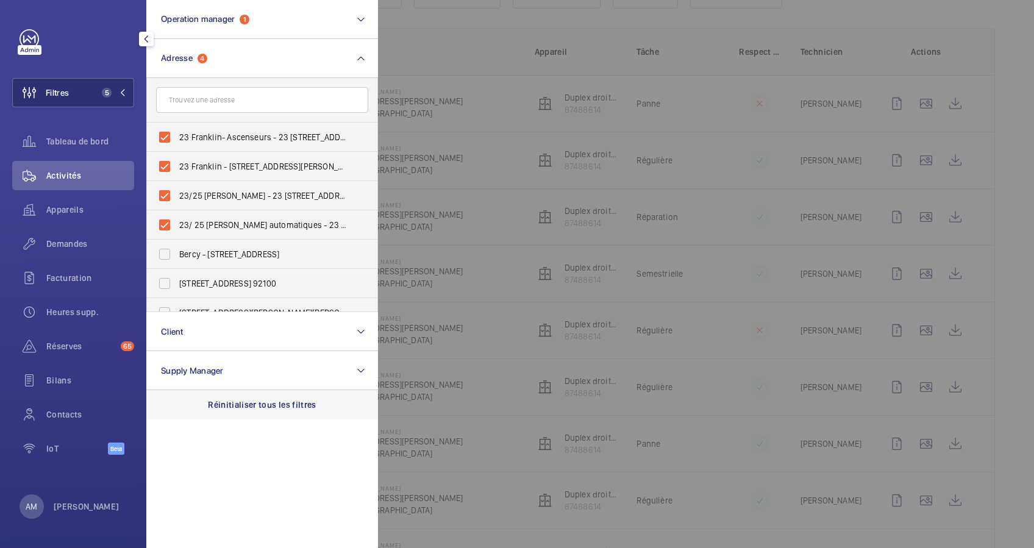
click at [232, 397] on div "Réinitialiser tous les filtres" at bounding box center [262, 404] width 232 height 29
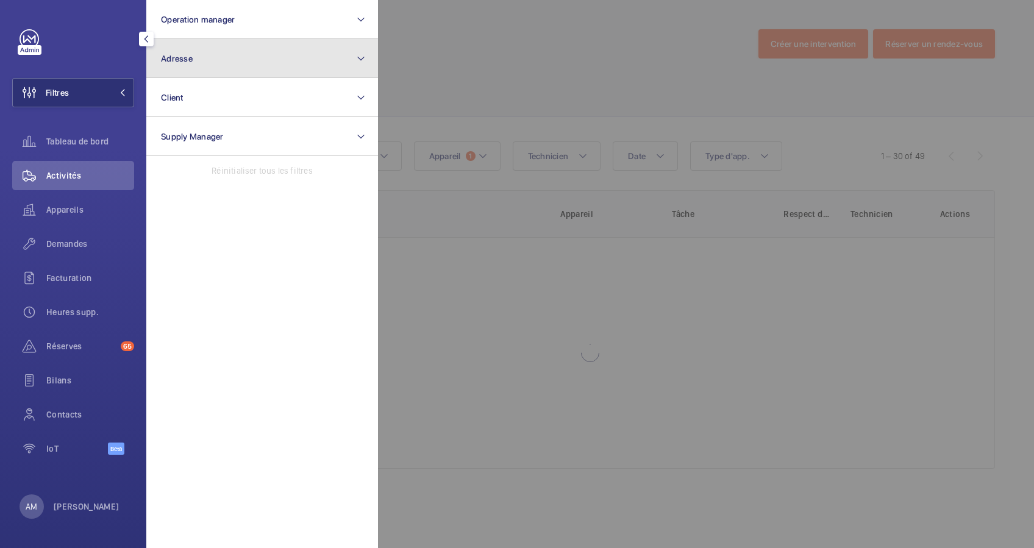
click at [249, 54] on button "Adresse" at bounding box center [262, 58] width 232 height 39
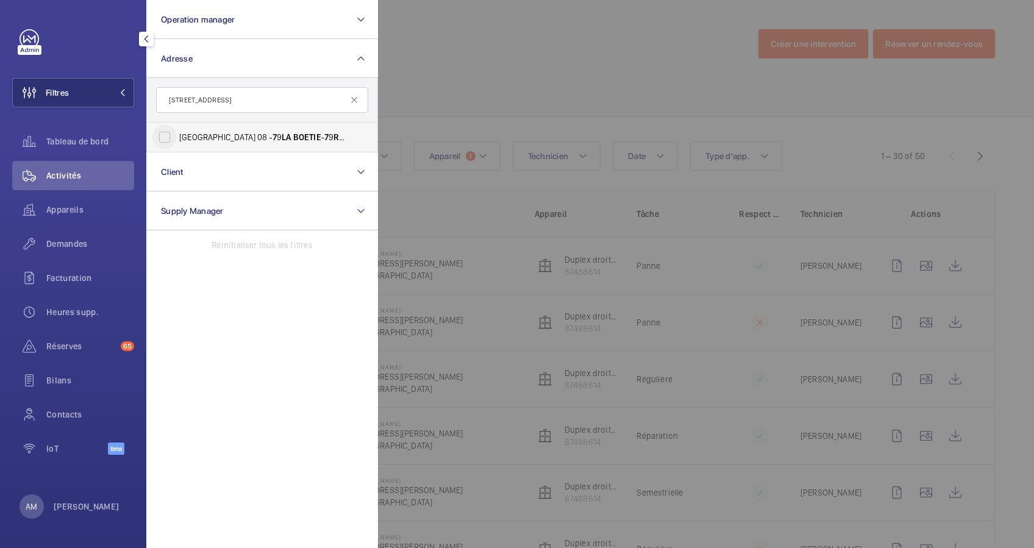
type input "[STREET_ADDRESS]"
click at [172, 132] on input "[GEOGRAPHIC_DATA] 08 ‐ 7 9 LA BOETIE - 7 [STREET_ADDRESS]" at bounding box center [164, 137] width 24 height 24
checkbox input "true"
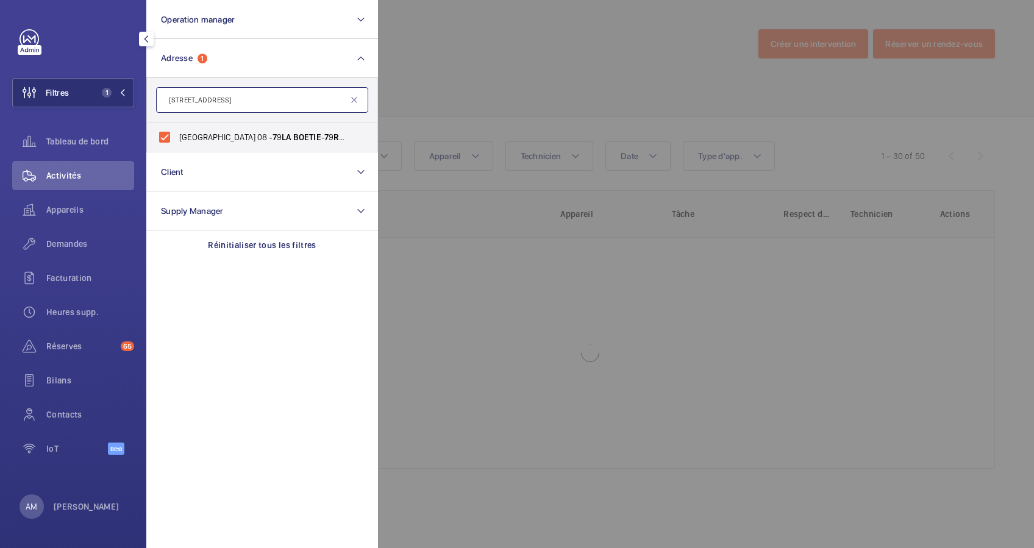
click at [166, 99] on input "[STREET_ADDRESS]" at bounding box center [262, 100] width 212 height 26
drag, startPoint x: 191, startPoint y: 101, endPoint x: 174, endPoint y: 101, distance: 17.1
click at [174, 101] on input "[STREET_ADDRESS]" at bounding box center [262, 100] width 212 height 26
type input "7 BOETIE"
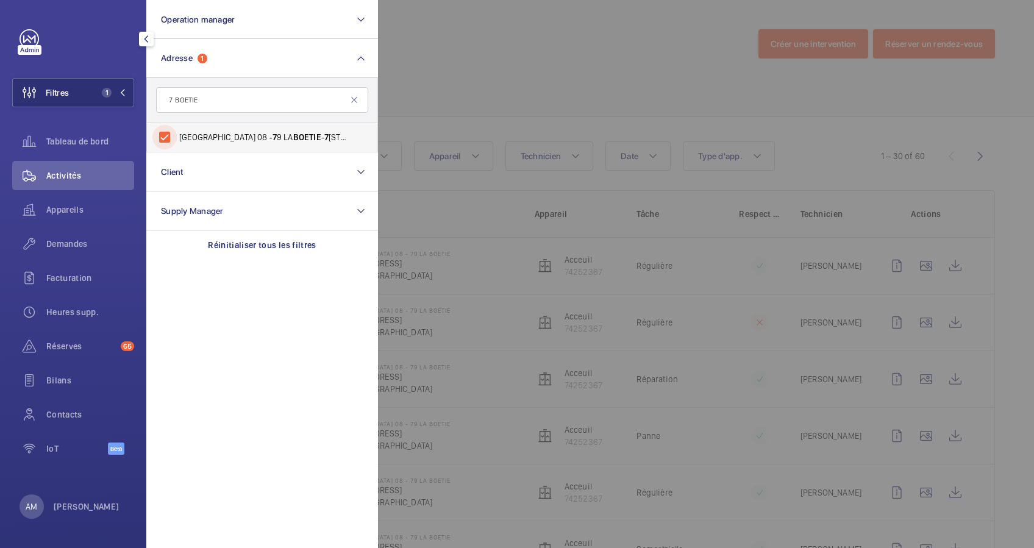
click at [163, 137] on input "[GEOGRAPHIC_DATA] 08 ‐ 7 9 LA BOETIE - 7 [STREET_ADDRESS]" at bounding box center [164, 137] width 24 height 24
checkbox input "false"
